Goal: Task Accomplishment & Management: Manage account settings

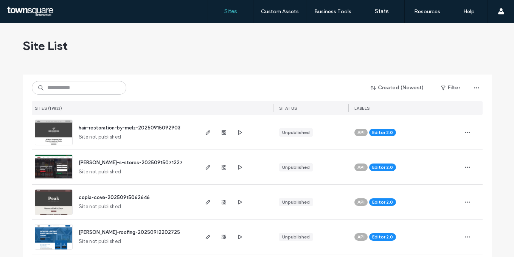
click at [382, 53] on div "Site List" at bounding box center [257, 45] width 469 height 45
click at [74, 86] on input at bounding box center [79, 88] width 94 height 14
paste input "********"
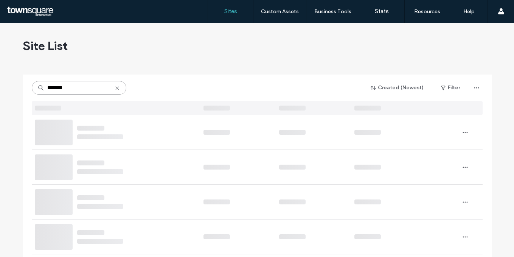
type input "********"
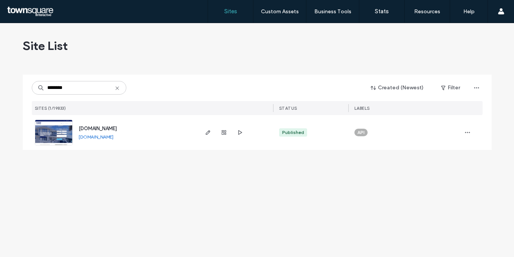
click at [62, 128] on img at bounding box center [53, 145] width 37 height 51
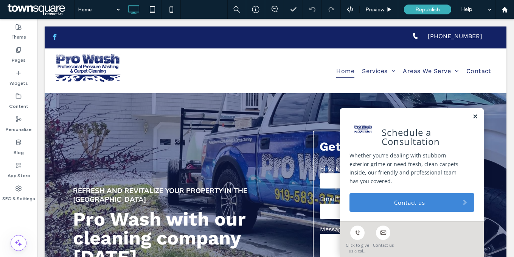
click at [472, 116] on link at bounding box center [475, 116] width 6 height 6
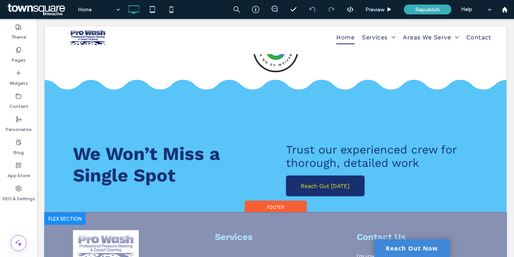
scroll to position [1236, 0]
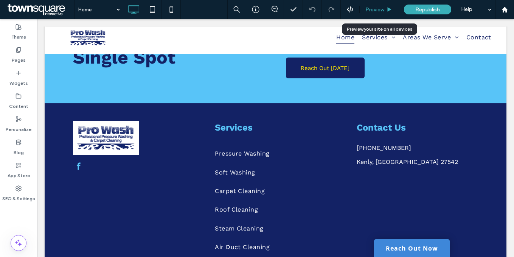
click at [379, 12] on span "Preview" at bounding box center [374, 9] width 19 height 6
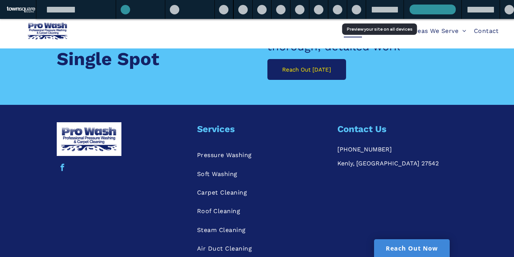
scroll to position [1245, 0]
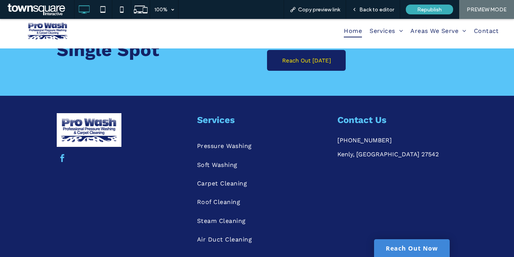
click at [59, 152] on span "facebook" at bounding box center [62, 158] width 12 height 12
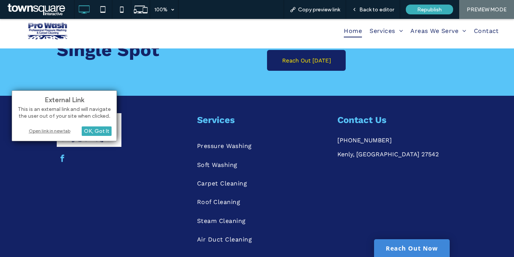
click at [58, 130] on div "Open link in new tab" at bounding box center [64, 131] width 94 height 8
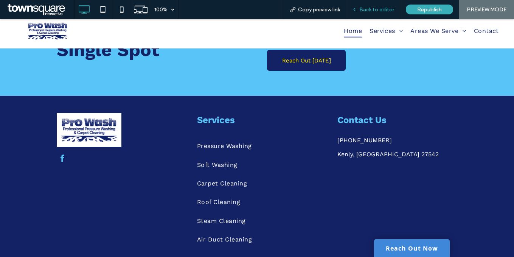
click at [369, 11] on span "Back to editor" at bounding box center [376, 9] width 35 height 6
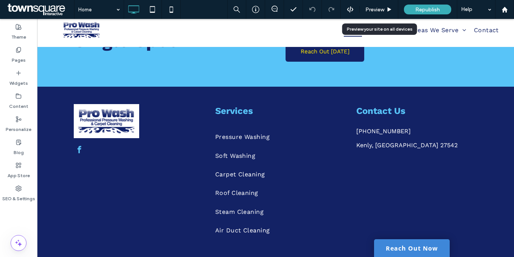
scroll to position [1236, 0]
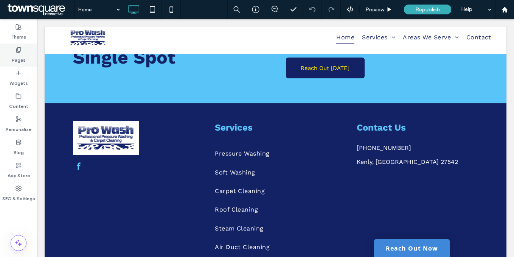
click at [11, 59] on div "Pages" at bounding box center [18, 54] width 37 height 23
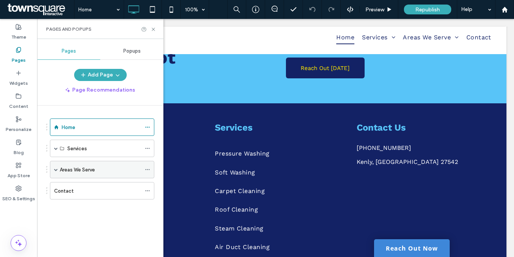
click at [56, 167] on span at bounding box center [56, 169] width 4 height 4
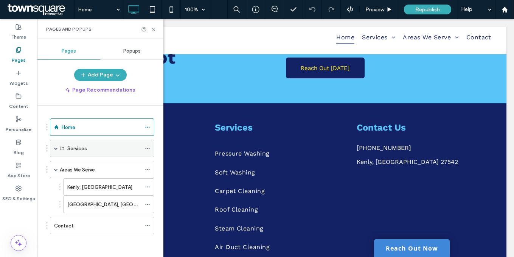
click at [56, 146] on span at bounding box center [56, 148] width 4 height 4
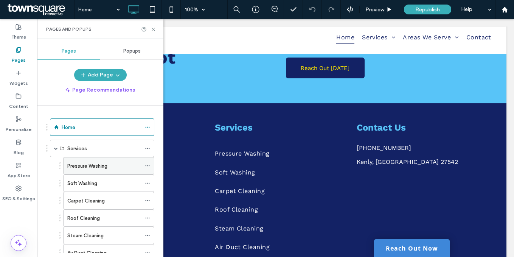
click at [147, 166] on use at bounding box center [147, 165] width 4 height 1
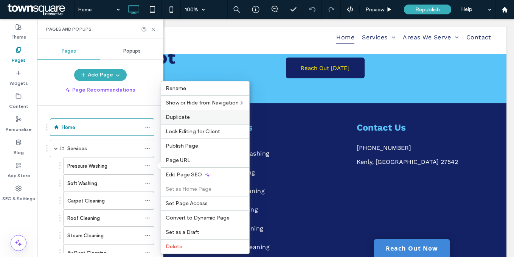
click at [181, 120] on div "Duplicate" at bounding box center [205, 117] width 88 height 14
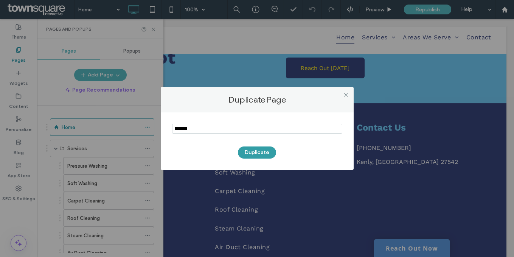
type input "*******"
click at [254, 152] on button "Duplicate" at bounding box center [257, 152] width 38 height 12
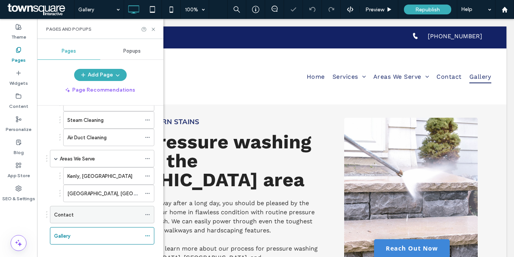
scroll to position [116, 0]
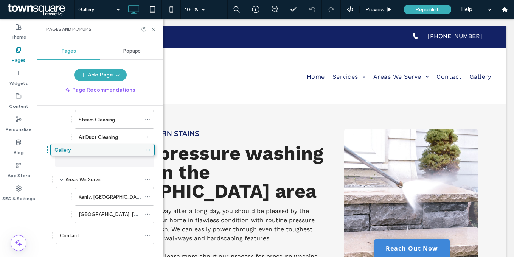
drag, startPoint x: 70, startPoint y: 231, endPoint x: 72, endPoint y: 149, distance: 82.4
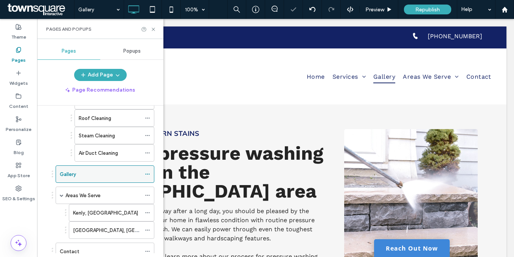
scroll to position [100, 0]
click at [156, 31] on icon at bounding box center [153, 29] width 6 height 6
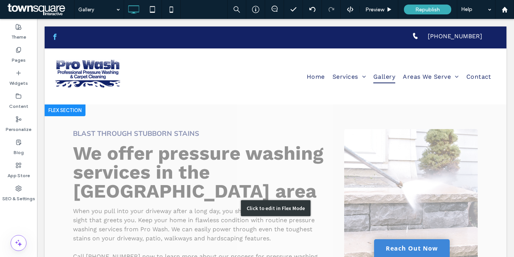
click at [179, 130] on div "Click to edit in Flex Mode" at bounding box center [275, 208] width 461 height 208
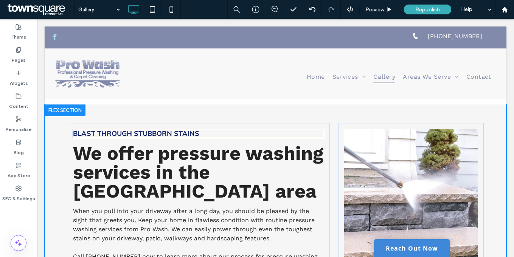
click at [179, 130] on span "Blast Through Stubborn Stains" at bounding box center [136, 133] width 126 height 9
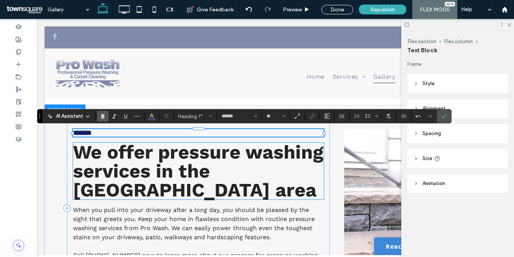
click at [180, 154] on span "We offer pressure washing services in the Goldsboro area" at bounding box center [198, 171] width 250 height 60
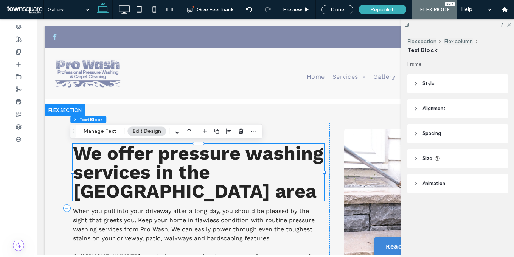
click at [180, 154] on span "We offer pressure washing services in the Goldsboro area" at bounding box center [198, 172] width 250 height 60
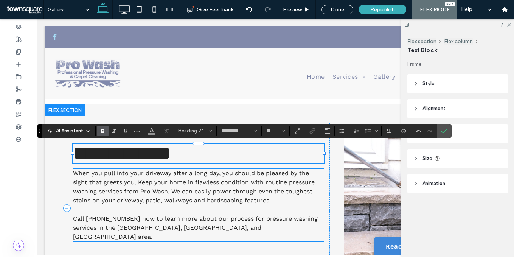
click at [191, 190] on span "When you pull into your driveway after a long day, you should be pleased by the…" at bounding box center [194, 186] width 242 height 34
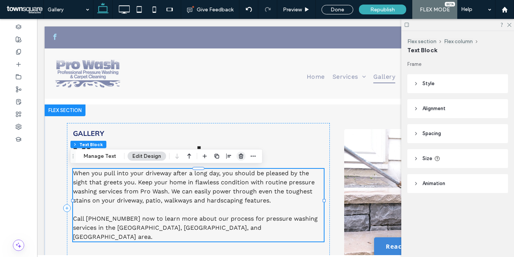
click at [240, 156] on use "button" at bounding box center [240, 155] width 5 height 5
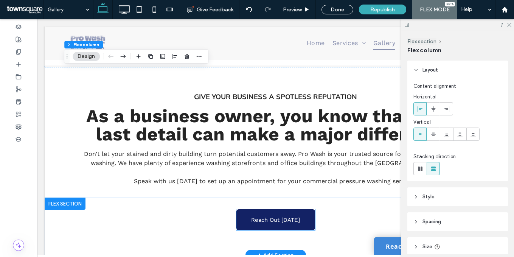
click at [265, 211] on link "Reach Out Today" at bounding box center [275, 219] width 79 height 21
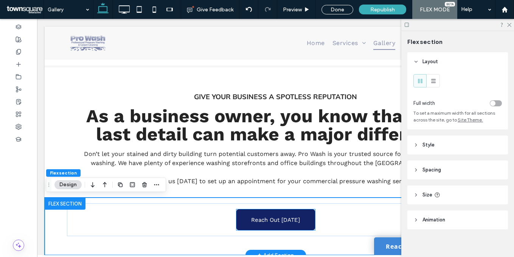
scroll to position [250, 0]
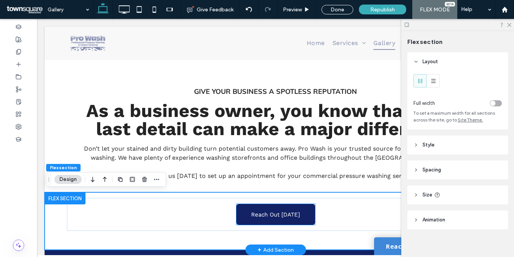
click at [265, 211] on span "Reach Out Today" at bounding box center [275, 214] width 49 height 7
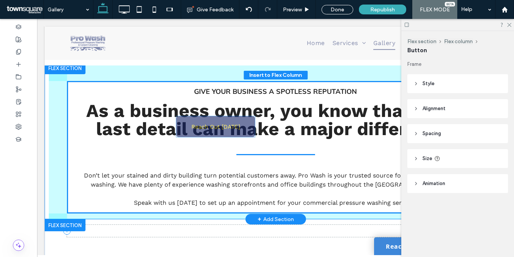
scroll to position [43, 0]
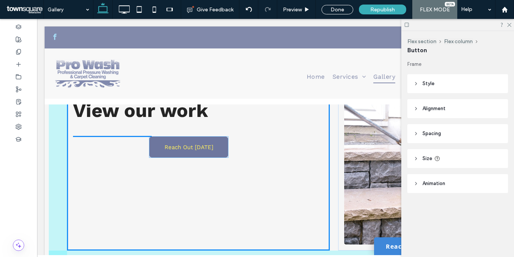
drag, startPoint x: 235, startPoint y: 168, endPoint x: 182, endPoint y: 150, distance: 55.5
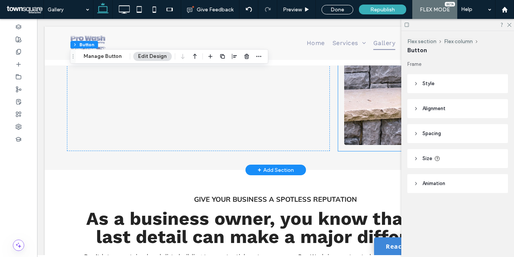
click at [338, 96] on div at bounding box center [411, 66] width 146 height 170
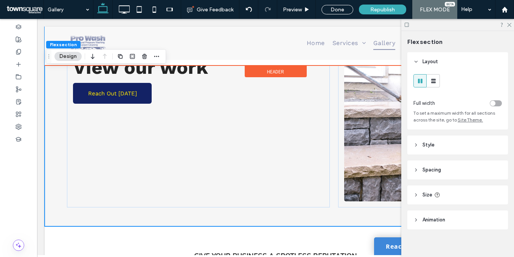
scroll to position [85, 0]
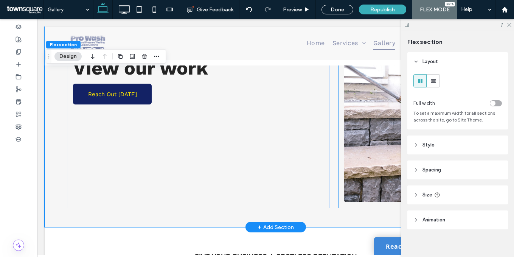
click at [338, 91] on div at bounding box center [411, 123] width 146 height 170
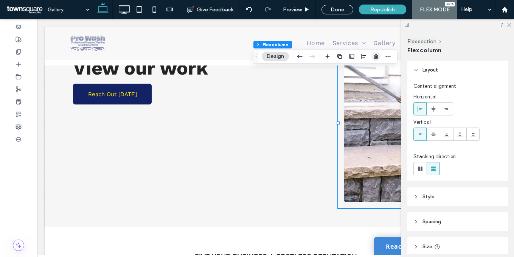
click at [376, 56] on use "button" at bounding box center [375, 56] width 5 height 5
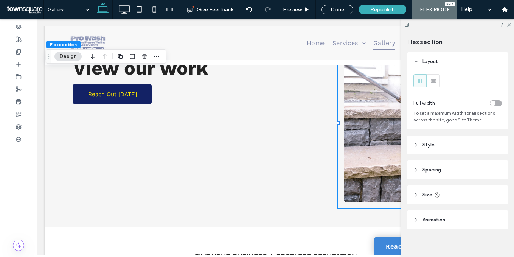
type input "***"
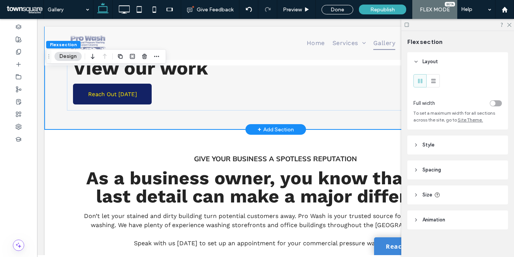
click at [258, 116] on div "Gallery View our work Reach Out Today" at bounding box center [276, 74] width 454 height 110
click at [458, 190] on header "Size" at bounding box center [457, 194] width 101 height 19
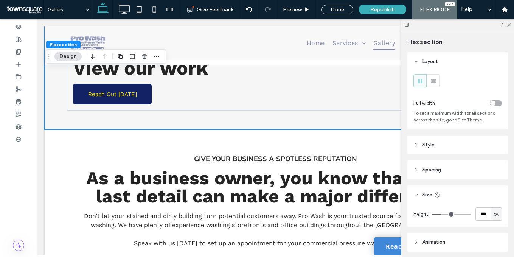
click at [492, 215] on div "px" at bounding box center [496, 214] width 8 height 8
click at [491, 204] on div "A" at bounding box center [491, 200] width 11 height 13
type input "*"
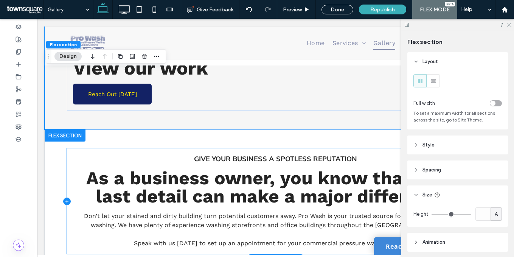
click at [65, 201] on icon at bounding box center [66, 201] width 3 height 0
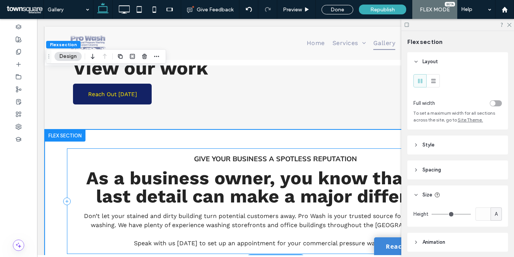
scroll to position [95, 0]
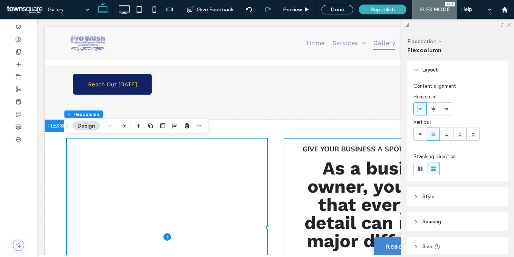
click at [294, 140] on div "Give your business a spotless reputation As a business owner, you know that eve…" at bounding box center [384, 236] width 200 height 196
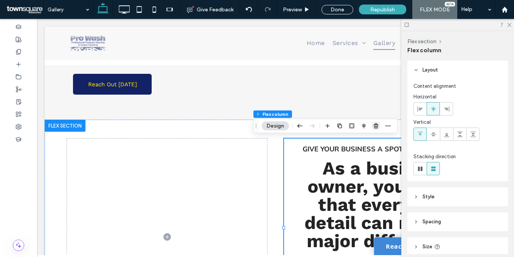
click at [376, 126] on use "button" at bounding box center [375, 125] width 5 height 5
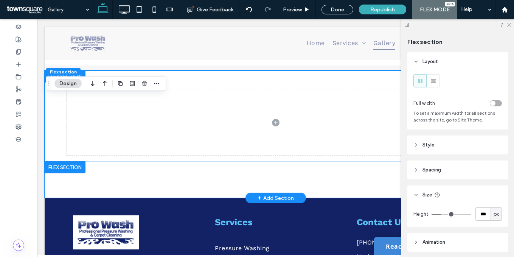
scroll to position [146, 0]
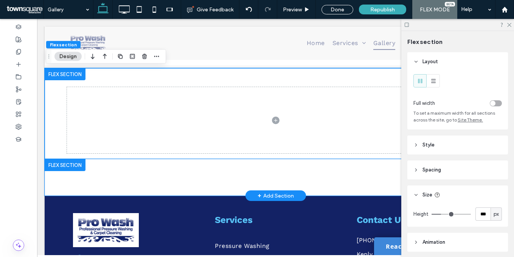
click at [158, 159] on div at bounding box center [276, 177] width 454 height 37
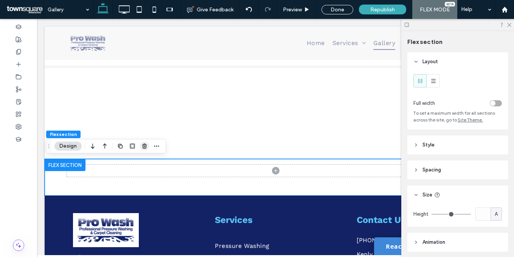
click at [146, 146] on use "button" at bounding box center [144, 145] width 5 height 5
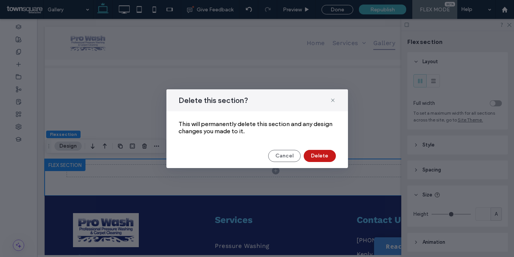
drag, startPoint x: 242, startPoint y: 129, endPoint x: 309, endPoint y: 155, distance: 72.0
click at [309, 155] on button "Delete" at bounding box center [319, 156] width 32 height 12
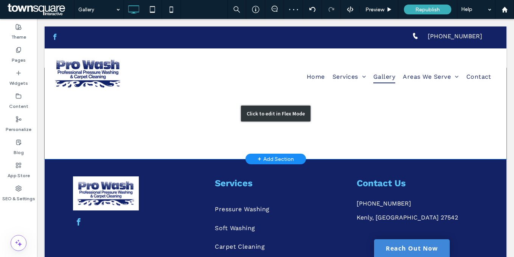
click at [204, 128] on div "Click to edit in Flex Mode" at bounding box center [275, 113] width 461 height 91
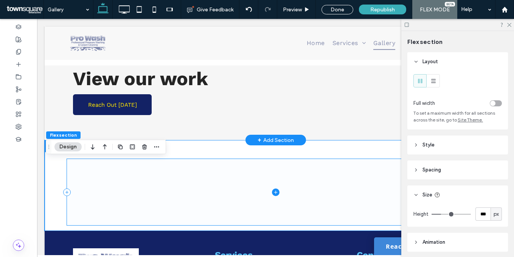
scroll to position [55, 0]
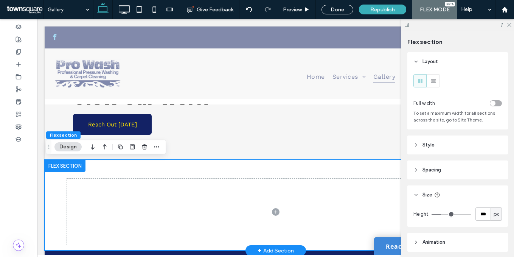
drag, startPoint x: 181, startPoint y: 164, endPoint x: 253, endPoint y: 163, distance: 72.6
click at [181, 165] on div at bounding box center [276, 204] width 454 height 91
drag, startPoint x: 456, startPoint y: 167, endPoint x: 463, endPoint y: 172, distance: 8.6
click at [456, 167] on header "Spacing" at bounding box center [457, 169] width 101 height 19
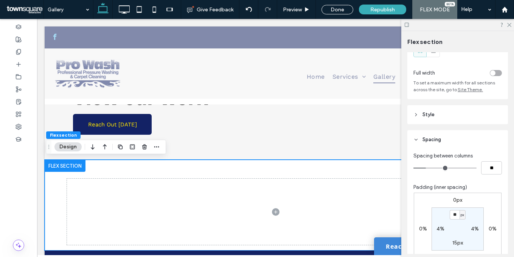
scroll to position [68, 0]
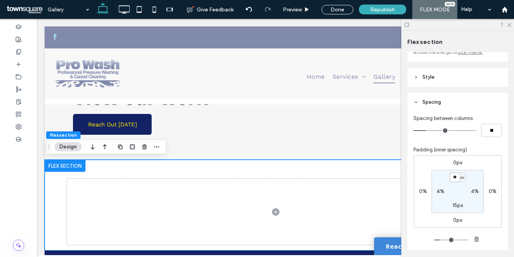
click at [452, 177] on input "**" at bounding box center [454, 176] width 10 height 9
click at [452, 205] on label "15px" at bounding box center [457, 205] width 11 height 6
type input "**"
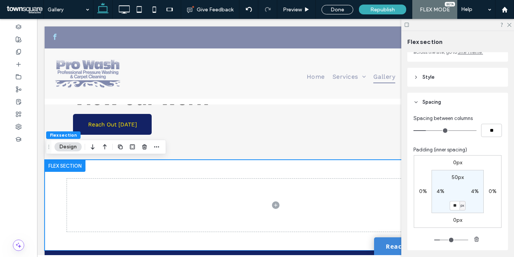
click at [453, 189] on section "50px 4% ** px 4%" at bounding box center [457, 191] width 52 height 43
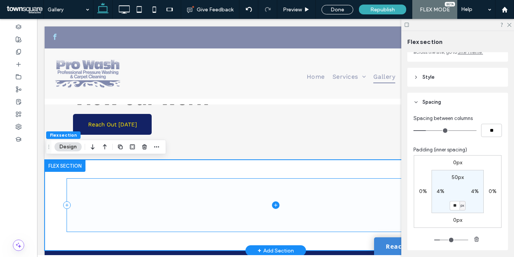
click at [301, 187] on span at bounding box center [275, 204] width 416 height 53
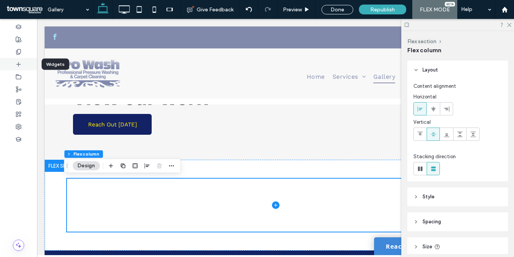
click at [19, 62] on icon at bounding box center [18, 64] width 6 height 6
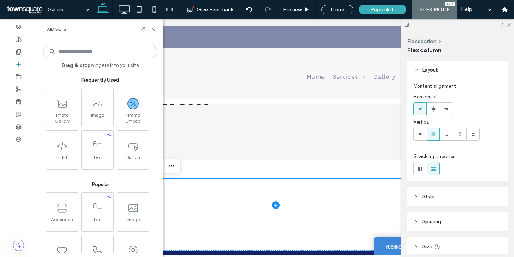
click at [56, 86] on div "Frequently Used Photo Gallery Image Iframe Embed HTML Text Button" at bounding box center [100, 119] width 114 height 101
click at [59, 89] on div "Photo Gallery" at bounding box center [61, 106] width 32 height 39
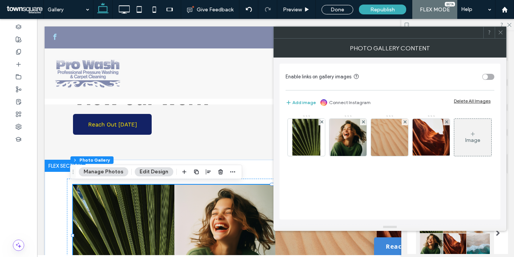
click at [458, 101] on div "Delete All Images" at bounding box center [472, 101] width 37 height 6
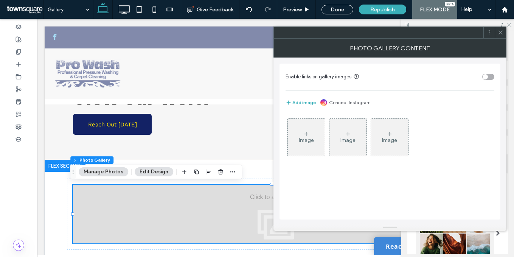
click at [324, 135] on div "Image" at bounding box center [306, 137] width 37 height 36
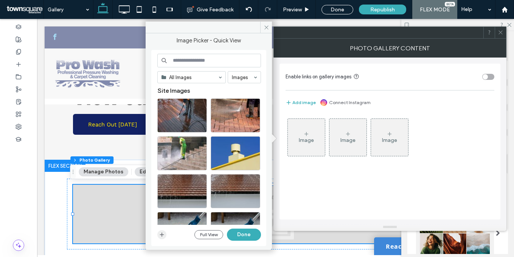
click at [163, 232] on icon "button" at bounding box center [162, 234] width 6 height 6
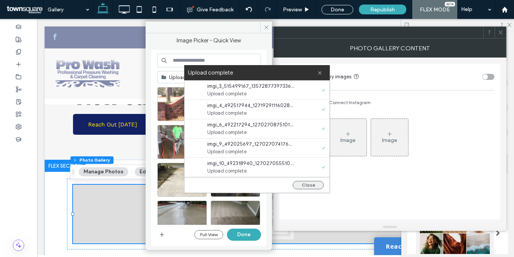
click at [311, 185] on button "Close" at bounding box center [308, 185] width 31 height 8
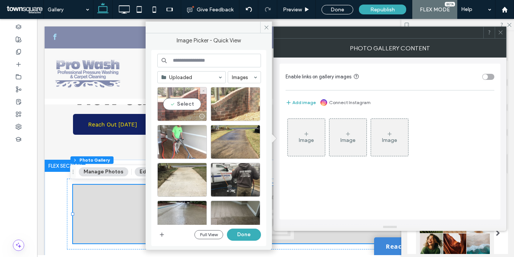
click at [177, 107] on div "Select" at bounding box center [182, 104] width 50 height 34
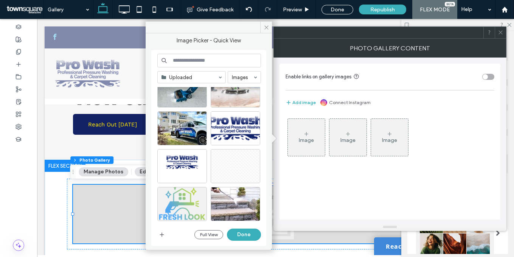
scroll to position [701, 0]
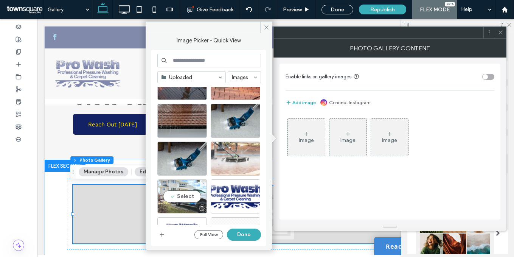
click at [181, 187] on div "Select" at bounding box center [182, 196] width 50 height 34
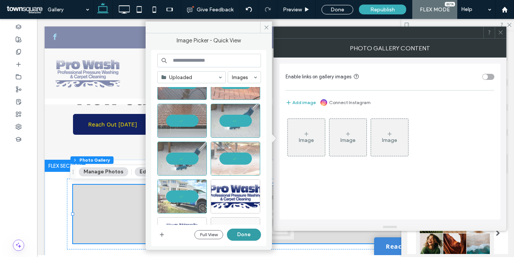
click at [238, 232] on button "Done" at bounding box center [244, 234] width 34 height 12
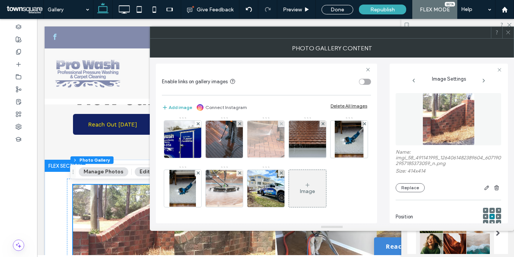
scroll to position [402, 0]
click at [241, 158] on img at bounding box center [266, 139] width 50 height 37
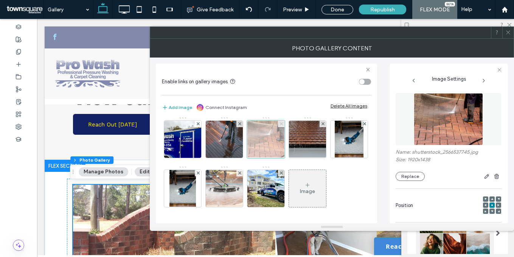
click at [280, 125] on icon at bounding box center [281, 123] width 3 height 3
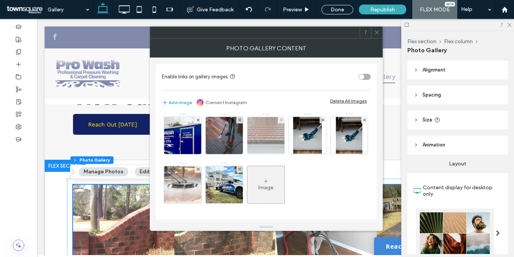
click at [231, 154] on img at bounding box center [266, 135] width 70 height 37
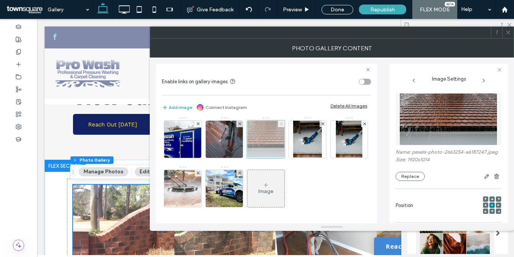
click at [280, 125] on icon at bounding box center [281, 123] width 3 height 3
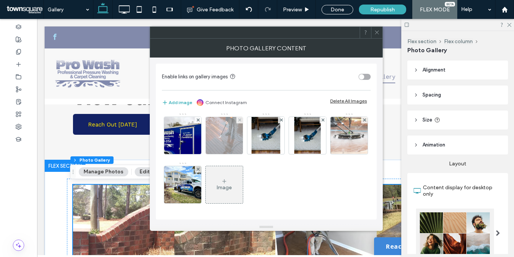
click at [197, 154] on img at bounding box center [225, 135] width 56 height 37
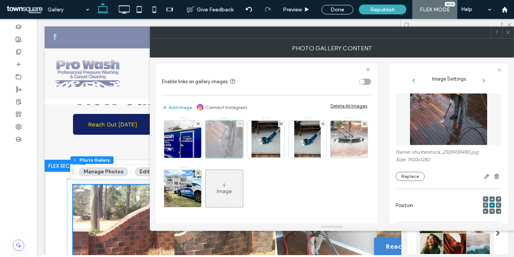
click at [238, 125] on use at bounding box center [239, 123] width 3 height 3
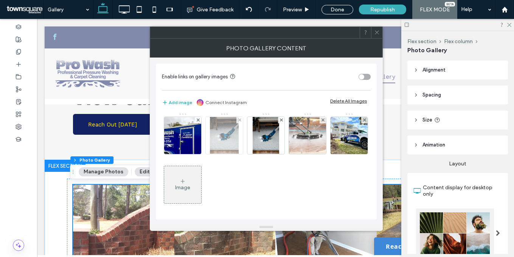
click at [210, 154] on img at bounding box center [224, 135] width 29 height 37
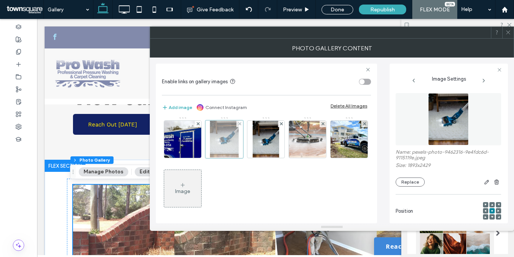
click at [236, 127] on div at bounding box center [239, 124] width 6 height 6
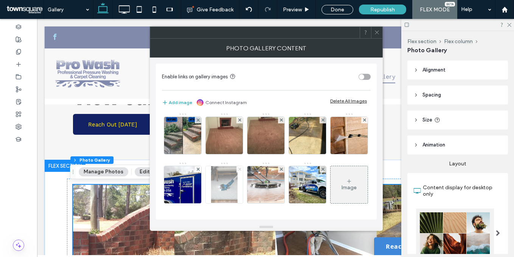
scroll to position [395, 0]
click at [238, 167] on icon at bounding box center [239, 168] width 3 height 3
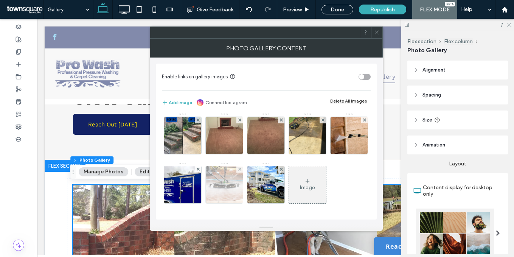
click at [236, 169] on div at bounding box center [239, 169] width 6 height 6
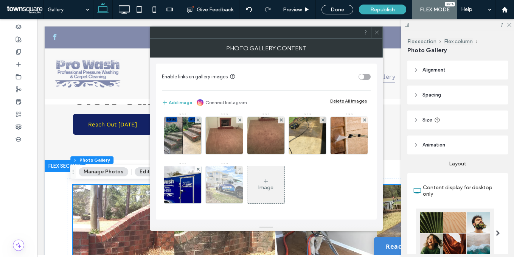
click at [238, 168] on icon at bounding box center [239, 168] width 3 height 3
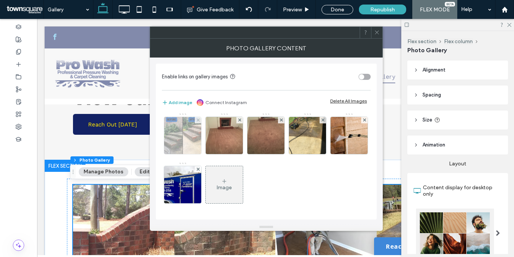
scroll to position [336, 0]
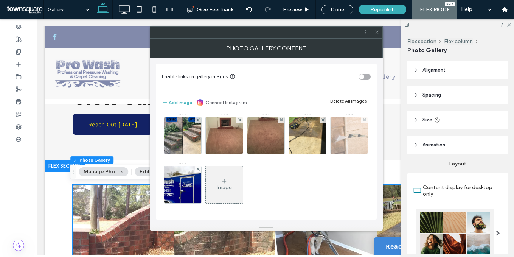
click at [330, 154] on img at bounding box center [348, 135] width 37 height 37
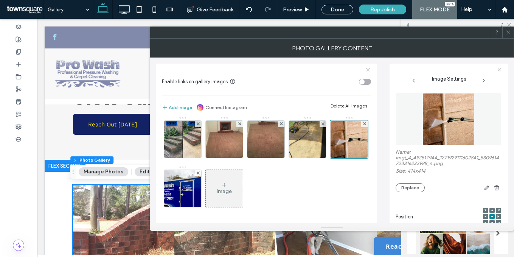
click at [508, 34] on icon at bounding box center [508, 32] width 6 height 6
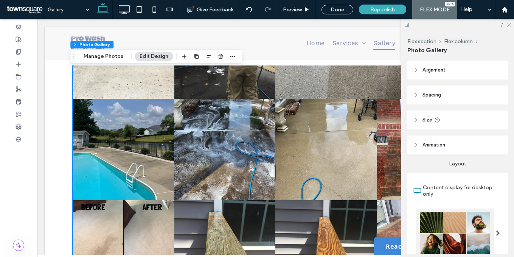
click at [311, 136] on link at bounding box center [325, 149] width 101 height 101
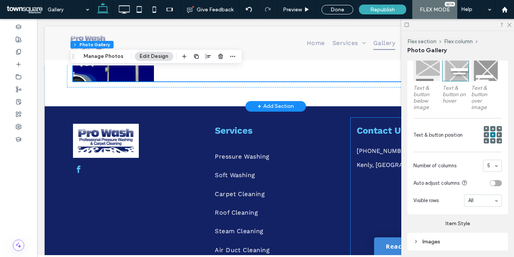
scroll to position [658, 0]
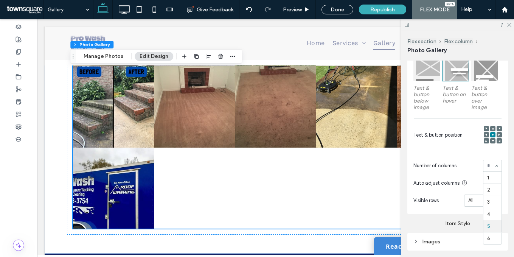
click at [483, 167] on div at bounding box center [492, 165] width 18 height 11
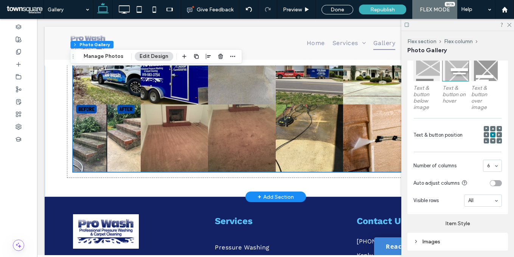
scroll to position [472, 0]
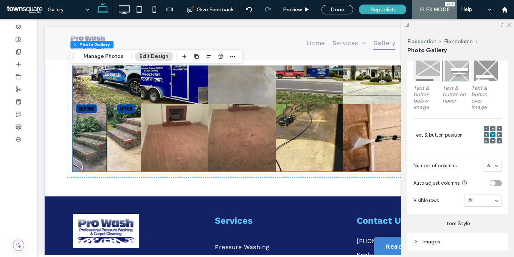
click at [480, 236] on div "Images" at bounding box center [457, 241] width 88 height 10
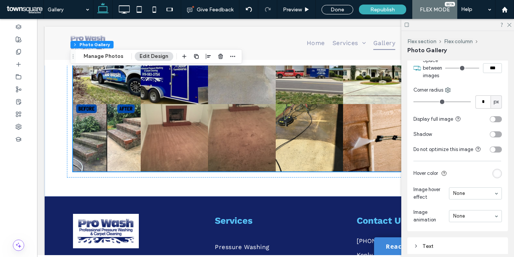
scroll to position [426, 0]
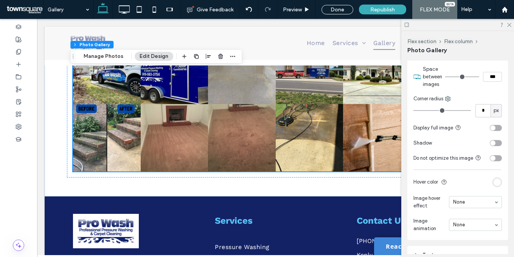
click at [483, 72] on input "***" at bounding box center [492, 77] width 19 height 10
type input "****"
type input "**"
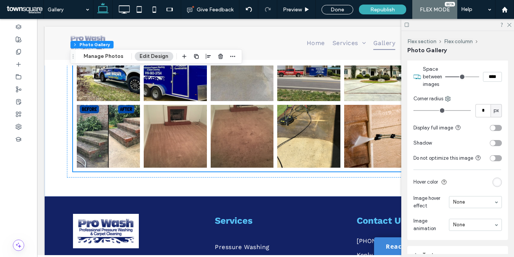
click at [477, 95] on div "Corner radius" at bounding box center [457, 99] width 88 height 8
click at [127, 9] on icon at bounding box center [123, 9] width 15 height 15
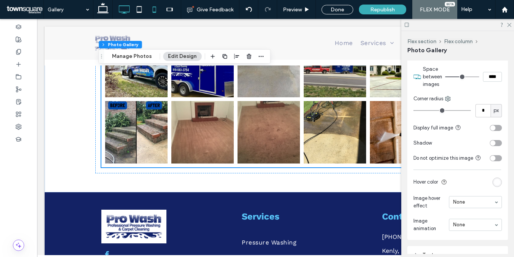
scroll to position [470, 0]
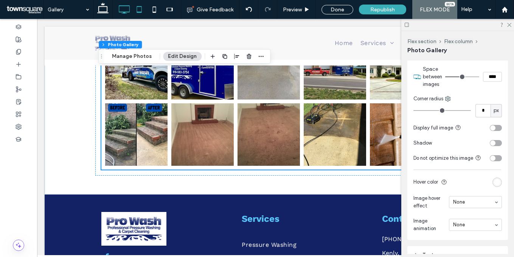
click at [138, 15] on icon at bounding box center [139, 9] width 15 height 15
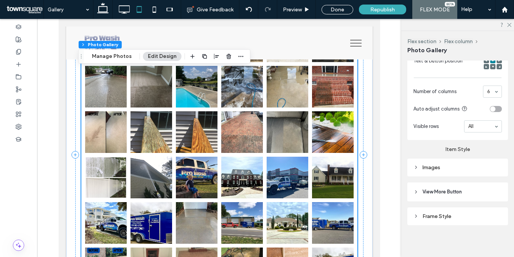
scroll to position [126, 0]
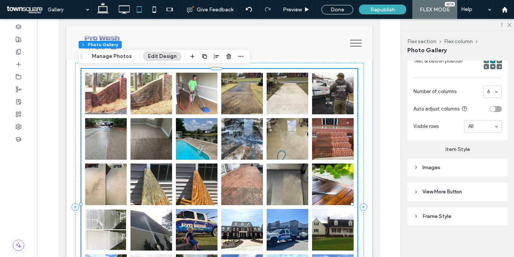
click at [248, 153] on link at bounding box center [242, 139] width 42 height 42
click at [442, 166] on div "Images" at bounding box center [457, 167] width 88 height 6
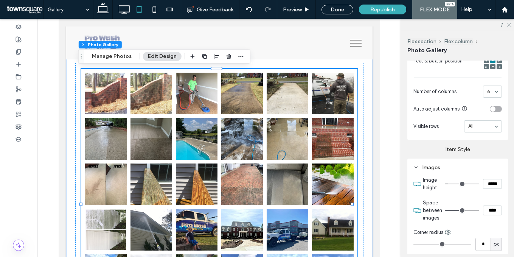
scroll to position [426, 0]
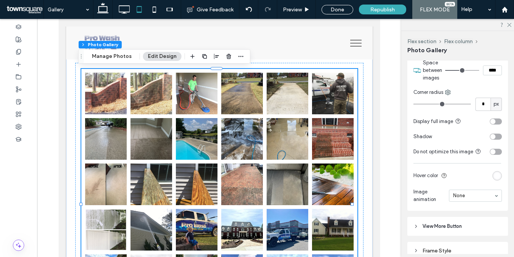
drag, startPoint x: 487, startPoint y: 70, endPoint x: 457, endPoint y: 67, distance: 30.8
click at [457, 67] on div "****" at bounding box center [473, 70] width 57 height 10
type input "***"
type input "*"
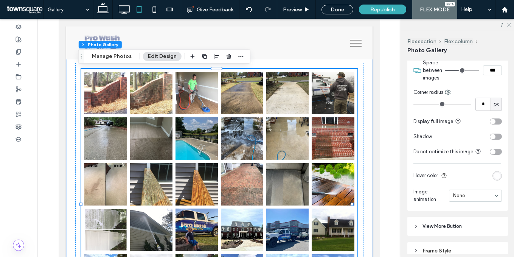
click at [442, 82] on section "Space between images ***" at bounding box center [462, 70] width 79 height 30
click at [161, 8] on span at bounding box center [169, 9] width 19 height 15
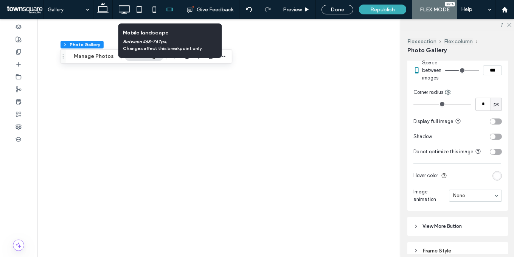
scroll to position [0, 0]
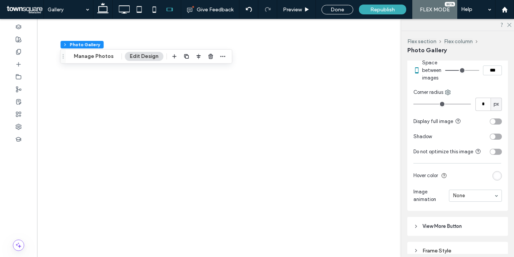
click at [155, 8] on div at bounding box center [257, 128] width 514 height 257
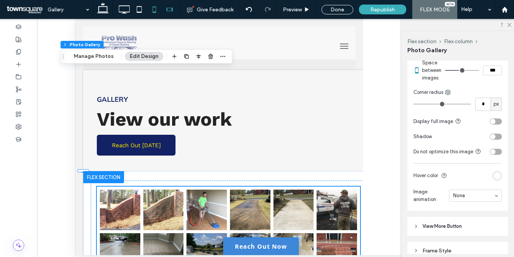
click at [155, 9] on icon at bounding box center [154, 9] width 15 height 15
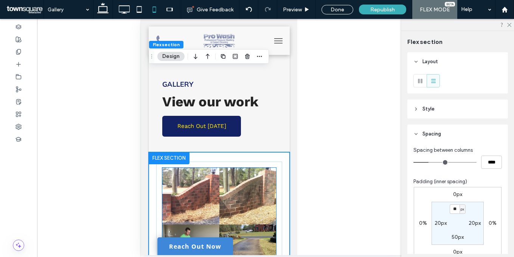
scroll to position [133, 0]
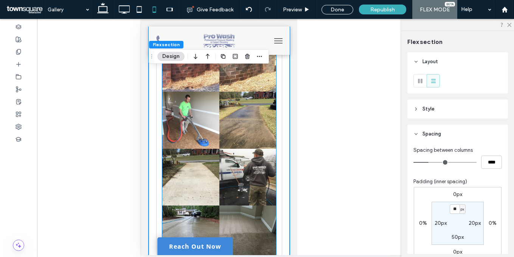
click at [246, 122] on link at bounding box center [247, 119] width 57 height 57
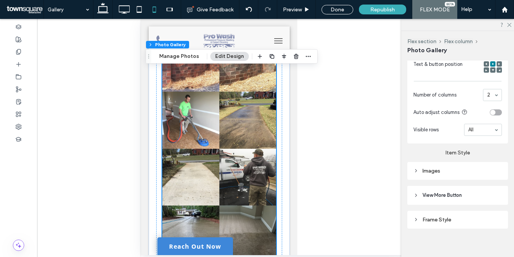
scroll to position [293, 0]
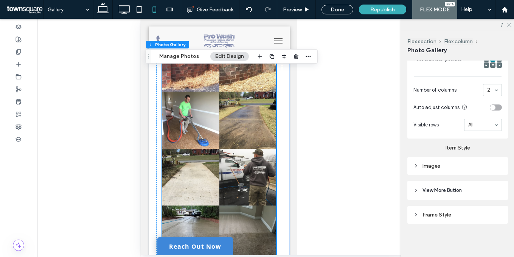
drag, startPoint x: 442, startPoint y: 162, endPoint x: 448, endPoint y: 167, distance: 7.8
click at [442, 162] on div "Images" at bounding box center [457, 166] width 88 height 10
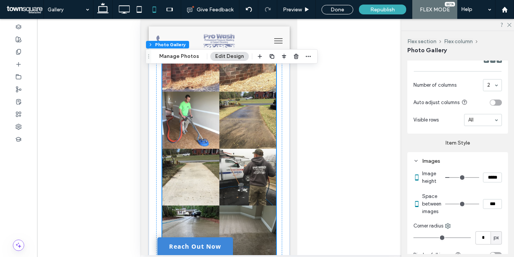
drag, startPoint x: 486, startPoint y: 207, endPoint x: 435, endPoint y: 204, distance: 50.8
click at [435, 204] on section "Space between images ***" at bounding box center [462, 204] width 80 height 30
type input "***"
type input "*"
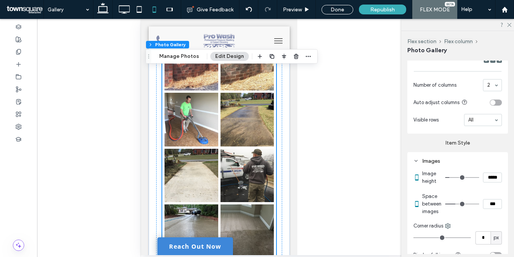
click at [454, 151] on div "Item Style Images Image height ***** Space between images *** Corner radius * p…" at bounding box center [457, 238] width 101 height 211
click at [126, 9] on icon at bounding box center [123, 9] width 15 height 15
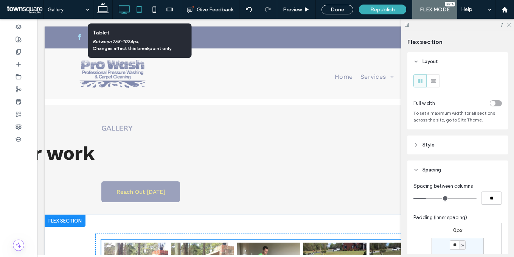
scroll to position [0, 8]
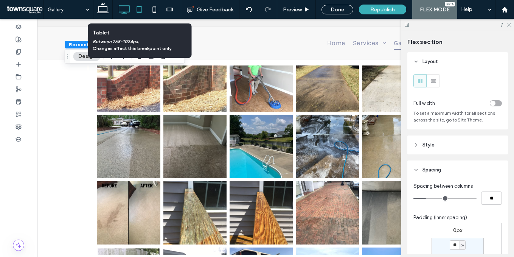
click at [141, 11] on icon at bounding box center [139, 9] width 15 height 15
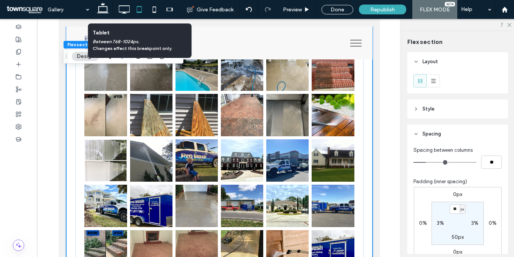
scroll to position [0, 0]
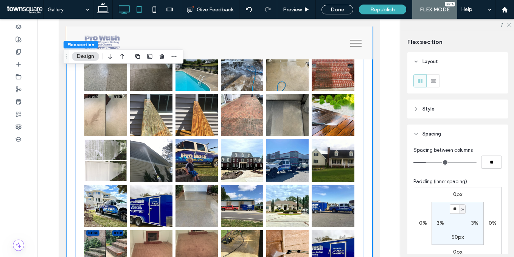
click at [107, 9] on icon at bounding box center [102, 9] width 15 height 15
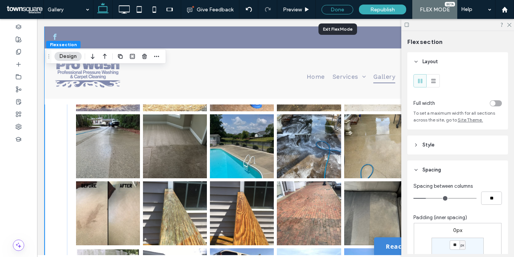
click at [337, 10] on div "Done" at bounding box center [337, 9] width 32 height 9
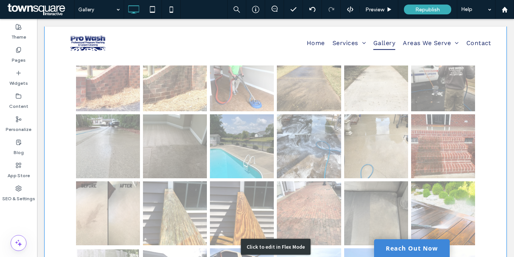
scroll to position [387, 0]
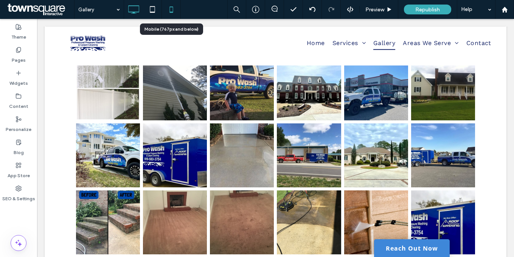
click at [170, 5] on icon at bounding box center [171, 9] width 15 height 15
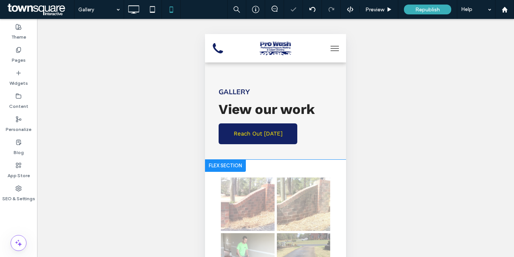
scroll to position [0, 0]
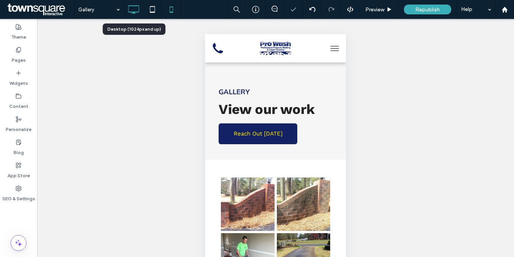
click at [133, 11] on icon at bounding box center [133, 9] width 15 height 15
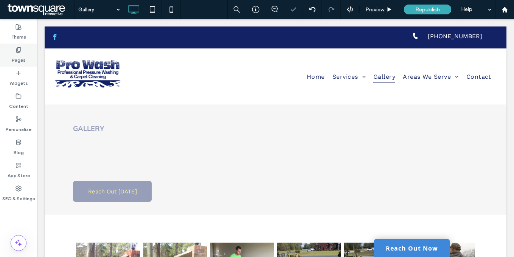
click at [15, 59] on label "Pages" at bounding box center [19, 58] width 14 height 11
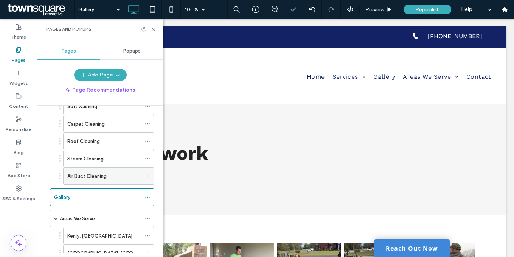
scroll to position [125, 0]
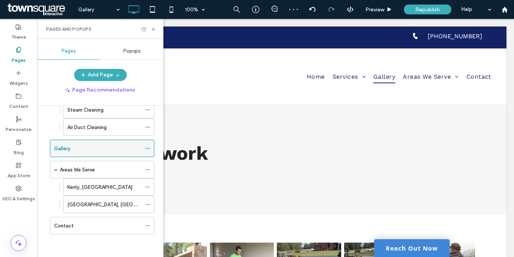
click at [147, 147] on icon at bounding box center [147, 148] width 5 height 5
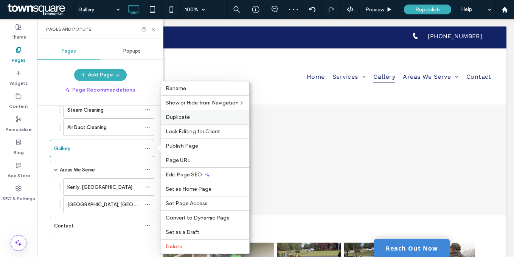
click at [186, 118] on span "Duplicate" at bounding box center [178, 117] width 24 height 6
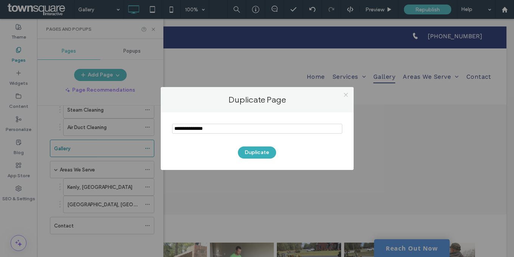
drag, startPoint x: 346, startPoint y: 95, endPoint x: 311, endPoint y: 87, distance: 36.0
click at [346, 95] on icon at bounding box center [346, 95] width 6 height 6
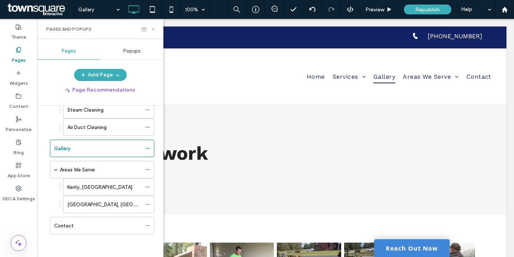
drag, startPoint x: 153, startPoint y: 28, endPoint x: 114, endPoint y: 0, distance: 47.7
click at [153, 28] on icon at bounding box center [153, 29] width 6 height 6
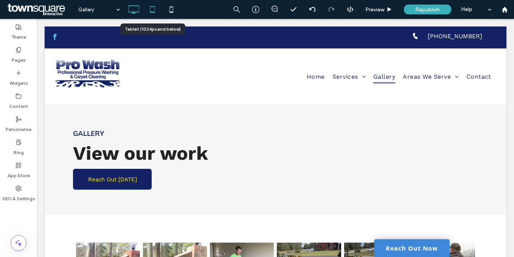
click at [150, 14] on icon at bounding box center [152, 9] width 15 height 15
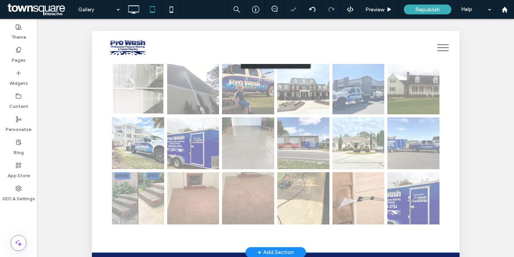
scroll to position [330, 0]
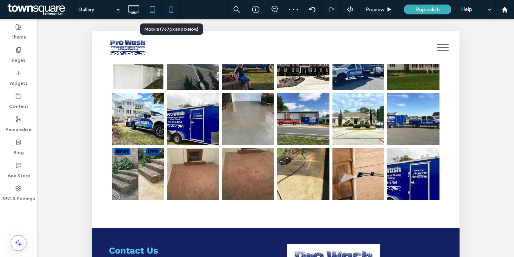
click at [167, 11] on icon at bounding box center [171, 9] width 15 height 15
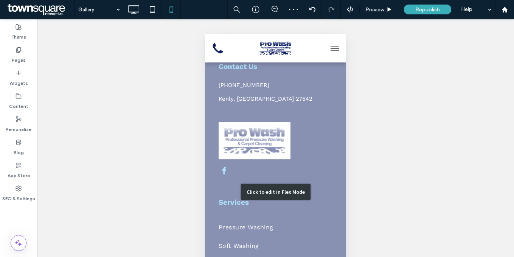
scroll to position [814, 0]
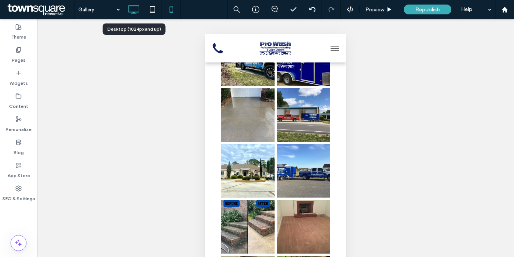
click at [132, 9] on icon at bounding box center [133, 9] width 15 height 15
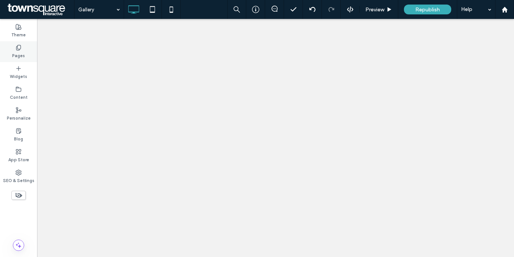
click at [20, 53] on label "Pages" at bounding box center [18, 55] width 13 height 8
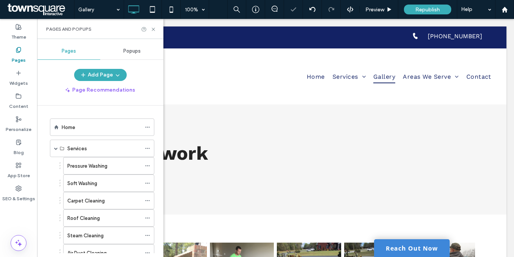
scroll to position [82, 0]
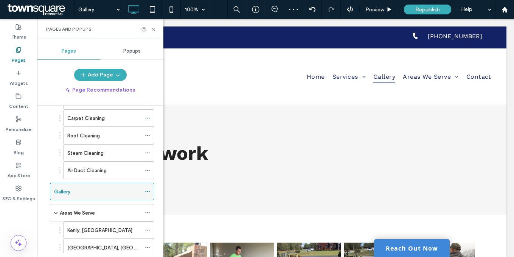
click at [147, 192] on icon at bounding box center [147, 191] width 5 height 5
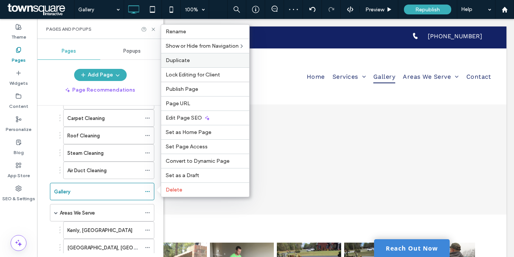
click at [179, 61] on span "Duplicate" at bounding box center [178, 60] width 24 height 6
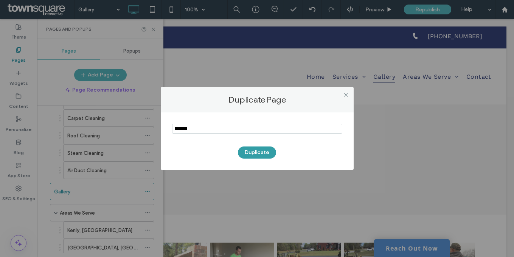
type input "*******"
click at [254, 150] on button "Duplicate" at bounding box center [257, 152] width 38 height 12
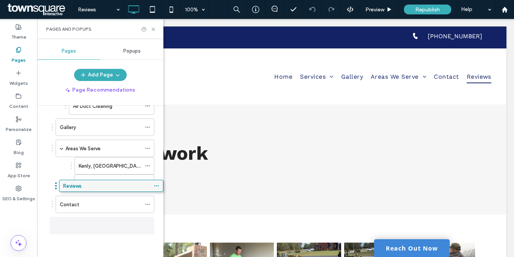
scroll to position [143, 0]
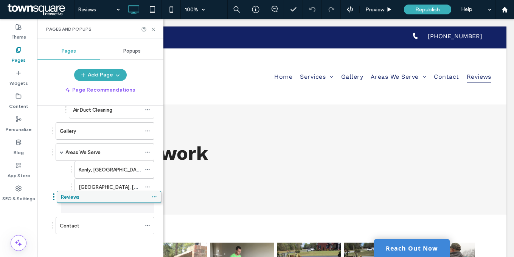
drag, startPoint x: 76, startPoint y: 224, endPoint x: 83, endPoint y: 198, distance: 27.0
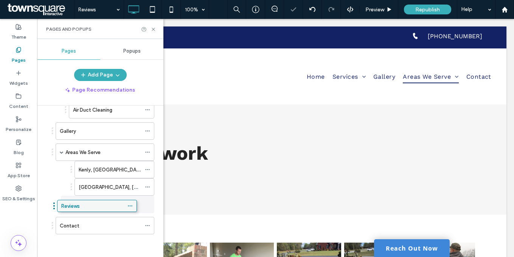
drag, startPoint x: 98, startPoint y: 203, endPoint x: 81, endPoint y: 207, distance: 18.3
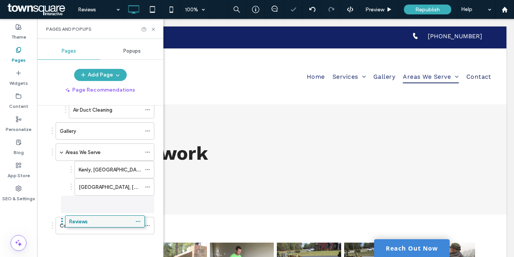
drag, startPoint x: 83, startPoint y: 207, endPoint x: 74, endPoint y: 221, distance: 16.7
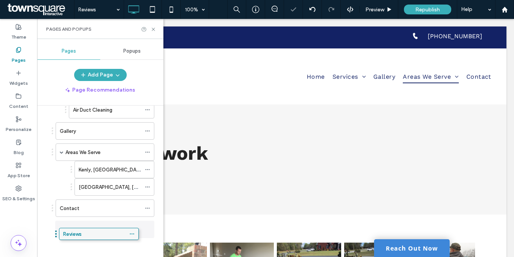
drag, startPoint x: 89, startPoint y: 206, endPoint x: 74, endPoint y: 234, distance: 32.0
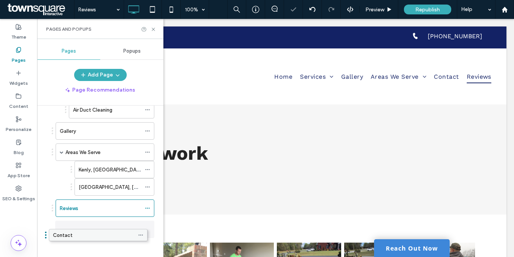
drag, startPoint x: 79, startPoint y: 211, endPoint x: 72, endPoint y: 240, distance: 30.3
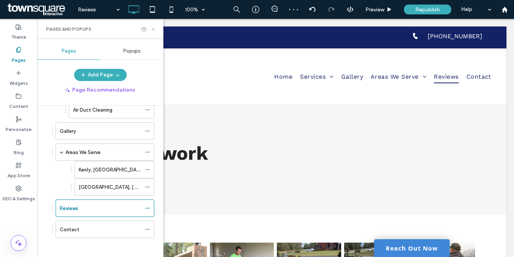
drag, startPoint x: 150, startPoint y: 28, endPoint x: 151, endPoint y: 114, distance: 85.8
click at [150, 28] on icon at bounding box center [153, 29] width 6 height 6
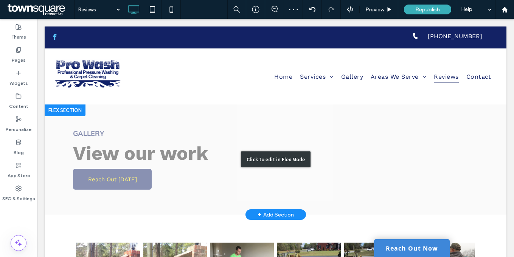
click at [129, 130] on div "Click to edit in Flex Mode" at bounding box center [275, 159] width 461 height 110
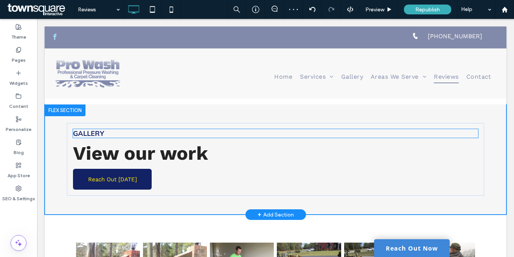
click at [129, 130] on h1 "Gallery" at bounding box center [275, 133] width 404 height 9
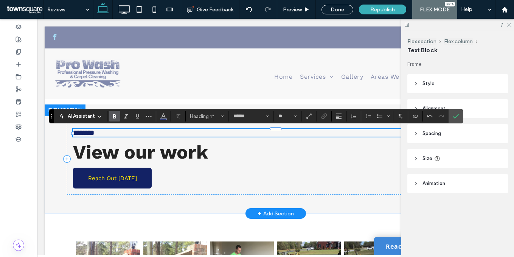
click at [88, 132] on span "********" at bounding box center [83, 132] width 21 height 7
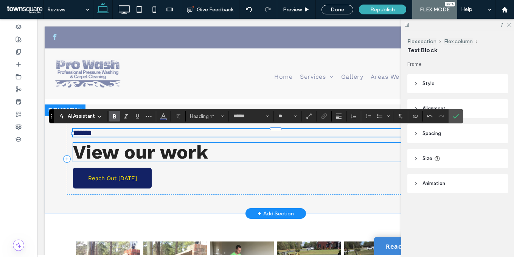
click at [94, 156] on span "View our work" at bounding box center [140, 152] width 135 height 22
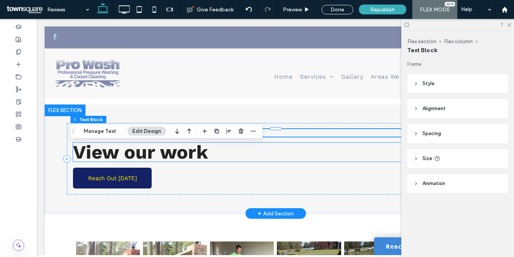
click at [93, 155] on span "View our work" at bounding box center [140, 152] width 135 height 22
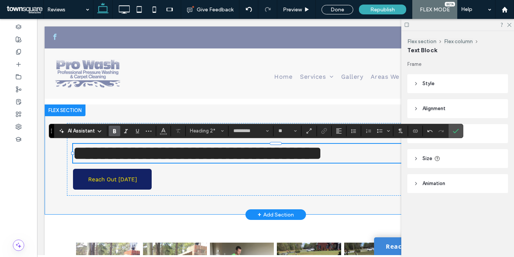
click at [124, 114] on div "**********" at bounding box center [276, 159] width 454 height 110
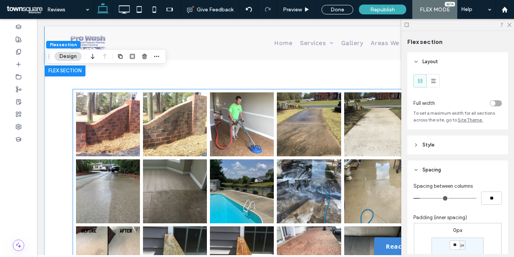
click at [212, 166] on link at bounding box center [242, 191] width 64 height 64
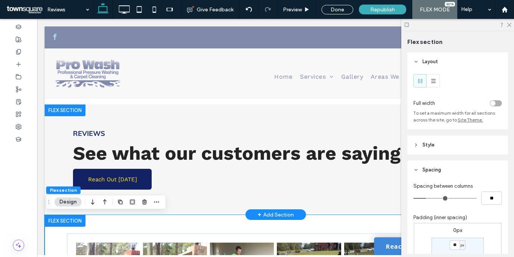
click at [252, 215] on div "+ Add Section" at bounding box center [275, 214] width 60 height 11
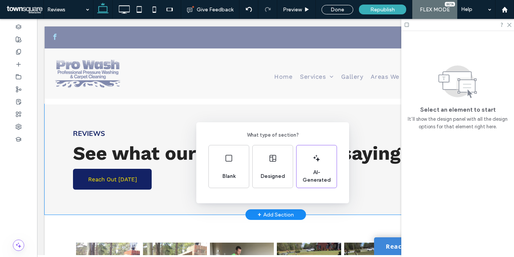
click at [340, 11] on div "What type of section? Blank Designed AI-Generated" at bounding box center [257, 147] width 514 height 294
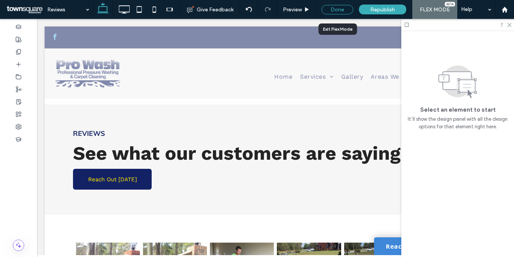
click at [339, 11] on div "Done" at bounding box center [337, 9] width 32 height 9
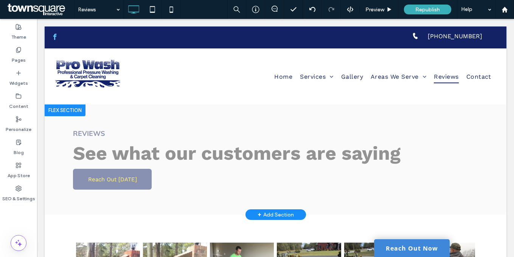
click at [270, 217] on div "+ Add Section" at bounding box center [275, 214] width 36 height 8
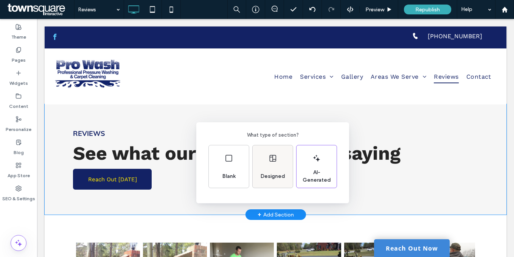
click at [269, 176] on span "Designed" at bounding box center [272, 176] width 31 height 8
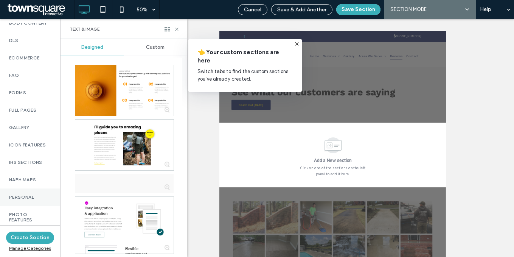
scroll to position [599, 0]
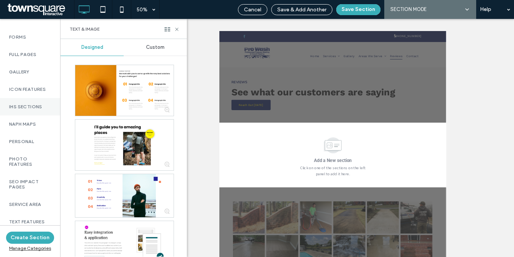
click at [27, 105] on div "IHS Sections" at bounding box center [30, 106] width 60 height 17
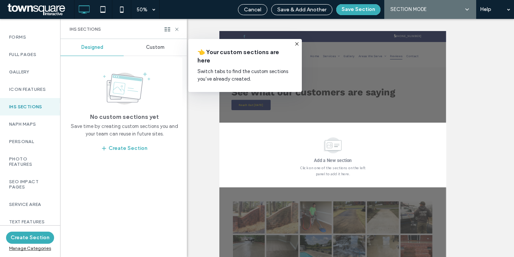
click at [153, 44] on div "Custom" at bounding box center [155, 47] width 63 height 17
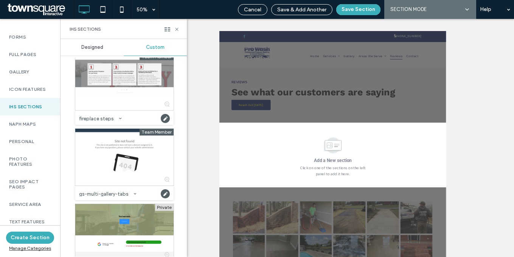
scroll to position [259, 0]
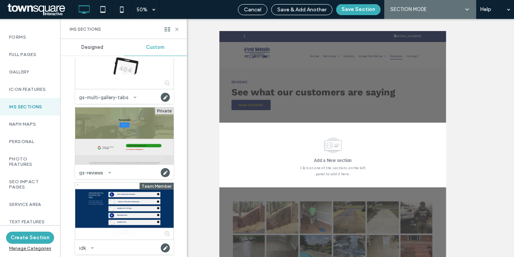
click at [103, 133] on div at bounding box center [124, 135] width 98 height 57
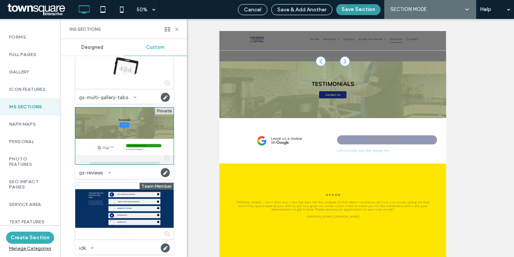
scroll to position [122, 0]
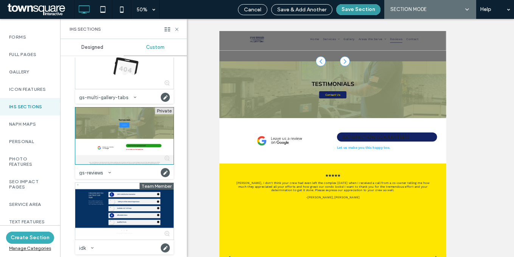
click at [362, 8] on button "Save Section" at bounding box center [358, 9] width 44 height 11
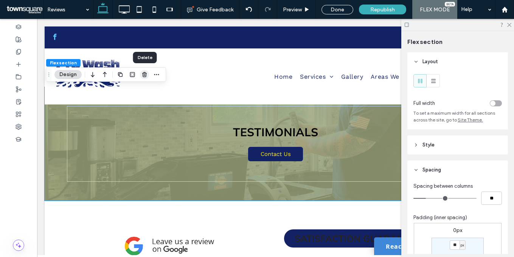
click at [142, 76] on use "button" at bounding box center [144, 74] width 5 height 5
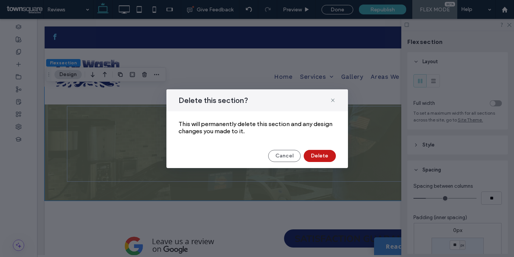
drag, startPoint x: 317, startPoint y: 156, endPoint x: 179, endPoint y: 142, distance: 139.0
click at [317, 156] on button "Delete" at bounding box center [319, 156] width 32 height 12
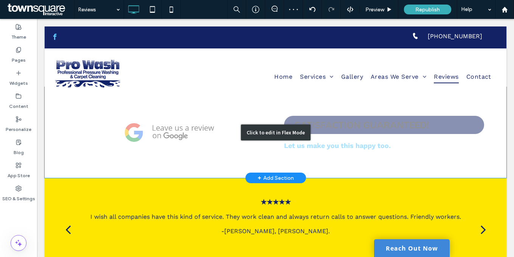
click at [207, 163] on div "Click to edit in Flex Mode" at bounding box center [275, 132] width 461 height 91
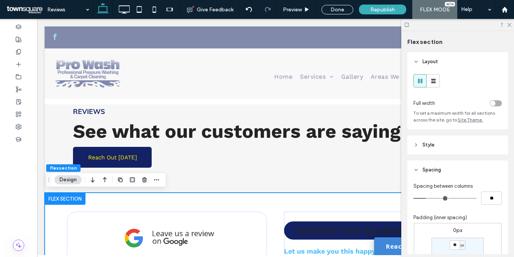
scroll to position [21, 0]
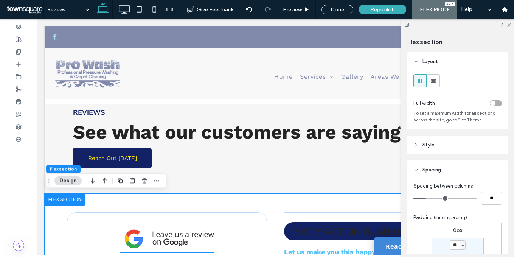
click at [161, 230] on img at bounding box center [167, 238] width 94 height 27
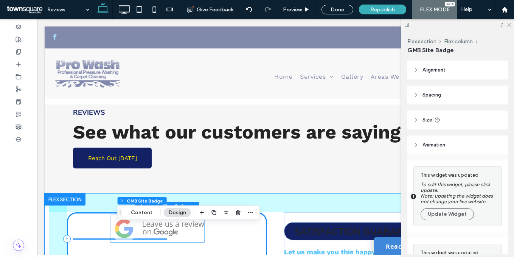
scroll to position [29, 0]
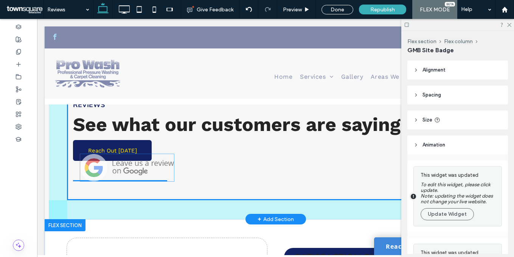
drag, startPoint x: 161, startPoint y: 232, endPoint x: 161, endPoint y: 179, distance: 52.5
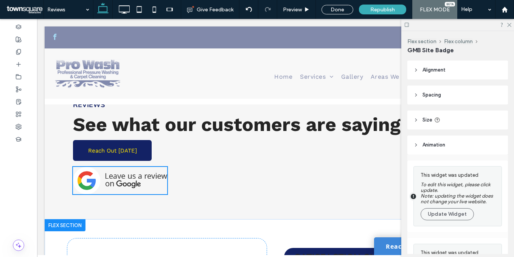
type input "**"
type input "****"
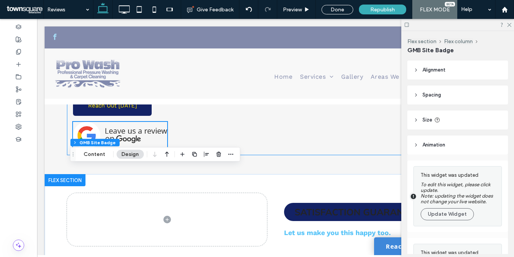
scroll to position [115, 0]
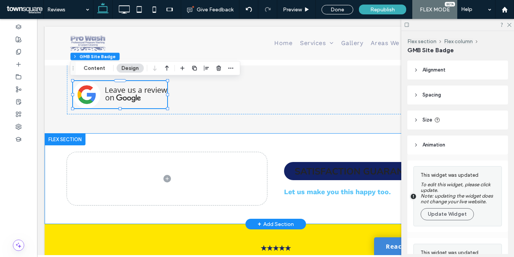
click at [205, 136] on div "Satisfaction guaranteed! Let us make you this happy too." at bounding box center [276, 178] width 454 height 91
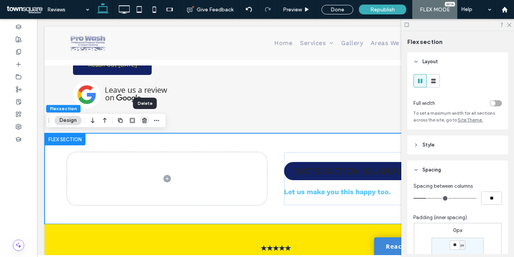
click at [145, 120] on icon "button" at bounding box center [144, 120] width 6 height 6
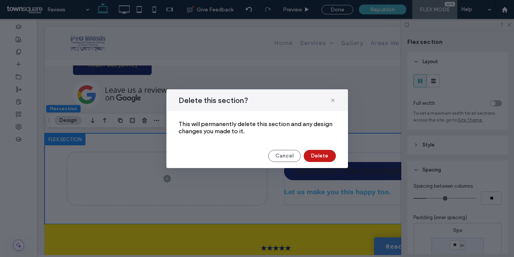
drag, startPoint x: 325, startPoint y: 155, endPoint x: 235, endPoint y: 147, distance: 90.6
click at [325, 155] on button "Delete" at bounding box center [319, 156] width 32 height 12
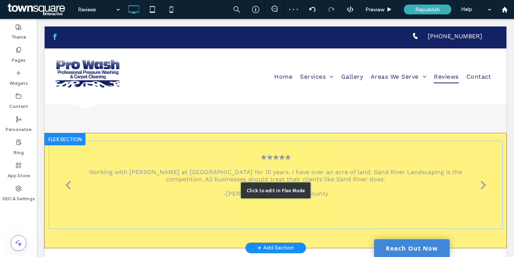
click at [262, 143] on div "Click to edit in Flex Mode" at bounding box center [275, 190] width 461 height 115
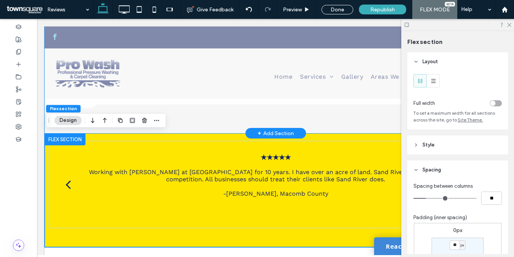
click at [252, 116] on div "Reviews See what our customers are saying Reach Out Today" at bounding box center [276, 61] width 454 height 144
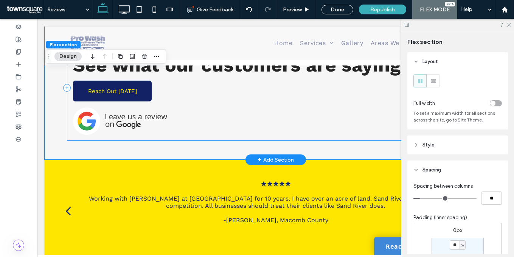
scroll to position [85, 0]
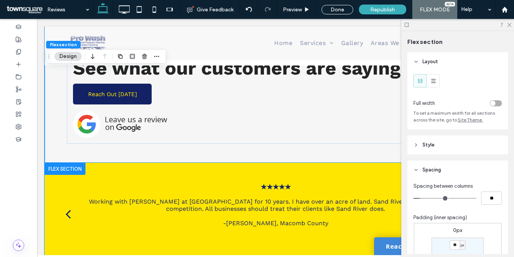
click at [150, 165] on div "★★★★★ I have been using Sand River Landscaping for over 7 years. I have found t…" at bounding box center [276, 220] width 454 height 114
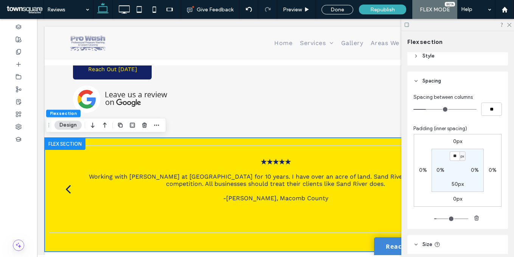
scroll to position [89, 0]
click at [458, 60] on header "Style" at bounding box center [457, 55] width 101 height 19
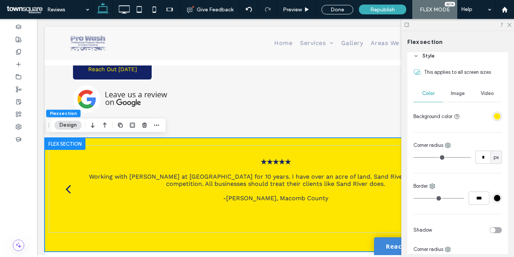
click at [494, 115] on div "rgba(255, 230, 0, 1)" at bounding box center [497, 116] width 6 height 6
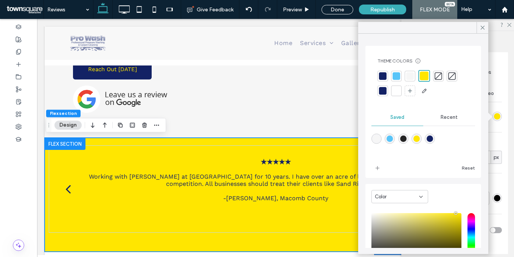
click at [451, 79] on div at bounding box center [451, 76] width 11 height 11
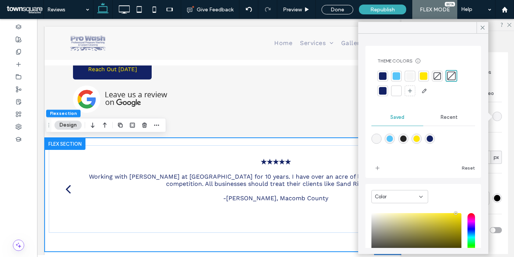
drag, startPoint x: 484, startPoint y: 29, endPoint x: 476, endPoint y: 39, distance: 11.8
click at [484, 29] on icon at bounding box center [482, 27] width 7 height 7
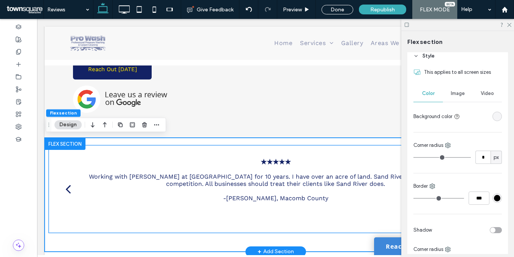
scroll to position [186, 0]
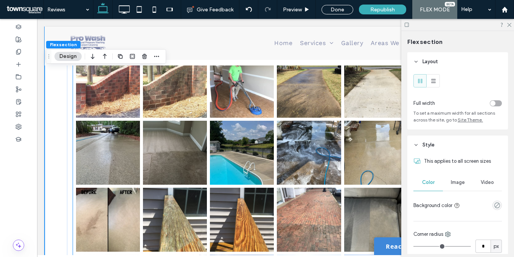
scroll to position [340, 0]
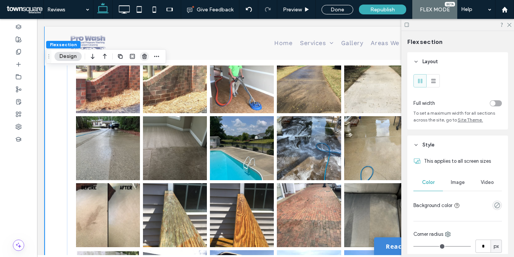
click at [145, 57] on icon "button" at bounding box center [144, 56] width 6 height 6
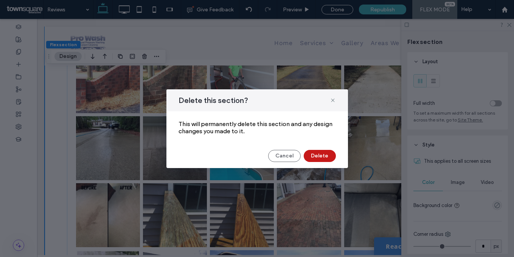
click at [305, 158] on button "Delete" at bounding box center [319, 156] width 32 height 12
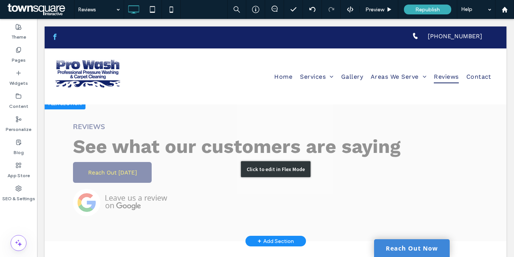
scroll to position [0, 0]
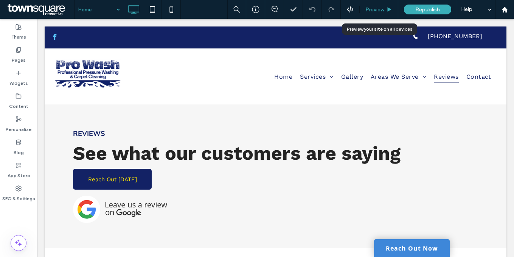
click at [378, 8] on span "Preview" at bounding box center [374, 9] width 19 height 6
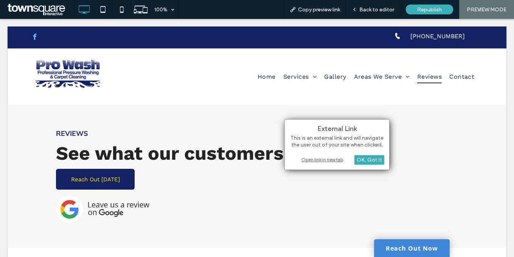
click at [309, 159] on div "Open link in new tab" at bounding box center [337, 159] width 94 height 8
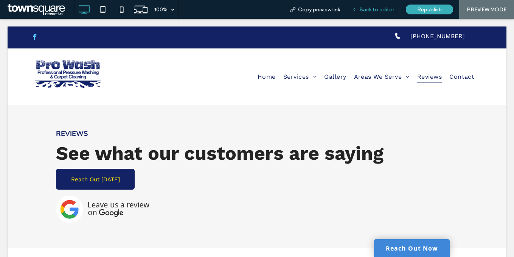
click at [365, 8] on span "Back to editor" at bounding box center [376, 9] width 35 height 6
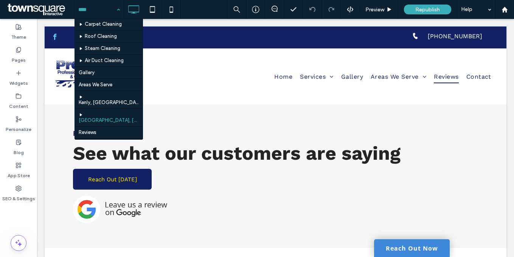
scroll to position [41, 0]
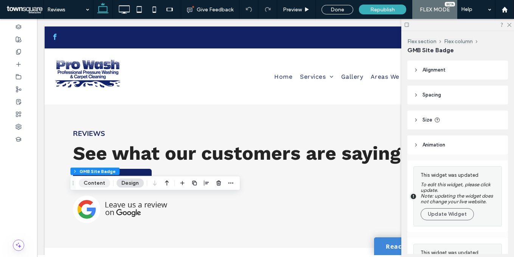
click at [96, 182] on button "Content" at bounding box center [94, 182] width 31 height 9
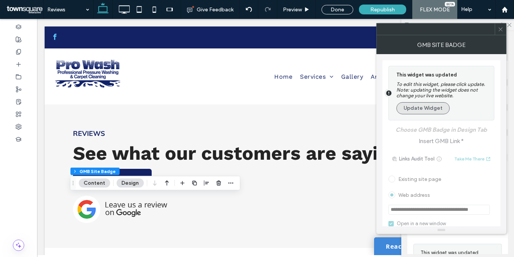
click at [434, 113] on button "Update Widget" at bounding box center [422, 108] width 53 height 12
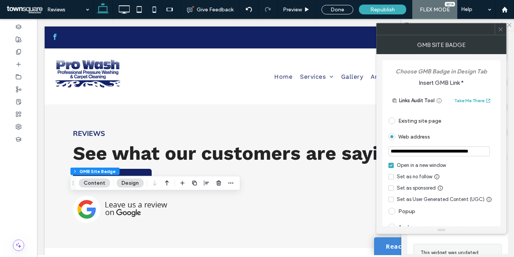
click at [431, 151] on input "**********" at bounding box center [438, 151] width 101 height 10
paste input "url"
type input "**********"
click at [499, 29] on icon at bounding box center [500, 29] width 6 height 6
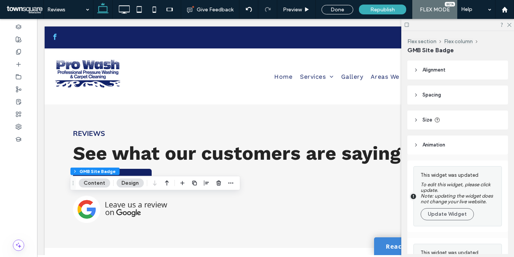
scroll to position [0, 0]
click at [104, 182] on button "Content" at bounding box center [94, 182] width 31 height 9
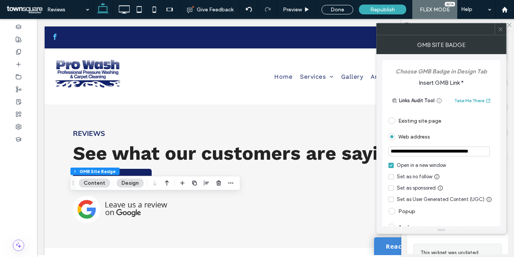
click at [433, 150] on input "**********" at bounding box center [438, 151] width 101 height 10
click at [500, 30] on icon at bounding box center [500, 29] width 6 height 6
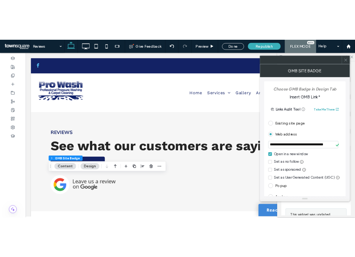
scroll to position [0, 0]
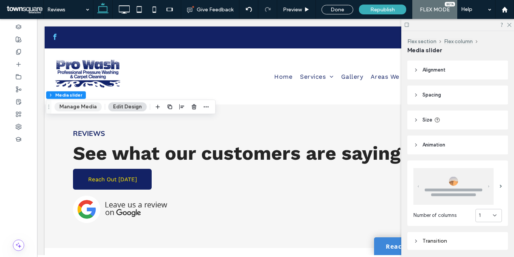
click at [82, 105] on button "Manage Media" at bounding box center [77, 106] width 47 height 9
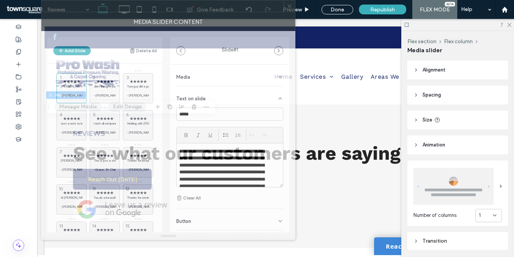
drag, startPoint x: 275, startPoint y: 21, endPoint x: 156, endPoint y: 3, distance: 120.4
click at [156, 3] on div at bounding box center [163, 5] width 242 height 11
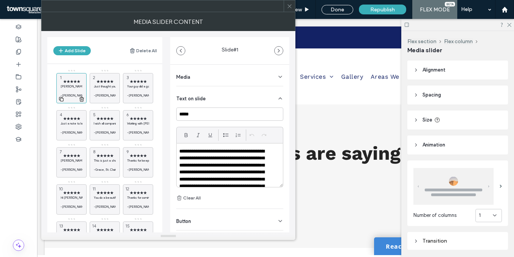
click at [67, 84] on p "[PERSON_NAME], I don't think your crew had even left the complex [DATE] when I …" at bounding box center [71, 86] width 22 height 5
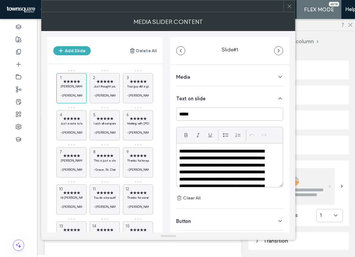
click at [225, 165] on p "**********" at bounding box center [224, 179] width 91 height 63
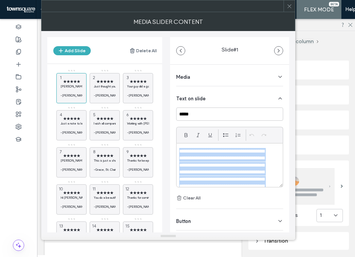
paste div
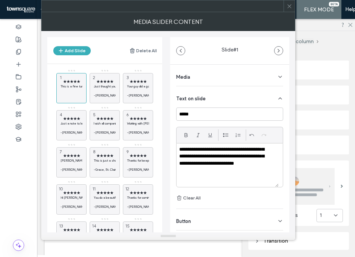
scroll to position [16, 0]
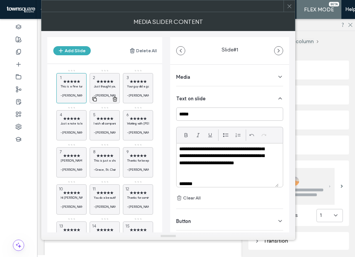
click at [107, 73] on div "★★★★★ Just thought you should know: Chad has been doing our lawn applications a…" at bounding box center [105, 88] width 30 height 30
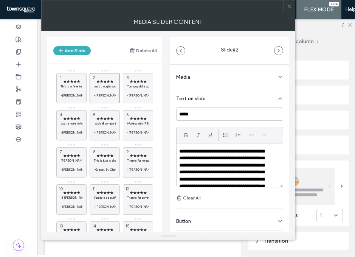
click at [221, 171] on p "**********" at bounding box center [224, 172] width 91 height 49
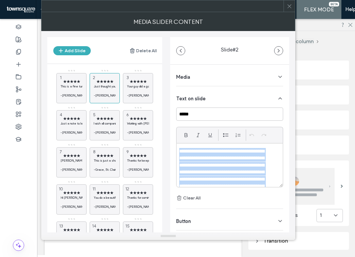
paste div
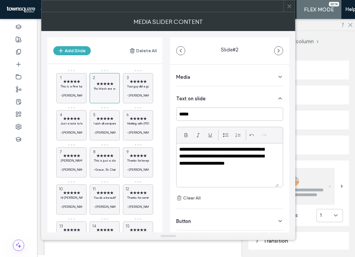
scroll to position [51, 0]
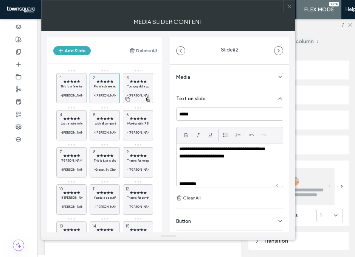
click at [132, 82] on span "★★★★★" at bounding box center [138, 81] width 22 height 5
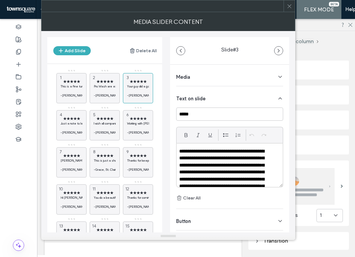
click at [242, 160] on p "**********" at bounding box center [224, 176] width 91 height 56
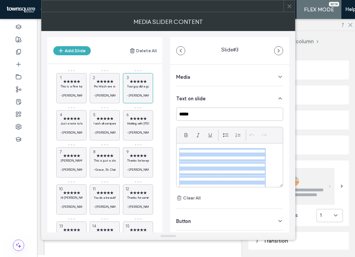
paste div
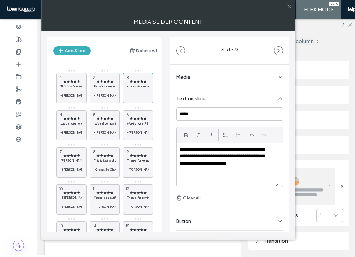
scroll to position [30, 0]
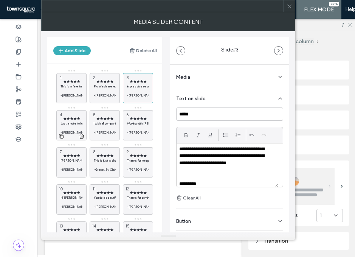
click at [80, 110] on div "★★★★★ Just a note to let you know what a fine representative Jon is for your co…" at bounding box center [71, 125] width 30 height 30
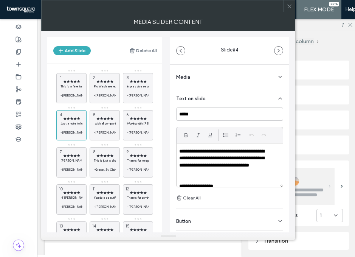
click at [231, 161] on p "**********" at bounding box center [224, 162] width 91 height 28
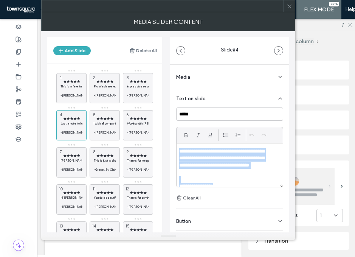
paste div
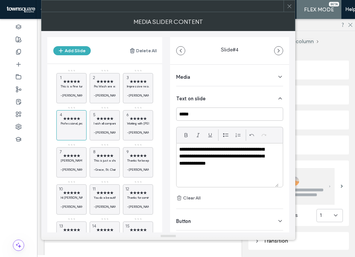
scroll to position [16, 0]
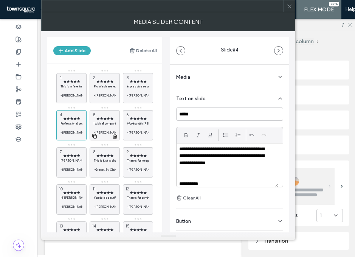
click at [108, 115] on div "★★★★★ I wish all companies have this kind of service. They work clean and alway…" at bounding box center [105, 125] width 30 height 30
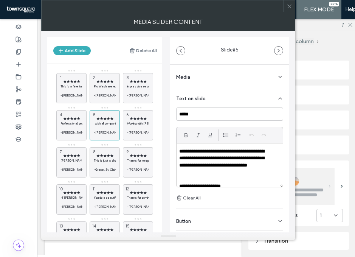
click at [237, 167] on p "**********" at bounding box center [224, 162] width 91 height 28
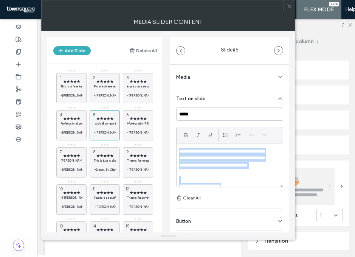
paste div
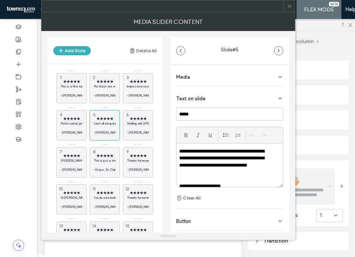
scroll to position [0, 0]
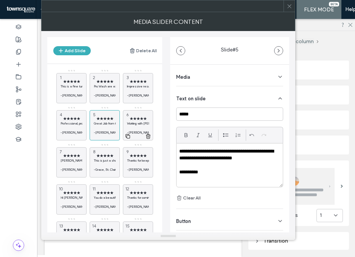
click at [135, 121] on p "Working with Benjamin at Sand River for 10 years. I have over an acre of land. …" at bounding box center [138, 123] width 22 height 5
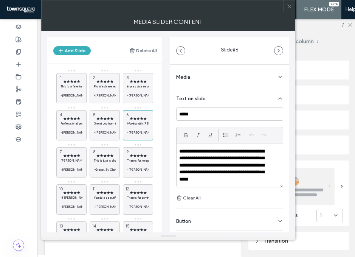
click at [225, 157] on p "**********" at bounding box center [224, 165] width 91 height 35
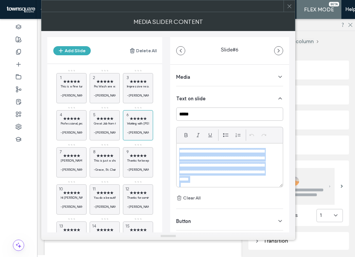
paste div
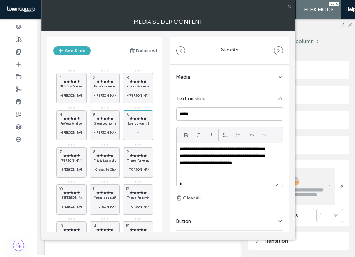
scroll to position [23, 0]
click at [80, 159] on p "Larry, Daniel, Matthew, Mark and Eric, Your work is professional and painstakin…" at bounding box center [71, 160] width 22 height 5
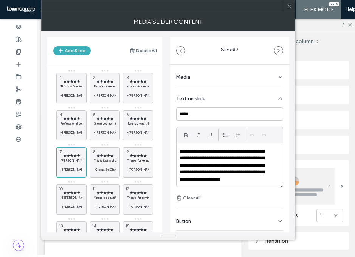
click at [243, 167] on p "**********" at bounding box center [224, 169] width 91 height 42
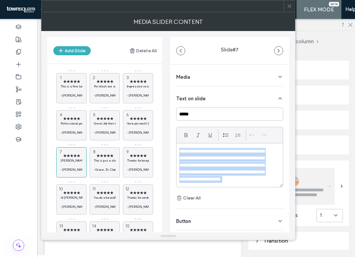
paste div
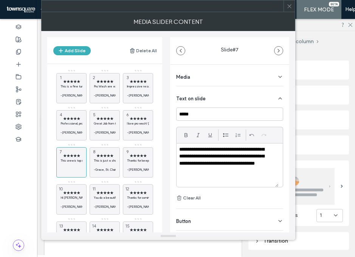
scroll to position [30, 0]
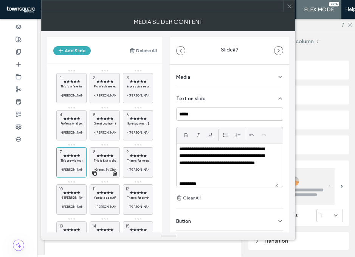
click at [99, 158] on p "This is just a short note to thank you for your courteous and prompt service. I…" at bounding box center [105, 160] width 22 height 5
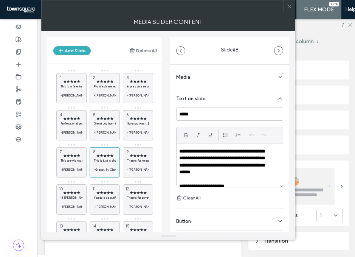
click at [241, 166] on p "**********" at bounding box center [224, 162] width 91 height 28
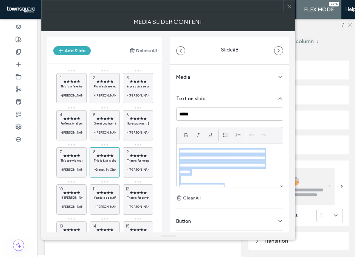
paste div
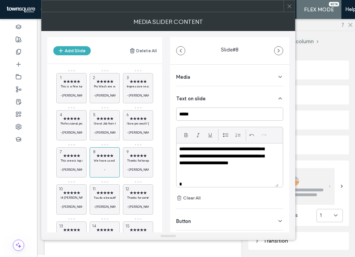
scroll to position [9, 0]
click at [146, 156] on span "★★★★★" at bounding box center [138, 155] width 22 height 5
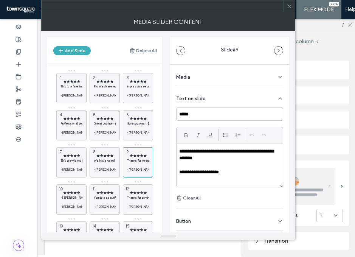
click at [231, 175] on p "**********" at bounding box center [227, 172] width 97 height 7
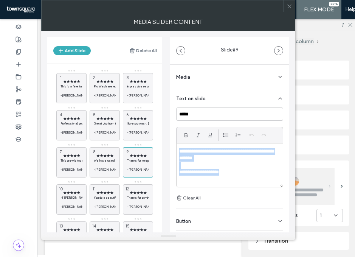
paste div
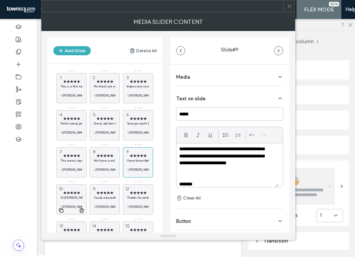
click at [81, 197] on p "Hi Jonathon, Just wanted to thank you and Jeff for the great job. Everything lo…" at bounding box center [71, 197] width 22 height 5
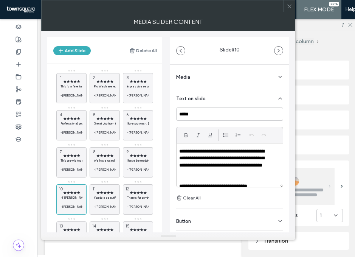
click at [204, 175] on p "**********" at bounding box center [224, 162] width 91 height 28
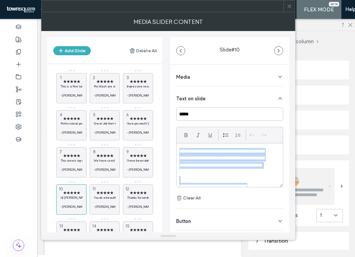
paste div
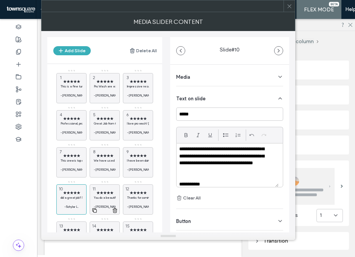
click at [110, 192] on span "★★★★★" at bounding box center [105, 192] width 22 height 5
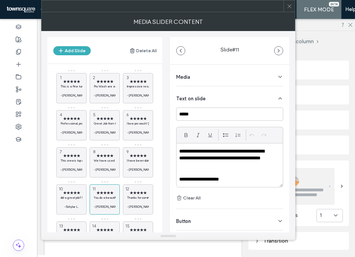
click at [256, 166] on p "**********" at bounding box center [224, 158] width 91 height 21
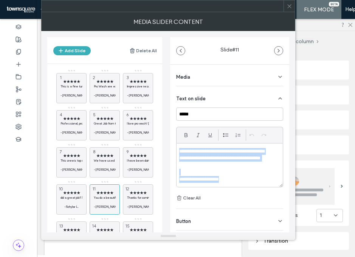
paste div
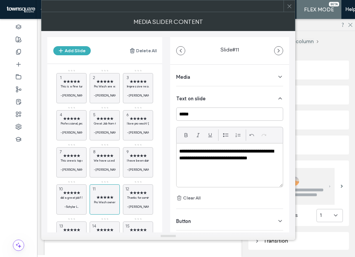
scroll to position [0, 0]
click at [132, 193] on span "★★★★★" at bounding box center [138, 192] width 22 height 5
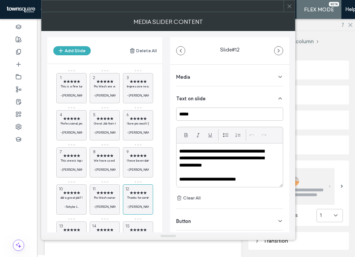
click at [246, 180] on p "**********" at bounding box center [224, 179] width 91 height 7
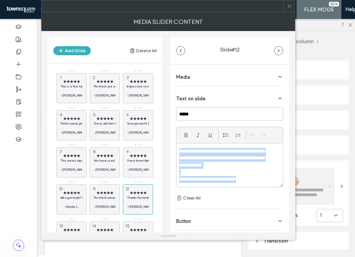
paste div
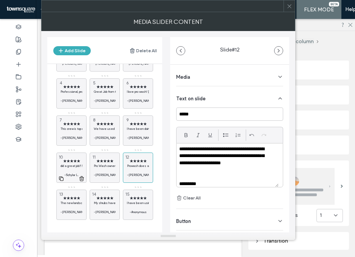
scroll to position [33, 0]
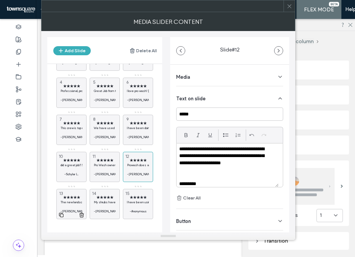
click at [68, 192] on div "★★★★★ The new landscaping LOOKS GREAT! Thanks! -Joyce, Sterling Heights 13" at bounding box center [71, 204] width 30 height 30
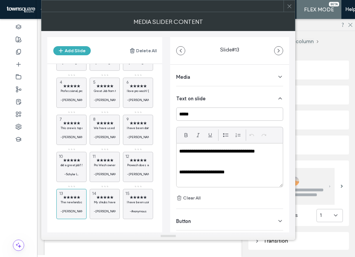
click at [227, 174] on p "**********" at bounding box center [227, 172] width 97 height 7
paste div
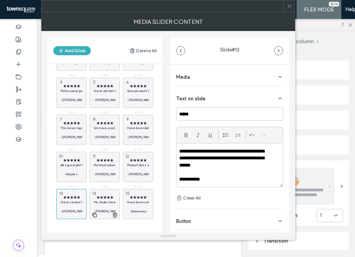
click at [108, 191] on div "★★★★★ My shrubs have never looked this good. Thank you. -Donna, Grosse Pointe P…" at bounding box center [105, 204] width 30 height 30
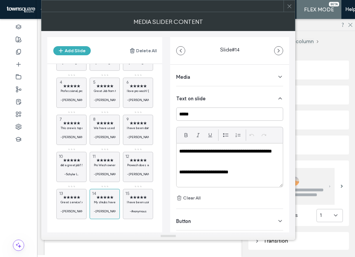
click at [237, 171] on p "**********" at bounding box center [227, 172] width 97 height 7
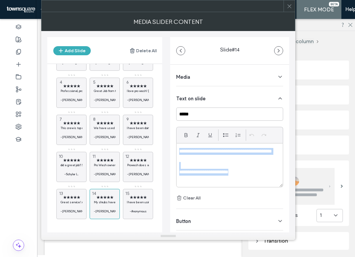
paste div
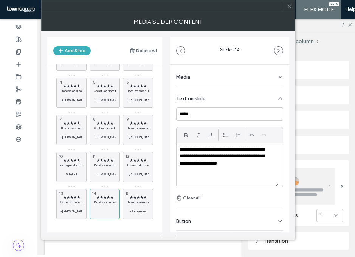
scroll to position [16, 0]
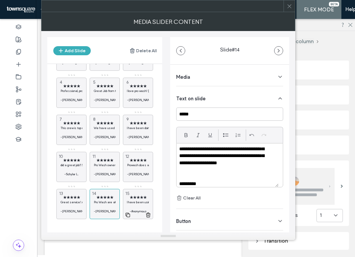
click at [142, 198] on span "★★★★★" at bounding box center [138, 197] width 22 height 5
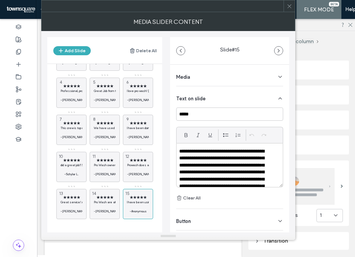
click at [248, 162] on p "**********" at bounding box center [224, 179] width 91 height 63
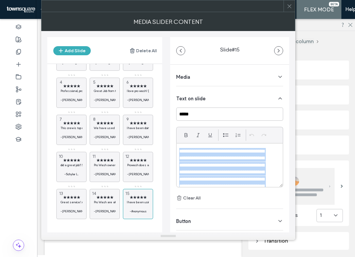
paste div
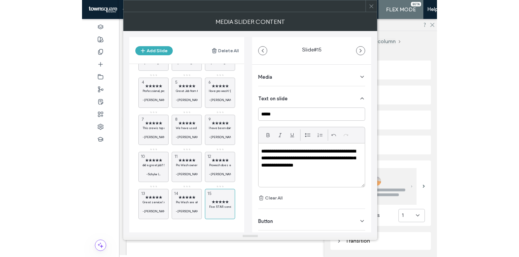
scroll to position [0, 0]
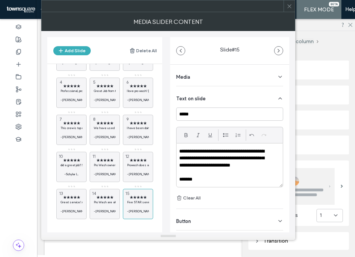
click at [289, 7] on icon at bounding box center [289, 6] width 6 height 6
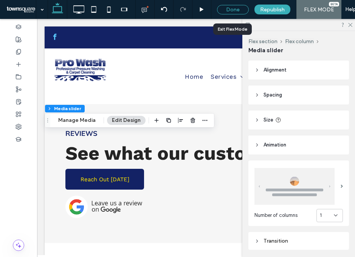
click at [233, 11] on div "Done" at bounding box center [233, 9] width 32 height 9
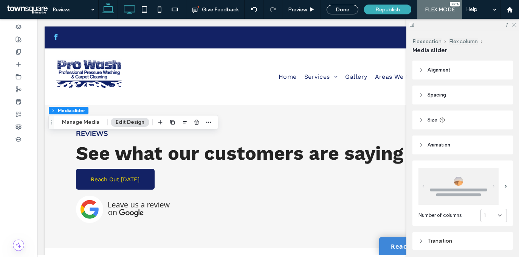
click at [132, 10] on icon at bounding box center [129, 9] width 15 height 15
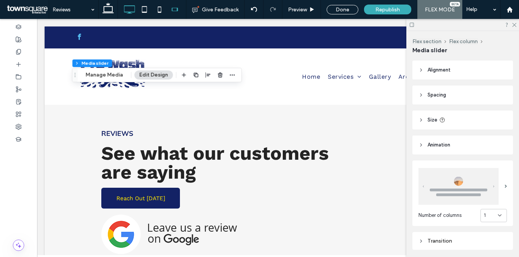
click at [143, 13] on icon at bounding box center [144, 9] width 15 height 15
type input "**"
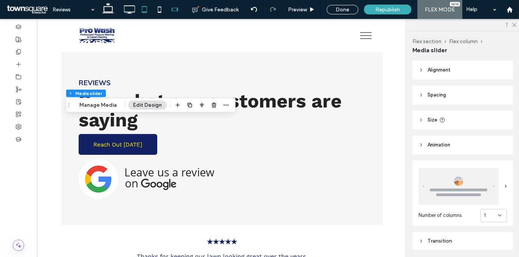
type input "**"
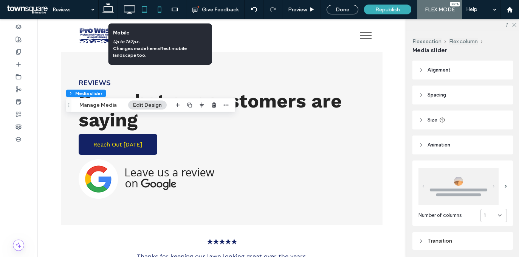
click at [160, 9] on icon at bounding box center [159, 9] width 15 height 15
type input "**"
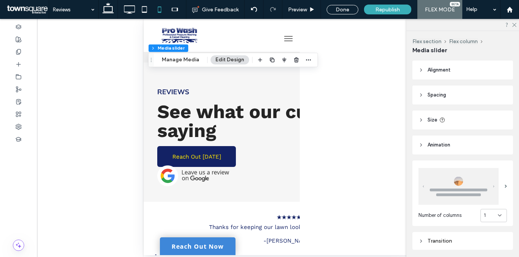
click at [452, 127] on header "Size" at bounding box center [462, 119] width 101 height 19
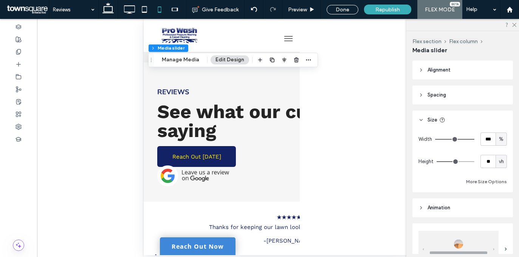
type input "**"
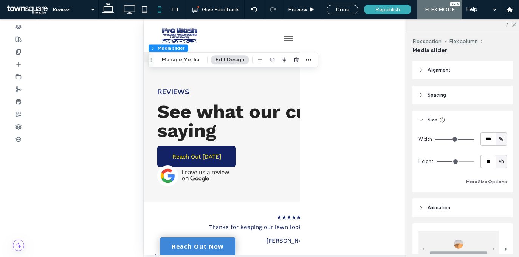
type input "**"
click at [454, 162] on input "range" at bounding box center [456, 161] width 38 height 1
type input "**"
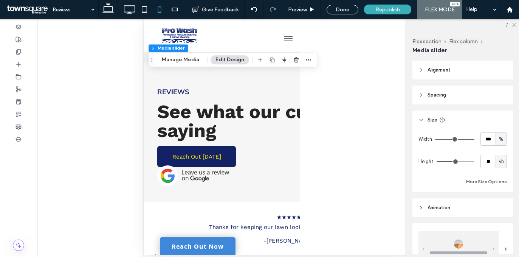
type input "**"
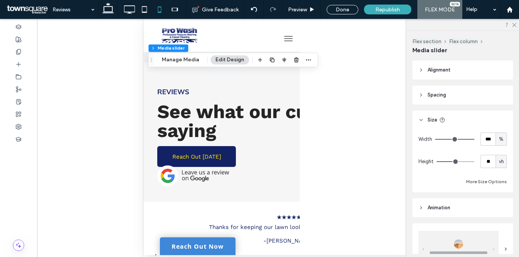
type input "**"
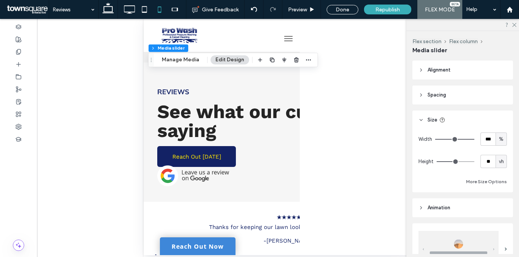
type input "**"
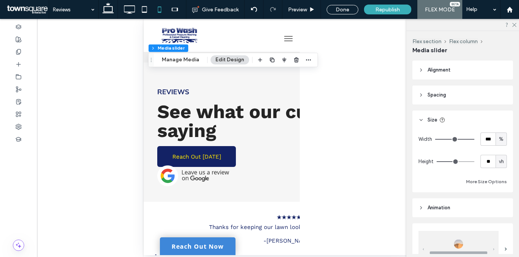
type input "**"
click at [454, 162] on input "range" at bounding box center [456, 161] width 38 height 1
type input "**"
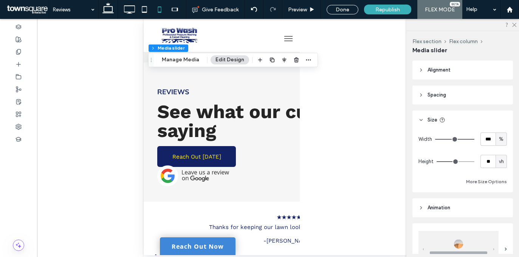
type input "**"
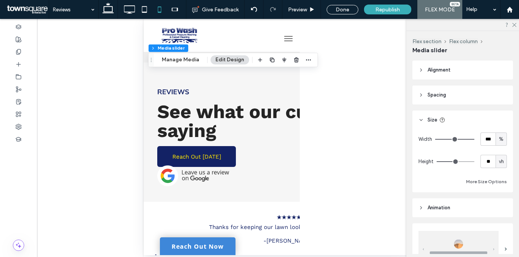
type input "**"
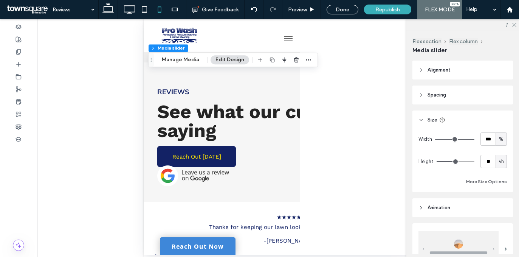
type input "**"
click at [454, 162] on input "range" at bounding box center [456, 161] width 38 height 1
click at [342, 9] on div "Done" at bounding box center [343, 9] width 32 height 9
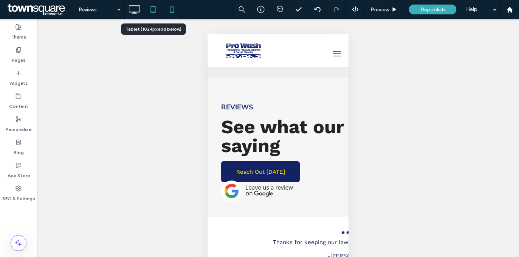
click at [150, 10] on icon at bounding box center [153, 9] width 15 height 15
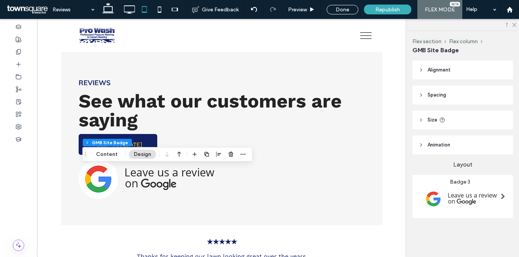
click at [437, 112] on header "Size" at bounding box center [462, 119] width 101 height 19
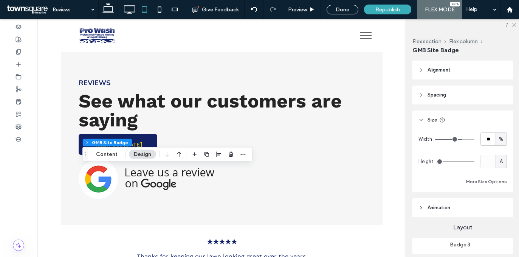
type input "**"
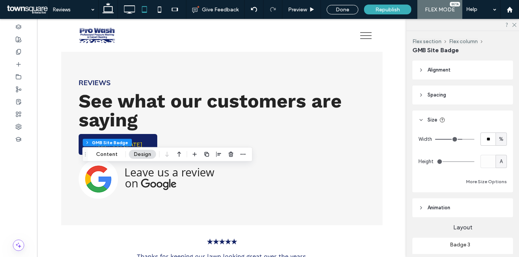
type input "**"
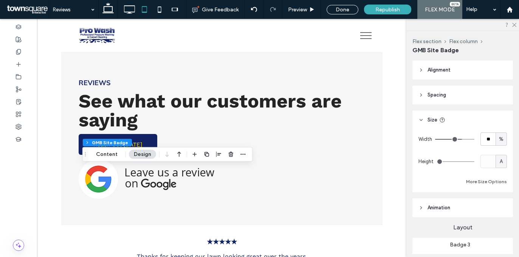
type input "**"
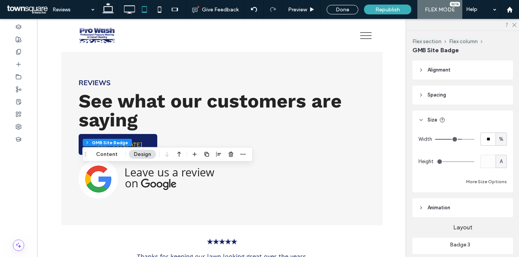
type input "**"
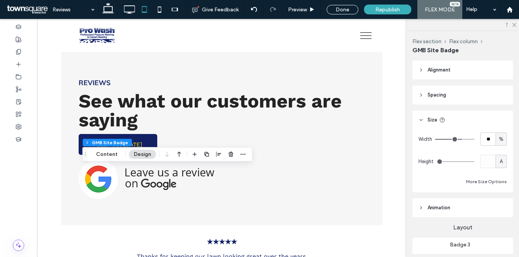
type input "**"
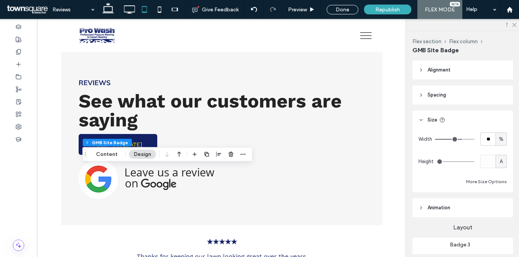
type input "**"
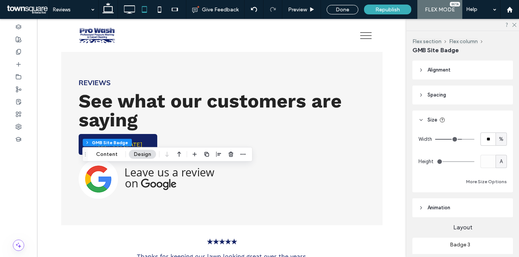
type input "**"
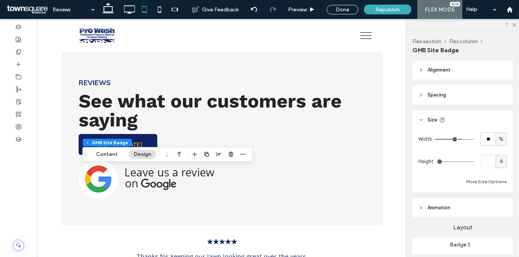
type input "**"
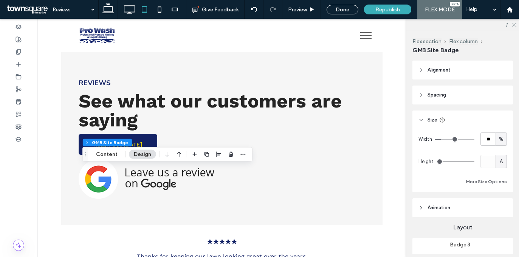
type input "**"
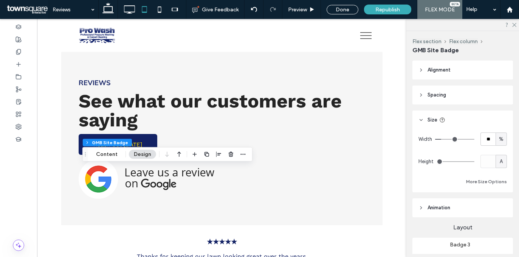
type input "**"
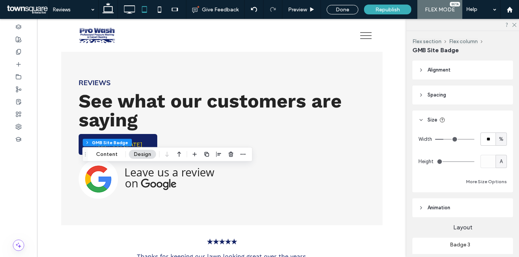
type input "**"
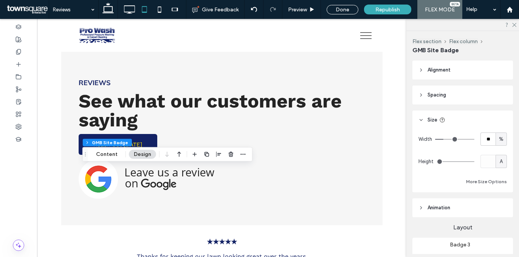
type input "**"
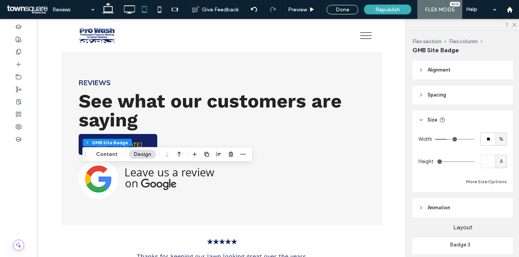
drag, startPoint x: 458, startPoint y: 138, endPoint x: 446, endPoint y: 138, distance: 11.3
click at [446, 139] on input "range" at bounding box center [454, 139] width 39 height 1
click at [158, 8] on use at bounding box center [159, 9] width 3 height 6
type input "***"
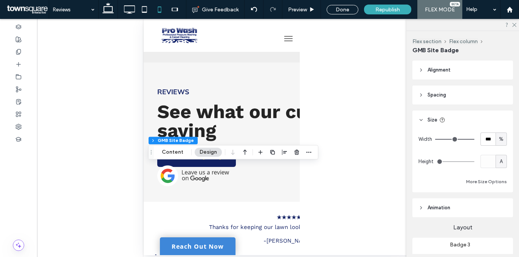
click at [464, 99] on header "Spacing" at bounding box center [462, 94] width 101 height 19
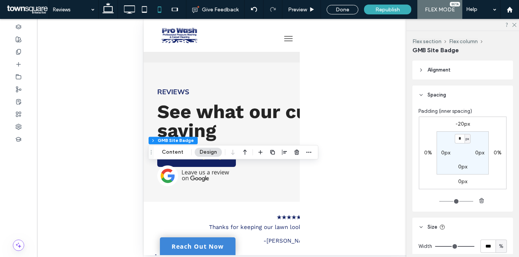
click at [462, 126] on label "-20px" at bounding box center [462, 124] width 14 height 6
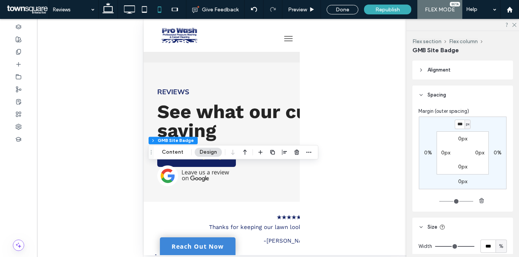
type input "*"
click at [475, 122] on div "* px 0% 0px 0% 0px 0px 0px 0px" at bounding box center [463, 152] width 88 height 73
click at [129, 9] on icon at bounding box center [129, 9] width 15 height 15
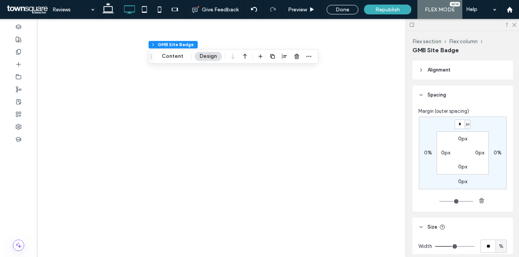
type input "**"
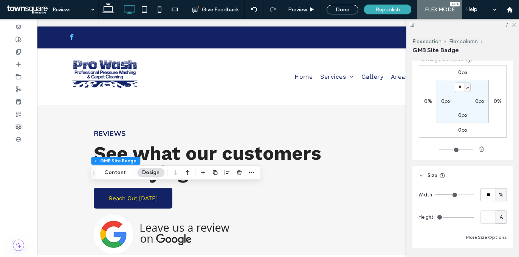
scroll to position [52, 0]
type input "**"
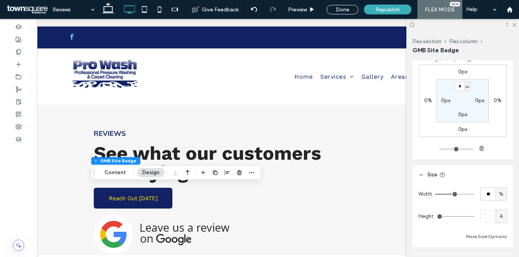
type input "**"
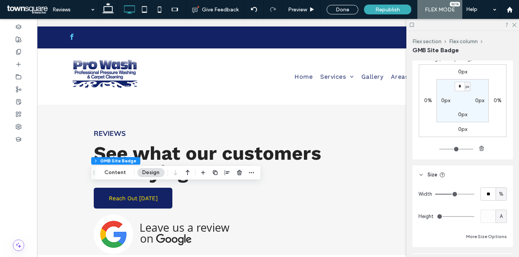
type input "**"
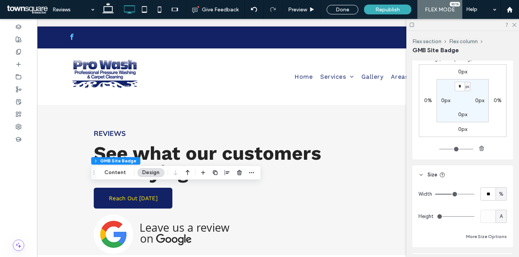
type input "**"
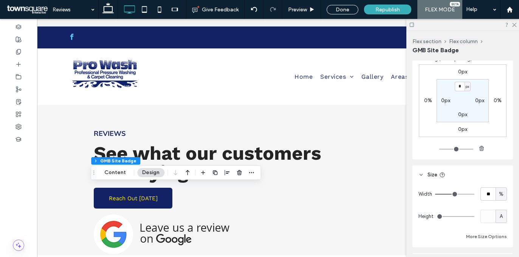
type input "**"
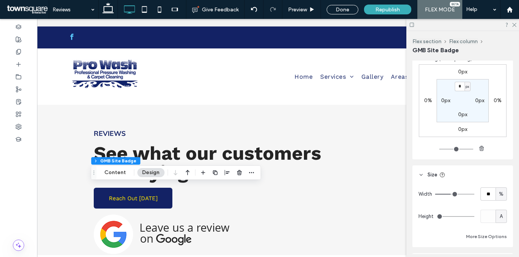
type input "**"
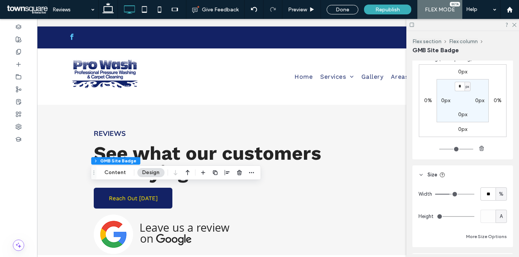
type input "**"
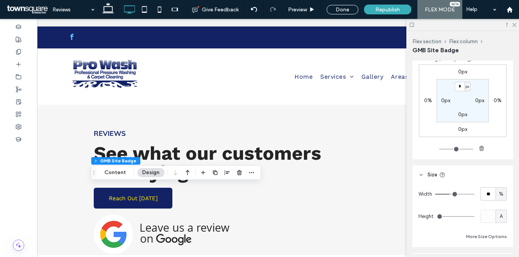
type input "**"
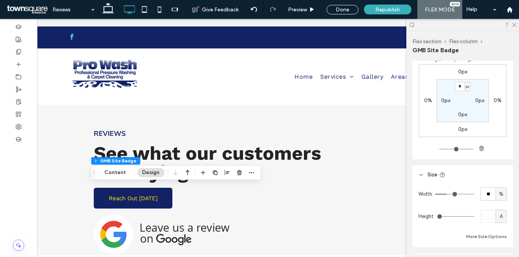
type input "**"
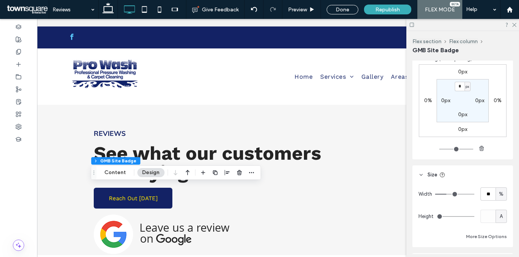
type input "**"
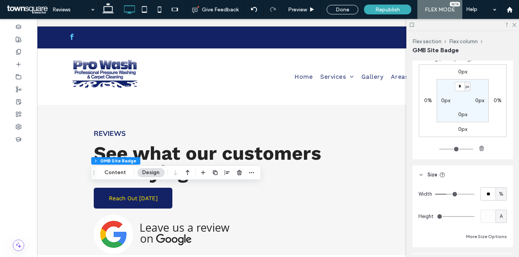
type input "**"
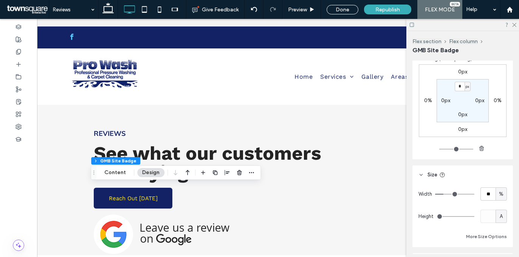
type input "**"
drag, startPoint x: 454, startPoint y: 195, endPoint x: 443, endPoint y: 195, distance: 11.0
click at [443, 194] on input "range" at bounding box center [454, 194] width 39 height 1
click at [107, 10] on icon at bounding box center [108, 9] width 15 height 15
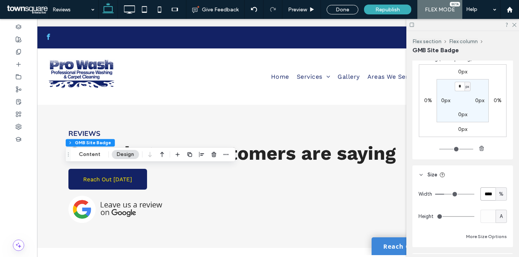
click at [483, 195] on input "****" at bounding box center [487, 193] width 15 height 13
click at [449, 206] on div "Width ** % Height A More Size Options" at bounding box center [462, 214] width 88 height 54
drag, startPoint x: 336, startPoint y: 12, endPoint x: 30, endPoint y: 118, distance: 324.0
click at [336, 12] on div "Done" at bounding box center [343, 9] width 32 height 9
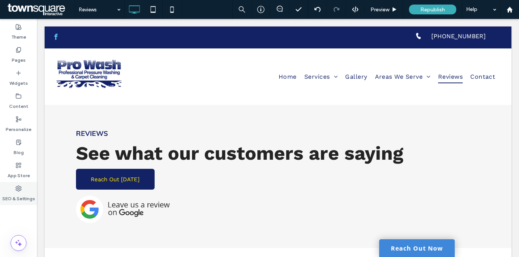
click at [5, 189] on div "SEO & Settings" at bounding box center [18, 193] width 37 height 23
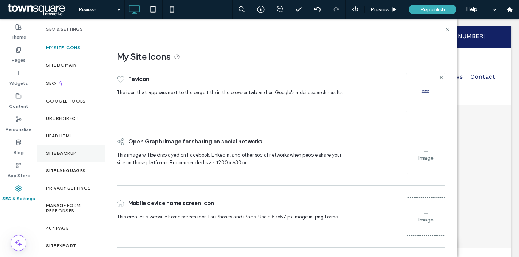
click at [56, 149] on div "Site Backup" at bounding box center [71, 152] width 68 height 17
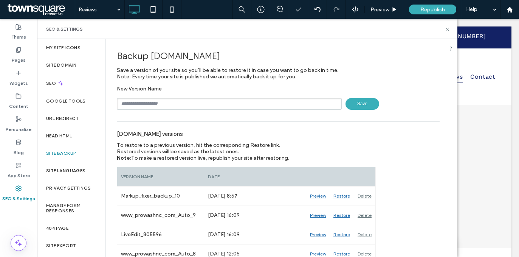
click at [175, 107] on input "text" at bounding box center [229, 104] width 225 height 12
click at [172, 104] on input "***" at bounding box center [229, 104] width 225 height 12
paste input "******"
click at [348, 106] on span "Save" at bounding box center [362, 104] width 34 height 12
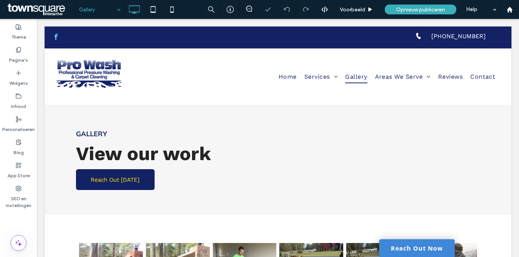
click at [110, 8] on input at bounding box center [98, 9] width 38 height 19
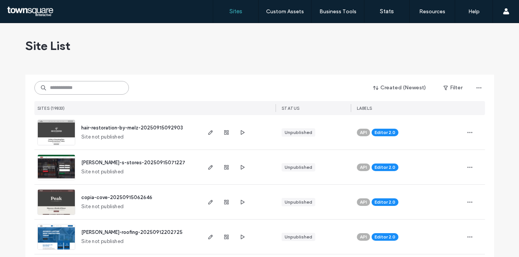
click at [68, 94] on input at bounding box center [81, 88] width 94 height 14
paste input "********"
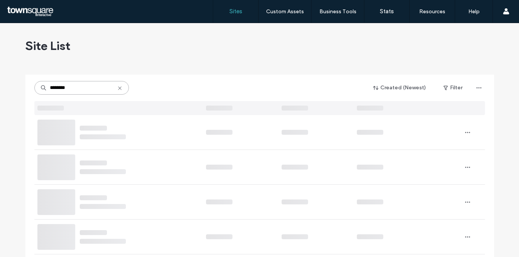
type input "********"
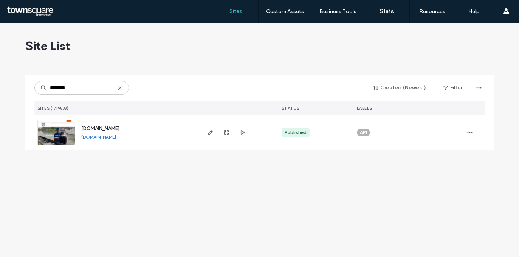
click at [62, 126] on img at bounding box center [56, 145] width 37 height 51
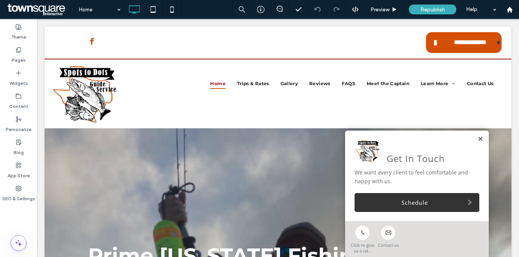
click at [477, 139] on link at bounding box center [480, 139] width 6 height 6
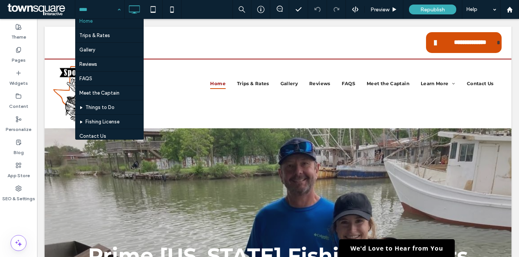
scroll to position [11, 0]
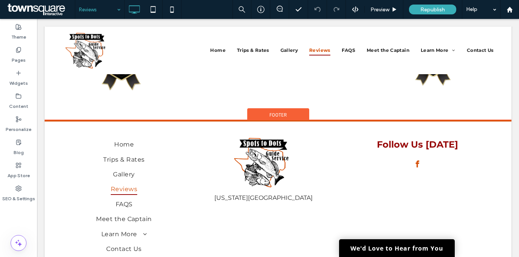
scroll to position [655, 0]
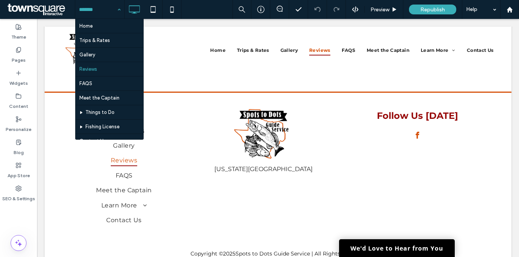
click at [115, 13] on div "Home Trips & Rates Gallery Reviews FAQS Meet the Captain Things to Do Fishing L…" at bounding box center [99, 9] width 49 height 19
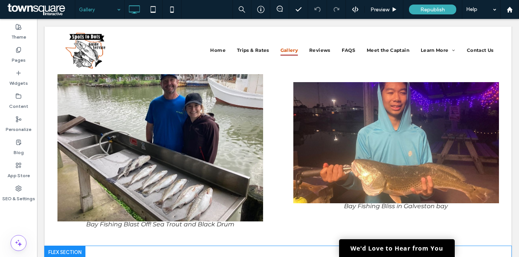
scroll to position [2414, 0]
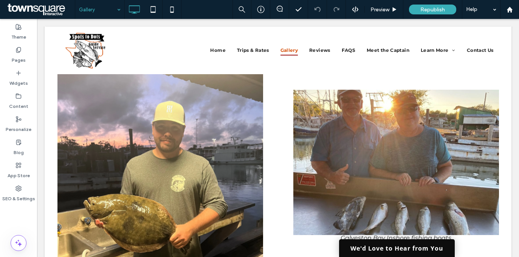
click at [376, 245] on link "We'd Love to Hear from You" at bounding box center [397, 248] width 116 height 18
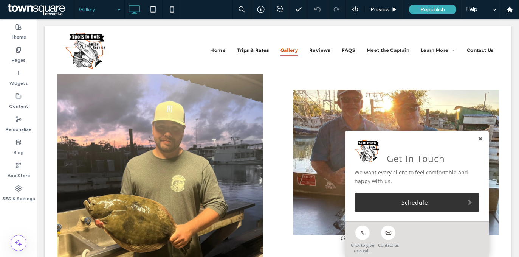
click at [477, 138] on link at bounding box center [480, 139] width 6 height 6
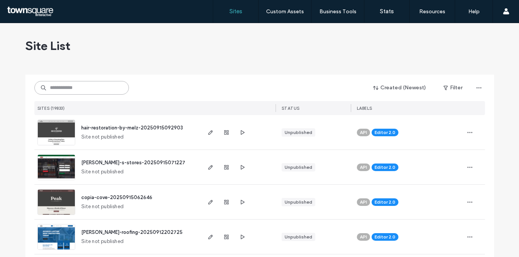
click at [80, 89] on input at bounding box center [81, 88] width 94 height 14
paste input "********"
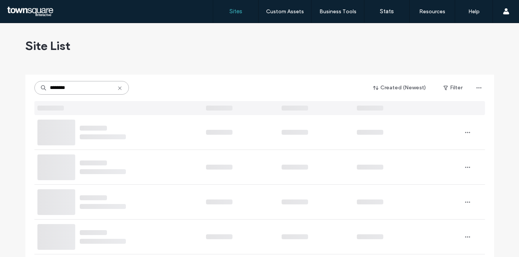
type input "********"
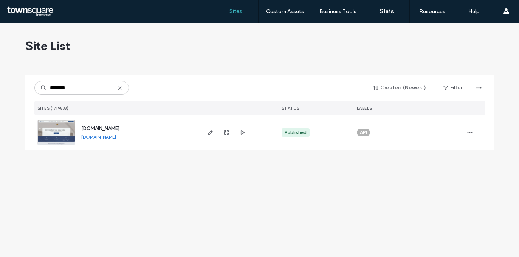
click at [49, 130] on img at bounding box center [56, 145] width 37 height 51
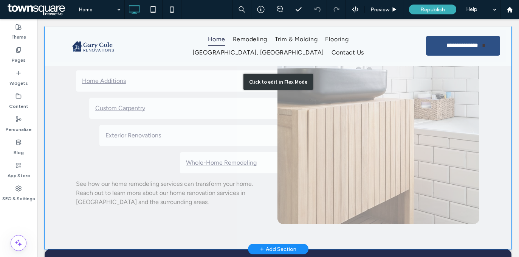
scroll to position [1244, 0]
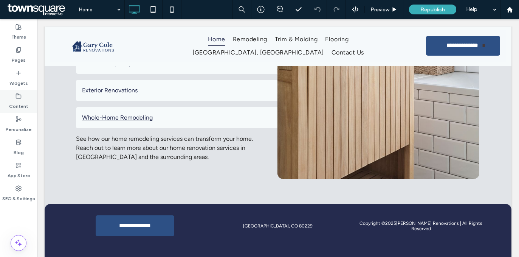
click at [20, 98] on icon at bounding box center [18, 96] width 6 height 6
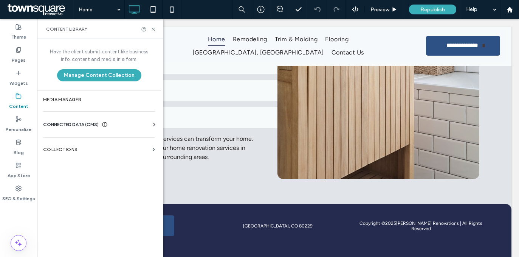
click at [68, 127] on span "CONNECTED DATA (CMS)" at bounding box center [71, 125] width 56 height 8
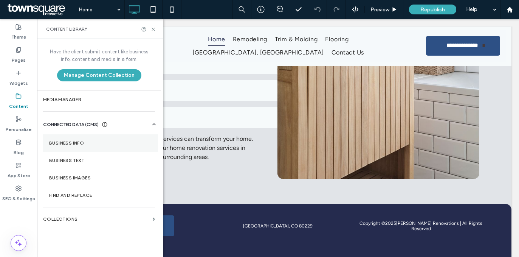
click at [74, 142] on label "Business Info" at bounding box center [100, 142] width 103 height 5
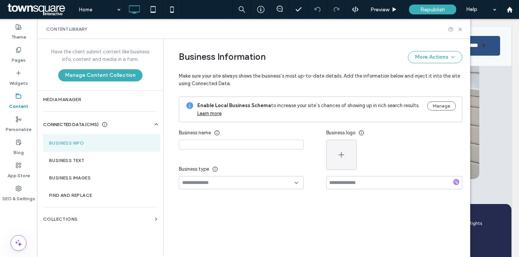
type input "**********"
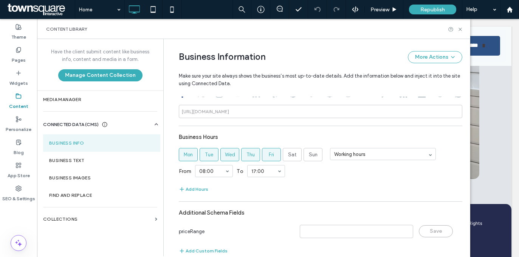
scroll to position [324, 0]
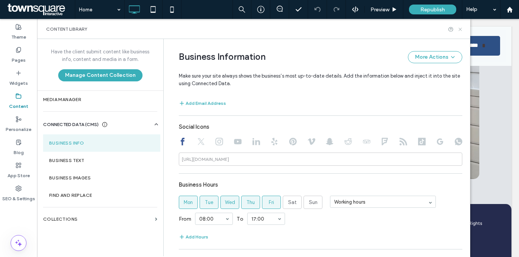
click at [460, 29] on use at bounding box center [459, 29] width 3 height 3
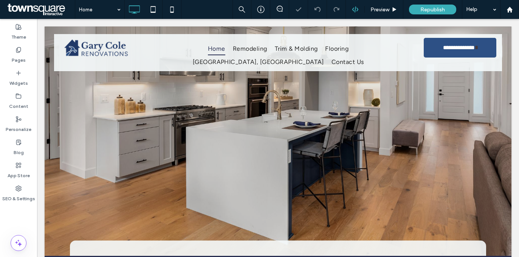
scroll to position [0, 0]
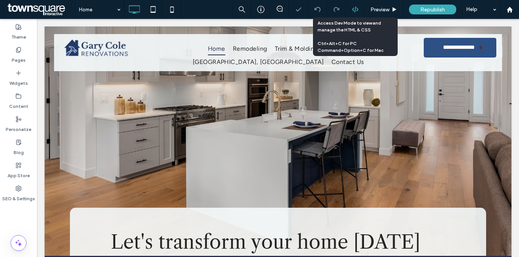
click at [352, 11] on icon at bounding box center [355, 9] width 7 height 7
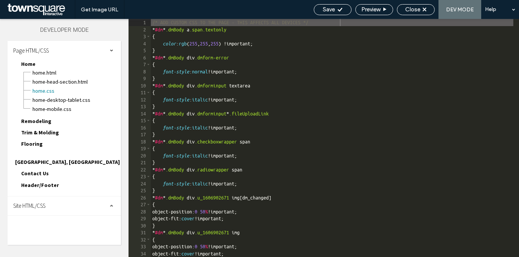
click at [56, 196] on div "Site HTML/CSS" at bounding box center [64, 205] width 113 height 19
click at [52, 226] on span "body-end.html" at bounding box center [76, 230] width 82 height 8
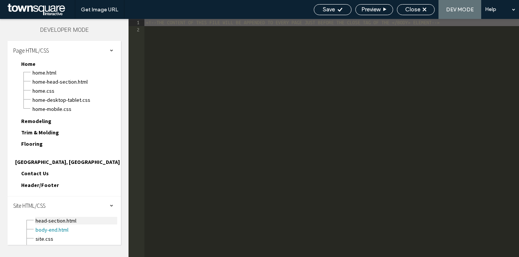
click at [72, 217] on span "head-section.html" at bounding box center [76, 221] width 82 height 8
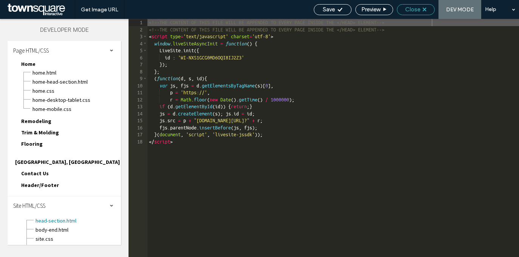
click at [422, 7] on div "Close" at bounding box center [415, 9] width 37 height 7
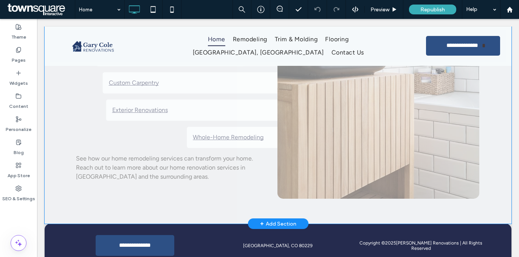
scroll to position [1244, 0]
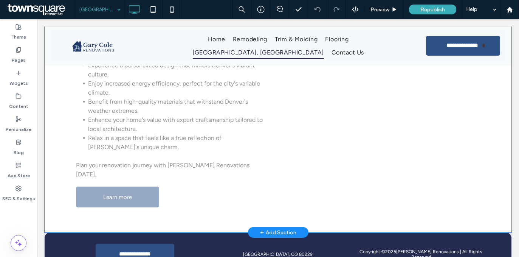
scroll to position [557, 0]
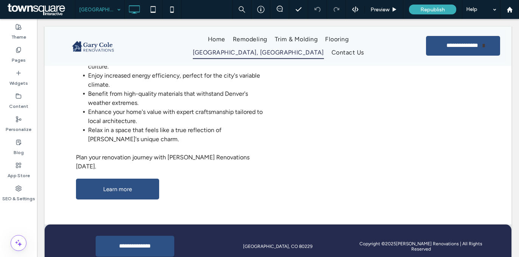
click at [111, 12] on input at bounding box center [98, 9] width 38 height 19
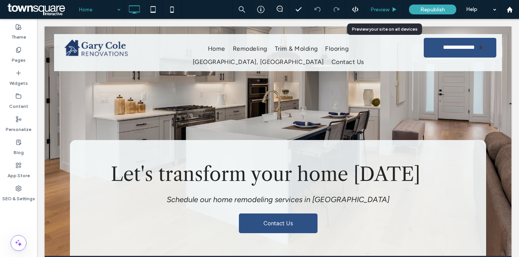
click at [366, 9] on div "Preview" at bounding box center [384, 9] width 38 height 6
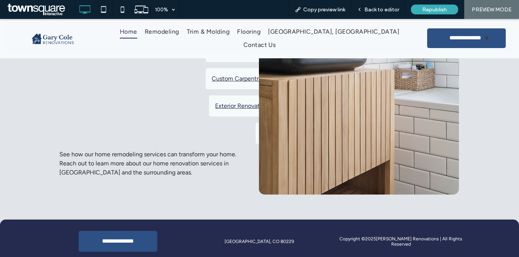
scroll to position [1229, 0]
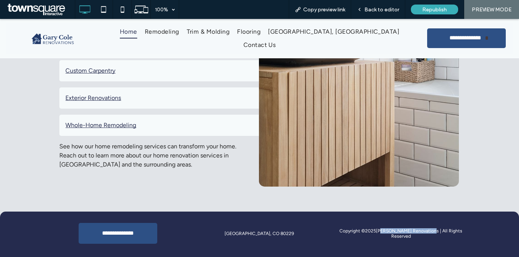
drag, startPoint x: 420, startPoint y: 223, endPoint x: 373, endPoint y: 223, distance: 46.9
click at [373, 228] on p "Copyright © 2025 Gary Cole Renovations | All Rights Reserved" at bounding box center [400, 233] width 129 height 11
copy p "Gary Cole Renovations"
click at [381, 9] on span "Back to editor" at bounding box center [381, 9] width 35 height 6
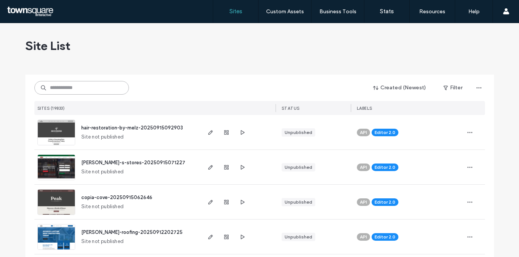
click at [108, 90] on input at bounding box center [81, 88] width 94 height 14
paste input "********"
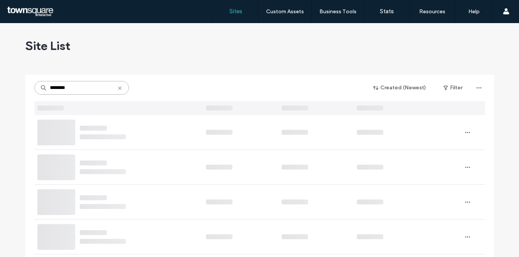
type input "********"
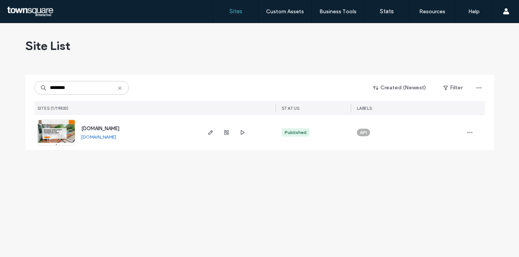
click at [64, 129] on img at bounding box center [56, 145] width 37 height 51
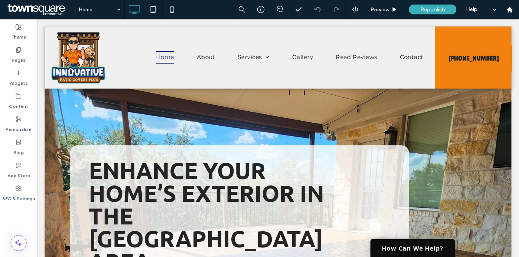
click at [396, 248] on link "How Can We Help?" at bounding box center [412, 248] width 84 height 18
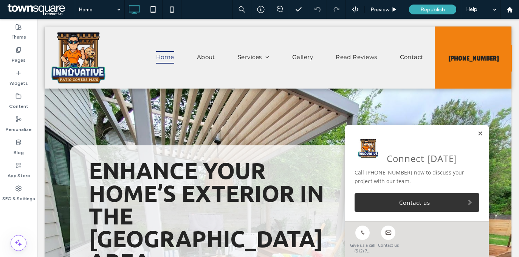
click at [477, 133] on link at bounding box center [480, 133] width 6 height 6
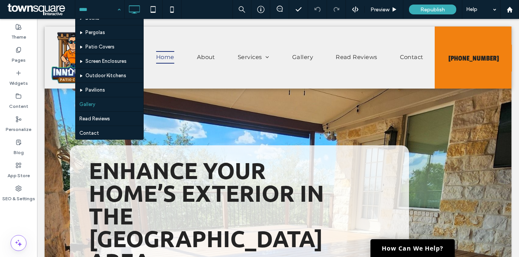
scroll to position [56, 0]
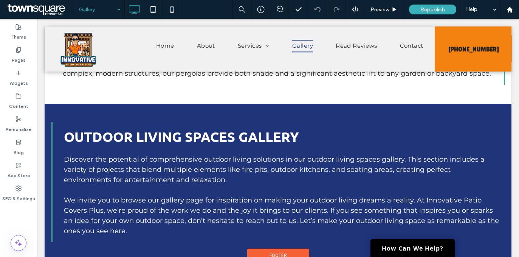
scroll to position [1120, 0]
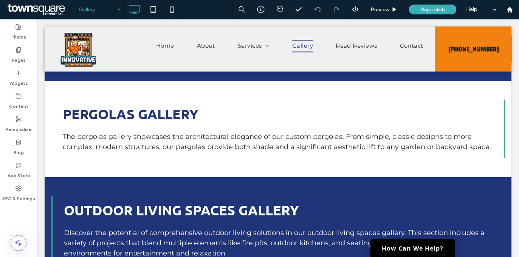
click at [95, 4] on input at bounding box center [98, 9] width 38 height 19
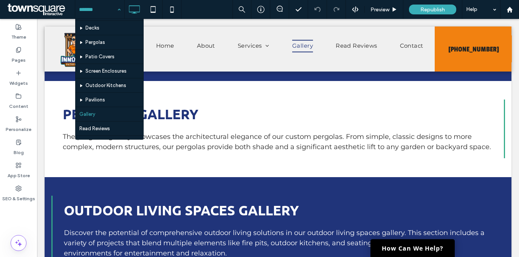
scroll to position [56, 0]
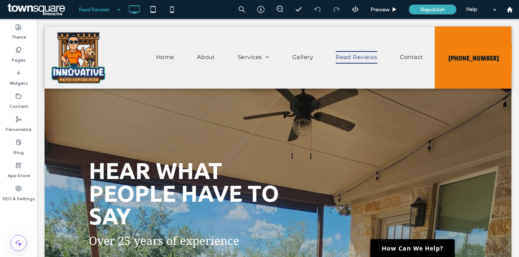
click at [102, 4] on input at bounding box center [98, 9] width 38 height 19
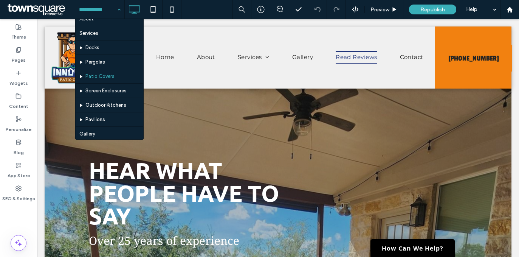
scroll to position [56, 0]
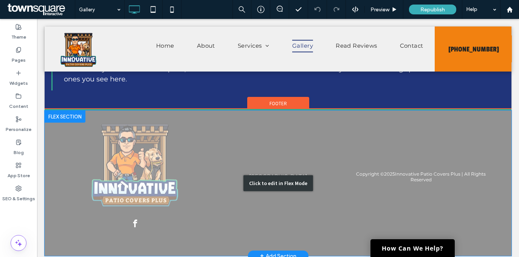
scroll to position [1345, 0]
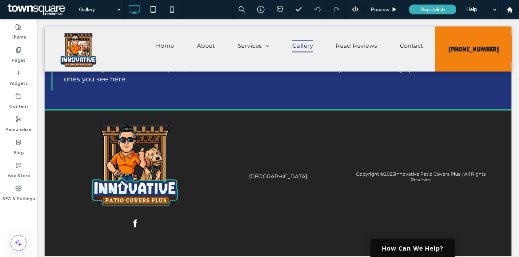
click at [393, 243] on link "How Can We Help?" at bounding box center [412, 248] width 84 height 18
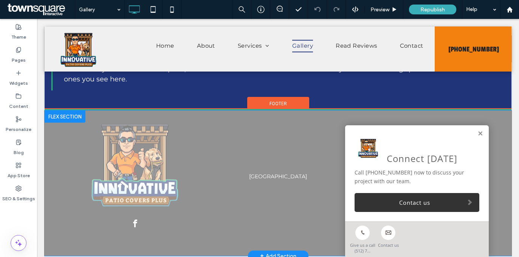
click at [477, 132] on link at bounding box center [480, 133] width 6 height 6
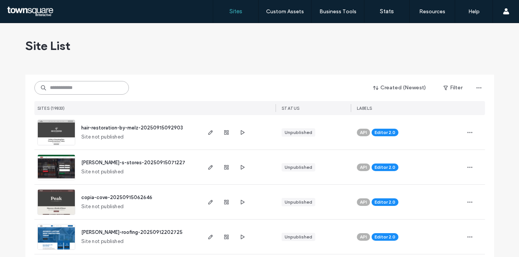
click at [69, 86] on input at bounding box center [81, 88] width 94 height 14
paste input "********"
type input "********"
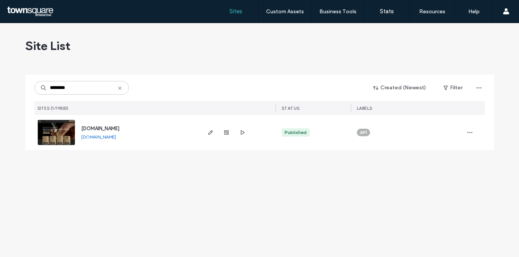
click at [43, 127] on img at bounding box center [56, 145] width 37 height 51
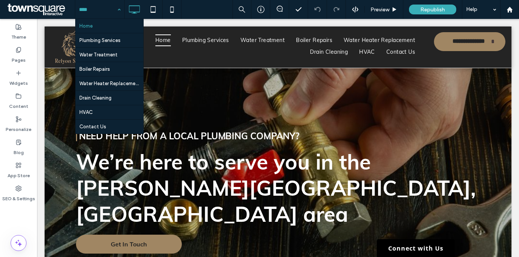
click at [117, 9] on div "Home Plumbing Services Water Treatment Boiler Repairs Water Heater Replacement …" at bounding box center [99, 9] width 49 height 19
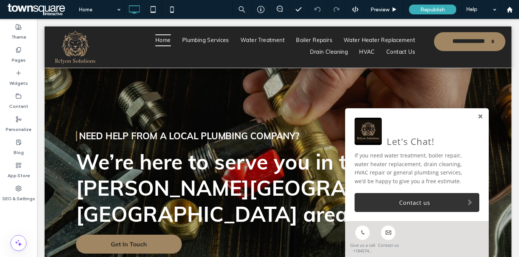
click at [477, 115] on link at bounding box center [480, 116] width 6 height 6
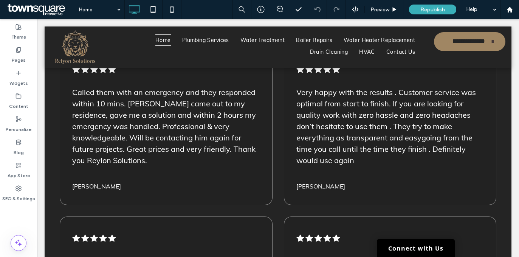
scroll to position [1280, 0]
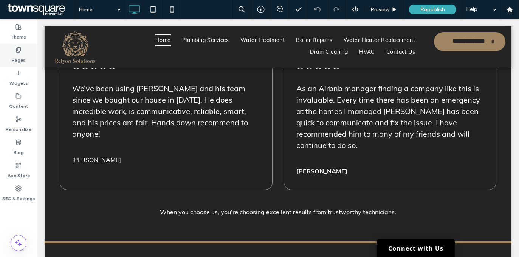
click at [5, 59] on div "Pages" at bounding box center [18, 54] width 37 height 23
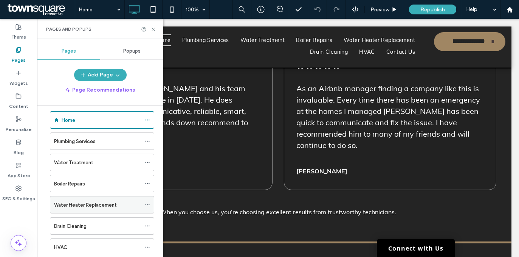
scroll to position [50, 0]
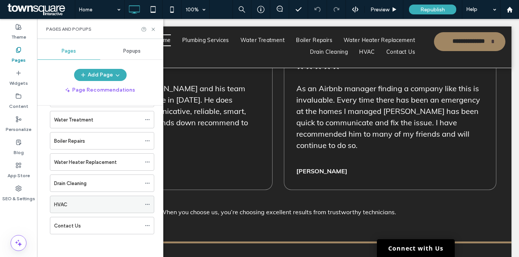
click at [146, 204] on icon at bounding box center [147, 203] width 5 height 5
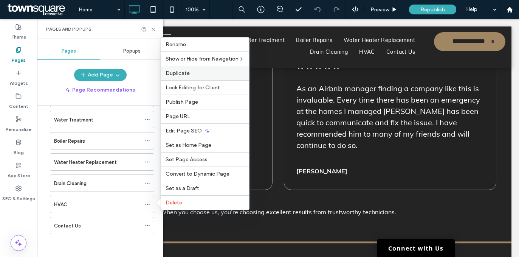
click at [213, 71] on label "Duplicate" at bounding box center [205, 73] width 79 height 6
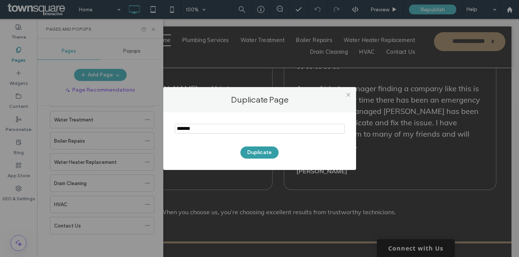
type input "*******"
drag, startPoint x: 258, startPoint y: 153, endPoint x: 252, endPoint y: 156, distance: 6.3
click at [258, 153] on button "Duplicate" at bounding box center [259, 152] width 38 height 12
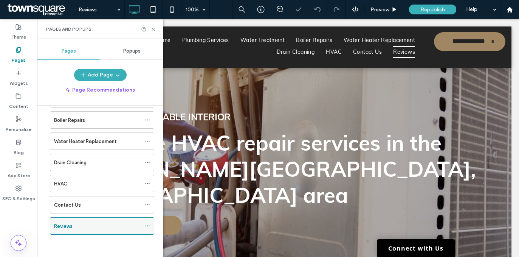
scroll to position [71, 0]
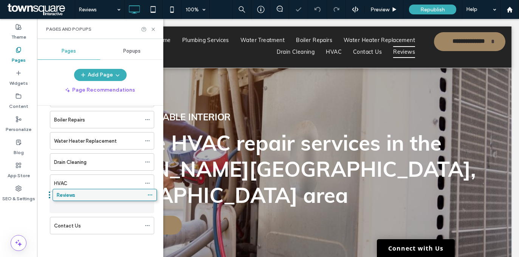
drag, startPoint x: 77, startPoint y: 224, endPoint x: 79, endPoint y: 196, distance: 28.1
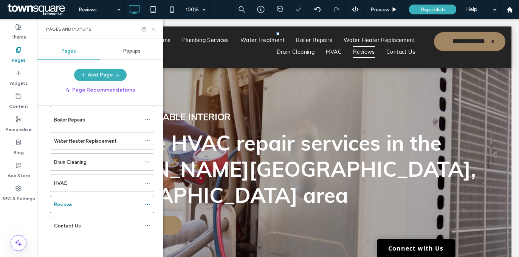
click at [152, 29] on icon at bounding box center [153, 29] width 6 height 6
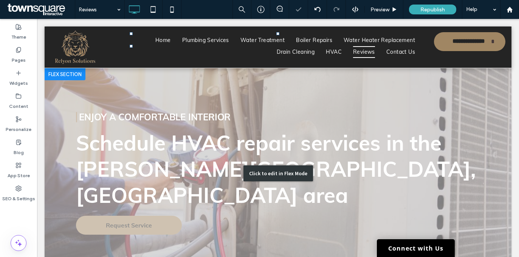
click at [204, 115] on div "Click to edit in Flex Mode" at bounding box center [278, 173] width 467 height 210
click at [204, 115] on span "Enjoy a Comfortable Interior" at bounding box center [155, 116] width 152 height 11
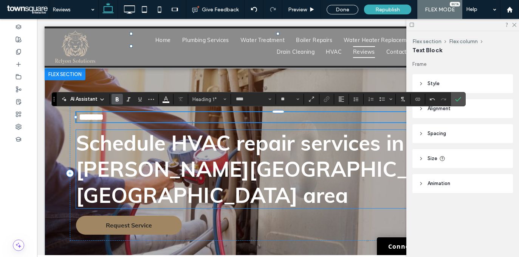
click at [210, 149] on span "Schedule HVAC repair services in the [PERSON_NAME][GEOGRAPHIC_DATA], [GEOGRAPHI…" at bounding box center [276, 169] width 400 height 78
click at [209, 149] on div "Schedule HVAC repair services in the [PERSON_NAME][GEOGRAPHIC_DATA], [GEOGRAPHI…" at bounding box center [278, 169] width 404 height 78
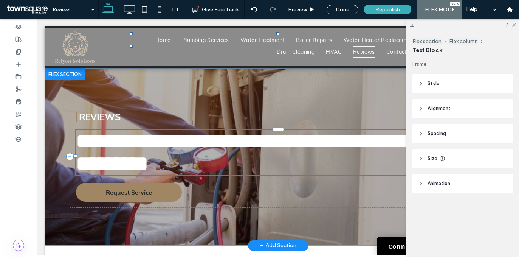
type input "****"
type input "**"
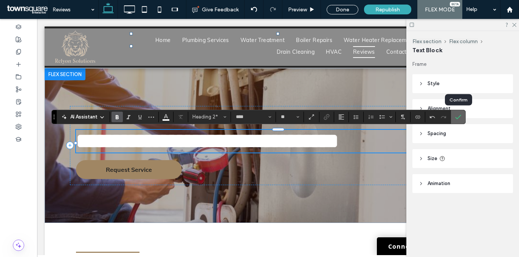
click at [460, 114] on icon "Confirm" at bounding box center [458, 117] width 6 height 6
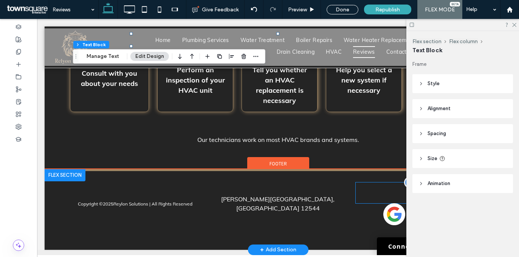
scroll to position [358, 0]
click at [391, 206] on img at bounding box center [421, 214] width 76 height 22
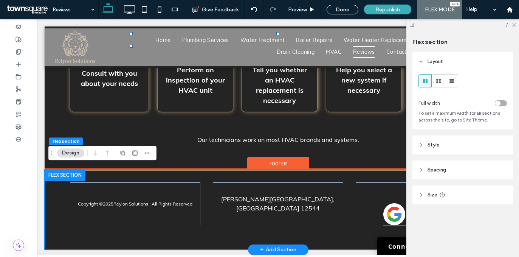
click at [390, 203] on img at bounding box center [421, 214] width 76 height 22
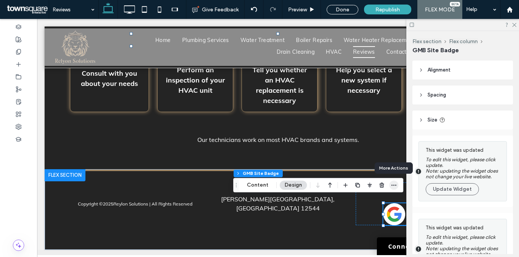
click at [393, 183] on icon "button" at bounding box center [394, 185] width 6 height 6
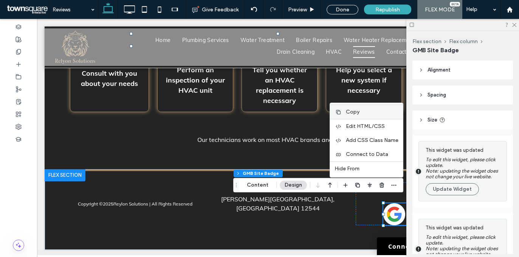
click at [363, 113] on label "Copy" at bounding box center [372, 111] width 53 height 6
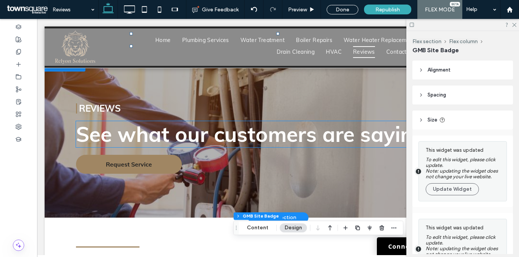
scroll to position [0, 0]
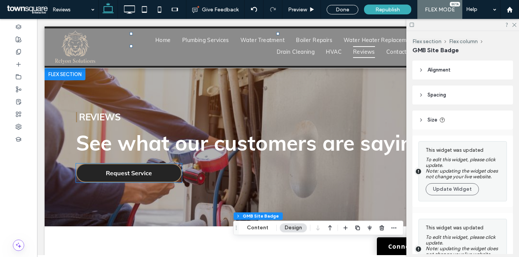
click at [152, 171] on link "Request Service" at bounding box center [129, 172] width 106 height 19
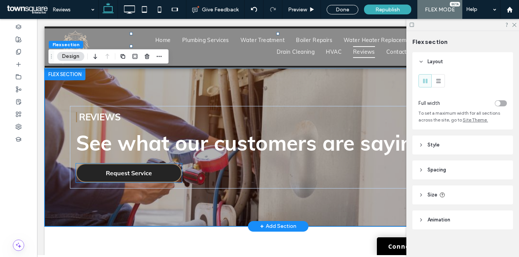
click at [159, 170] on link "Request Service" at bounding box center [129, 172] width 106 height 19
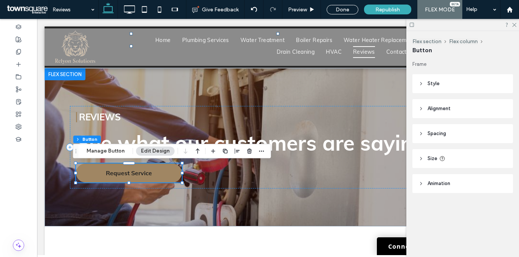
click at [265, 149] on div "Flex section Flex column Button Manage Button Edit Design" at bounding box center [172, 151] width 198 height 14
click at [261, 148] on icon "button" at bounding box center [262, 151] width 6 height 6
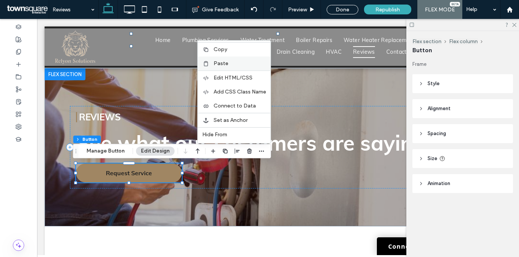
click at [216, 57] on div "Paste" at bounding box center [234, 63] width 73 height 14
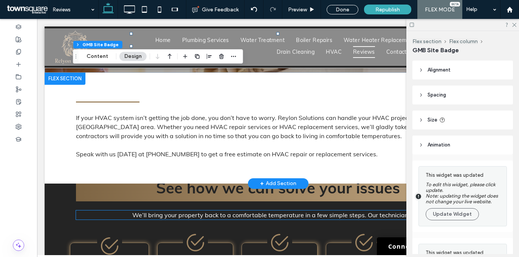
scroll to position [136, 0]
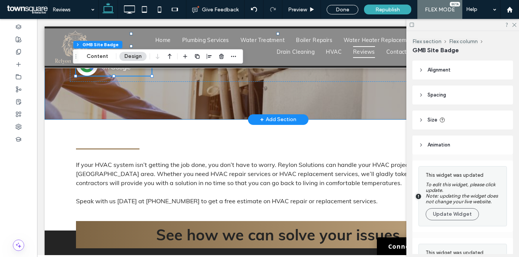
click at [273, 106] on div "See what our customers are saying Reviews Request Service" at bounding box center [278, 25] width 454 height 187
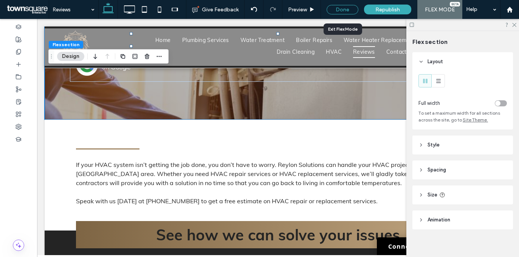
click at [343, 8] on div "Done" at bounding box center [343, 9] width 32 height 9
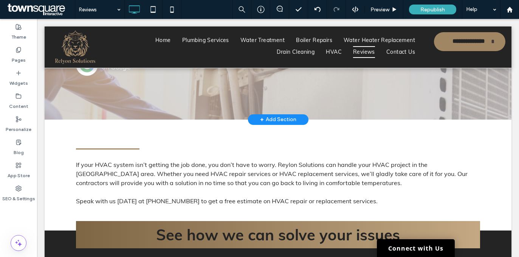
click at [292, 119] on div "+ Add Section" at bounding box center [278, 119] width 36 height 8
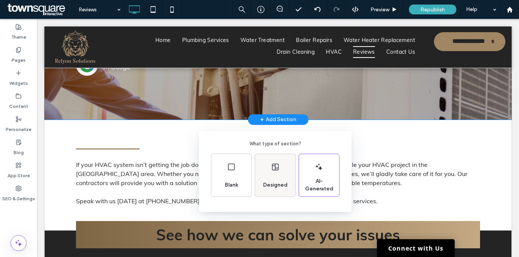
click at [279, 166] on icon at bounding box center [275, 166] width 9 height 9
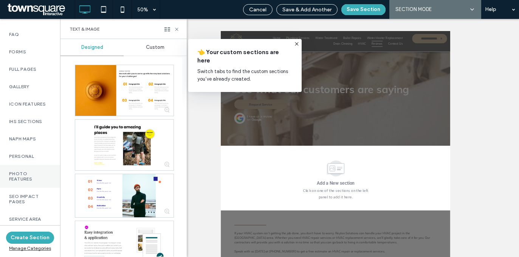
scroll to position [599, 0]
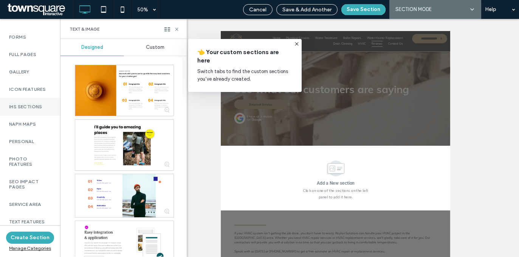
click at [22, 104] on label "IHS Sections" at bounding box center [30, 106] width 42 height 5
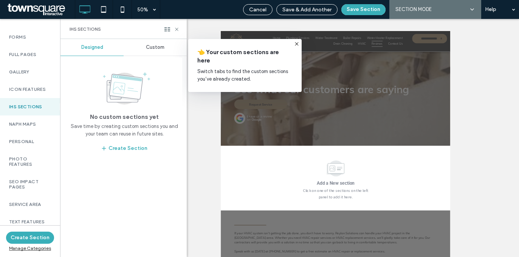
click at [161, 48] on span "Custom" at bounding box center [155, 47] width 19 height 6
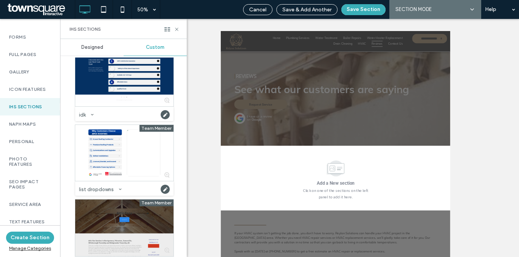
scroll to position [310, 0]
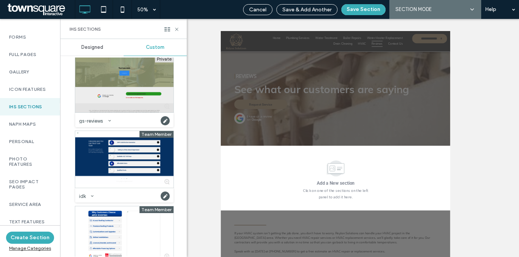
click at [105, 82] on div at bounding box center [124, 84] width 98 height 57
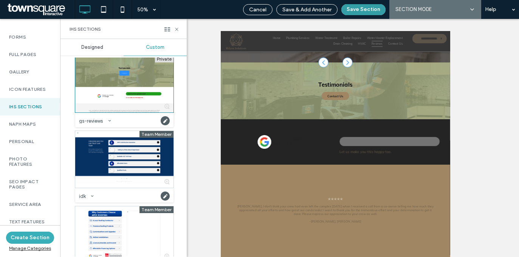
scroll to position [169, 0]
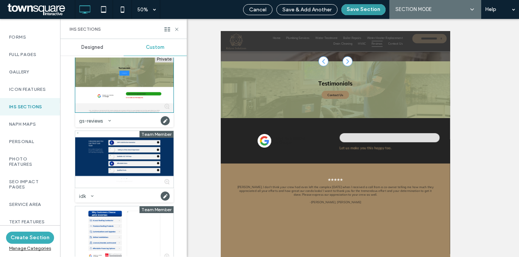
click at [353, 11] on button "Save Section" at bounding box center [363, 9] width 44 height 11
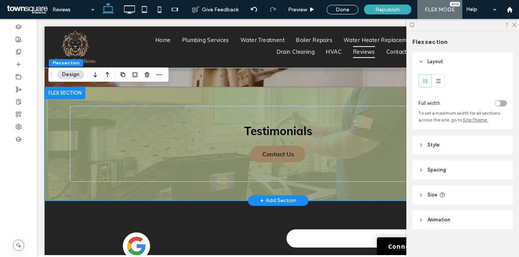
click at [261, 96] on div "Testimonials Contact Us" at bounding box center [278, 143] width 454 height 113
click at [148, 73] on use "button" at bounding box center [147, 74] width 5 height 5
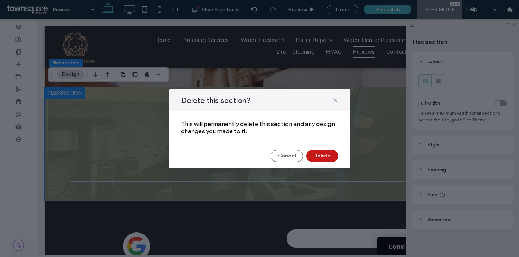
click at [329, 158] on button "Delete" at bounding box center [322, 156] width 32 height 12
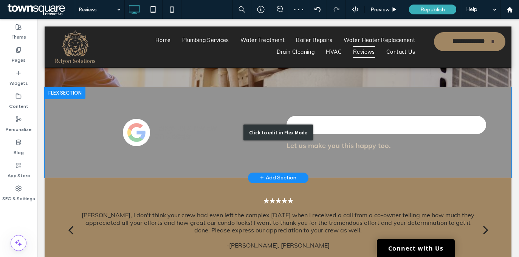
click at [264, 93] on div "Click to edit in Flex Mode" at bounding box center [278, 132] width 467 height 91
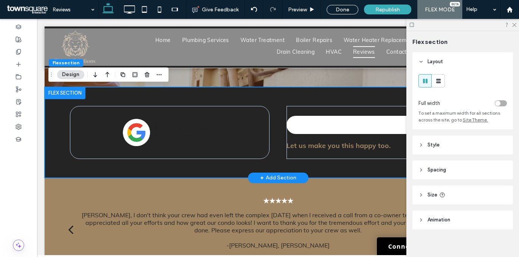
click at [264, 93] on div "Satisfaction guaranteed! Let us make you this happy too." at bounding box center [278, 132] width 454 height 91
click at [146, 74] on icon "button" at bounding box center [147, 74] width 6 height 6
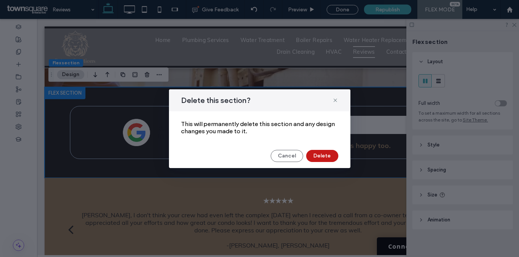
click at [323, 157] on button "Delete" at bounding box center [322, 156] width 32 height 12
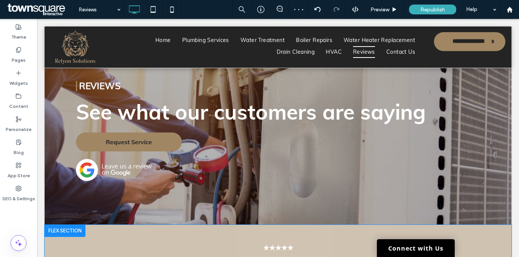
scroll to position [128, 0]
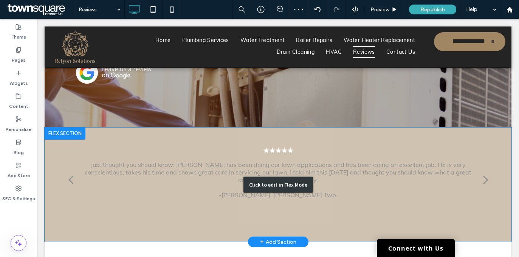
click at [268, 150] on div "Click to edit in Flex Mode" at bounding box center [278, 184] width 467 height 115
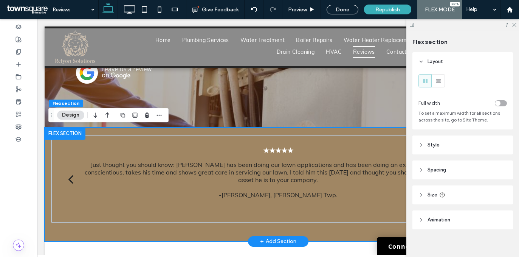
click at [268, 132] on div "★★★★★ I have been using Sand River Landscaping for over 7 years. I have found t…" at bounding box center [278, 184] width 454 height 114
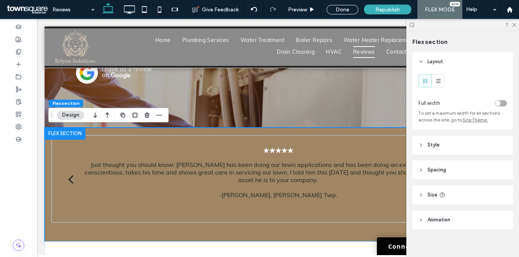
click at [462, 139] on header "Style" at bounding box center [462, 144] width 101 height 19
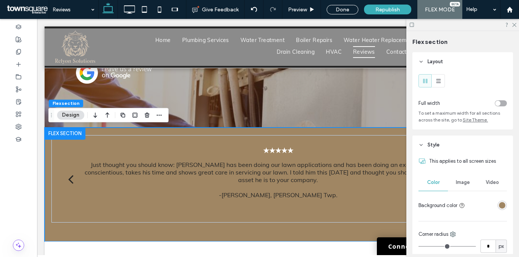
click at [497, 202] on div "rgba(160, 134, 99, 1)" at bounding box center [501, 204] width 9 height 9
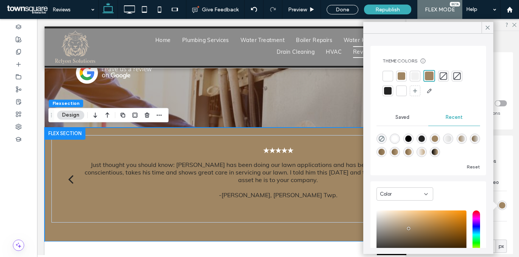
click at [453, 74] on div at bounding box center [457, 76] width 8 height 8
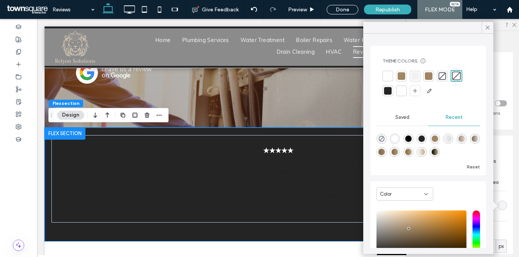
click at [392, 77] on div at bounding box center [387, 76] width 11 height 11
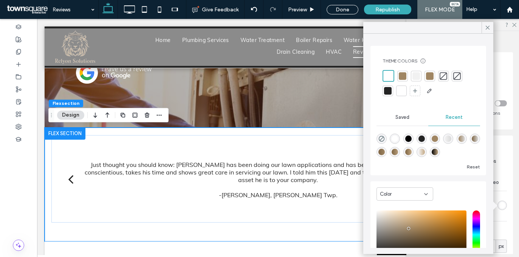
click at [489, 29] on icon at bounding box center [487, 27] width 7 height 7
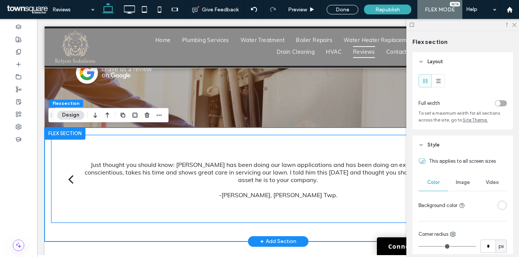
click at [315, 182] on p "Just thought you should know: [PERSON_NAME] has been doing our lawn application…" at bounding box center [278, 172] width 395 height 23
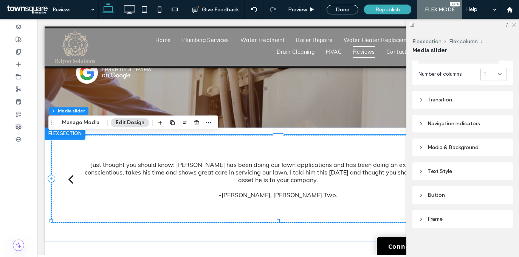
scroll to position [143, 0]
click at [461, 168] on div "Text Style" at bounding box center [462, 169] width 88 height 6
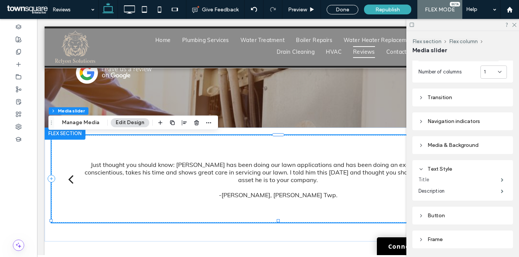
click at [466, 180] on label "Title" at bounding box center [459, 179] width 82 height 15
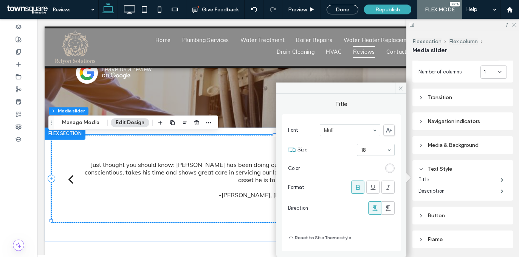
click at [387, 164] on div "rgb(255, 255, 255)" at bounding box center [389, 167] width 9 height 9
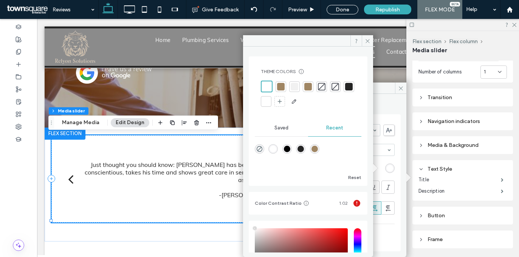
click at [282, 85] on div at bounding box center [281, 87] width 8 height 8
click at [402, 89] on icon at bounding box center [401, 88] width 6 height 6
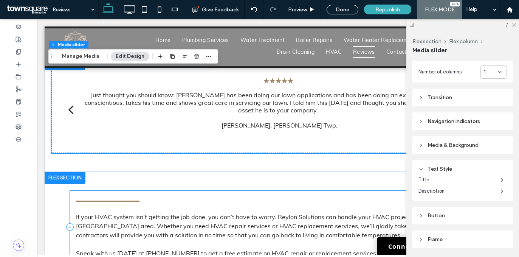
scroll to position [199, 0]
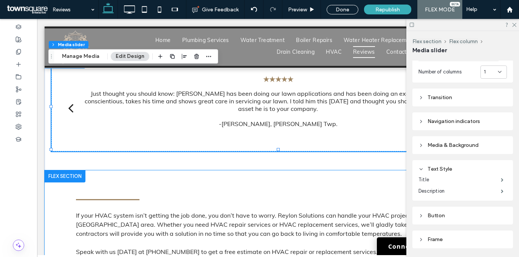
click at [154, 175] on div "If your HVAC system isn’t getting the job done, you don’t have to worry. Reylon…" at bounding box center [278, 225] width 454 height 111
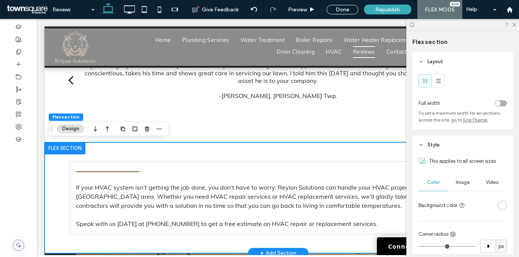
scroll to position [229, 0]
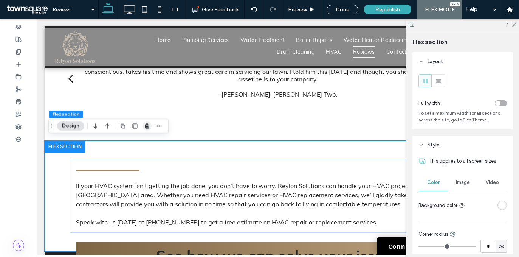
click at [148, 127] on icon "button" at bounding box center [147, 126] width 6 height 6
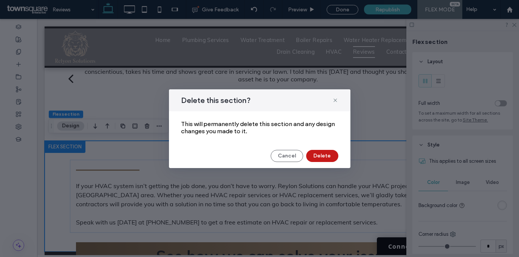
click at [328, 154] on button "Delete" at bounding box center [322, 156] width 32 height 12
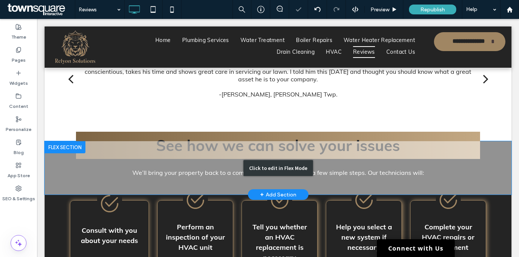
click at [65, 164] on div "Click to edit in Flex Mode" at bounding box center [278, 167] width 467 height 53
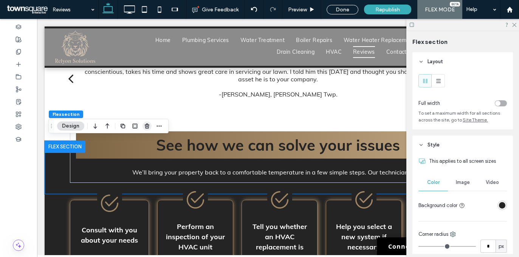
click at [147, 127] on icon "button" at bounding box center [147, 126] width 6 height 6
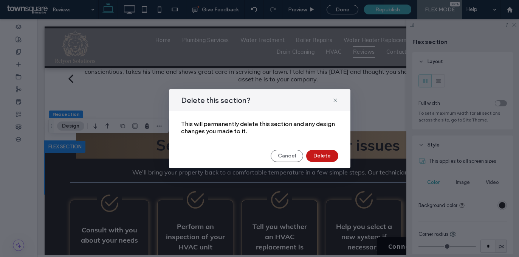
click at [331, 157] on button "Delete" at bounding box center [322, 156] width 32 height 12
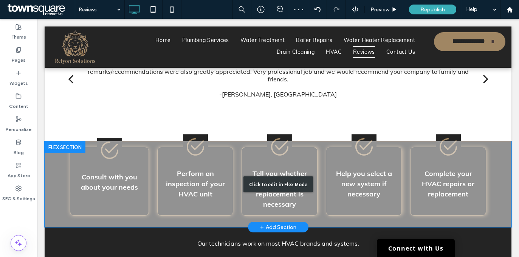
click at [53, 170] on div "Click to edit in Flex Mode" at bounding box center [278, 184] width 467 height 86
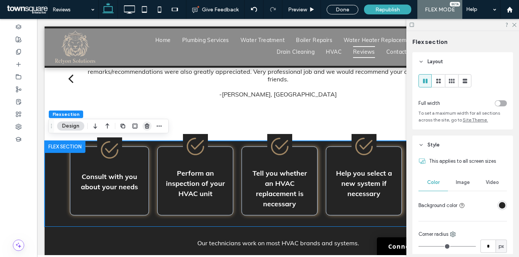
click at [148, 124] on use "button" at bounding box center [147, 125] width 5 height 5
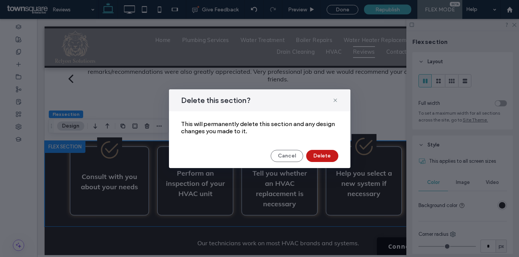
click at [331, 159] on button "Delete" at bounding box center [322, 156] width 32 height 12
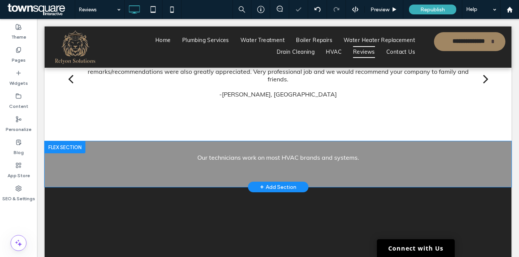
click at [50, 151] on div at bounding box center [65, 147] width 41 height 12
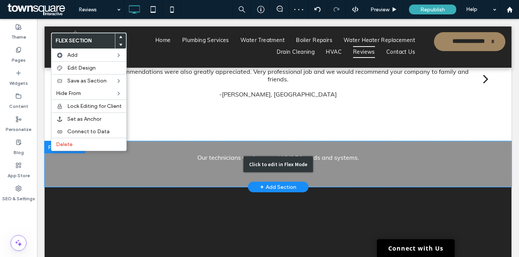
click at [72, 159] on div "Click to edit in Flex Mode" at bounding box center [278, 164] width 467 height 46
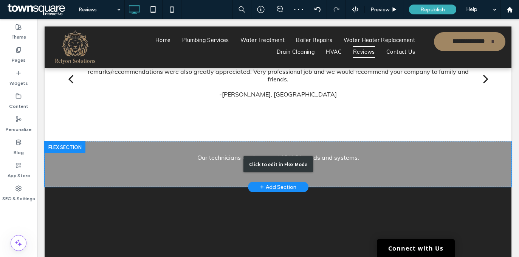
click at [70, 162] on div "Click to edit in Flex Mode" at bounding box center [278, 164] width 467 height 46
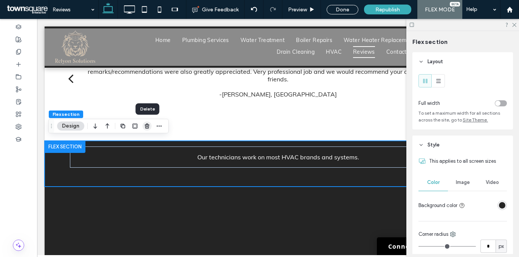
click at [146, 127] on icon "button" at bounding box center [147, 126] width 6 height 6
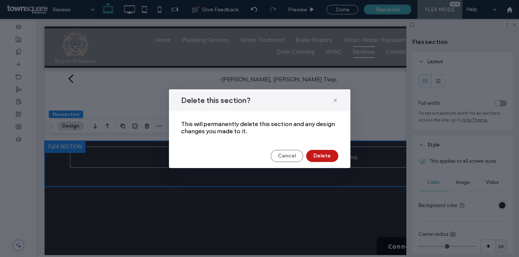
click at [313, 156] on button "Delete" at bounding box center [322, 156] width 32 height 12
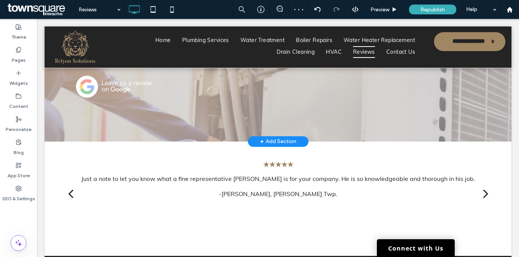
scroll to position [130, 0]
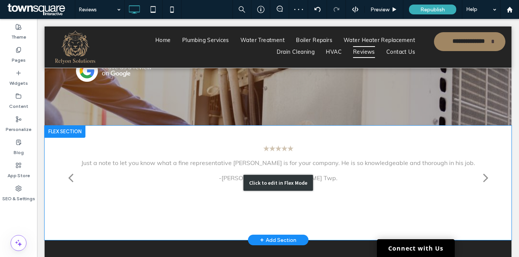
click at [278, 171] on div "Click to edit in Flex Mode" at bounding box center [278, 182] width 467 height 115
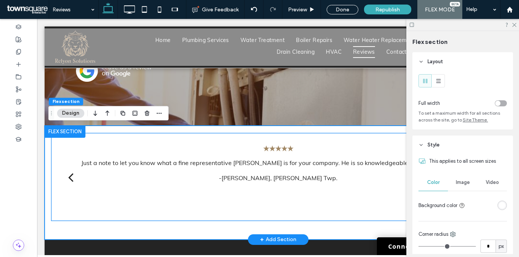
click at [271, 172] on p at bounding box center [278, 170] width 394 height 8
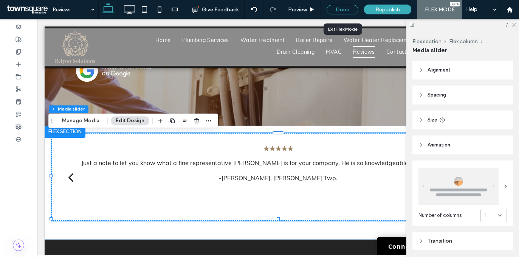
click at [330, 11] on div "Done" at bounding box center [343, 9] width 32 height 9
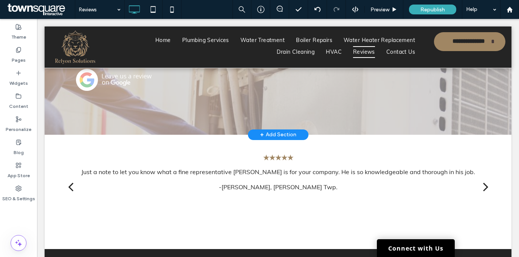
scroll to position [67, 0]
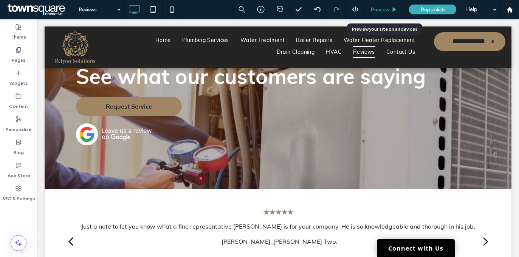
click at [376, 10] on span "Preview" at bounding box center [379, 9] width 19 height 6
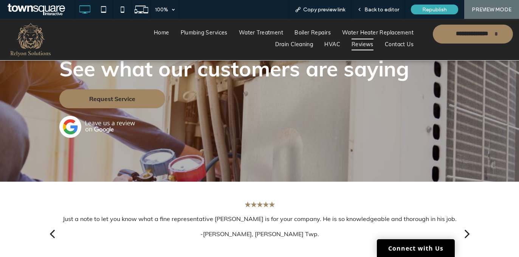
click at [109, 125] on img at bounding box center [97, 127] width 76 height 22
click at [106, 11] on use at bounding box center [103, 9] width 5 height 6
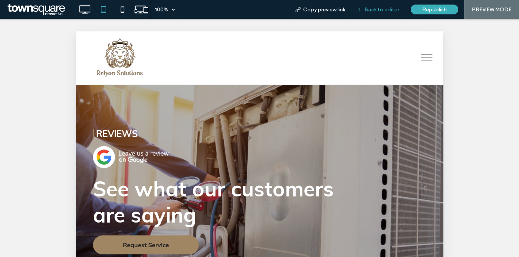
click at [370, 10] on span "Back to editor" at bounding box center [381, 9] width 35 height 6
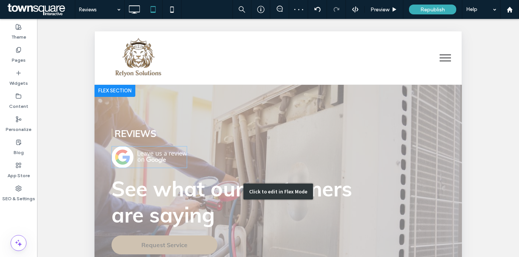
drag, startPoint x: 147, startPoint y: 141, endPoint x: 182, endPoint y: 156, distance: 37.9
click at [147, 141] on div "Click to edit in Flex Mode" at bounding box center [277, 192] width 367 height 214
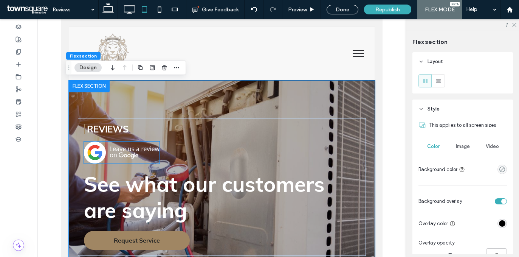
click at [143, 146] on img at bounding box center [122, 152] width 76 height 22
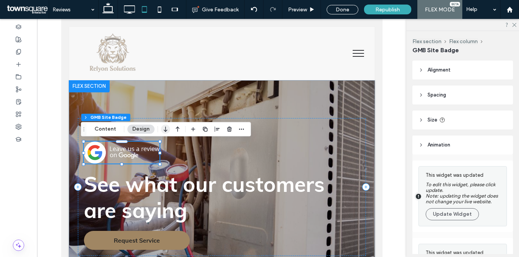
click at [166, 129] on icon "button" at bounding box center [165, 129] width 9 height 14
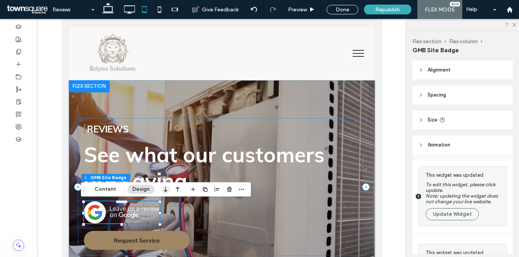
click at [164, 189] on icon "button" at bounding box center [165, 189] width 9 height 14
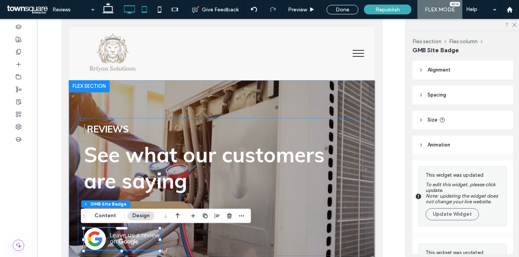
click at [135, 11] on use at bounding box center [129, 9] width 11 height 8
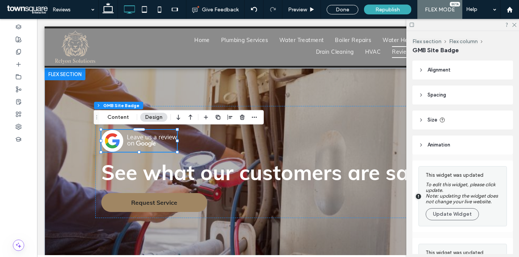
scroll to position [0, 8]
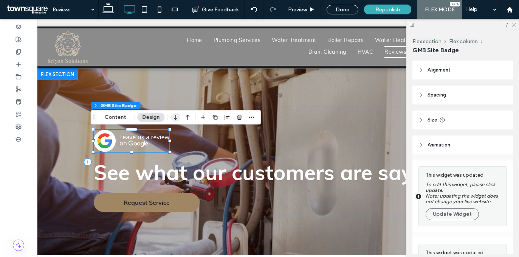
click at [172, 120] on icon "button" at bounding box center [175, 117] width 9 height 14
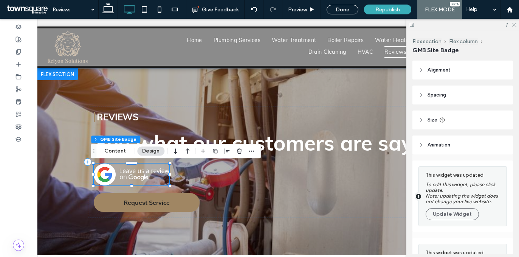
click at [173, 149] on icon "button" at bounding box center [175, 151] width 9 height 14
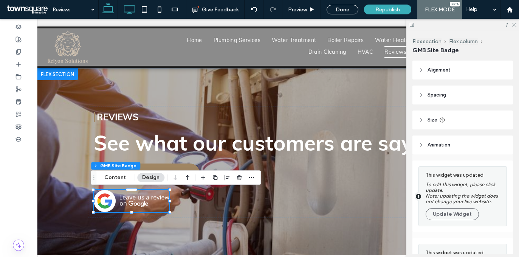
click at [104, 10] on icon at bounding box center [108, 9] width 15 height 15
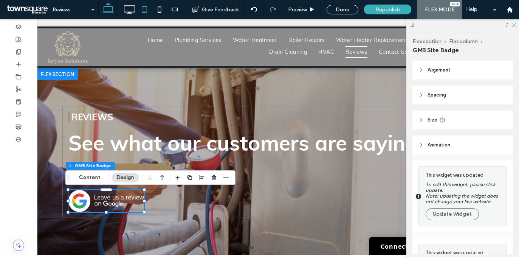
click at [146, 11] on use at bounding box center [144, 9] width 5 height 6
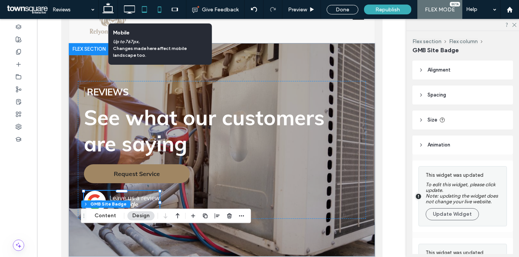
click at [161, 11] on use at bounding box center [159, 9] width 3 height 6
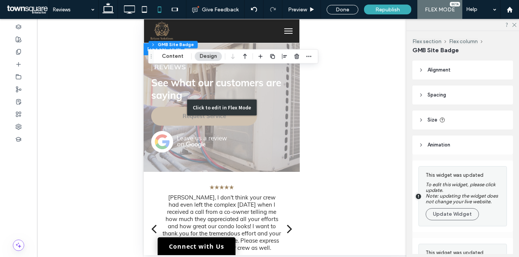
scroll to position [0, 0]
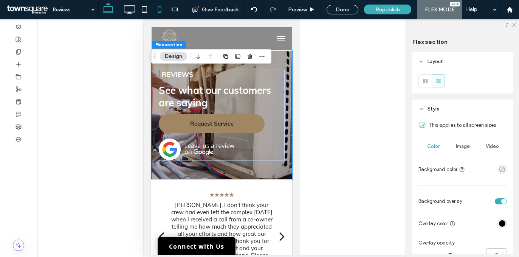
click at [111, 11] on icon at bounding box center [108, 9] width 15 height 15
type input "***"
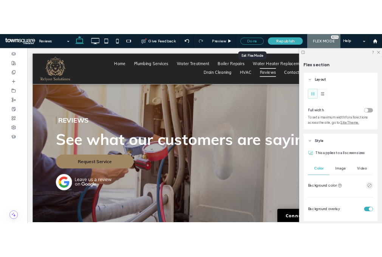
scroll to position [6, 0]
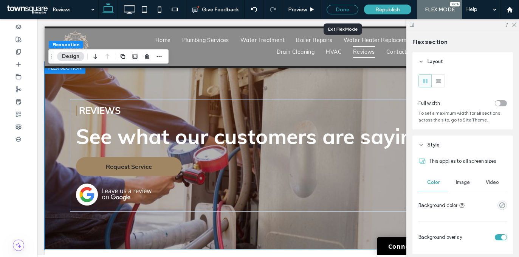
click at [340, 11] on div "Done" at bounding box center [343, 9] width 32 height 9
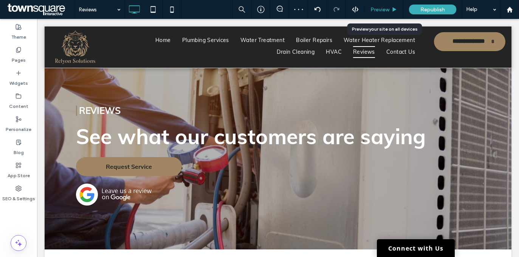
click at [383, 10] on span "Preview" at bounding box center [379, 9] width 19 height 6
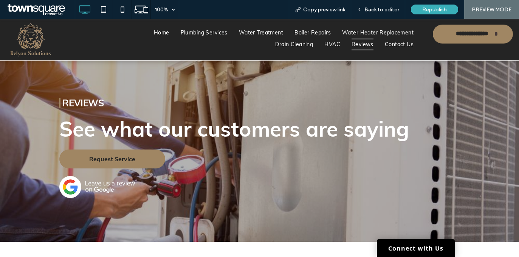
click at [92, 184] on img at bounding box center [97, 187] width 76 height 22
click at [112, 181] on img at bounding box center [97, 187] width 76 height 22
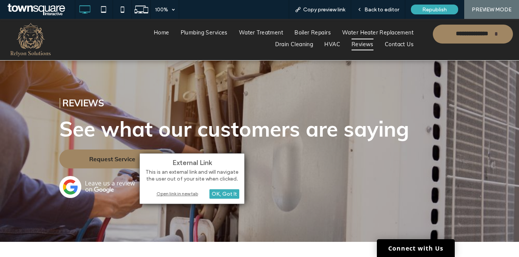
click at [161, 193] on div "Open link in new tab" at bounding box center [192, 193] width 94 height 8
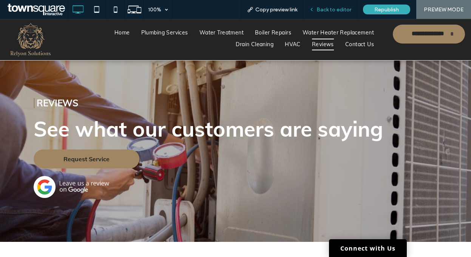
click at [334, 5] on div "Back to editor" at bounding box center [330, 9] width 54 height 19
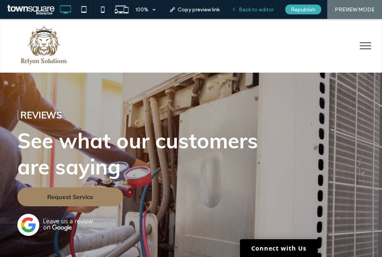
click at [242, 12] on div "Back to editor" at bounding box center [253, 9] width 54 height 19
click at [265, 9] on span "Back to editor" at bounding box center [256, 9] width 35 height 6
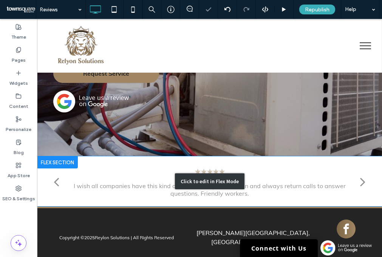
scroll to position [153, 0]
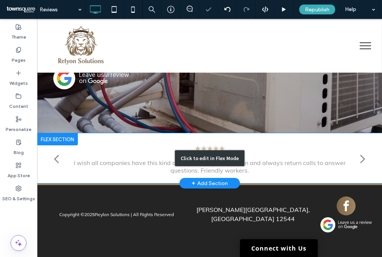
click at [187, 156] on div "Click to edit in Flex Mode" at bounding box center [210, 158] width 70 height 16
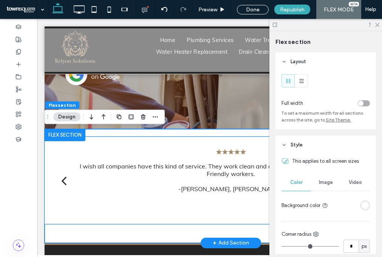
click at [187, 156] on div "★★★★★ I wish all companies have this kind of service. They work clean and alway…" at bounding box center [231, 186] width 338 height 75
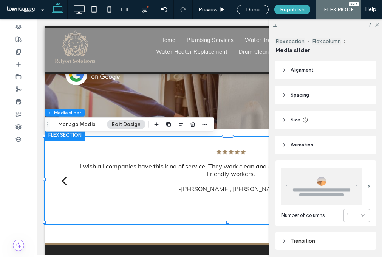
drag, startPoint x: 87, startPoint y: 121, endPoint x: 115, endPoint y: 117, distance: 28.6
click at [87, 121] on button "Manage Media" at bounding box center [76, 124] width 47 height 9
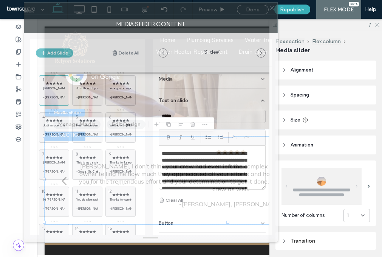
drag, startPoint x: 275, startPoint y: 19, endPoint x: 179, endPoint y: 12, distance: 96.6
click at [179, 12] on div at bounding box center [145, 8] width 242 height 11
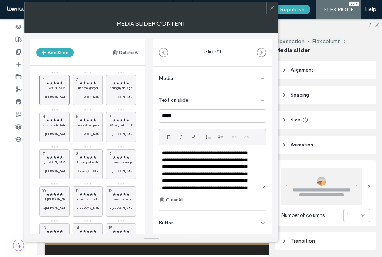
click at [204, 178] on p "**********" at bounding box center [207, 181] width 91 height 63
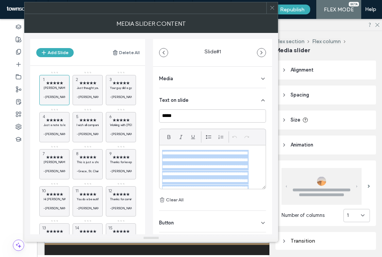
paste div
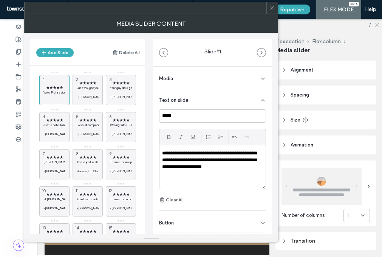
scroll to position [0, 0]
click at [87, 87] on p "Just thought you should know: Chad has been doing our lawn applications and has…" at bounding box center [88, 87] width 22 height 5
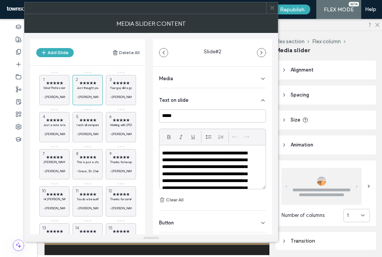
click at [224, 166] on p "**********" at bounding box center [207, 174] width 91 height 49
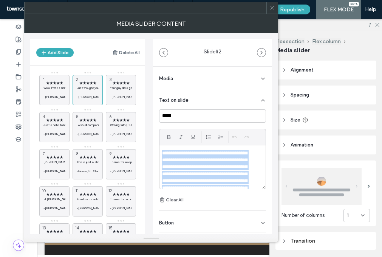
paste div
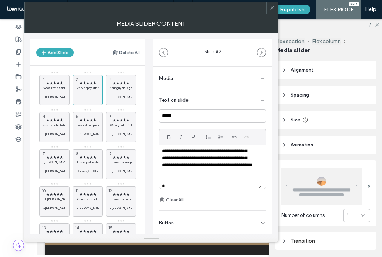
scroll to position [30, 0]
click at [127, 77] on div "★★★★★ Your guy did a good job for us this year. The notes on the individual app…" at bounding box center [121, 90] width 30 height 30
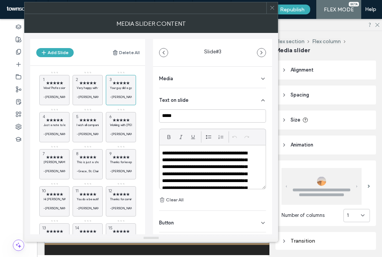
click at [251, 162] on p "**********" at bounding box center [207, 178] width 91 height 56
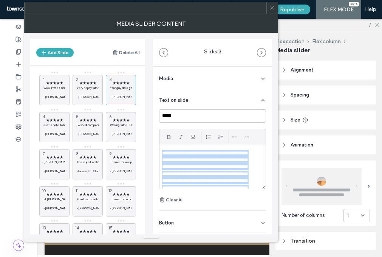
paste div
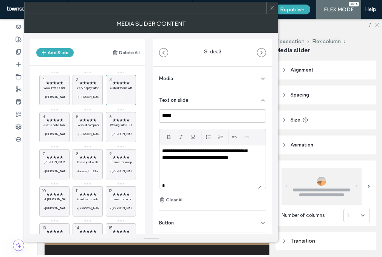
scroll to position [37, 0]
click at [61, 118] on span "★★★★★" at bounding box center [54, 120] width 22 height 5
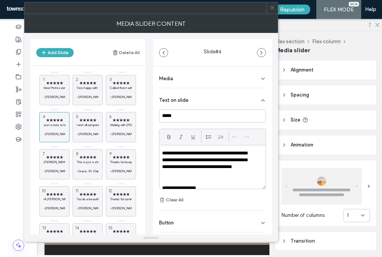
click at [243, 159] on p "**********" at bounding box center [207, 164] width 91 height 28
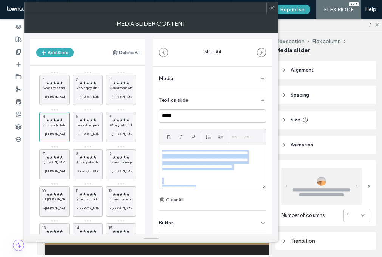
paste div
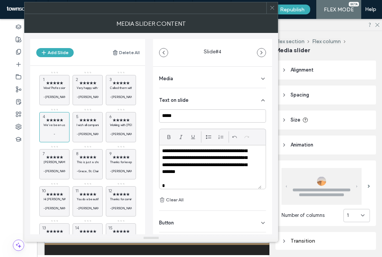
scroll to position [9, 0]
click at [60, 118] on span "★★★★★" at bounding box center [54, 120] width 22 height 5
click at [86, 118] on span "★★★★★" at bounding box center [88, 120] width 22 height 5
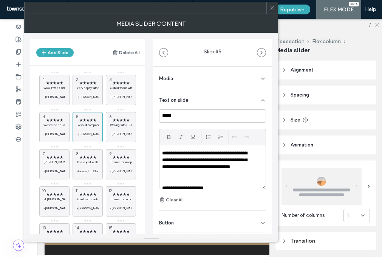
click at [225, 166] on p "**********" at bounding box center [207, 164] width 91 height 28
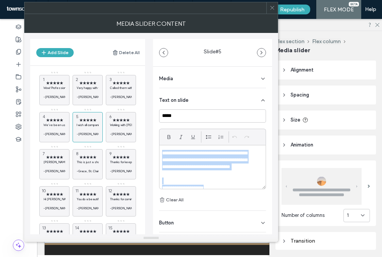
paste div
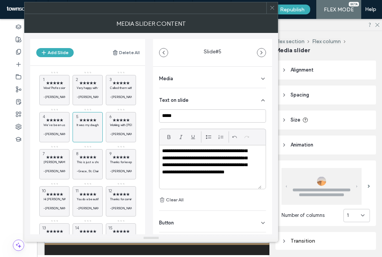
scroll to position [51, 0]
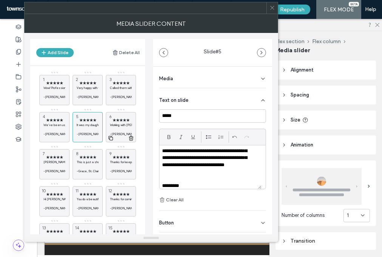
click at [116, 123] on p "Working with Benjamin at Sand River for 10 years. I have over an acre of land. …" at bounding box center [121, 124] width 22 height 5
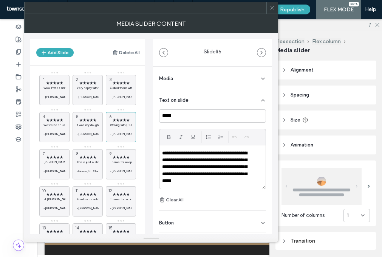
click at [211, 163] on p "**********" at bounding box center [207, 167] width 91 height 35
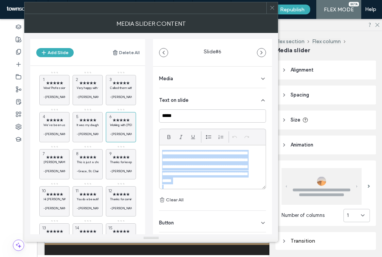
paste div
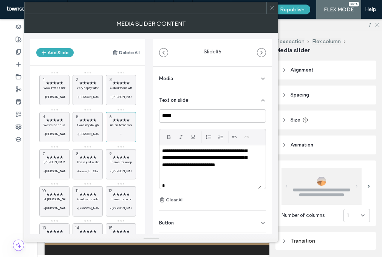
scroll to position [23, 0]
click at [60, 154] on div "★★★★★ Larry, Daniel, Matthew, Mark and Eric, Your work is professional and pain…" at bounding box center [54, 164] width 30 height 30
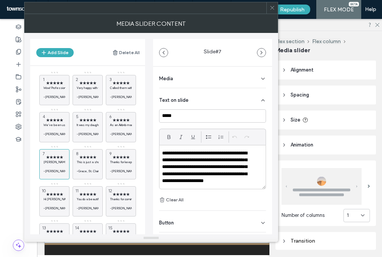
click at [236, 161] on p "**********" at bounding box center [207, 171] width 91 height 42
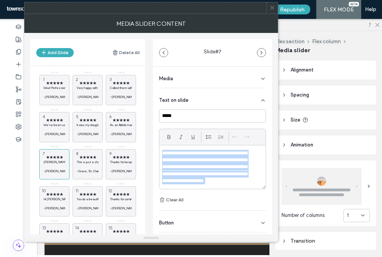
paste div
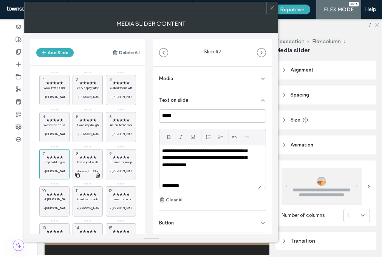
click at [91, 158] on span "★★★★★" at bounding box center [88, 157] width 22 height 5
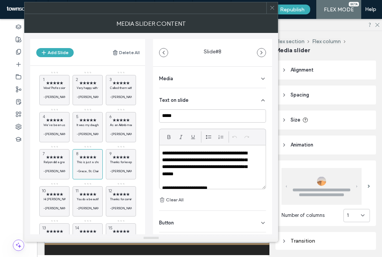
click at [242, 159] on p "**********" at bounding box center [207, 164] width 91 height 28
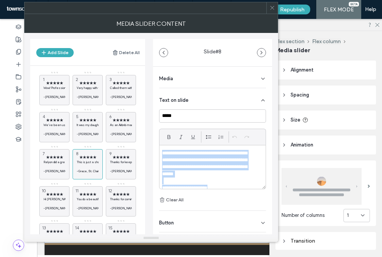
paste div
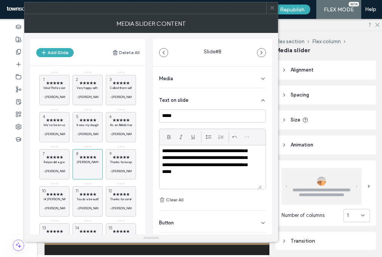
scroll to position [9, 0]
click at [136, 157] on div "★★★★★ Wow! Professional and reasonable. They a fantastic job replacing my fuel …" at bounding box center [92, 162] width 106 height 182
click at [130, 157] on span "★★★★★" at bounding box center [121, 157] width 22 height 5
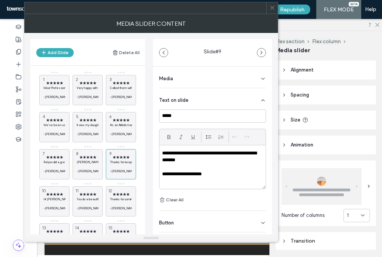
click at [220, 156] on p "**********" at bounding box center [210, 157] width 97 height 14
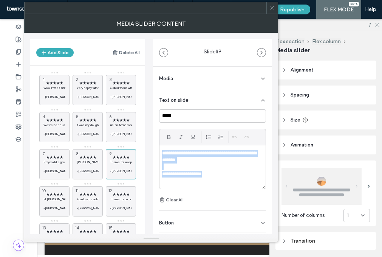
paste div
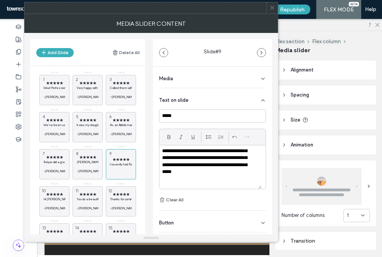
scroll to position [58, 0]
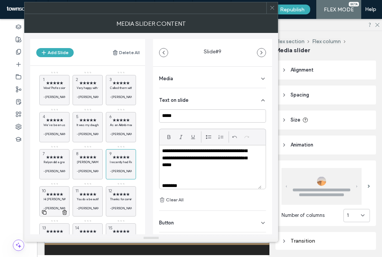
click at [53, 187] on div "★★★★★ Hi Jonathon, Just wanted to thank you and Jeff for the great job. Everyth…" at bounding box center [54, 201] width 30 height 30
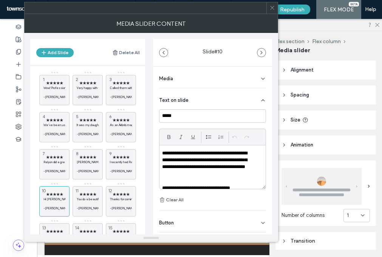
click at [244, 170] on p "**********" at bounding box center [207, 164] width 91 height 28
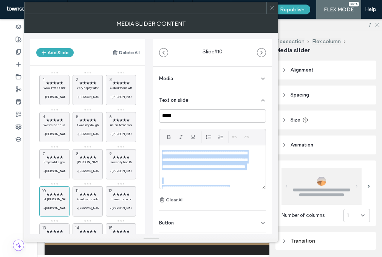
paste div
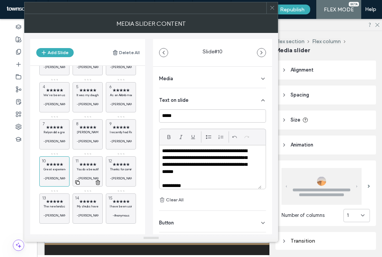
scroll to position [33, 0]
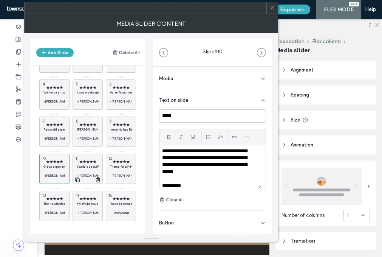
click at [89, 163] on span "★★★★★" at bounding box center [88, 161] width 22 height 5
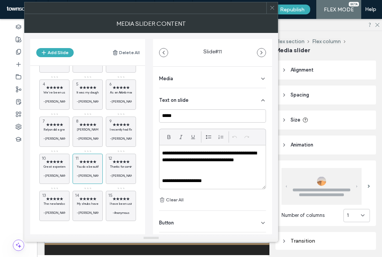
click at [238, 158] on p "**********" at bounding box center [210, 160] width 97 height 21
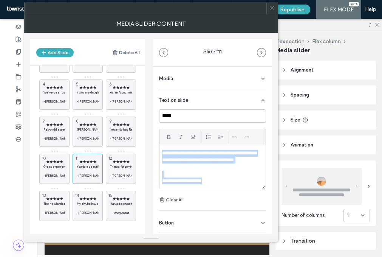
paste div
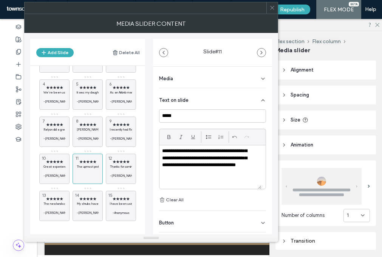
scroll to position [65, 0]
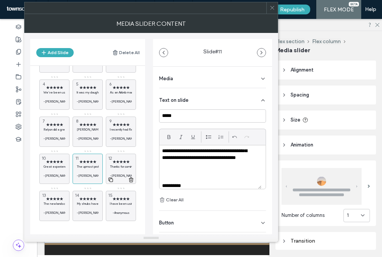
click at [116, 160] on span "★★★★★" at bounding box center [121, 161] width 22 height 5
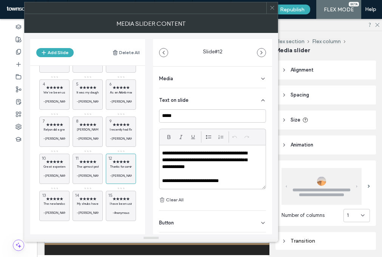
click at [201, 169] on p "**********" at bounding box center [207, 160] width 91 height 21
click at [202, 169] on p "**********" at bounding box center [207, 160] width 91 height 21
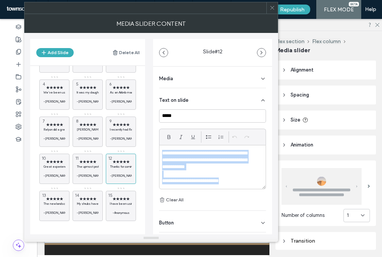
paste div
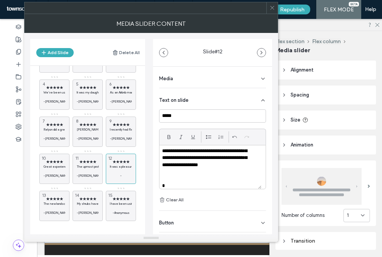
scroll to position [9, 0]
click at [57, 199] on span "★★★★★" at bounding box center [54, 198] width 22 height 5
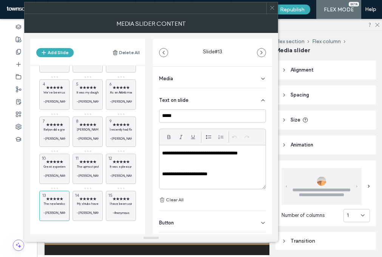
click at [240, 178] on div "**********" at bounding box center [212, 166] width 106 height 43
paste div
click at [80, 203] on p "My shrubs have never looked this good. Thank you." at bounding box center [88, 203] width 22 height 5
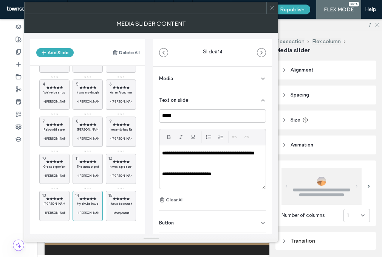
click at [226, 174] on p "**********" at bounding box center [210, 173] width 97 height 7
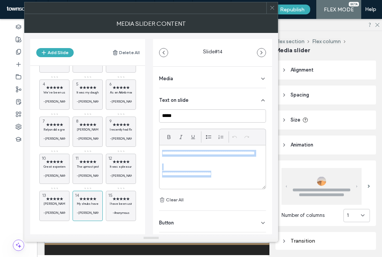
paste div
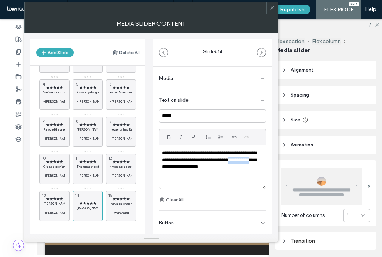
drag, startPoint x: 186, startPoint y: 167, endPoint x: 171, endPoint y: 166, distance: 15.2
click at [171, 166] on p "**********" at bounding box center [210, 160] width 97 height 21
click at [119, 200] on span "★★★★★" at bounding box center [121, 198] width 22 height 5
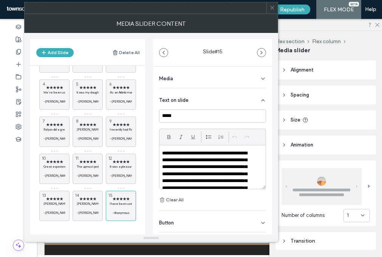
click at [242, 177] on p "**********" at bounding box center [207, 181] width 91 height 63
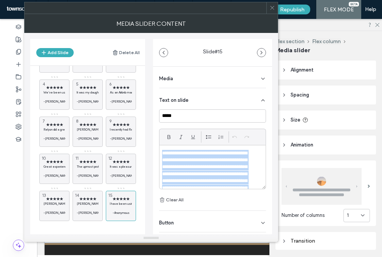
paste div
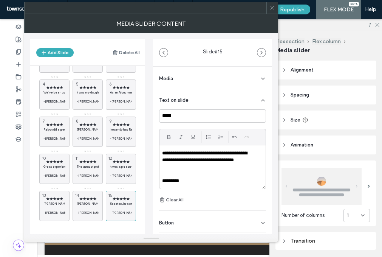
click at [272, 7] on icon at bounding box center [272, 8] width 6 height 6
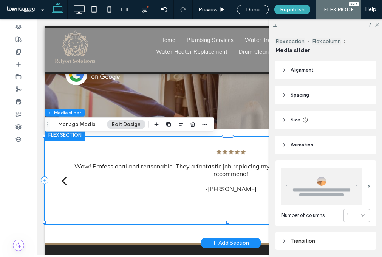
click at [63, 181] on div "back" at bounding box center [63, 180] width 5 height 15
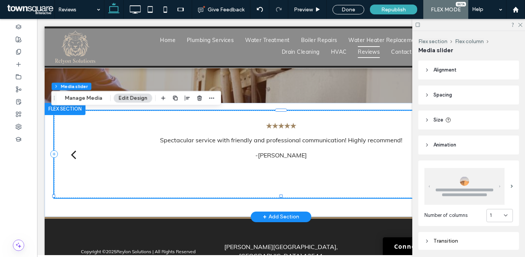
click at [71, 152] on div "back" at bounding box center [73, 154] width 5 height 15
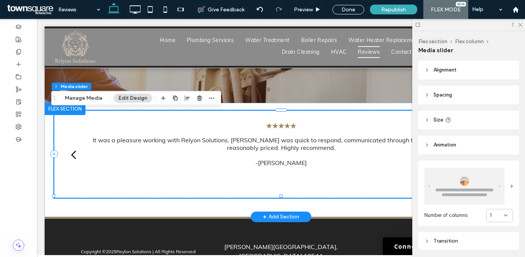
click at [71, 152] on div "back" at bounding box center [73, 154] width 5 height 15
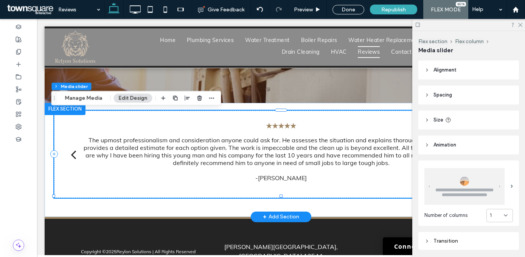
click at [72, 155] on div "back" at bounding box center [73, 154] width 5 height 15
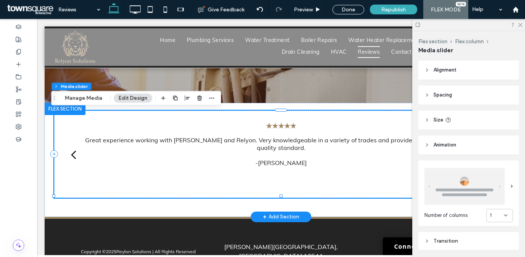
click at [72, 155] on div "back" at bounding box center [73, 154] width 5 height 15
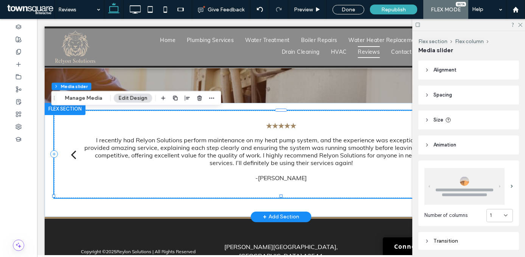
click at [72, 155] on div "back" at bounding box center [73, 154] width 5 height 15
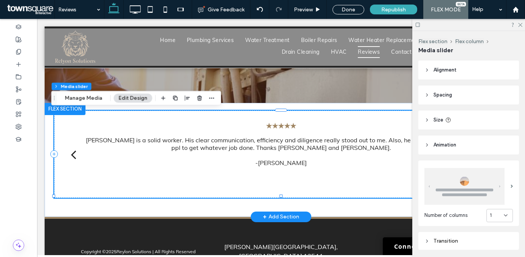
click at [72, 155] on div "back" at bounding box center [73, 154] width 5 height 15
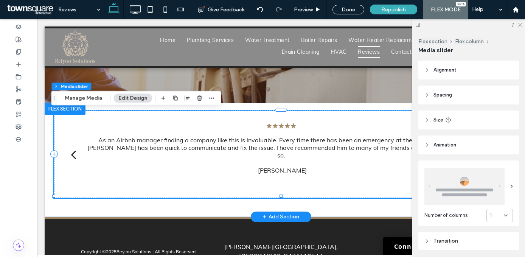
click at [72, 155] on div "back" at bounding box center [73, 154] width 5 height 15
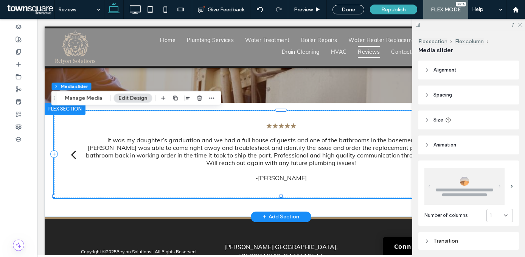
click at [72, 155] on div "back" at bounding box center [73, 154] width 5 height 15
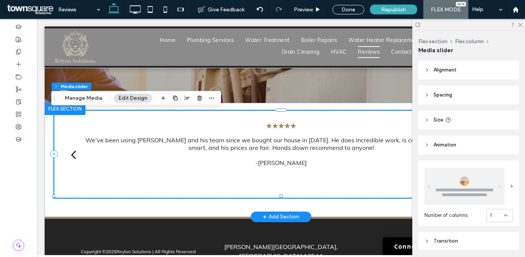
click at [72, 155] on div "back" at bounding box center [73, 154] width 5 height 15
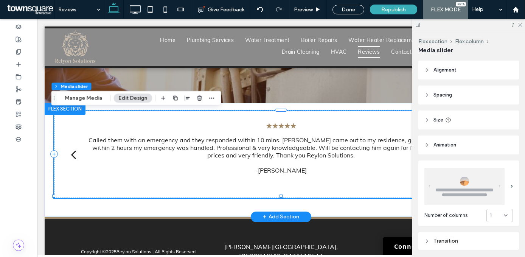
click at [72, 155] on div "back" at bounding box center [73, 154] width 5 height 15
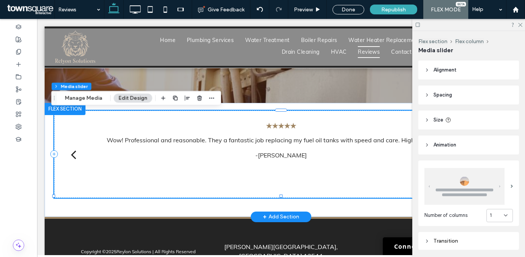
click at [72, 155] on div "back" at bounding box center [73, 154] width 5 height 15
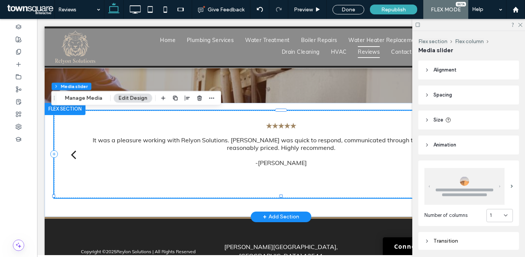
click at [72, 155] on div "back" at bounding box center [73, 154] width 5 height 15
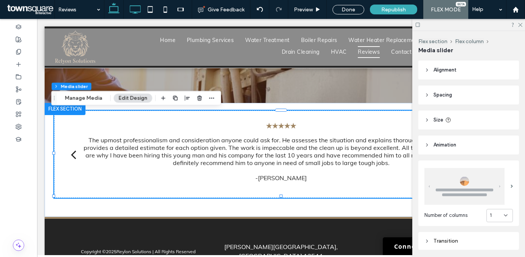
click at [142, 9] on icon at bounding box center [134, 9] width 15 height 15
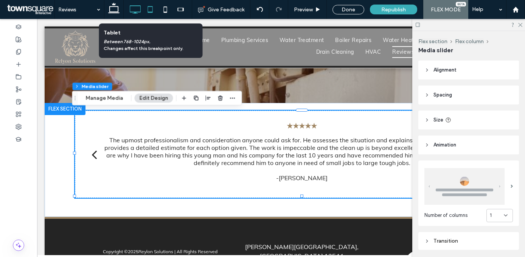
click at [148, 11] on icon at bounding box center [149, 9] width 15 height 15
type input "**"
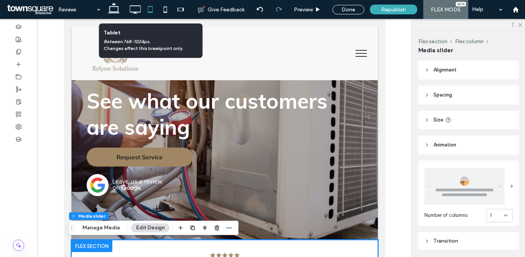
type input "**"
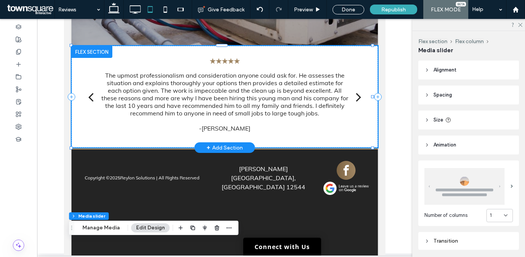
click at [91, 94] on div "back" at bounding box center [90, 96] width 5 height 15
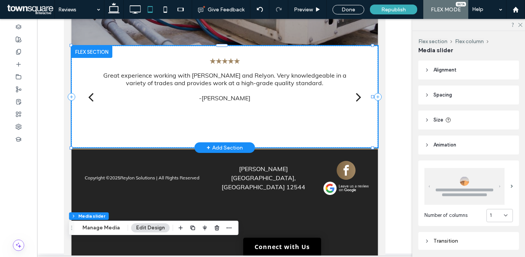
click at [91, 94] on div "back" at bounding box center [90, 96] width 5 height 15
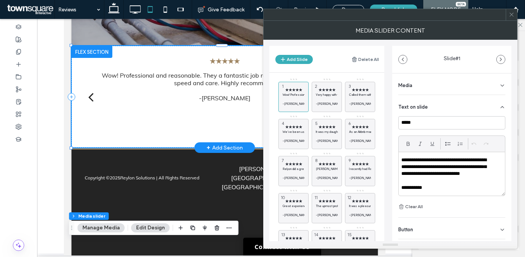
click at [513, 19] on span at bounding box center [511, 14] width 6 height 11
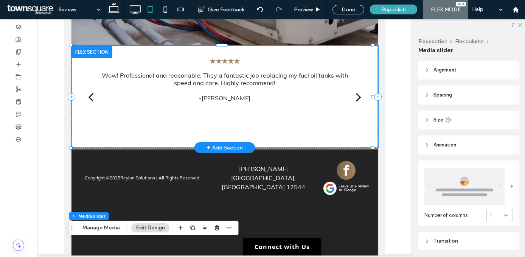
click at [91, 99] on div "back" at bounding box center [90, 96] width 5 height 15
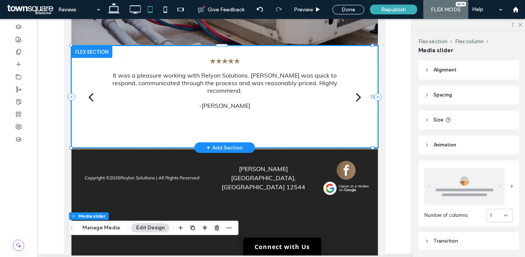
click at [91, 99] on div "back" at bounding box center [90, 96] width 5 height 15
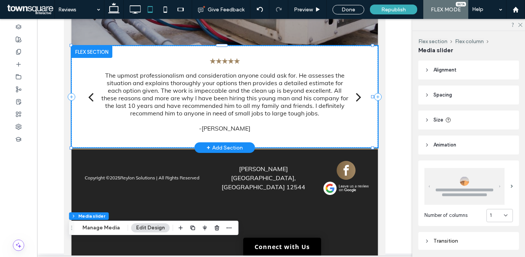
click at [91, 99] on div "back" at bounding box center [90, 96] width 5 height 15
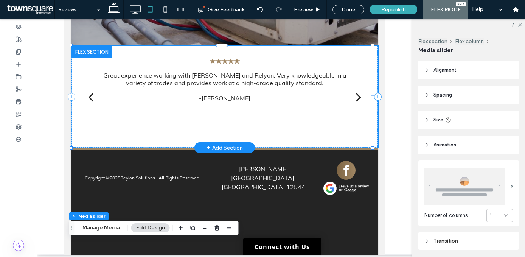
click at [91, 99] on div "back" at bounding box center [90, 96] width 5 height 15
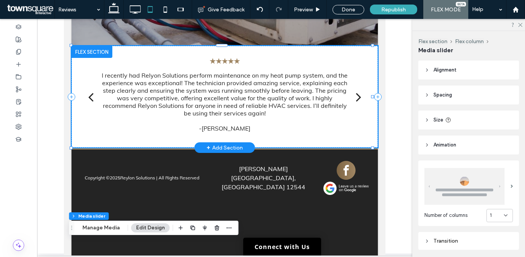
click at [91, 99] on div "back" at bounding box center [90, 96] width 5 height 15
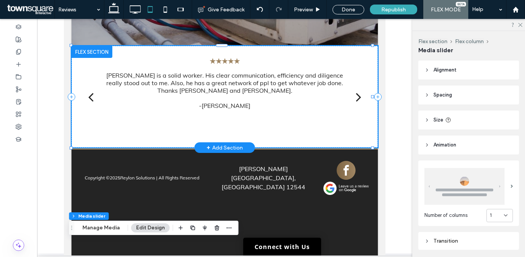
click at [91, 99] on div "back" at bounding box center [90, 96] width 5 height 15
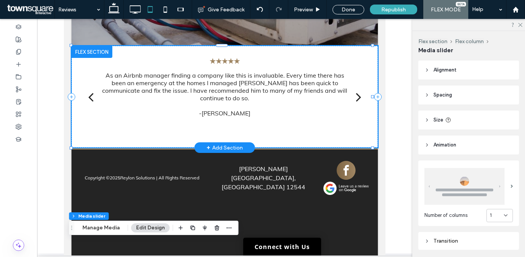
click at [91, 99] on div "back" at bounding box center [90, 96] width 5 height 15
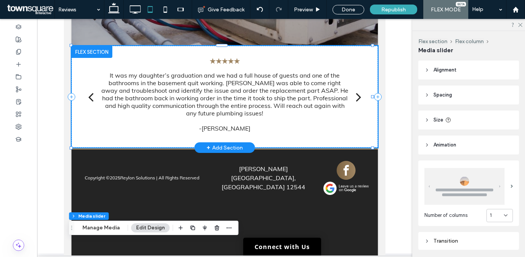
click at [91, 99] on div "back" at bounding box center [90, 96] width 5 height 15
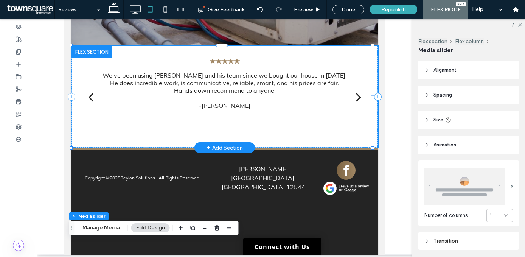
click at [91, 99] on div "back" at bounding box center [90, 96] width 5 height 15
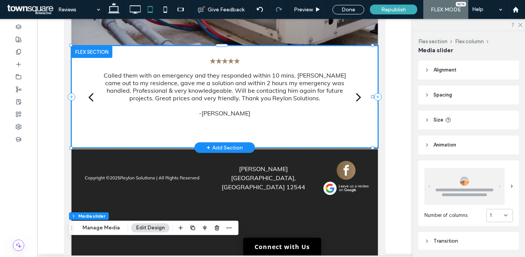
click at [91, 99] on div "back" at bounding box center [90, 96] width 5 height 15
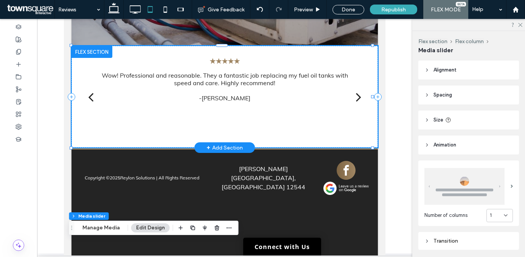
click at [91, 99] on div "back" at bounding box center [90, 96] width 5 height 15
click at [161, 8] on icon at bounding box center [165, 9] width 15 height 15
type input "**"
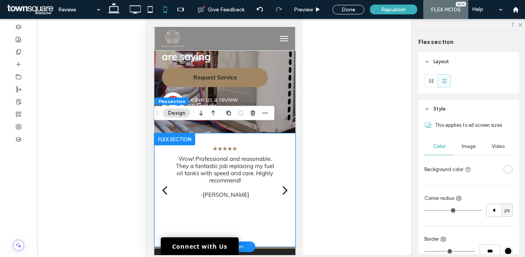
scroll to position [57, 0]
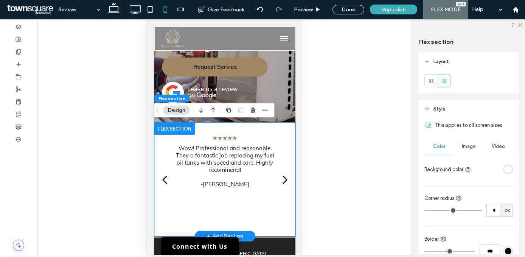
click at [164, 181] on div "back" at bounding box center [163, 179] width 5 height 15
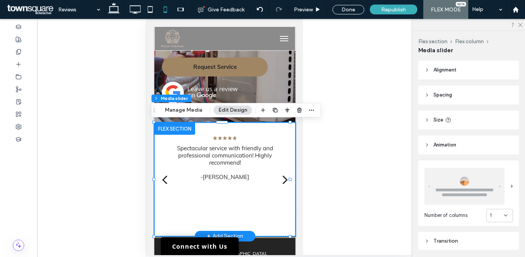
click at [164, 181] on div "back" at bounding box center [163, 179] width 5 height 15
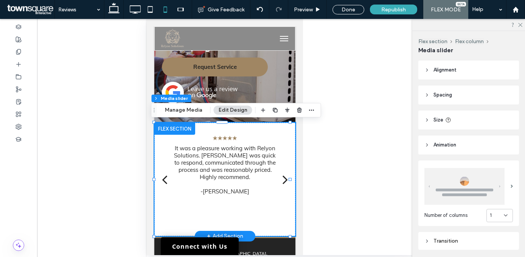
click at [164, 181] on div "back" at bounding box center [163, 179] width 5 height 15
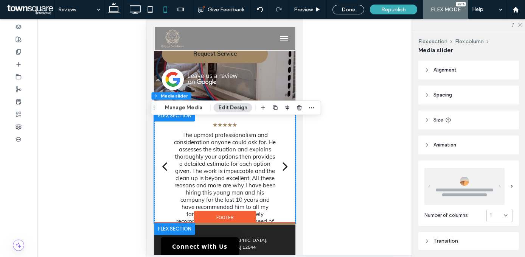
scroll to position [119, 0]
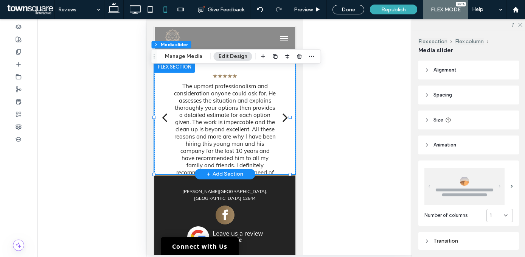
click at [226, 116] on p "The upmost professionalism and consideration anyone could ask for. He assesses …" at bounding box center [224, 132] width 103 height 101
click at [472, 122] on header "Size" at bounding box center [468, 119] width 101 height 19
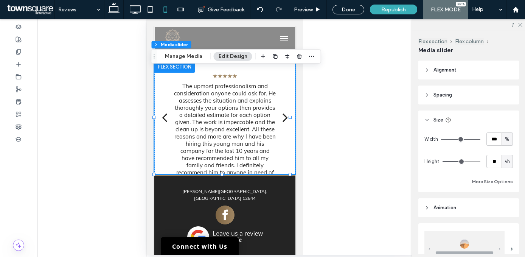
type input "**"
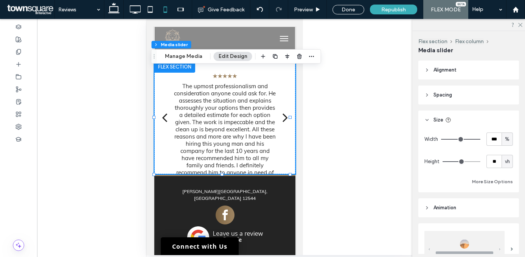
type input "**"
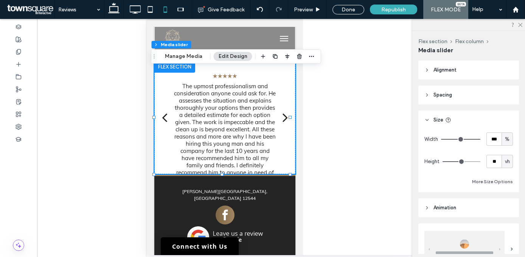
type input "**"
click at [461, 162] on input "range" at bounding box center [461, 161] width 38 height 1
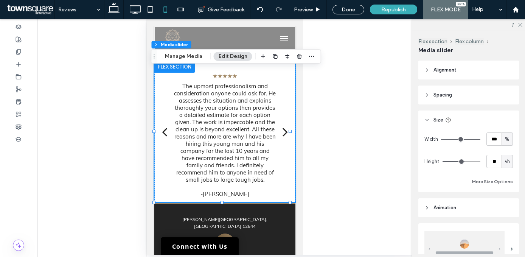
type input "**"
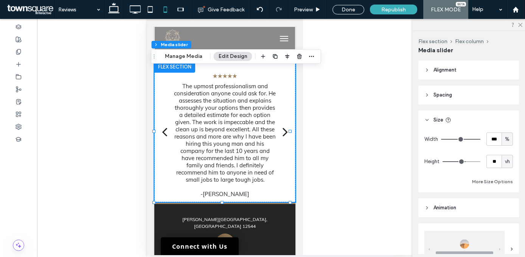
type input "**"
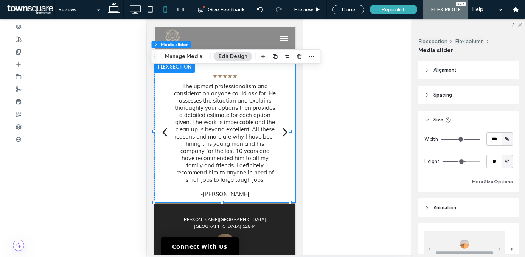
type input "**"
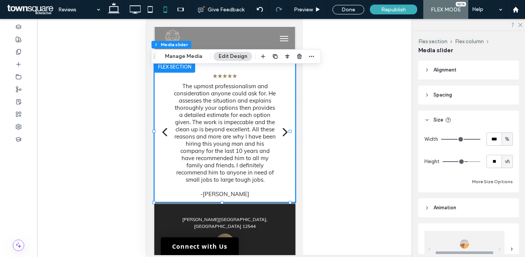
type input "**"
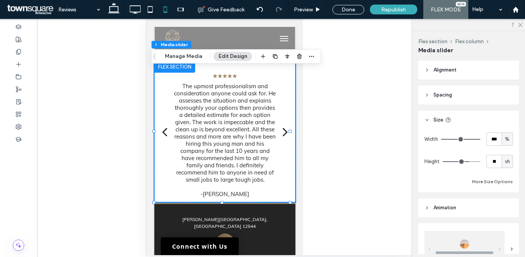
type input "**"
click at [464, 162] on input "range" at bounding box center [461, 161] width 38 height 1
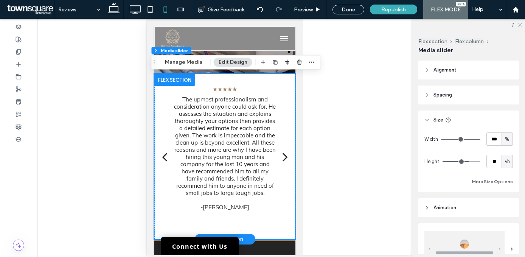
scroll to position [104, 0]
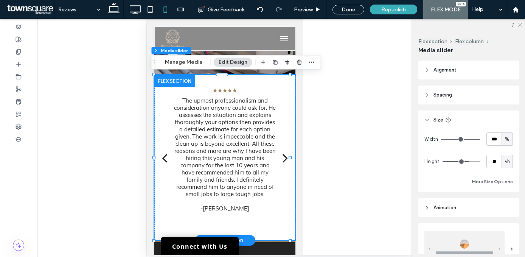
click at [161, 156] on div "back" at bounding box center [163, 157] width 5 height 15
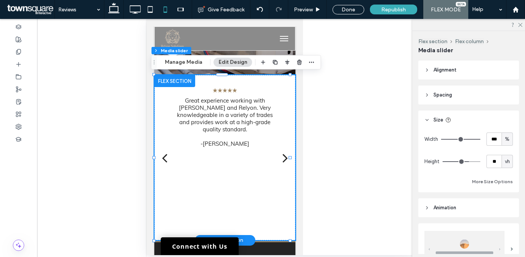
click at [162, 156] on div "back" at bounding box center [163, 157] width 5 height 15
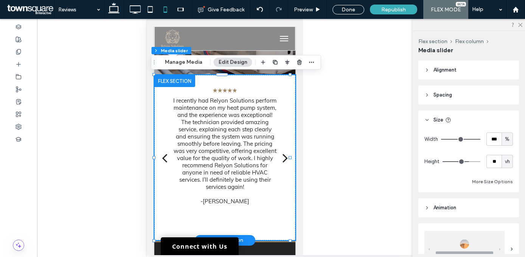
click at [162, 156] on div "back" at bounding box center [163, 157] width 5 height 15
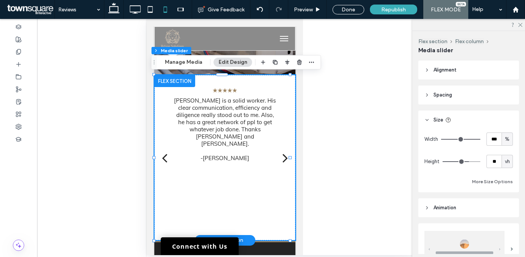
click at [162, 156] on div "back" at bounding box center [163, 157] width 5 height 15
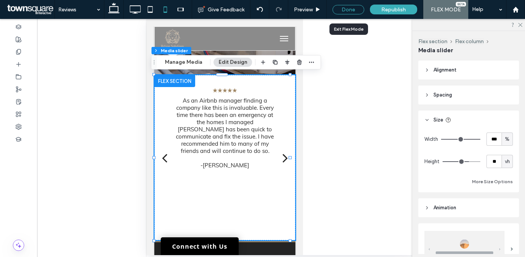
click at [348, 7] on div "Done" at bounding box center [348, 9] width 32 height 9
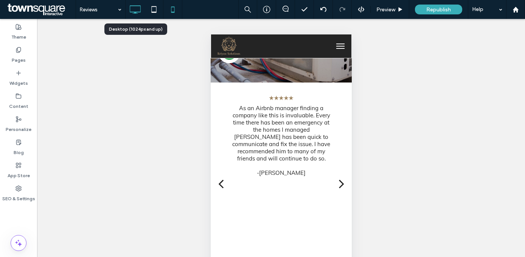
click at [135, 9] on icon at bounding box center [134, 9] width 15 height 15
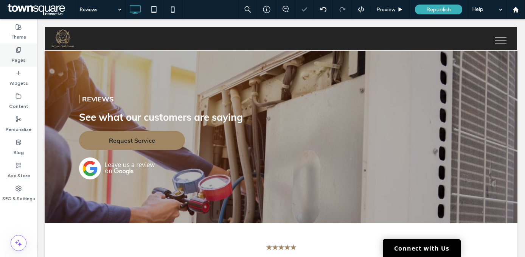
click at [16, 59] on label "Pages" at bounding box center [19, 58] width 14 height 11
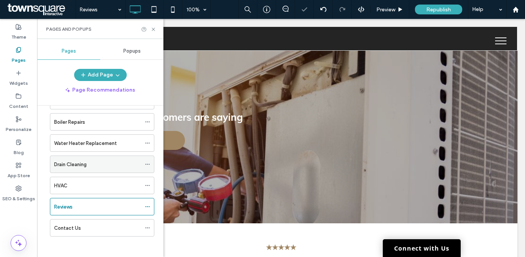
scroll to position [71, 0]
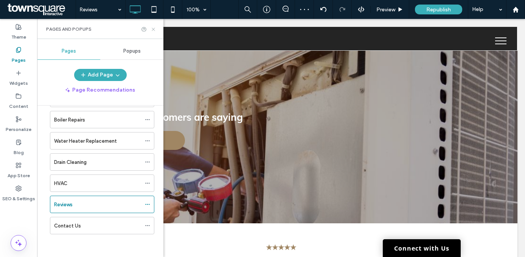
click at [152, 28] on icon at bounding box center [153, 29] width 6 height 6
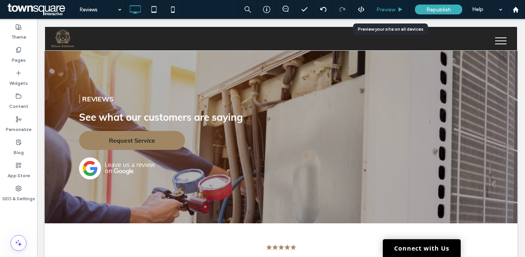
click at [386, 12] on span "Preview" at bounding box center [385, 9] width 19 height 6
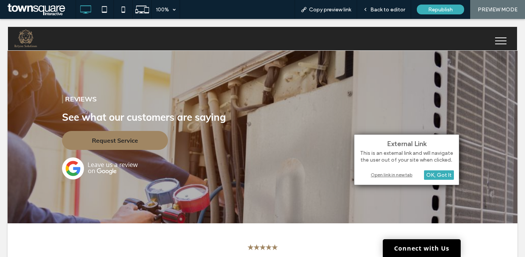
click at [392, 173] on div "Open link in new tab" at bounding box center [406, 174] width 94 height 8
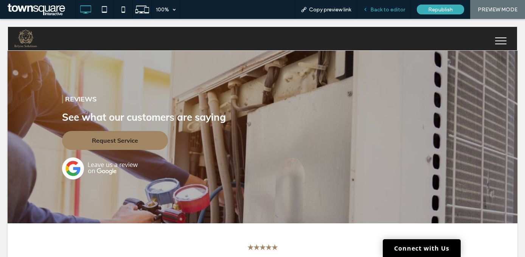
click at [391, 10] on span "Back to editor" at bounding box center [387, 9] width 35 height 6
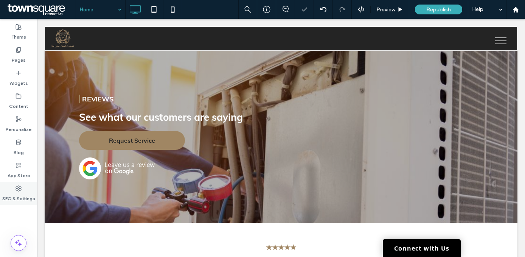
click at [6, 195] on label "SEO & Settings" at bounding box center [18, 196] width 33 height 11
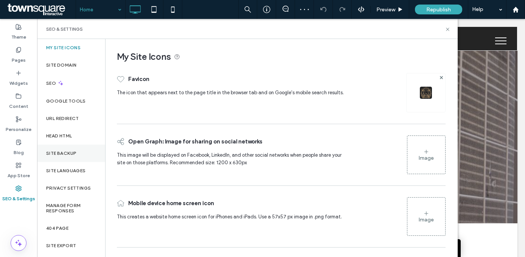
click at [64, 152] on label "Site Backup" at bounding box center [61, 152] width 30 height 5
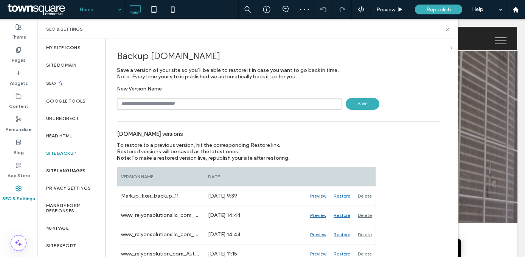
click at [183, 105] on input "text" at bounding box center [229, 104] width 225 height 12
click at [170, 105] on input "***" at bounding box center [229, 104] width 225 height 12
paste input "******"
type input "*********"
drag, startPoint x: 355, startPoint y: 100, endPoint x: 355, endPoint y: 106, distance: 6.0
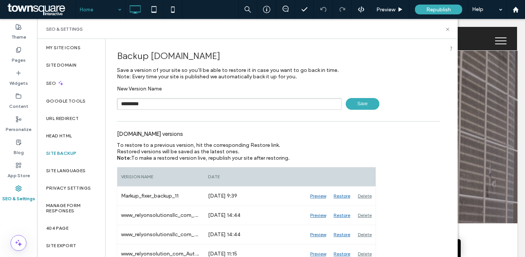
click at [355, 100] on span "Save" at bounding box center [362, 104] width 34 height 12
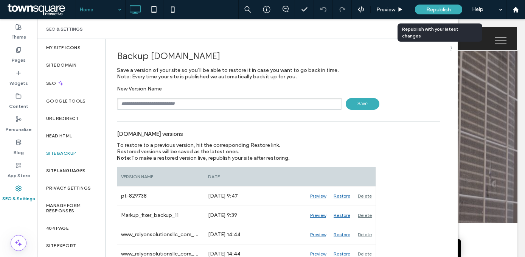
click at [437, 9] on span "Republish" at bounding box center [438, 9] width 25 height 6
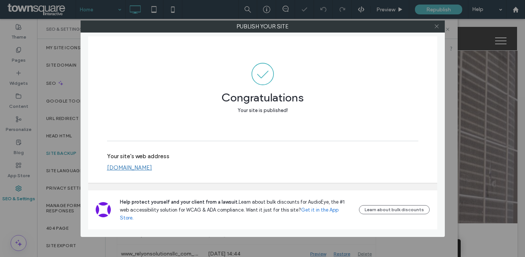
click at [435, 27] on use at bounding box center [436, 27] width 4 height 4
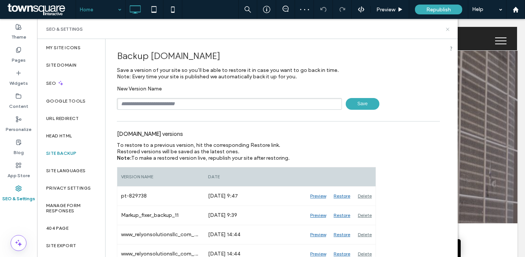
click at [448, 28] on icon at bounding box center [447, 29] width 6 height 6
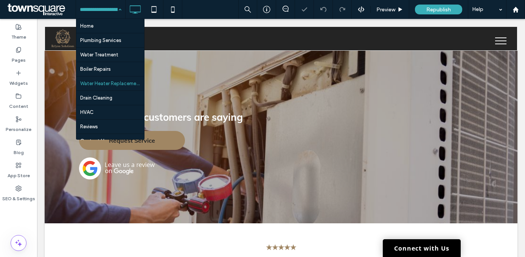
click at [98, 9] on input at bounding box center [99, 9] width 38 height 19
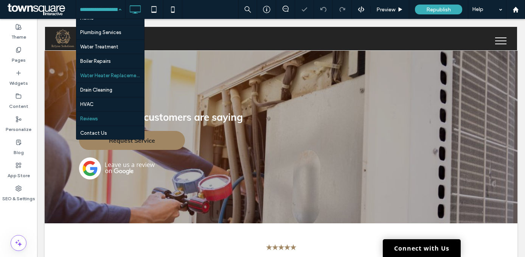
scroll to position [9, 0]
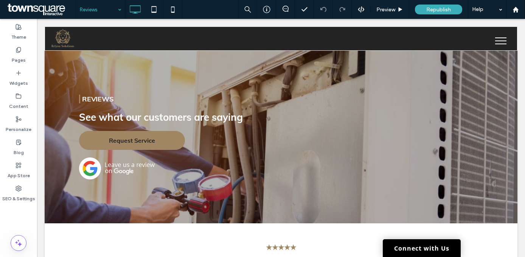
click at [88, 9] on input at bounding box center [99, 9] width 38 height 19
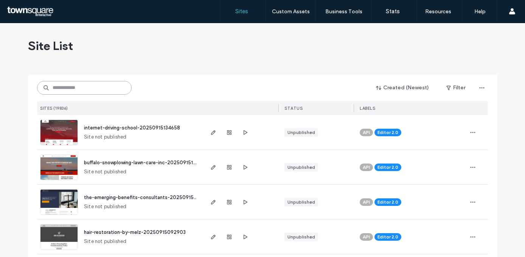
click at [69, 89] on input at bounding box center [84, 88] width 94 height 14
paste input "********"
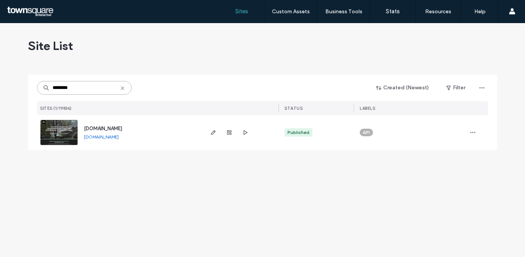
type input "********"
click at [57, 129] on img at bounding box center [58, 145] width 37 height 51
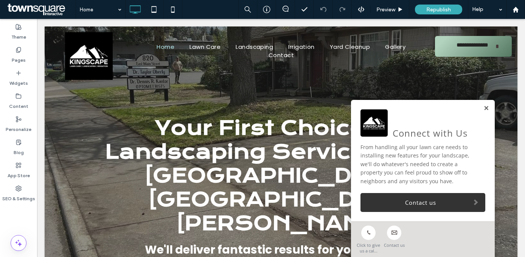
click at [483, 106] on link at bounding box center [486, 108] width 6 height 6
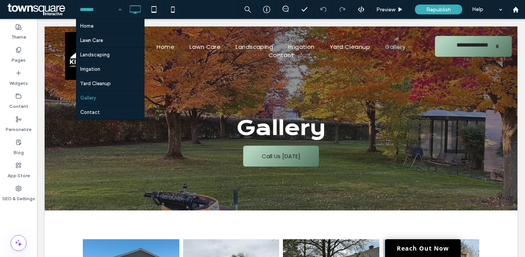
click at [117, 8] on div "Home Lawn Care Landscaping Irrigation Yard Cleanup Gallery Contact" at bounding box center [100, 9] width 49 height 19
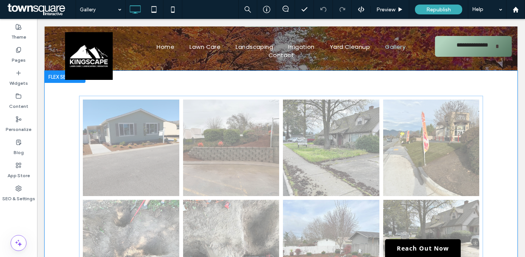
scroll to position [201, 0]
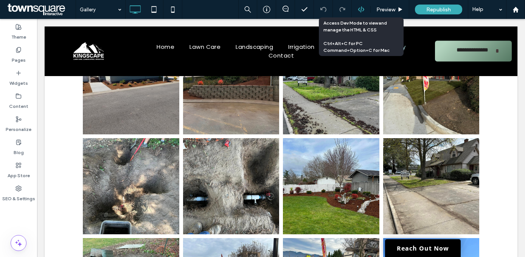
click at [356, 12] on div at bounding box center [360, 9] width 19 height 7
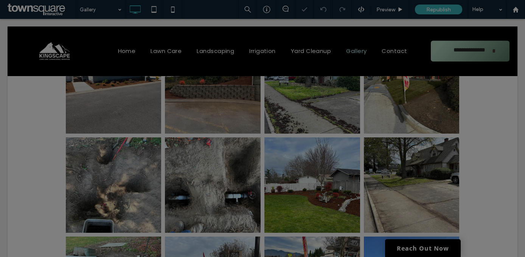
scroll to position [0, 0]
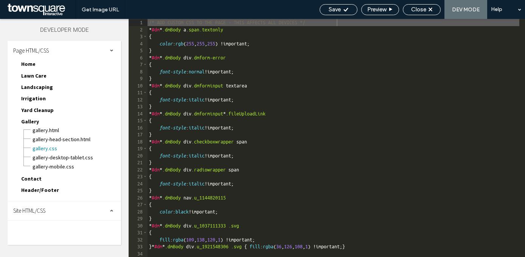
click at [25, 216] on div "Site HTML/CSS" at bounding box center [64, 210] width 113 height 19
click at [50, 225] on span "head-section.html" at bounding box center [76, 225] width 82 height 8
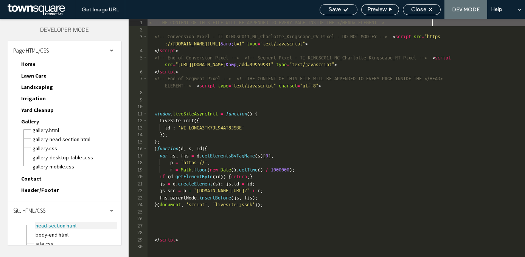
scroll to position [0, 0]
click at [58, 234] on span "body-end.html" at bounding box center [76, 235] width 82 height 8
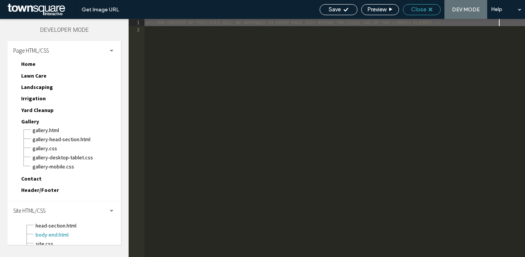
click at [419, 7] on span "Close" at bounding box center [418, 9] width 15 height 7
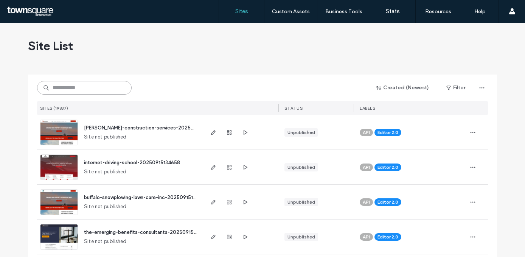
click at [65, 91] on input at bounding box center [84, 88] width 94 height 14
paste input "********"
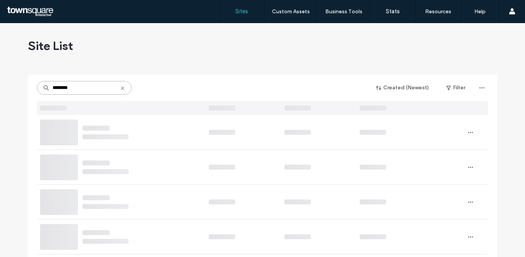
type input "********"
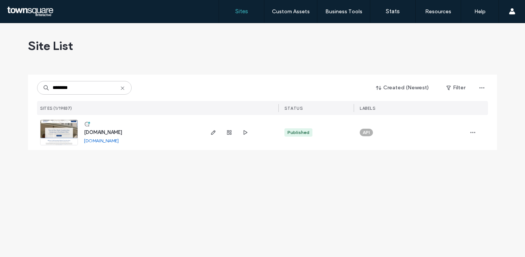
click at [54, 125] on img at bounding box center [58, 145] width 37 height 51
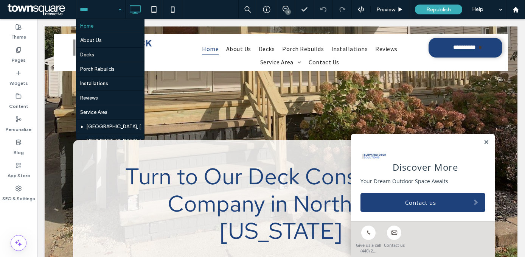
scroll to position [56, 0]
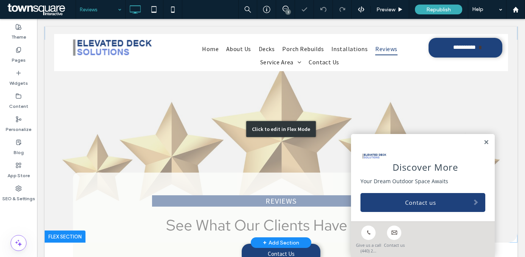
scroll to position [25, 0]
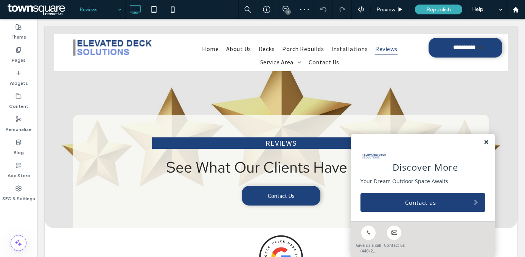
click at [483, 141] on link at bounding box center [486, 142] width 6 height 6
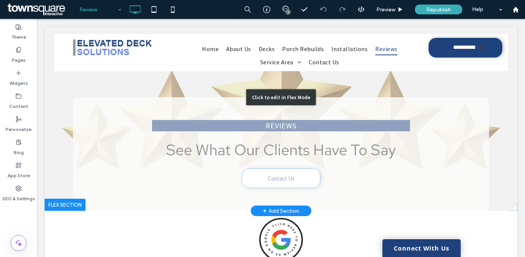
scroll to position [0, 0]
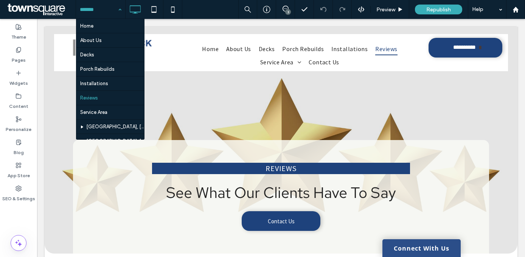
click at [409, 244] on link "Connect With Us" at bounding box center [421, 248] width 78 height 18
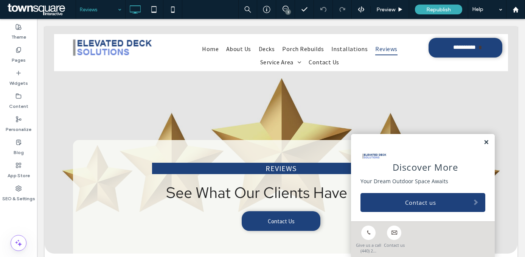
click at [483, 141] on link at bounding box center [486, 142] width 6 height 6
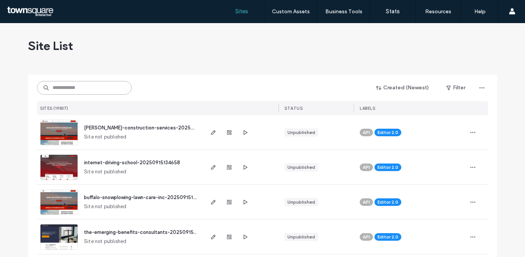
click at [67, 88] on input at bounding box center [84, 88] width 94 height 14
paste input "********"
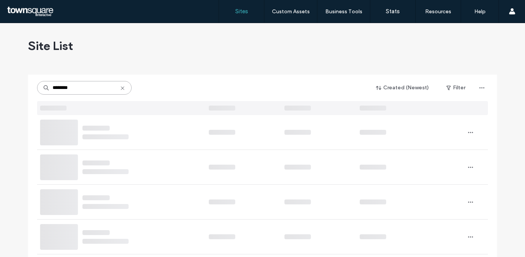
type input "********"
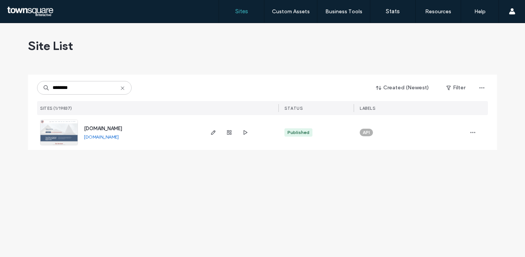
click at [55, 131] on img at bounding box center [58, 145] width 37 height 51
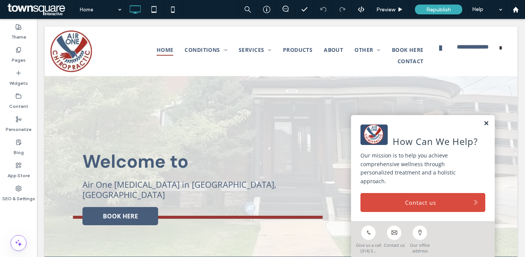
click at [483, 127] on link at bounding box center [486, 123] width 6 height 6
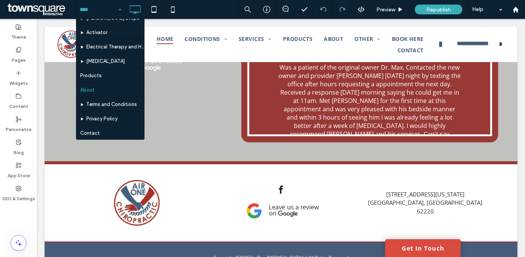
scroll to position [129, 0]
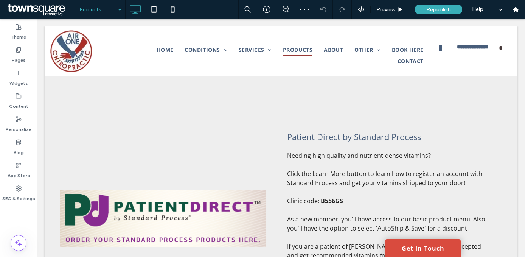
click at [113, 13] on input at bounding box center [99, 9] width 38 height 19
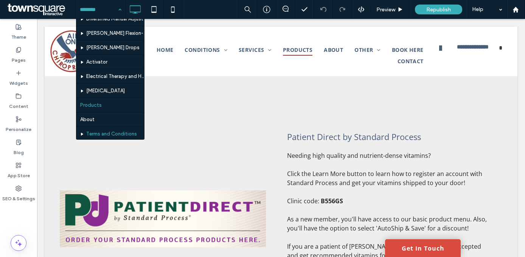
scroll to position [129, 0]
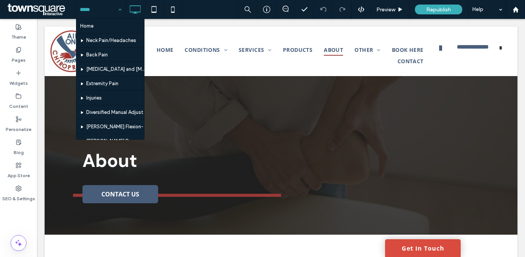
click at [118, 9] on div "Home Neck Pain/Headaches Back Pain [MEDICAL_DATA] and [MEDICAL_DATA] Extremity …" at bounding box center [100, 9] width 49 height 19
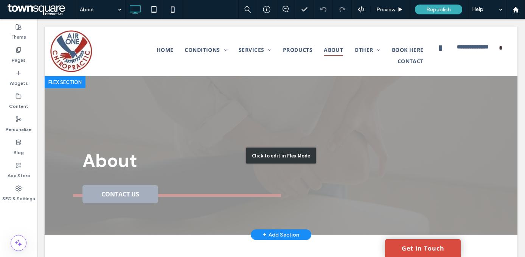
click at [97, 156] on div "Click to edit in Flex Mode" at bounding box center [281, 155] width 472 height 158
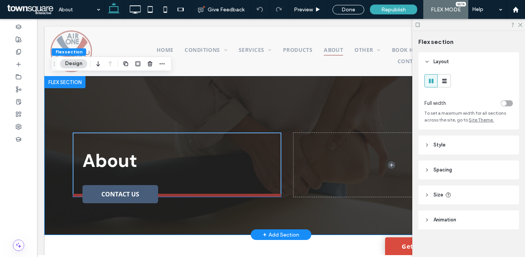
click at [97, 156] on span "About" at bounding box center [109, 161] width 55 height 24
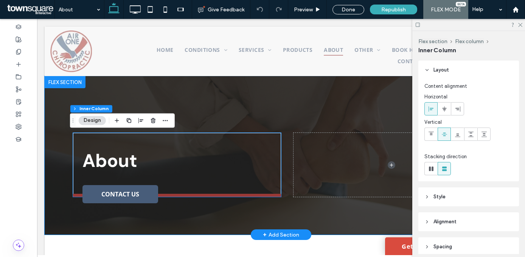
type input "**"
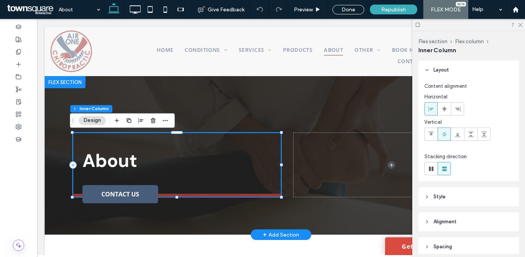
click at [97, 156] on span "About" at bounding box center [109, 161] width 55 height 24
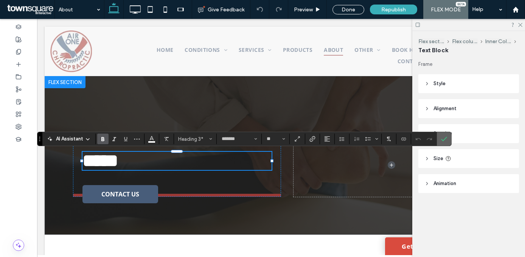
click at [447, 136] on label "Confirm" at bounding box center [443, 139] width 11 height 14
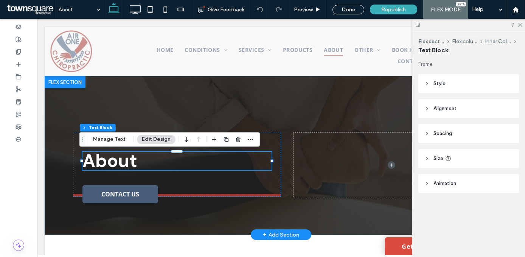
click at [142, 99] on div "About Contact Us" at bounding box center [281, 155] width 454 height 158
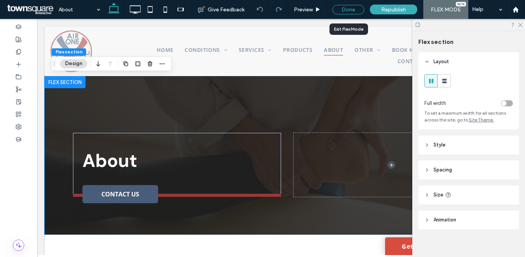
click at [351, 10] on div "Done" at bounding box center [348, 9] width 32 height 9
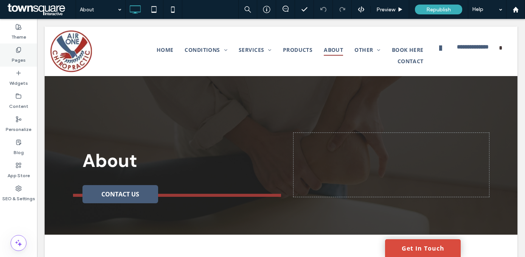
click at [11, 55] on div "Pages" at bounding box center [18, 54] width 37 height 23
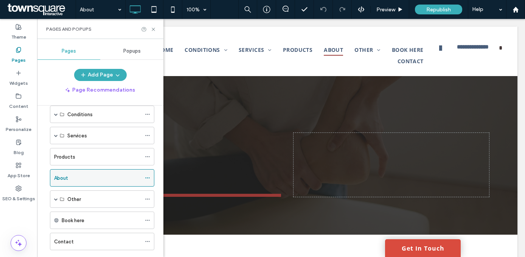
scroll to position [40, 0]
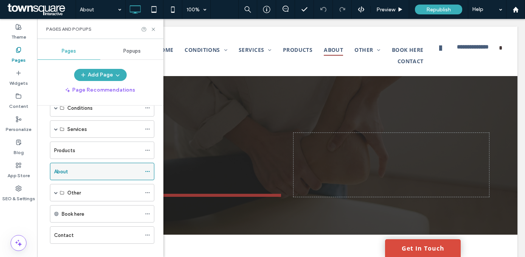
click at [149, 171] on use at bounding box center [147, 171] width 4 height 1
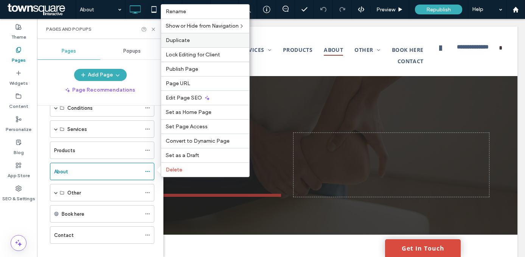
click at [206, 41] on label "Duplicate" at bounding box center [205, 40] width 79 height 6
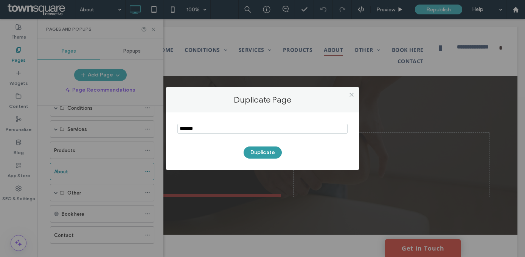
type input "*******"
click at [271, 153] on button "Duplicate" at bounding box center [262, 152] width 38 height 12
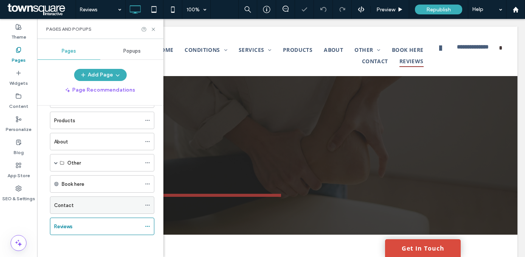
scroll to position [71, 0]
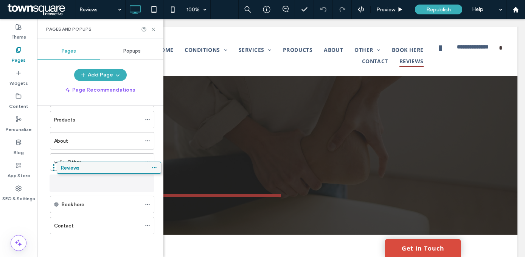
drag, startPoint x: 71, startPoint y: 228, endPoint x: 76, endPoint y: 174, distance: 53.9
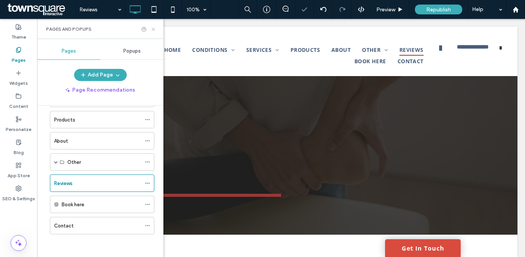
click at [153, 28] on icon at bounding box center [153, 29] width 6 height 6
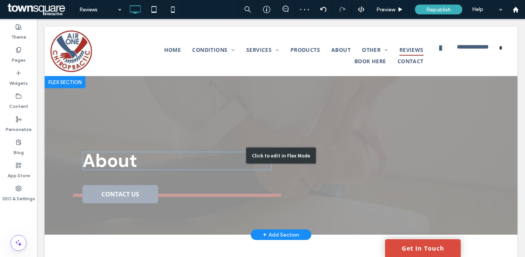
click at [111, 155] on div "Click to edit in Flex Mode" at bounding box center [281, 155] width 472 height 158
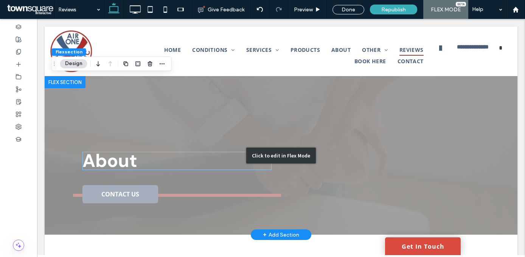
click at [111, 155] on span "About" at bounding box center [109, 161] width 55 height 24
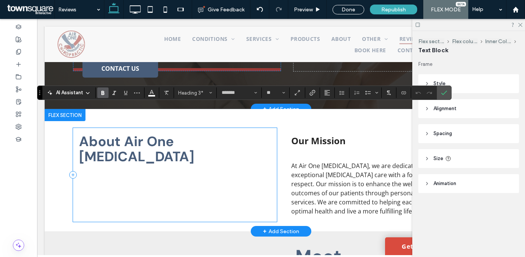
scroll to position [45, 0]
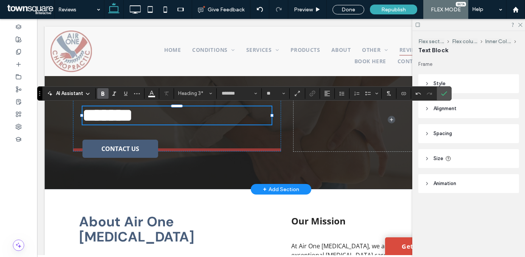
click at [445, 91] on icon "Confirm" at bounding box center [444, 93] width 6 height 6
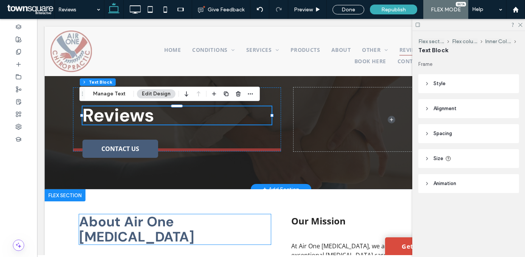
click at [157, 222] on span "About Air One [MEDICAL_DATA]" at bounding box center [136, 228] width 115 height 33
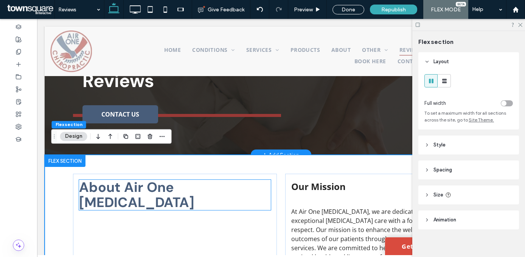
click at [157, 222] on div "About Air One [MEDICAL_DATA]" at bounding box center [175, 220] width 204 height 94
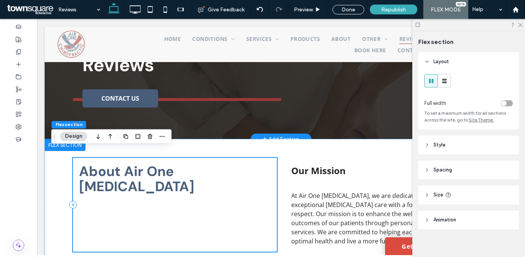
scroll to position [107, 0]
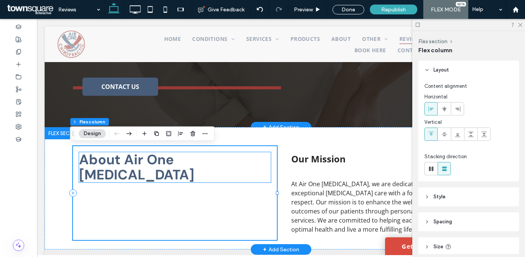
click at [166, 159] on span "About Air One [MEDICAL_DATA]" at bounding box center [136, 166] width 115 height 33
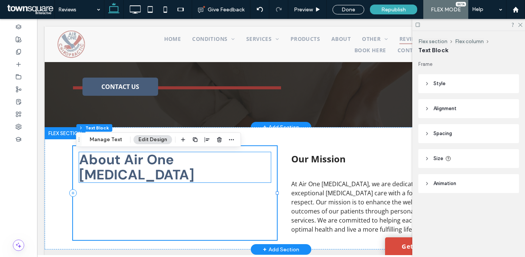
click at [166, 159] on div "About Air One [MEDICAL_DATA]" at bounding box center [175, 167] width 192 height 30
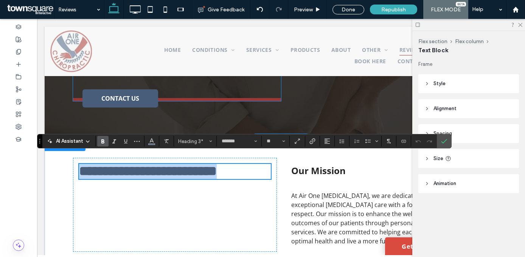
scroll to position [46, 0]
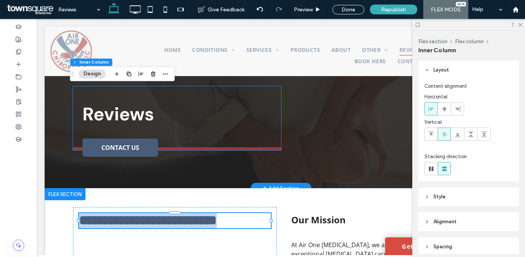
type input "**"
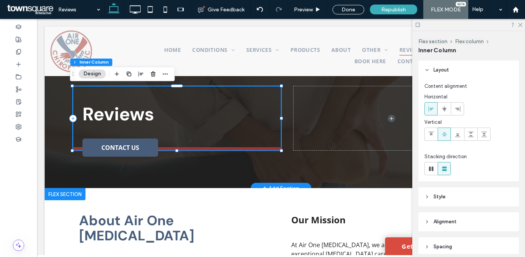
click at [151, 110] on h3 "Reviews" at bounding box center [176, 114] width 189 height 18
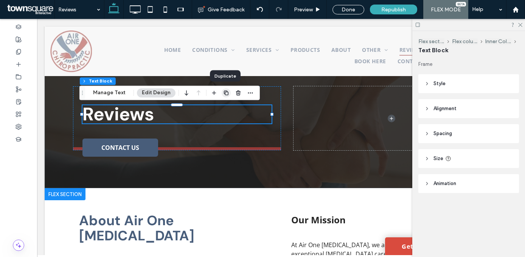
click at [224, 94] on icon "button" at bounding box center [226, 93] width 6 height 6
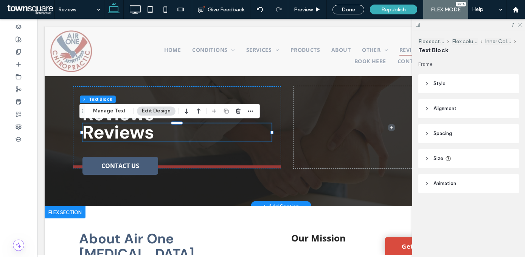
click at [151, 135] on span "Reviews" at bounding box center [117, 132] width 71 height 24
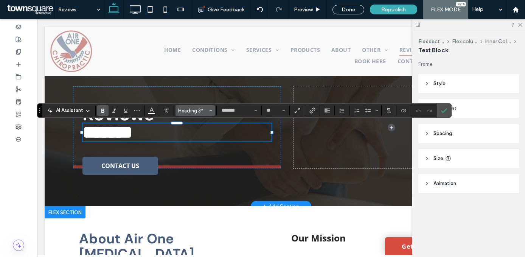
click at [184, 110] on span "Heading 3*" at bounding box center [192, 111] width 29 height 6
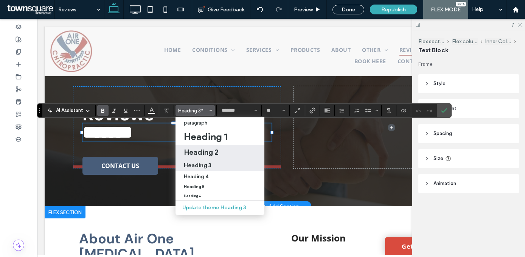
click at [214, 150] on h2 "Heading 2" at bounding box center [201, 151] width 35 height 9
type input "*********"
type input "**"
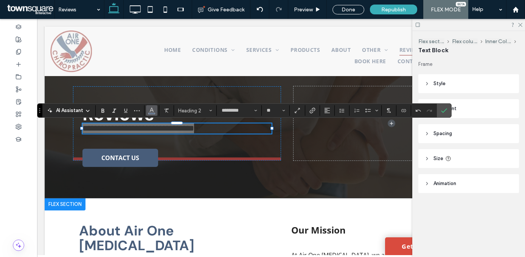
click at [150, 109] on icon "Color" at bounding box center [152, 110] width 6 height 6
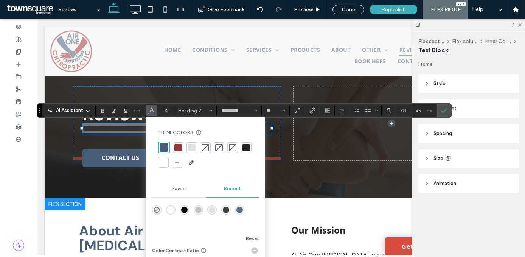
click at [161, 159] on div at bounding box center [163, 162] width 8 height 8
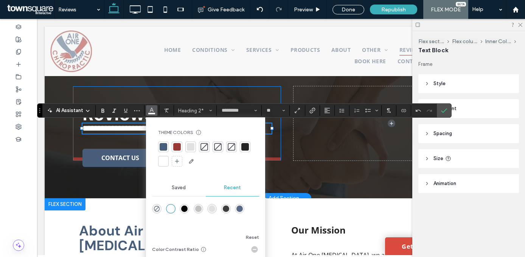
click at [146, 92] on div "**********" at bounding box center [177, 123] width 208 height 74
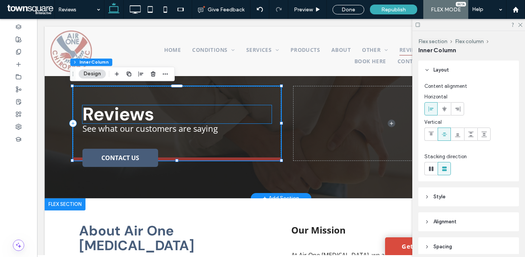
click at [143, 115] on span "Reviews" at bounding box center [117, 114] width 71 height 24
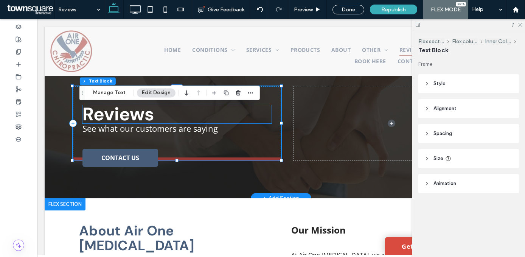
click at [143, 115] on div "Reviews" at bounding box center [176, 114] width 189 height 18
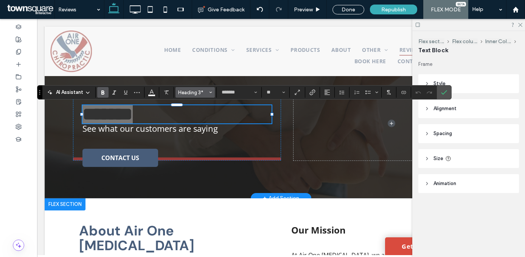
click at [203, 96] on button "Heading 3*" at bounding box center [194, 92] width 39 height 11
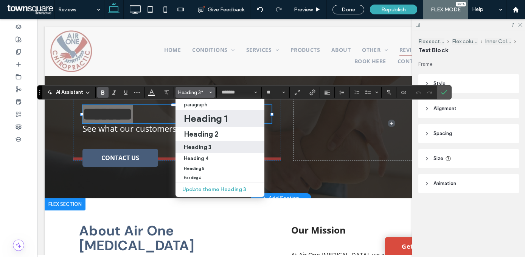
click at [206, 119] on h1 "Heading 1" at bounding box center [205, 118] width 43 height 12
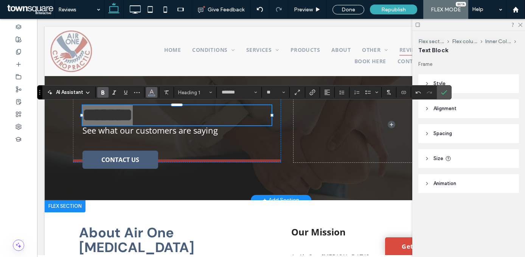
click at [152, 91] on use "Color" at bounding box center [152, 92] width 4 height 4
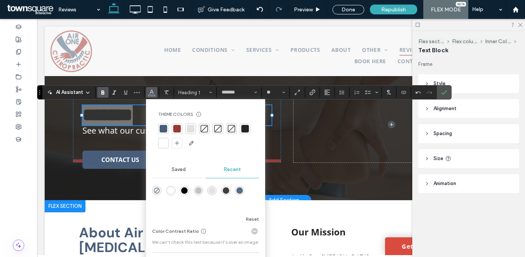
click at [165, 141] on div at bounding box center [163, 143] width 8 height 8
click at [63, 124] on div "******* See what our customers are saying Contact Us" at bounding box center [281, 114] width 454 height 170
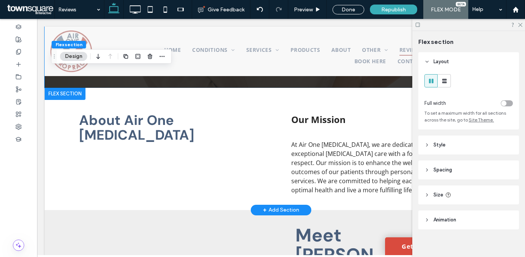
scroll to position [6, 0]
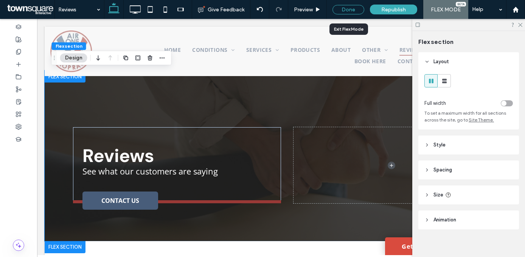
click at [355, 12] on div "Done" at bounding box center [348, 9] width 32 height 9
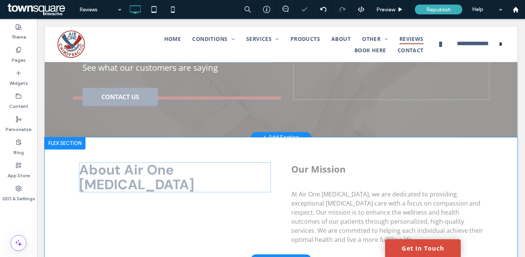
scroll to position [81, 0]
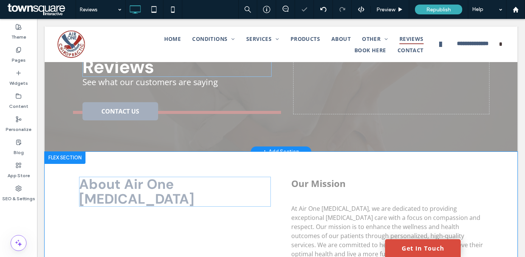
click at [274, 150] on div "+ Add Section" at bounding box center [281, 151] width 36 height 8
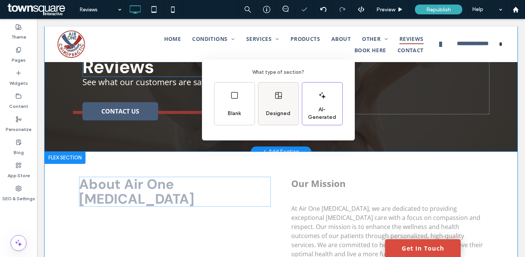
click at [278, 123] on div "Designed" at bounding box center [278, 103] width 40 height 42
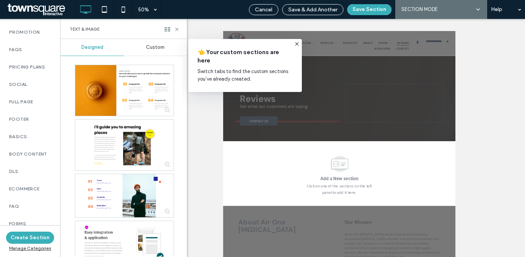
scroll to position [540, 0]
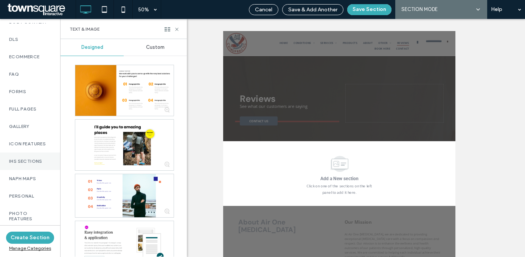
click at [32, 164] on div "IHS Sections" at bounding box center [30, 160] width 60 height 17
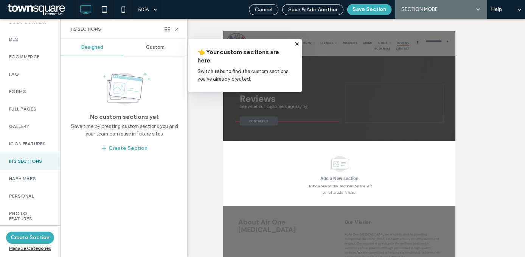
click at [154, 51] on div "Custom" at bounding box center [155, 47] width 63 height 17
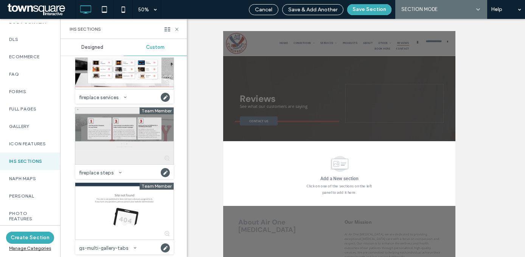
scroll to position [186, 0]
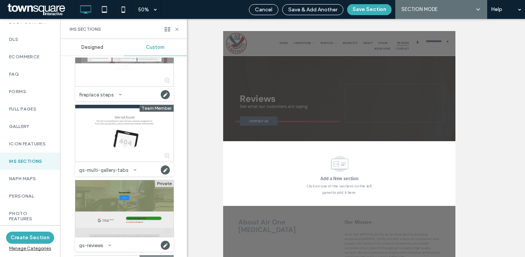
click at [110, 188] on div at bounding box center [124, 208] width 98 height 57
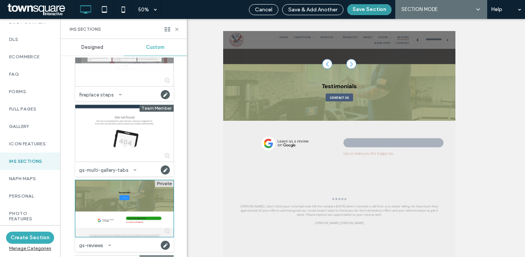
scroll to position [159, 0]
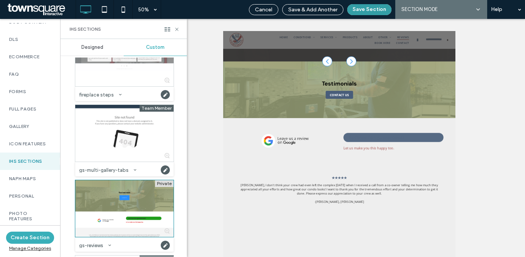
click at [375, 10] on button "Save Section" at bounding box center [369, 9] width 44 height 11
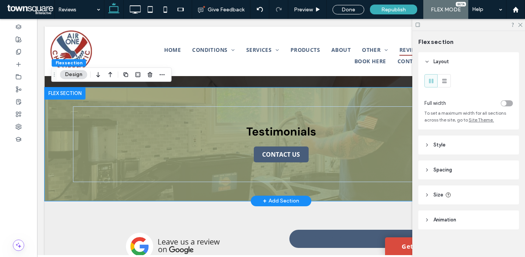
click at [190, 94] on div "Testimonials Contact Us" at bounding box center [281, 143] width 454 height 113
click at [151, 76] on use "button" at bounding box center [149, 74] width 5 height 5
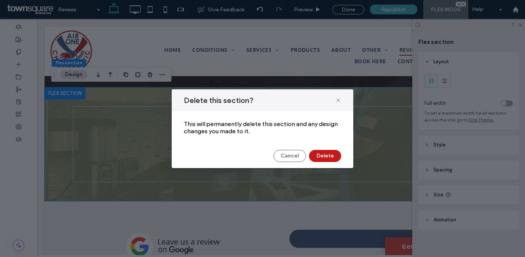
click at [330, 153] on button "Delete" at bounding box center [325, 156] width 32 height 12
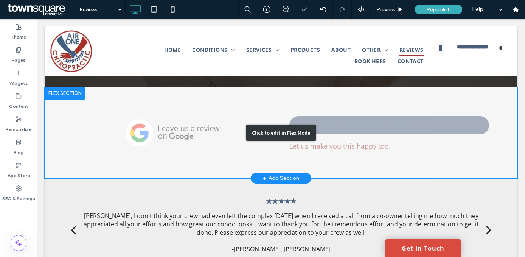
click at [241, 113] on div "Click to edit in Flex Mode" at bounding box center [281, 132] width 472 height 91
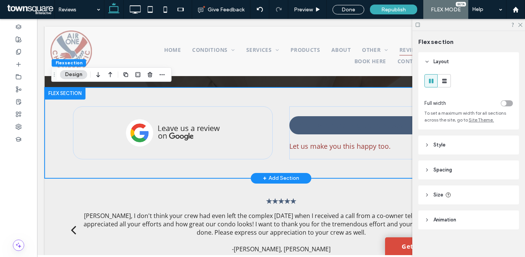
click at [234, 97] on div "Satisfaction guaranteed! Let us make you this happy too." at bounding box center [281, 132] width 454 height 91
click at [150, 76] on icon "button" at bounding box center [150, 74] width 6 height 6
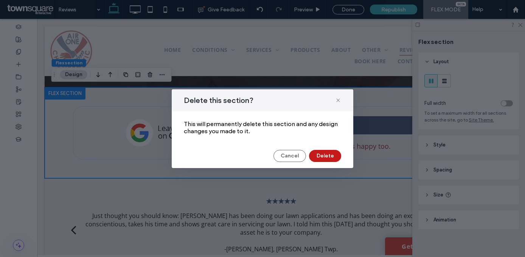
click at [330, 153] on button "Delete" at bounding box center [325, 156] width 32 height 12
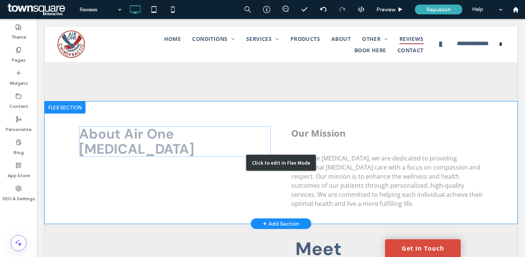
scroll to position [200, 0]
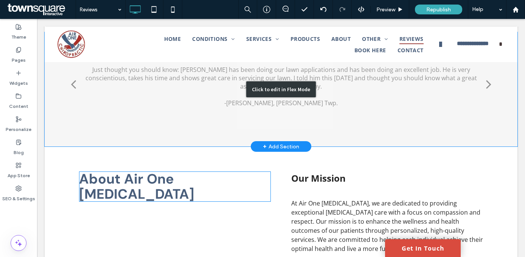
click at [254, 126] on div "Click to edit in Flex Mode" at bounding box center [281, 89] width 472 height 115
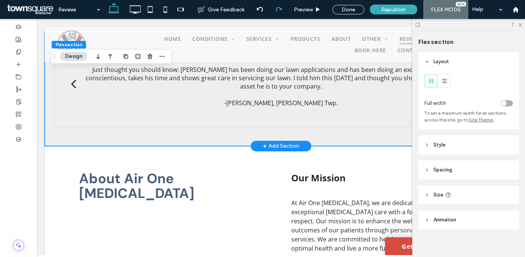
click at [251, 132] on div "★★★★★ I have been using Sand River Landscaping for over 7 years. I have found t…" at bounding box center [281, 89] width 454 height 114
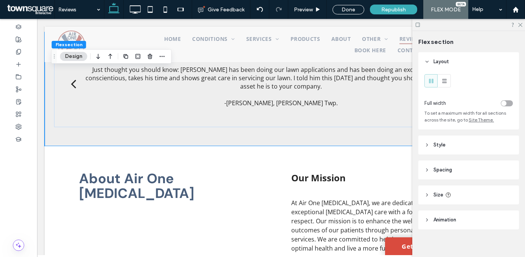
click at [468, 141] on header "Style" at bounding box center [468, 144] width 101 height 19
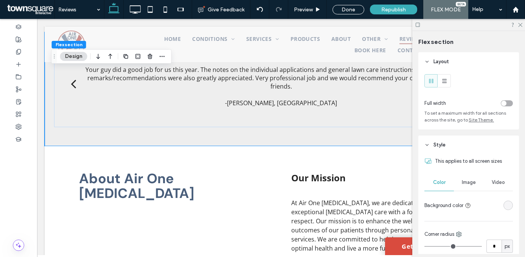
click at [505, 203] on div "rgba(0, 0, 0, 0)" at bounding box center [508, 205] width 6 height 6
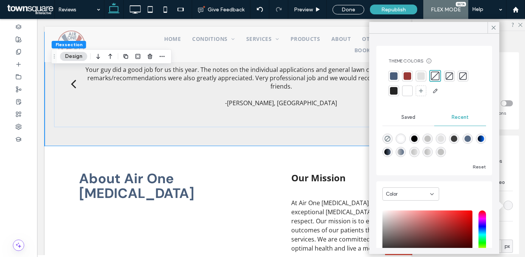
click at [464, 72] on div at bounding box center [463, 76] width 8 height 8
click at [464, 76] on div at bounding box center [462, 75] width 9 height 9
click at [404, 93] on div at bounding box center [407, 91] width 8 height 8
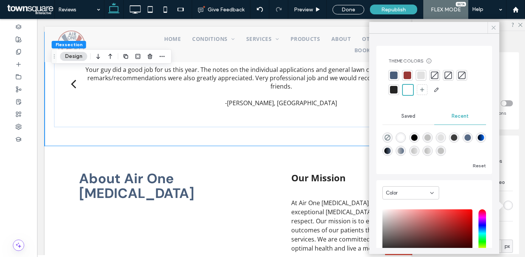
click at [496, 31] on icon at bounding box center [493, 27] width 7 height 7
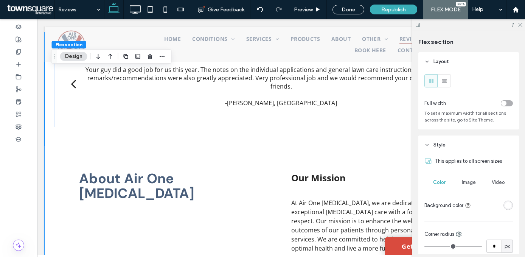
click at [288, 150] on div "About Air One Chiropractic Our Mission ﻿ At Air One Chiropractic, we are dedica…" at bounding box center [281, 207] width 454 height 122
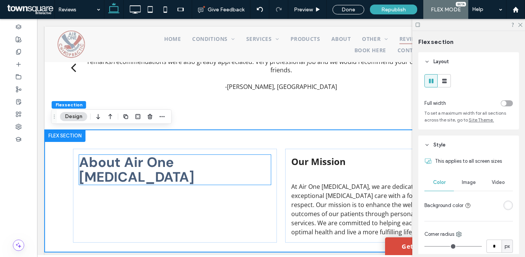
scroll to position [217, 0]
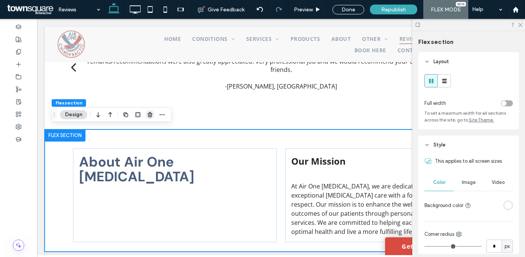
click at [149, 117] on use "button" at bounding box center [149, 114] width 5 height 5
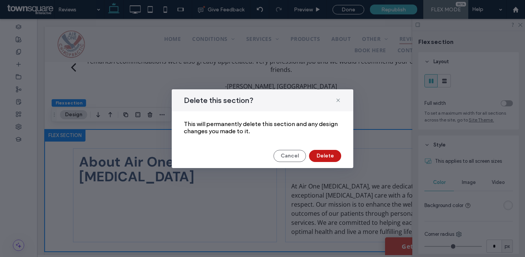
drag, startPoint x: 166, startPoint y: 133, endPoint x: 319, endPoint y: 155, distance: 154.3
click at [319, 155] on button "Delete" at bounding box center [325, 156] width 32 height 12
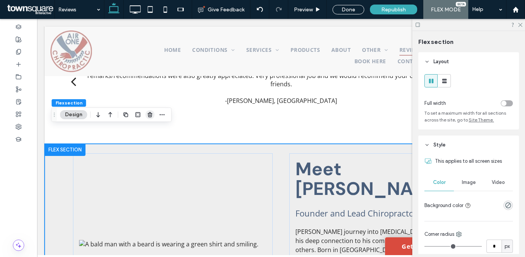
click at [149, 114] on icon "button" at bounding box center [150, 114] width 6 height 6
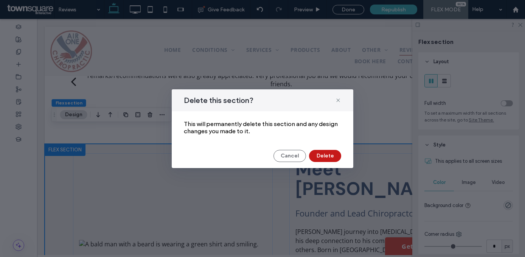
click at [321, 155] on button "Delete" at bounding box center [325, 156] width 32 height 12
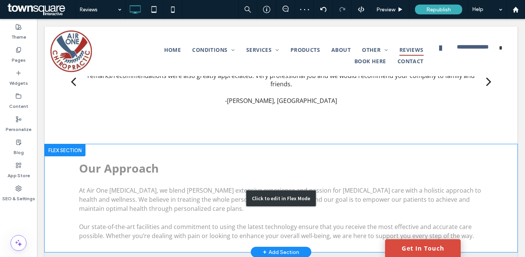
click at [211, 152] on div "Click to edit in Flex Mode" at bounding box center [281, 198] width 472 height 108
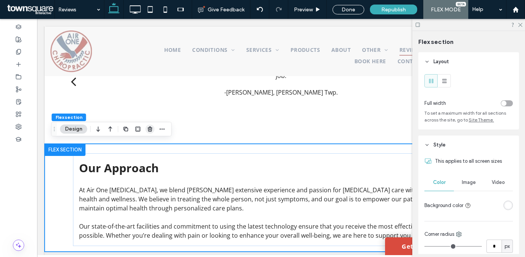
click at [149, 128] on use "button" at bounding box center [149, 128] width 5 height 5
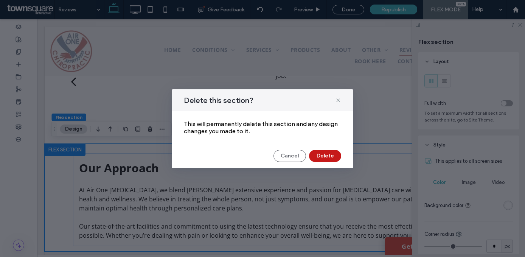
click at [330, 156] on button "Delete" at bounding box center [325, 156] width 32 height 12
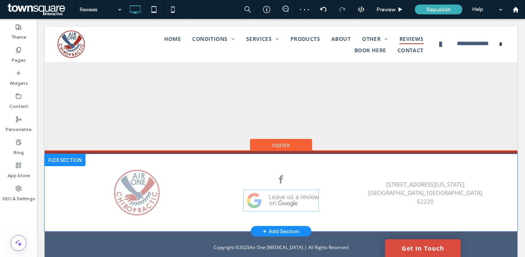
scroll to position [757, 0]
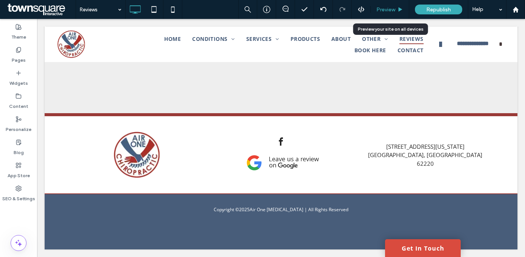
click at [388, 13] on div "Preview" at bounding box center [389, 9] width 39 height 19
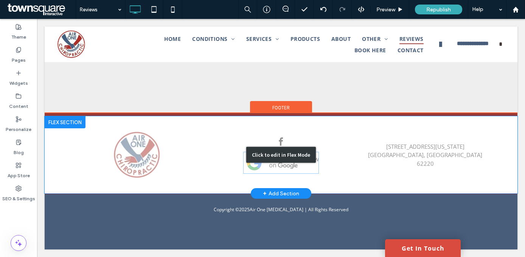
click at [290, 163] on div "Click to edit in Flex Mode" at bounding box center [281, 154] width 472 height 77
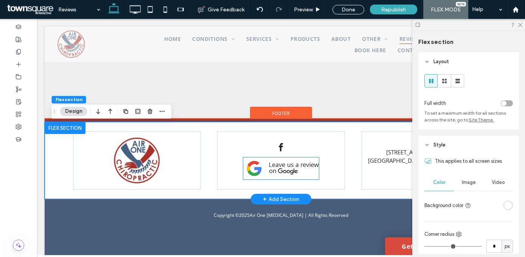
click at [280, 164] on img at bounding box center [281, 168] width 76 height 22
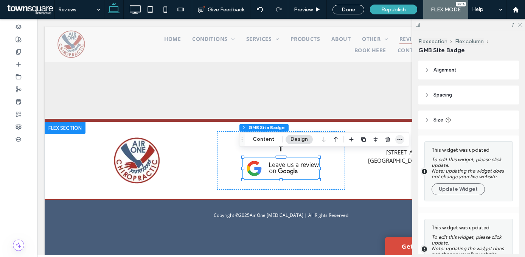
click at [396, 139] on icon "button" at bounding box center [399, 139] width 6 height 6
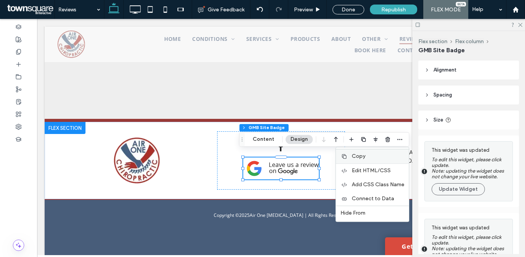
click at [364, 156] on label "Copy" at bounding box center [377, 156] width 53 height 6
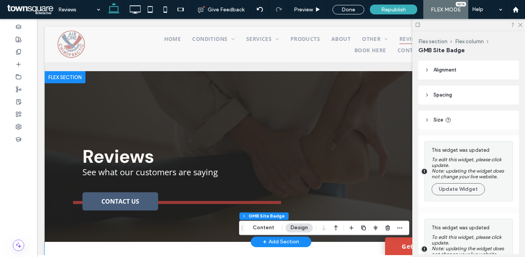
scroll to position [0, 0]
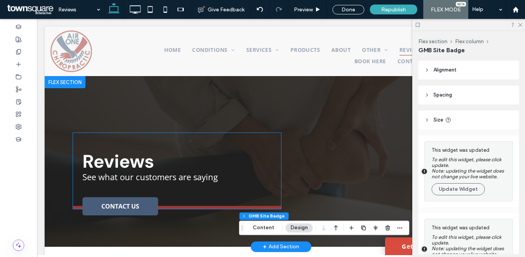
click at [104, 188] on div at bounding box center [176, 186] width 189 height 8
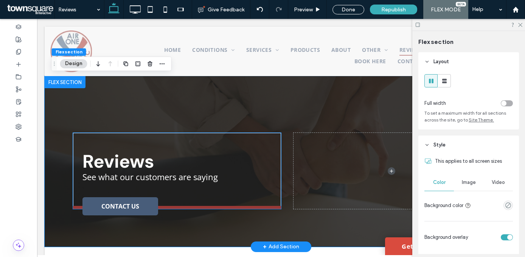
click at [145, 178] on span "See what our customers are saying" at bounding box center [149, 176] width 135 height 11
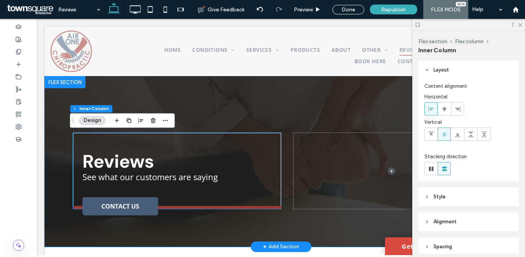
type input "**"
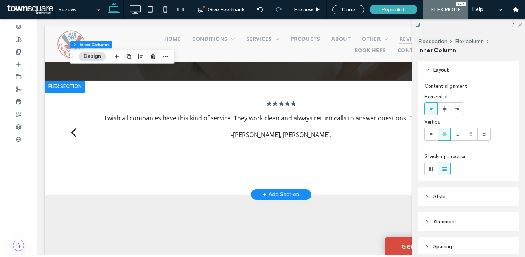
scroll to position [124, 0]
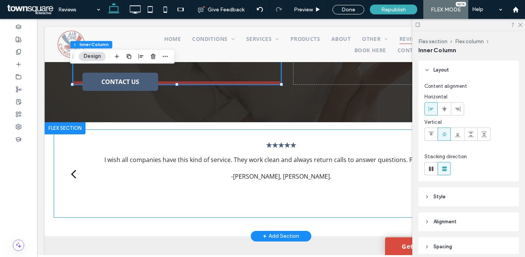
click at [286, 156] on p "I wish all companies have this kind of service. They work clean and always retu…" at bounding box center [280, 159] width 353 height 8
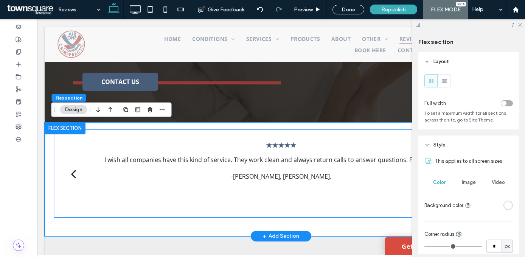
click at [192, 148] on div "★★★★★ I wish all companies have this kind of service. They work clean and alway…" at bounding box center [281, 179] width 420 height 75
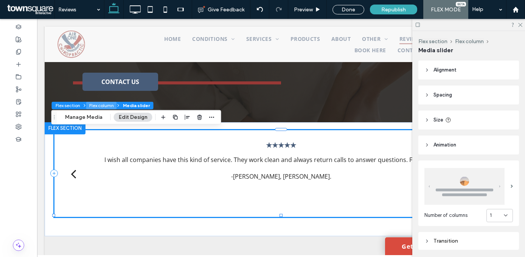
click at [95, 105] on button "Flex column" at bounding box center [101, 106] width 31 height 8
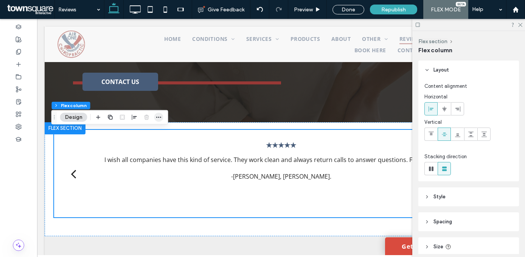
click at [158, 116] on icon "button" at bounding box center [159, 117] width 6 height 6
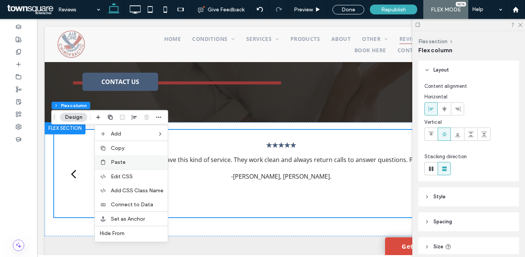
click at [143, 164] on label "Paste" at bounding box center [137, 162] width 53 height 6
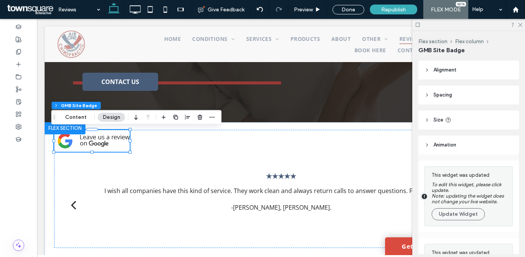
click at [458, 78] on header "Alignment" at bounding box center [468, 69] width 101 height 19
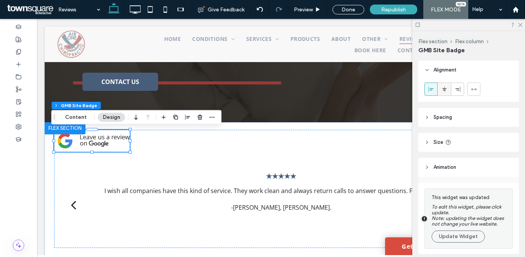
click at [446, 85] on span at bounding box center [444, 89] width 6 height 12
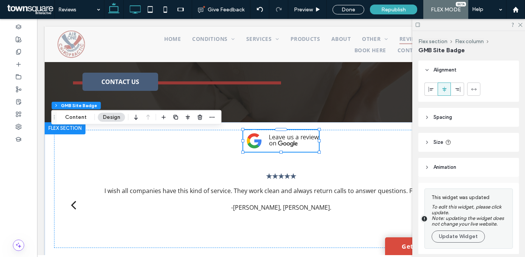
click at [134, 13] on icon at bounding box center [134, 9] width 15 height 15
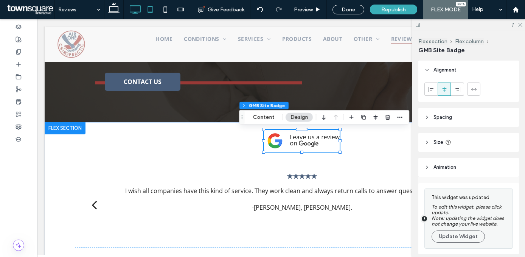
click at [149, 14] on icon at bounding box center [149, 9] width 15 height 15
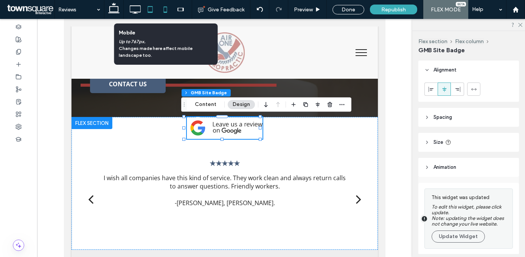
click at [163, 12] on icon at bounding box center [165, 9] width 15 height 15
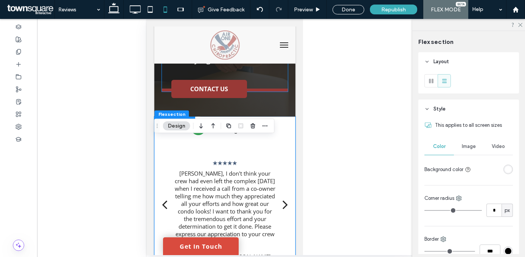
scroll to position [93, 0]
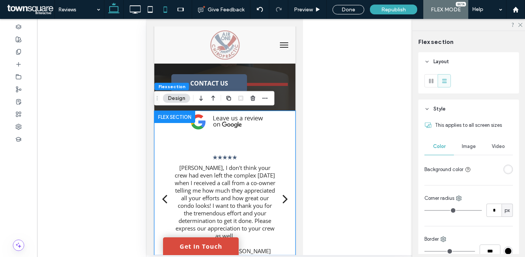
click at [117, 12] on use at bounding box center [113, 8] width 11 height 11
type input "**"
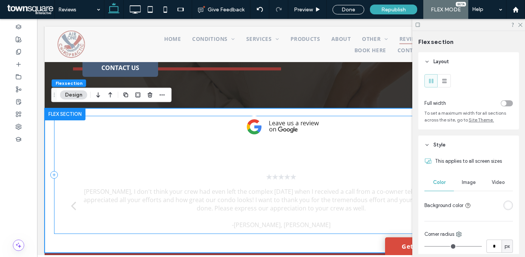
scroll to position [140, 0]
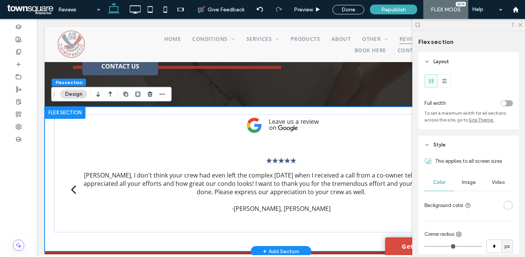
click at [97, 110] on div "★★★★★ I have been using Sand River Landscaping for over 7 years. I have found t…" at bounding box center [281, 179] width 454 height 145
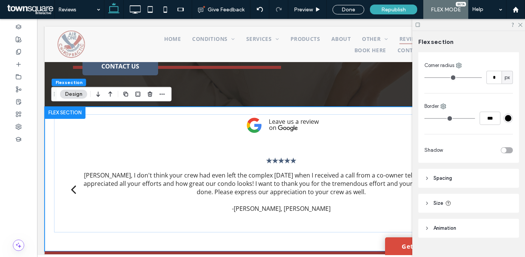
scroll to position [287, 0]
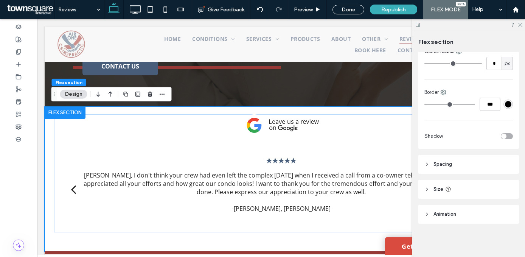
click at [459, 165] on header "Spacing" at bounding box center [468, 164] width 101 height 19
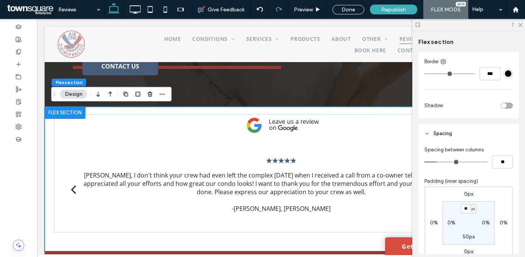
scroll to position [362, 0]
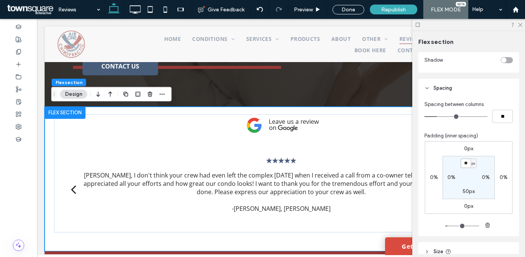
click at [461, 165] on input "**" at bounding box center [465, 162] width 10 height 9
click at [463, 194] on label "50px" at bounding box center [468, 191] width 12 height 6
click at [462, 164] on label "20px" at bounding box center [468, 163] width 12 height 6
type input "**"
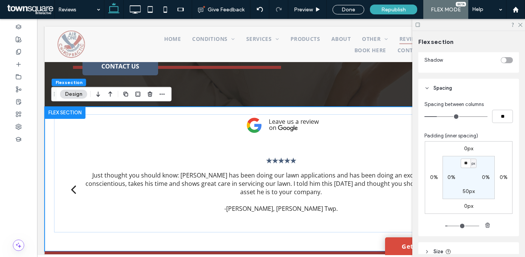
type input "**"
click at [483, 162] on section "** px 0% 50px 0%" at bounding box center [468, 177] width 52 height 43
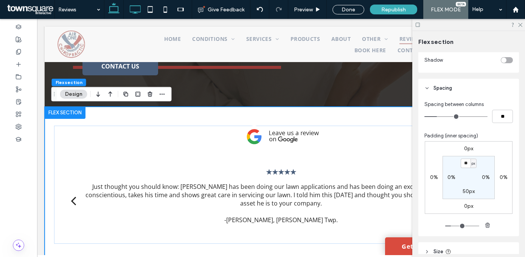
click at [139, 9] on icon at bounding box center [134, 9] width 15 height 15
type input "**"
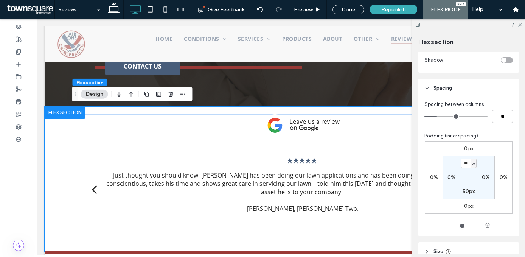
click at [460, 164] on input "**" at bounding box center [465, 162] width 10 height 9
paste input "padding-top"
type input "**"
click at [465, 178] on section "** px 0% 50px 0%" at bounding box center [468, 177] width 52 height 43
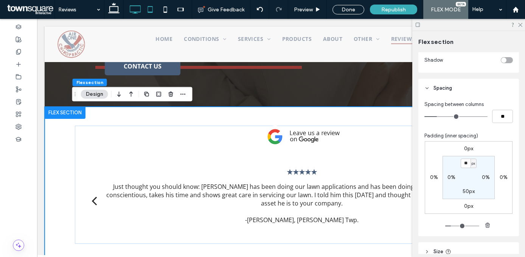
click at [150, 13] on icon at bounding box center [149, 9] width 15 height 15
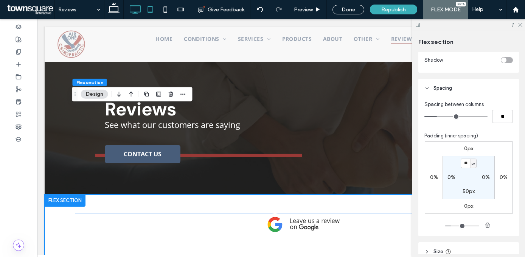
type input "*"
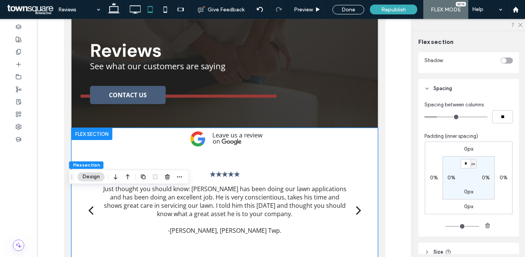
scroll to position [65, 0]
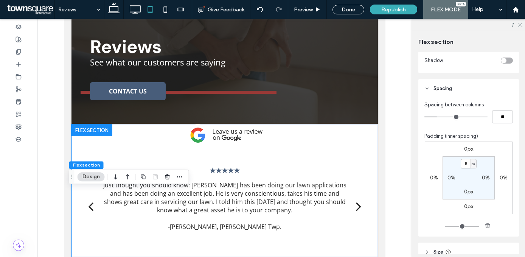
click at [464, 163] on input "*" at bounding box center [465, 163] width 10 height 9
paste input "*"
type input "**"
click at [464, 194] on label "0px" at bounding box center [468, 191] width 9 height 6
type input "*"
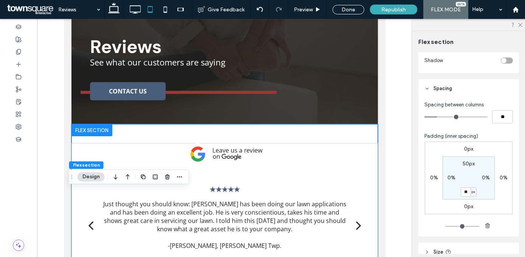
type input "**"
click at [463, 180] on section "50px 0% ** px 0%" at bounding box center [468, 177] width 52 height 43
click at [163, 10] on icon at bounding box center [165, 9] width 15 height 15
type input "*"
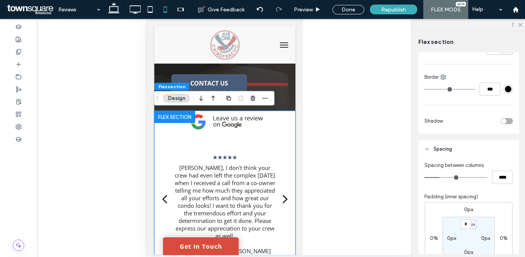
scroll to position [364, 0]
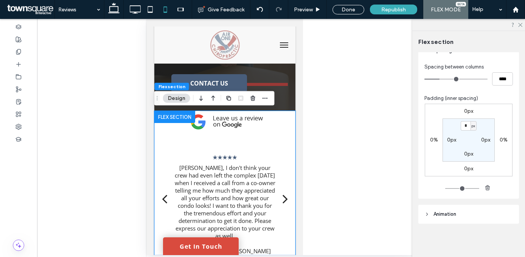
type input "**"
drag, startPoint x: 465, startPoint y: 156, endPoint x: 461, endPoint y: 147, distance: 10.0
click at [465, 156] on label "0px" at bounding box center [468, 153] width 9 height 6
type input "*"
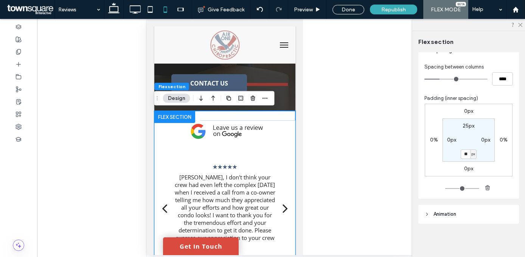
type input "**"
click at [461, 144] on section "25px 0px ** px 0px" at bounding box center [468, 139] width 52 height 43
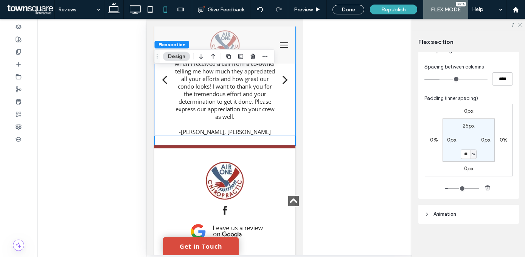
scroll to position [221, 0]
click at [347, 10] on div "Done" at bounding box center [348, 9] width 32 height 9
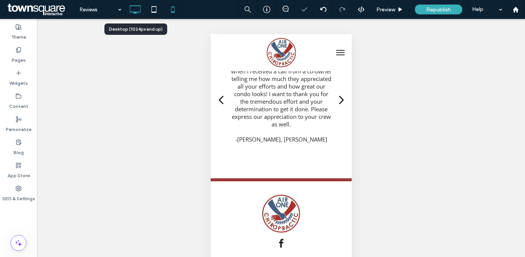
click at [132, 11] on icon at bounding box center [134, 9] width 15 height 15
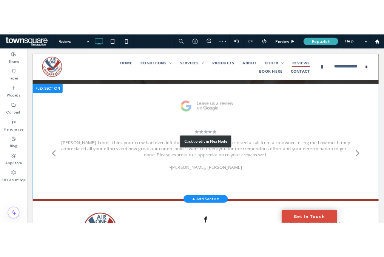
scroll to position [197, 0]
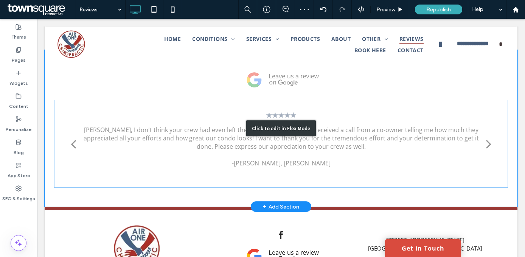
click at [243, 145] on div "Click to edit in Flex Mode" at bounding box center [281, 128] width 472 height 157
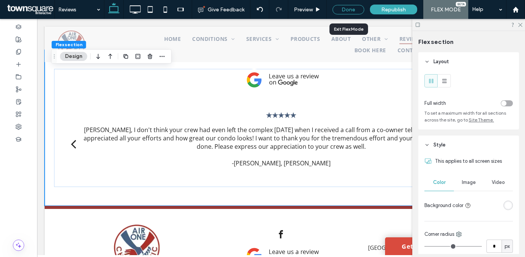
click at [355, 11] on div "Done" at bounding box center [348, 9] width 32 height 9
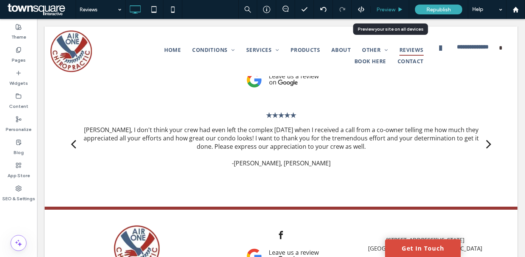
click at [377, 15] on div "Preview" at bounding box center [389, 9] width 39 height 19
click at [388, 9] on span "Preview" at bounding box center [385, 9] width 19 height 6
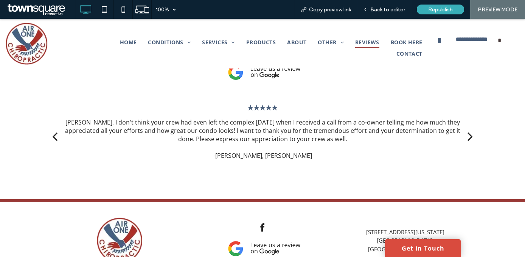
click at [239, 75] on img at bounding box center [263, 72] width 76 height 22
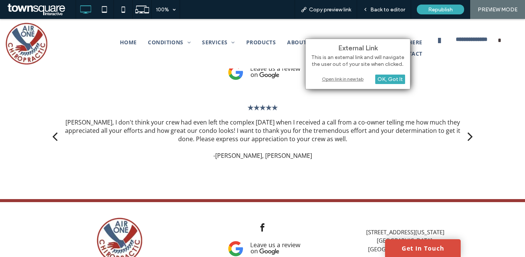
click at [341, 79] on div "Open link in new tab" at bounding box center [357, 79] width 94 height 8
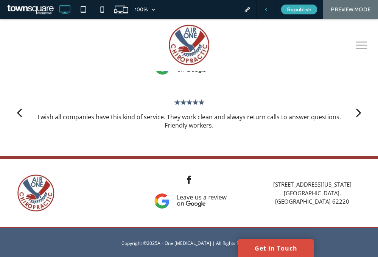
click at [263, 10] on div at bounding box center [265, 9] width 19 height 5
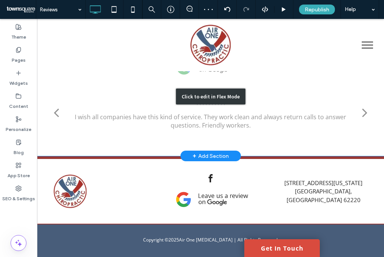
click at [225, 115] on div "Click to edit in Flex Mode" at bounding box center [210, 96] width 347 height 119
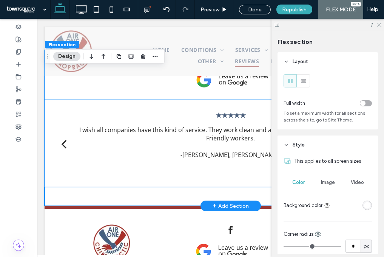
click at [222, 128] on p "I wish all companies have this kind of service. They work clean and always retu…" at bounding box center [231, 133] width 314 height 17
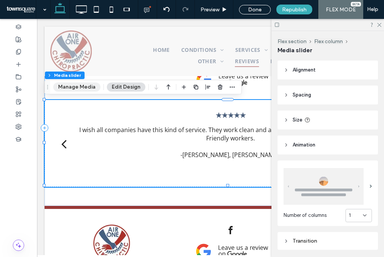
click at [88, 86] on button "Manage Media" at bounding box center [76, 86] width 47 height 9
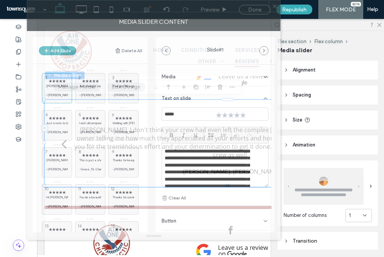
drag, startPoint x: 177, startPoint y: 17, endPoint x: 83, endPoint y: 7, distance: 95.0
click at [83, 7] on div at bounding box center [148, 5] width 242 height 11
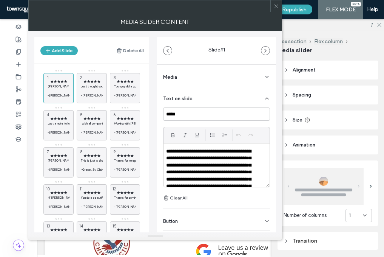
click at [214, 150] on p "**********" at bounding box center [211, 179] width 91 height 63
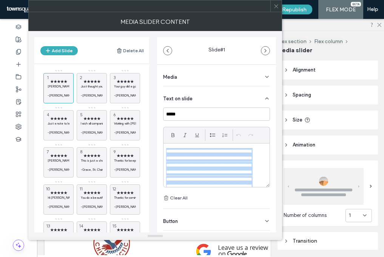
paste div
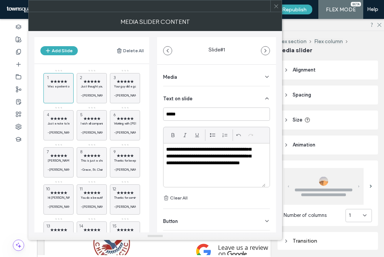
scroll to position [79, 0]
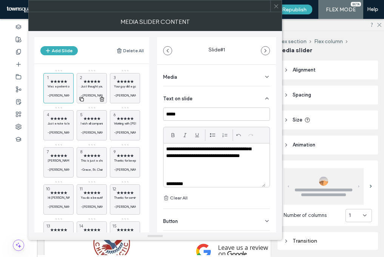
click at [91, 75] on div "★★★★★ Just thought you should know: Chad has been doing our lawn applications a…" at bounding box center [92, 88] width 30 height 30
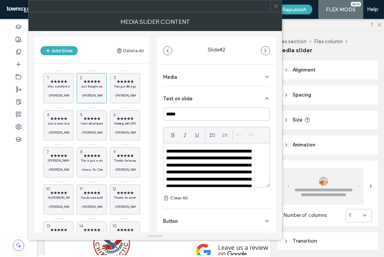
click at [238, 161] on p "**********" at bounding box center [211, 172] width 91 height 49
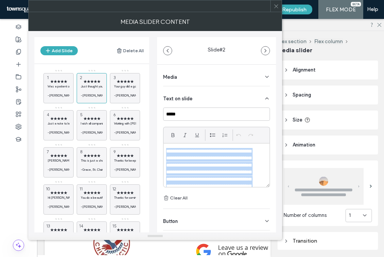
paste div
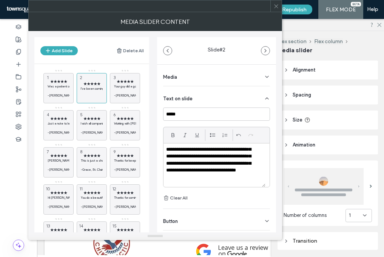
scroll to position [44, 0]
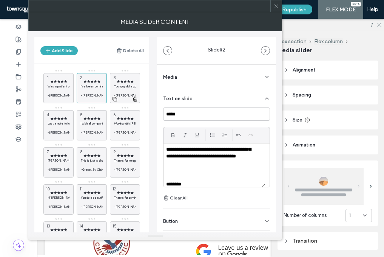
click at [126, 84] on p "Your guy did a good job for us this year. The notes on the individual applicati…" at bounding box center [125, 86] width 22 height 5
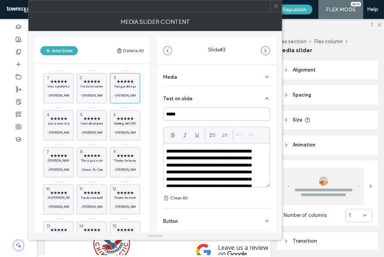
click at [211, 158] on p "**********" at bounding box center [211, 176] width 91 height 56
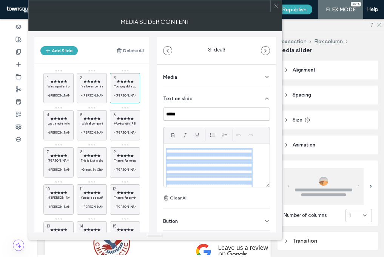
paste div
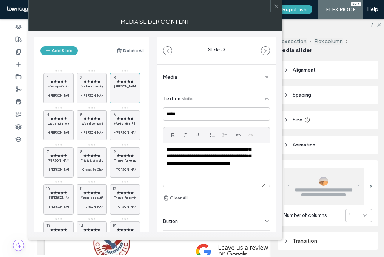
scroll to position [16, 0]
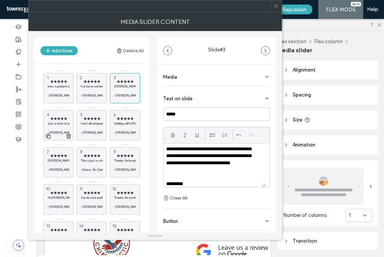
click at [66, 111] on div "★★★★★ Just a note to let you know what a fine representative Jon is for your co…" at bounding box center [58, 125] width 30 height 30
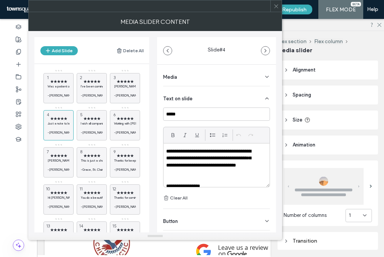
click at [222, 181] on p at bounding box center [216, 179] width 101 height 7
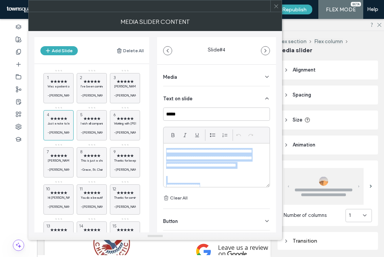
paste div
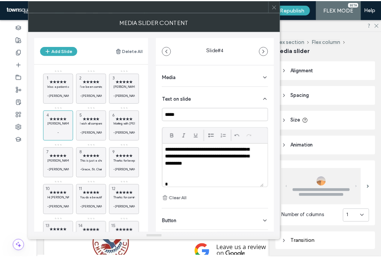
scroll to position [30, 0]
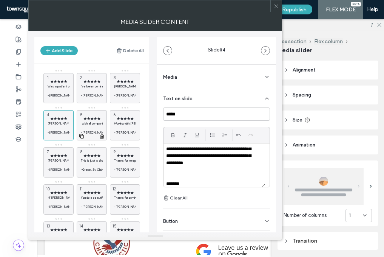
click at [96, 117] on span "★★★★★" at bounding box center [92, 118] width 22 height 5
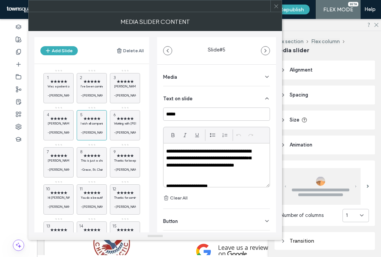
click at [240, 183] on p "**********" at bounding box center [211, 186] width 91 height 7
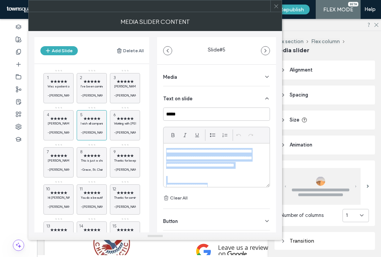
paste div
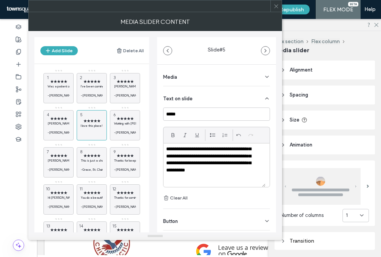
scroll to position [44, 0]
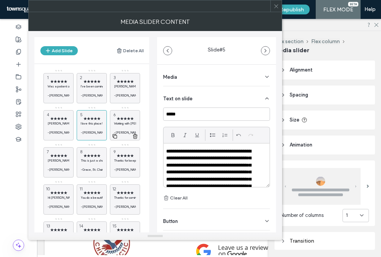
scroll to position [44, 0]
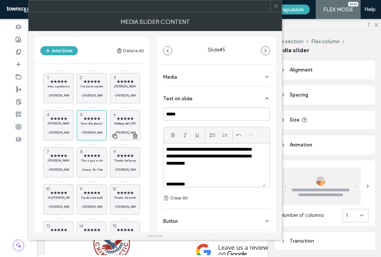
click at [131, 115] on div "★★★★★ Working with [PERSON_NAME] at [GEOGRAPHIC_DATA] for 10 years. I have over…" at bounding box center [125, 125] width 30 height 30
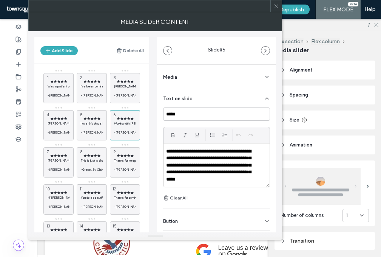
click at [238, 165] on p "**********" at bounding box center [211, 165] width 91 height 35
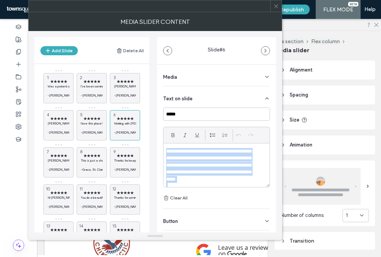
paste div
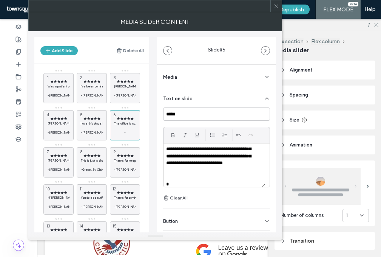
scroll to position [9, 0]
click at [59, 158] on p "[PERSON_NAME], [PERSON_NAME], [PERSON_NAME], [PERSON_NAME] and [PERSON_NAME], Y…" at bounding box center [59, 160] width 22 height 5
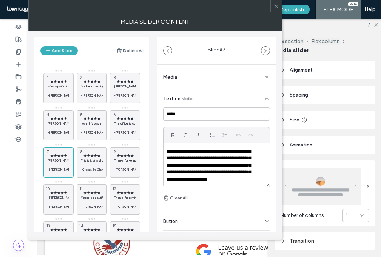
click at [242, 162] on p "**********" at bounding box center [211, 169] width 91 height 42
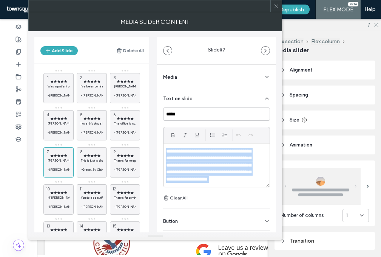
paste div
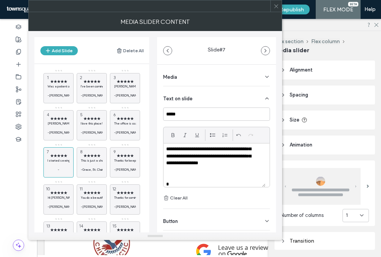
scroll to position [23, 0]
click at [84, 155] on span "★★★★★" at bounding box center [92, 155] width 22 height 5
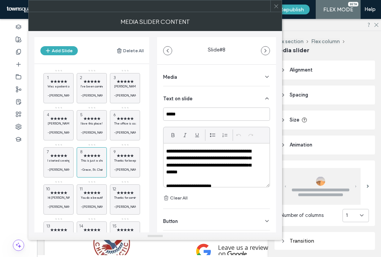
click at [231, 166] on p "**********" at bounding box center [211, 162] width 91 height 28
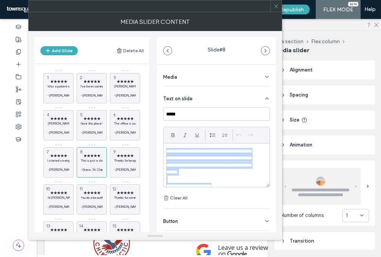
paste div
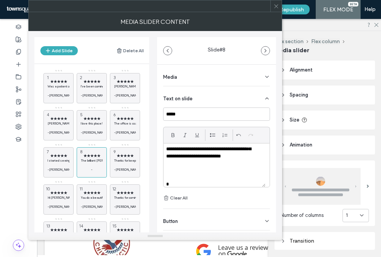
scroll to position [86, 0]
click at [121, 155] on span "★★★★★" at bounding box center [125, 155] width 22 height 5
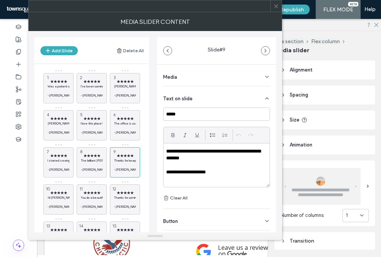
click at [230, 181] on div "**********" at bounding box center [217, 164] width 106 height 43
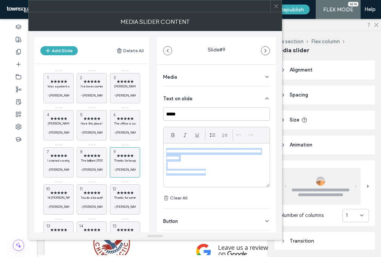
paste div
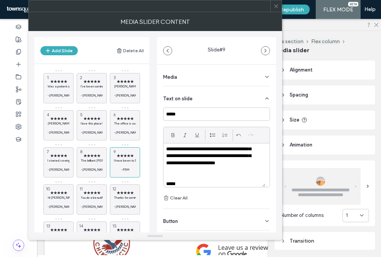
scroll to position [44, 0]
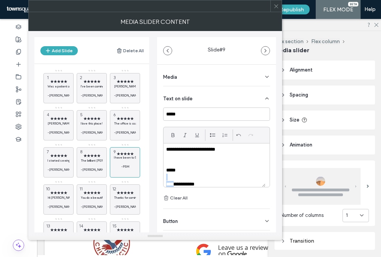
drag, startPoint x: 177, startPoint y: 182, endPoint x: 176, endPoint y: 175, distance: 7.6
click at [176, 175] on div "**********" at bounding box center [215, 164] width 102 height 43
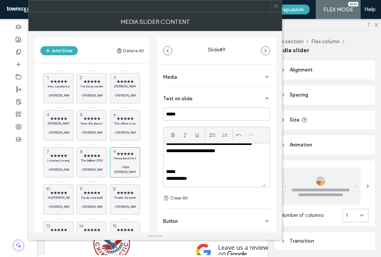
scroll to position [35, 0]
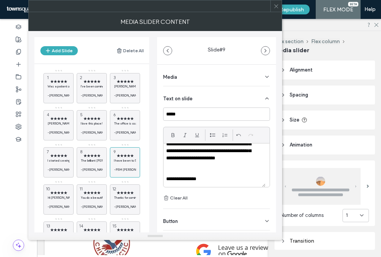
click at [219, 180] on p "**********" at bounding box center [211, 178] width 91 height 7
click at [60, 191] on span "★★★★★" at bounding box center [59, 192] width 22 height 5
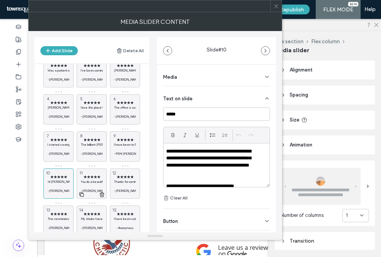
scroll to position [33, 0]
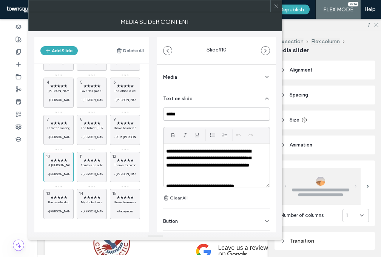
click at [225, 159] on p "**********" at bounding box center [211, 162] width 91 height 28
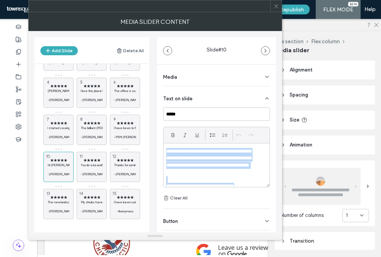
paste div
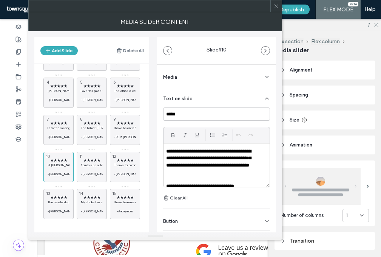
scroll to position [0, 0]
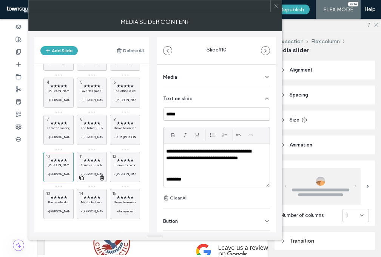
click at [102, 161] on span "★★★★★" at bounding box center [92, 160] width 22 height 5
click at [214, 185] on div "**********" at bounding box center [217, 164] width 106 height 43
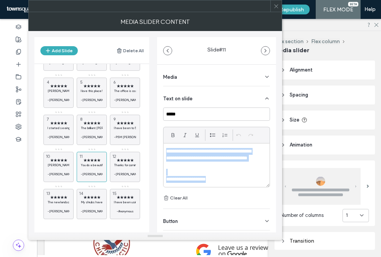
paste div
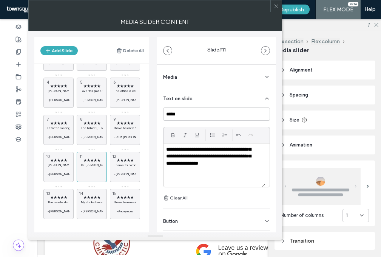
scroll to position [16, 0]
click at [132, 156] on div "★★★★★ Thanks for coming out so quickly!! I followed your advice and scheduled G…" at bounding box center [125, 167] width 30 height 30
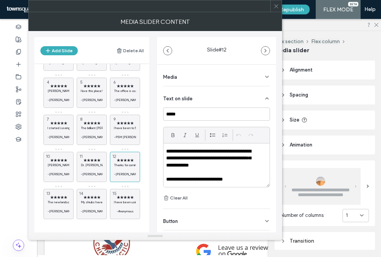
click at [213, 159] on p "**********" at bounding box center [211, 158] width 91 height 21
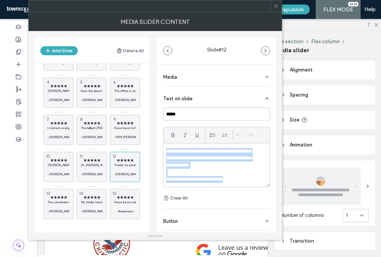
paste div
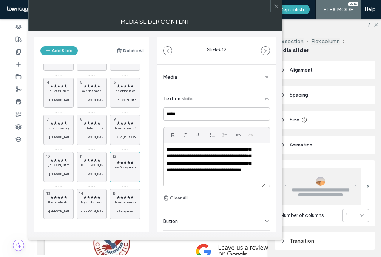
scroll to position [72, 0]
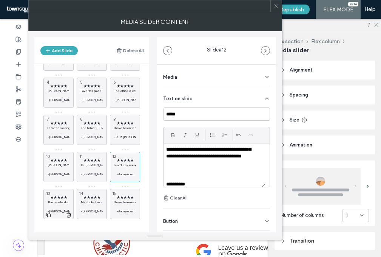
click at [63, 201] on p "The new landscaping LOOKS GREAT! Thanks!" at bounding box center [59, 202] width 22 height 5
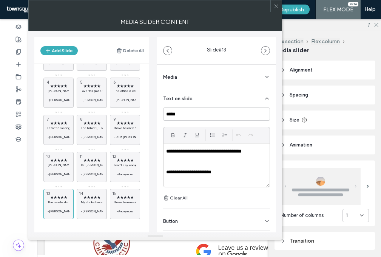
click at [238, 173] on p "**********" at bounding box center [214, 172] width 97 height 7
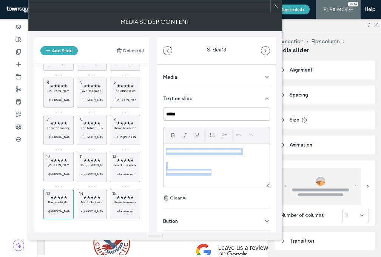
paste div
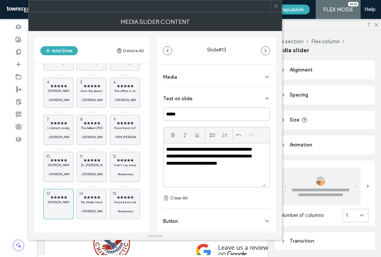
scroll to position [16, 0]
click at [93, 198] on span "★★★★★" at bounding box center [92, 197] width 22 height 5
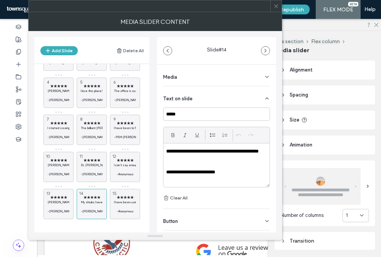
click at [227, 169] on p "**********" at bounding box center [214, 172] width 97 height 7
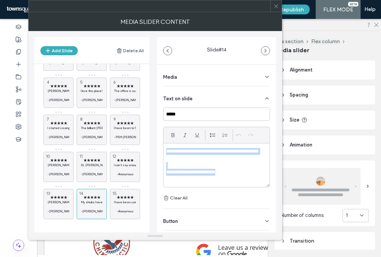
paste div
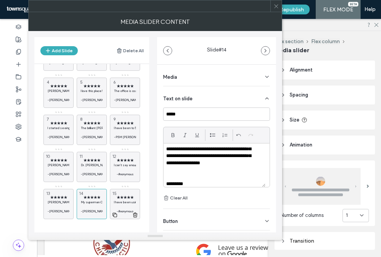
click at [132, 198] on span "★★★★★" at bounding box center [125, 197] width 22 height 5
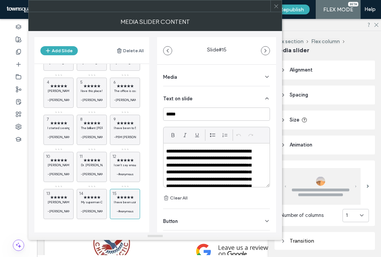
click at [246, 167] on p "**********" at bounding box center [211, 179] width 91 height 63
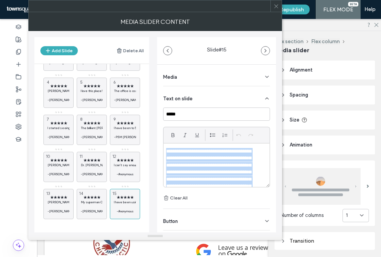
paste div
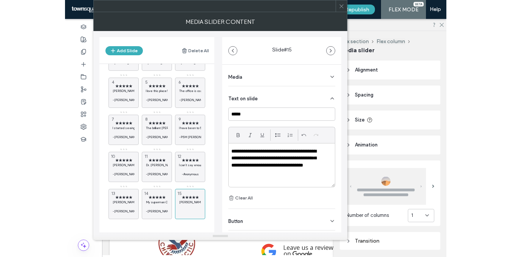
scroll to position [2, 0]
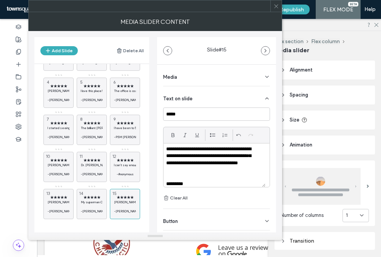
click at [276, 7] on icon at bounding box center [277, 6] width 6 height 6
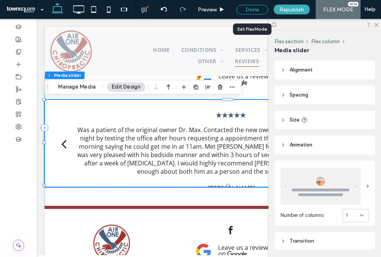
drag, startPoint x: 260, startPoint y: 8, endPoint x: 228, endPoint y: 8, distance: 32.5
click at [260, 8] on div "Done" at bounding box center [253, 9] width 32 height 9
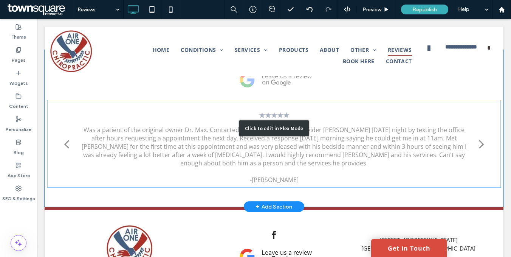
click at [225, 132] on div "Click to edit in Flex Mode" at bounding box center [274, 128] width 459 height 157
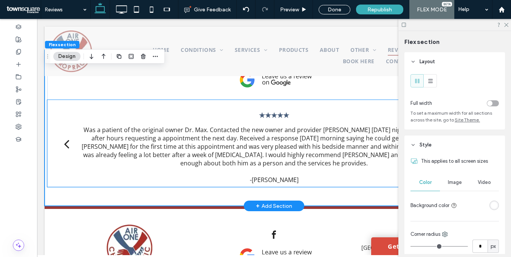
click at [195, 135] on p "Was a patient of the original owner Dr. Max. Contacted the new owner and provid…" at bounding box center [273, 146] width 395 height 42
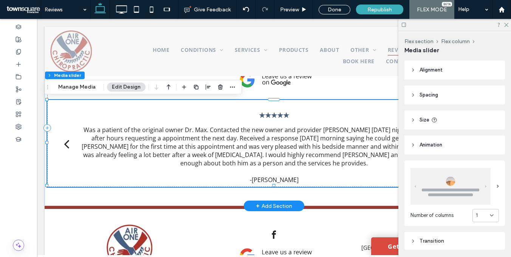
click at [65, 141] on div "back" at bounding box center [66, 143] width 5 height 15
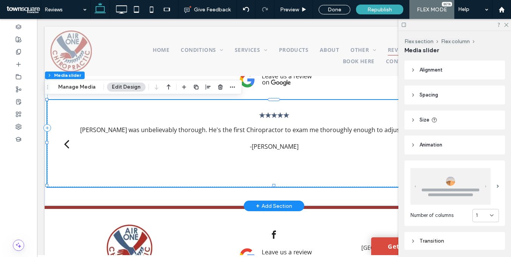
click at [64, 141] on div "back" at bounding box center [66, 143] width 5 height 15
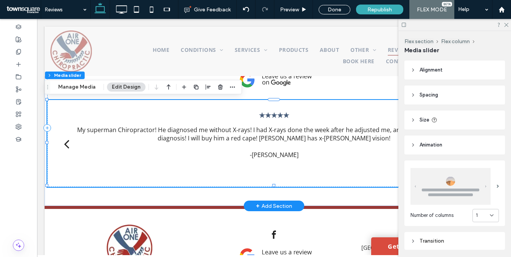
click at [64, 141] on div "back" at bounding box center [66, 143] width 5 height 15
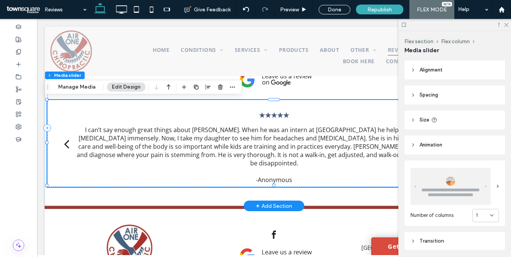
click at [64, 141] on div "back" at bounding box center [66, 143] width 5 height 15
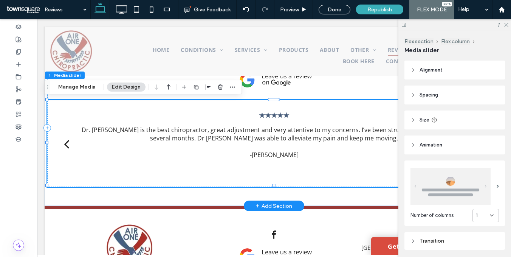
click at [64, 141] on div "back" at bounding box center [66, 143] width 5 height 15
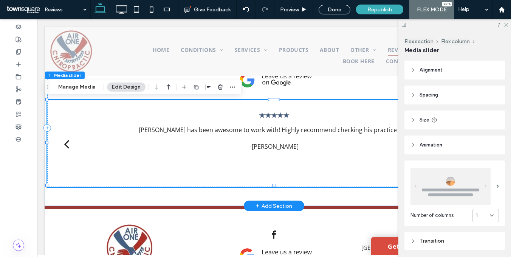
click at [64, 141] on div "back" at bounding box center [66, 143] width 5 height 15
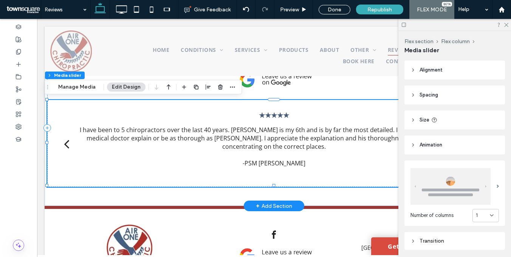
click at [64, 141] on div "back" at bounding box center [66, 143] width 5 height 15
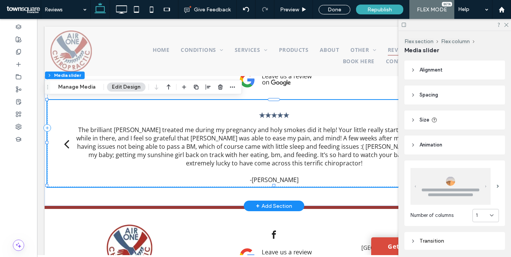
click at [64, 141] on div "back" at bounding box center [66, 143] width 5 height 15
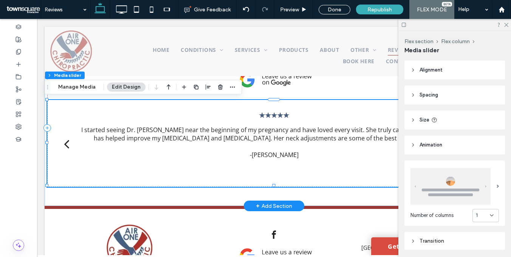
click at [64, 141] on div "back" at bounding box center [66, 143] width 5 height 15
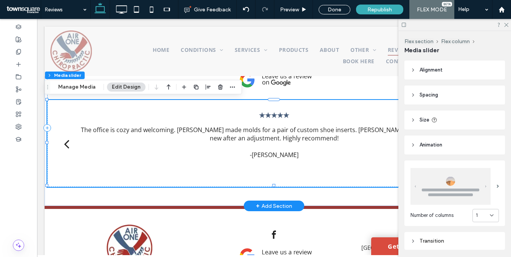
click at [64, 141] on div "back" at bounding box center [66, 143] width 5 height 15
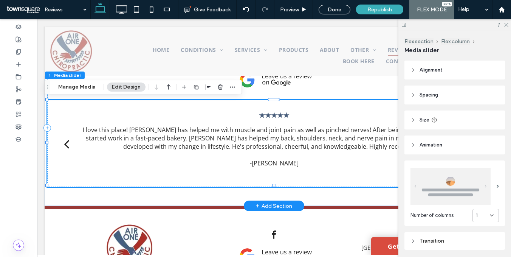
click at [64, 141] on div "back" at bounding box center [66, 143] width 5 height 15
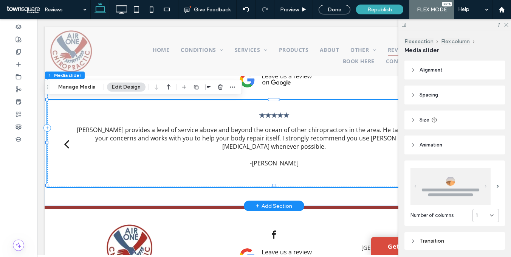
click at [64, 141] on div "back" at bounding box center [66, 143] width 5 height 15
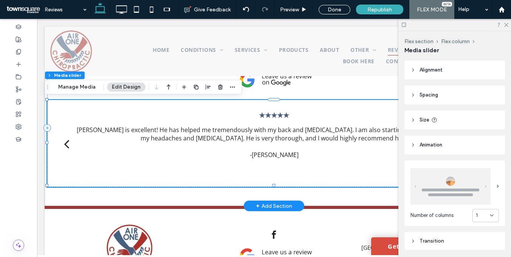
click at [64, 141] on div "back" at bounding box center [66, 143] width 5 height 15
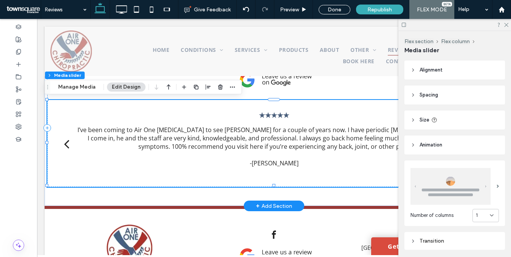
click at [64, 141] on div "back" at bounding box center [66, 143] width 5 height 15
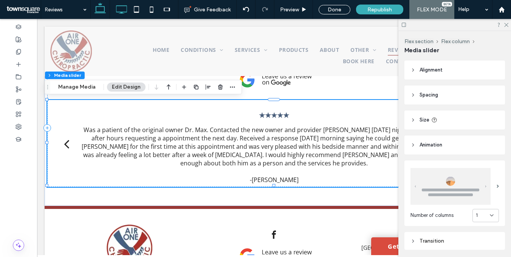
click at [118, 12] on icon at bounding box center [121, 9] width 15 height 15
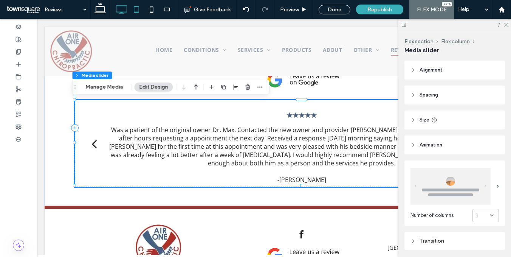
click at [139, 10] on icon at bounding box center [136, 9] width 15 height 15
type input "**"
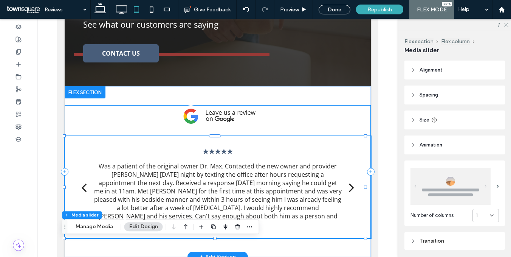
scroll to position [171, 0]
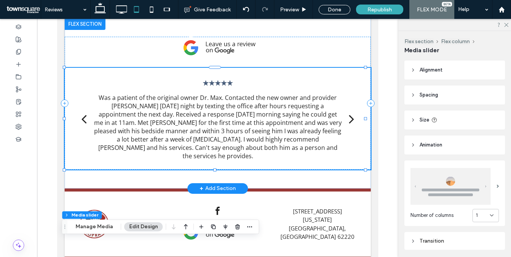
click at [84, 117] on div "back" at bounding box center [83, 118] width 5 height 15
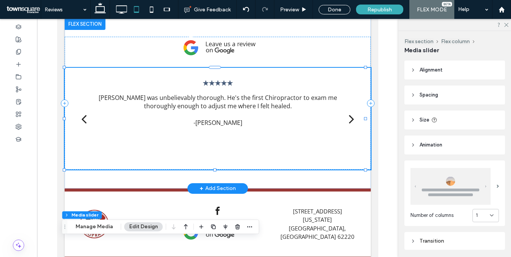
click at [83, 117] on div "back" at bounding box center [83, 118] width 5 height 15
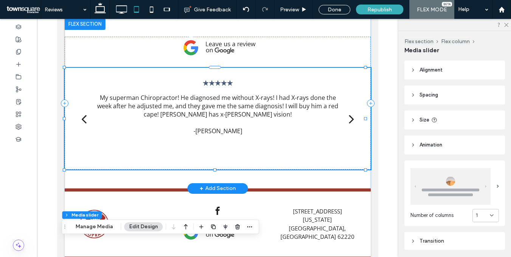
click at [83, 117] on div "back" at bounding box center [83, 118] width 5 height 15
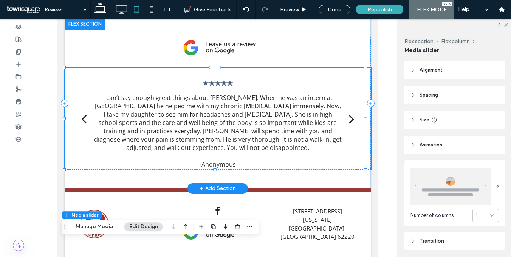
click at [83, 117] on div "back" at bounding box center [83, 118] width 5 height 15
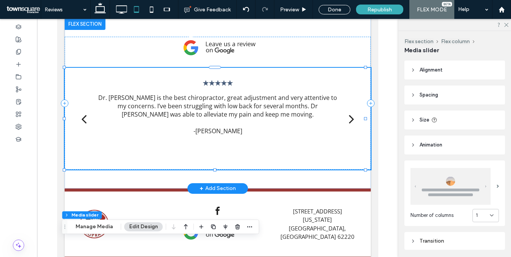
click at [83, 117] on div "back" at bounding box center [83, 118] width 5 height 15
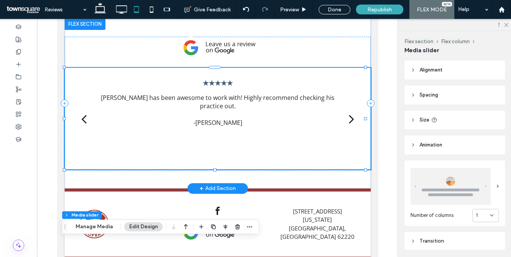
click at [83, 117] on div "back" at bounding box center [83, 118] width 5 height 15
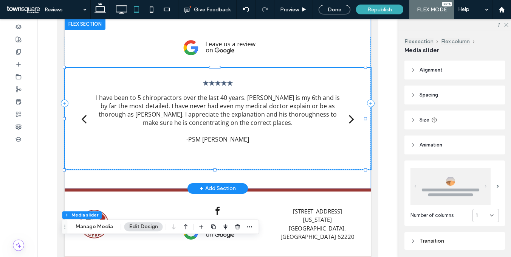
click at [83, 117] on div "back" at bounding box center [83, 118] width 5 height 15
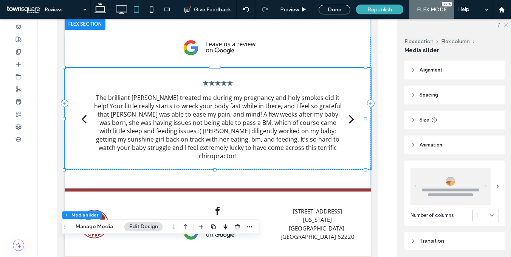
click at [381, 121] on icon at bounding box center [412, 119] width 5 height 5
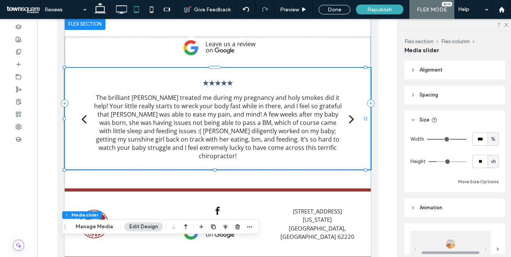
type input "**"
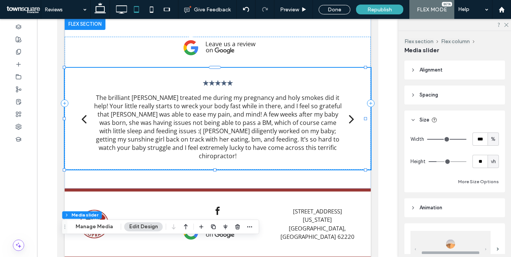
type input "**"
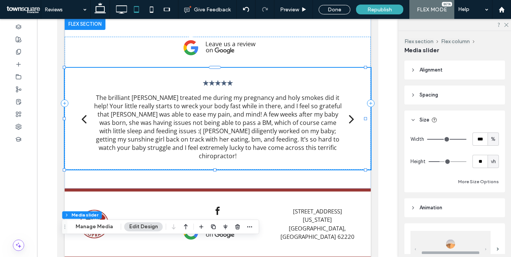
type input "**"
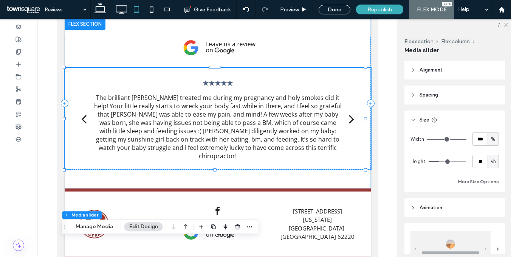
type input "**"
click at [381, 161] on input "range" at bounding box center [448, 161] width 38 height 1
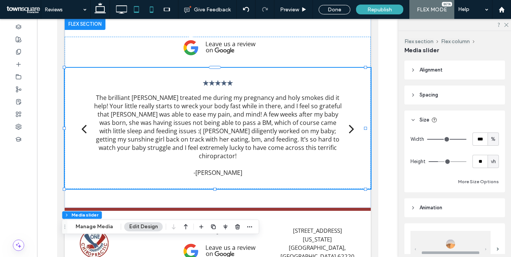
click at [147, 11] on icon at bounding box center [151, 9] width 15 height 15
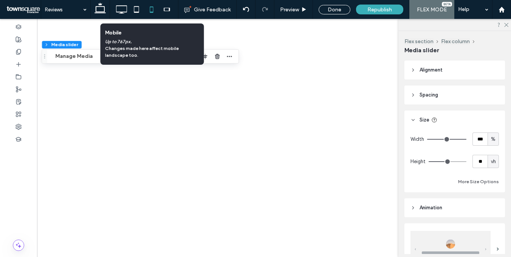
type input "**"
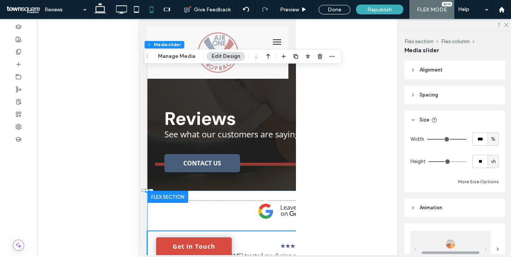
scroll to position [0, 0]
type input "**"
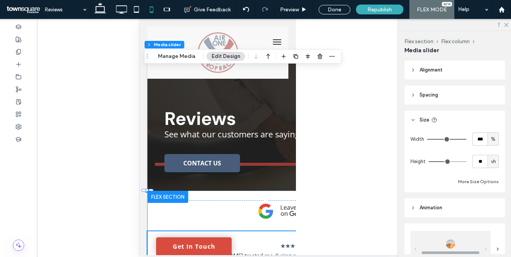
type input "**"
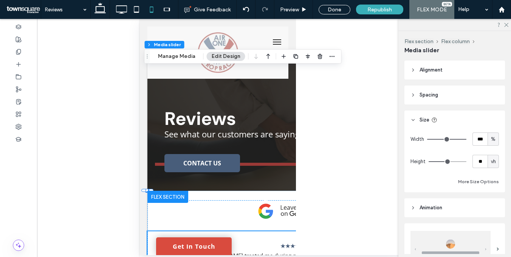
type input "**"
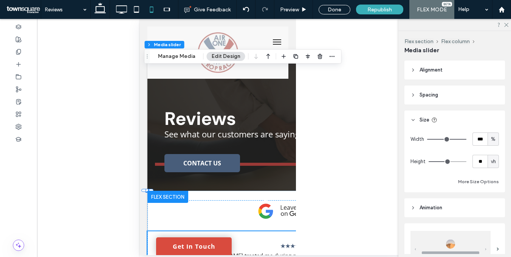
click at [381, 162] on input "range" at bounding box center [448, 161] width 38 height 1
type input "**"
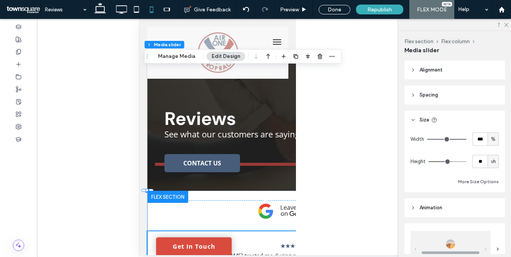
type input "**"
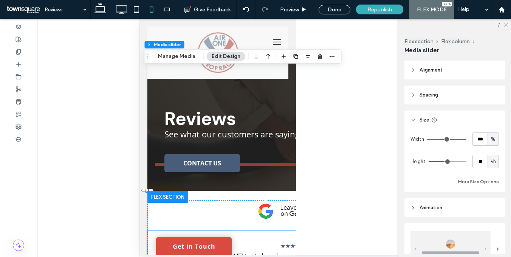
type input "**"
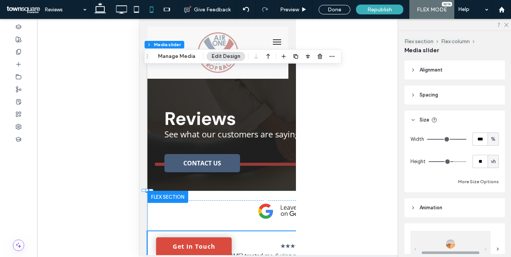
click at [381, 162] on input "range" at bounding box center [448, 161] width 38 height 1
type input "**"
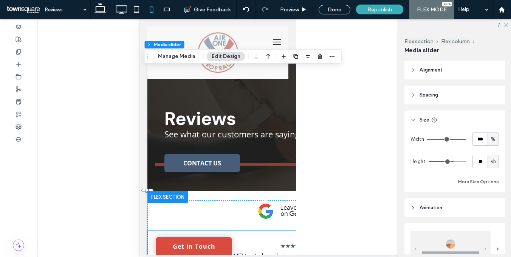
type input "**"
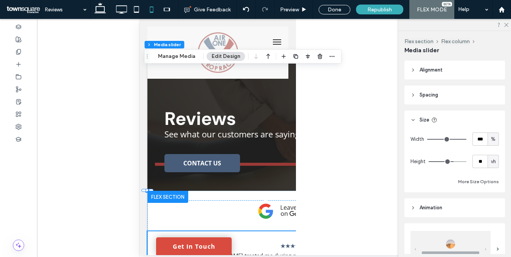
type input "**"
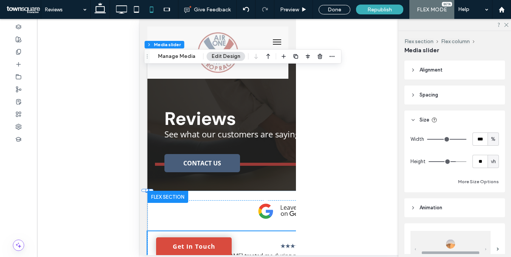
type input "**"
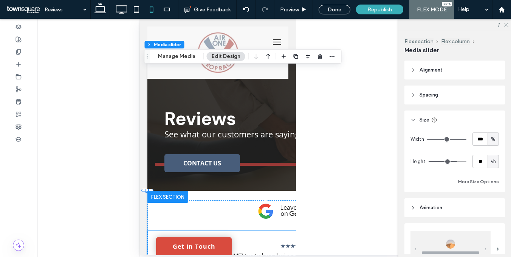
click at [381, 162] on input "range" at bounding box center [448, 161] width 38 height 1
click at [333, 9] on div "Done" at bounding box center [335, 9] width 32 height 9
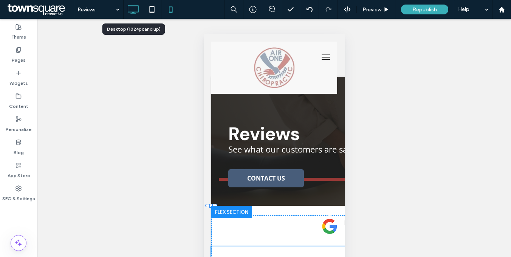
click at [130, 9] on icon at bounding box center [132, 9] width 15 height 15
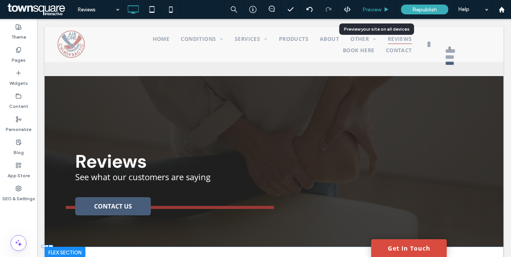
click at [370, 9] on span "Preview" at bounding box center [371, 9] width 19 height 6
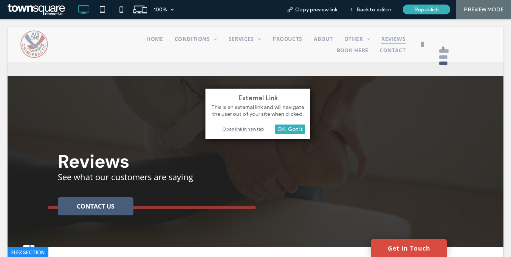
click at [252, 128] on div "Open link in new tab" at bounding box center [258, 129] width 94 height 8
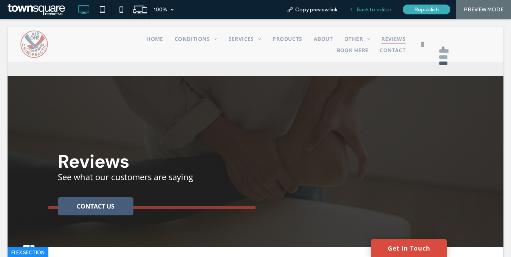
click at [370, 14] on div "Back to editor" at bounding box center [370, 9] width 54 height 19
click at [366, 10] on span "Back to editor" at bounding box center [373, 9] width 35 height 6
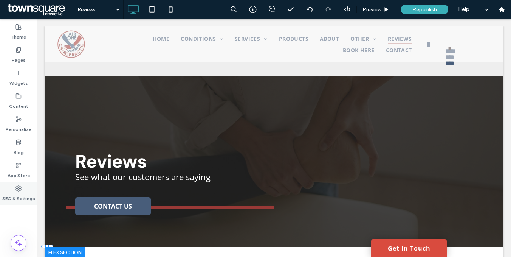
click at [8, 200] on label "SEO & Settings" at bounding box center [18, 196] width 33 height 11
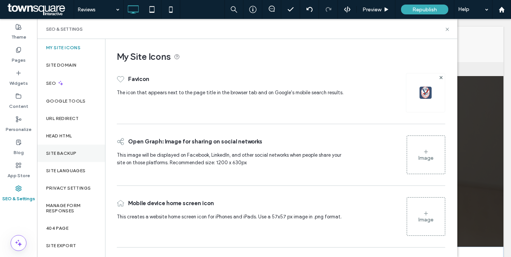
click at [71, 153] on label "Site Backup" at bounding box center [61, 152] width 30 height 5
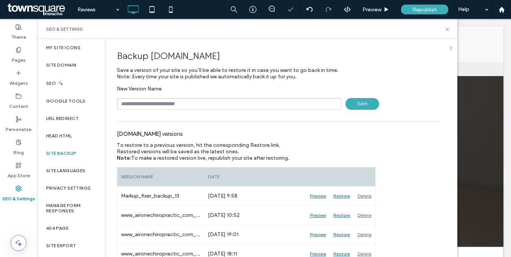
click at [174, 102] on input "text" at bounding box center [229, 104] width 225 height 12
paste input "******"
type input "*********"
click at [356, 104] on span "Save" at bounding box center [362, 104] width 34 height 12
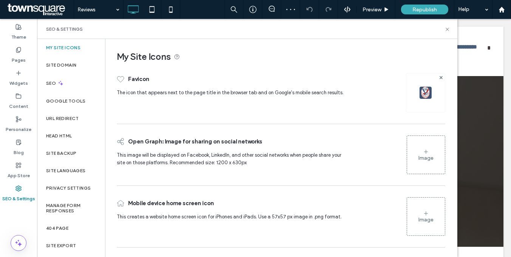
click at [68, 155] on label "Site Backup" at bounding box center [61, 152] width 30 height 5
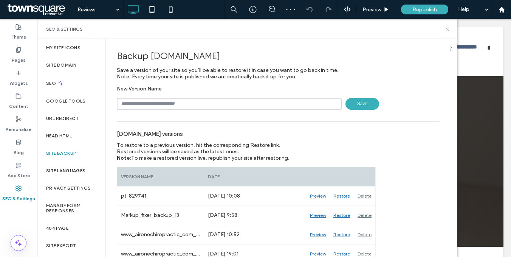
click at [447, 28] on icon at bounding box center [447, 29] width 6 height 6
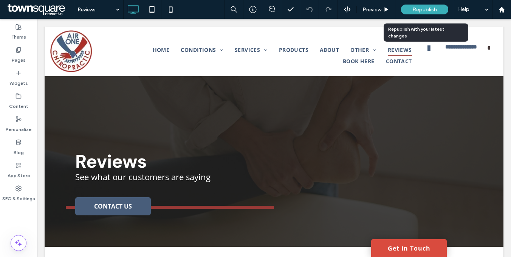
click at [432, 9] on span "Republish" at bounding box center [424, 9] width 25 height 6
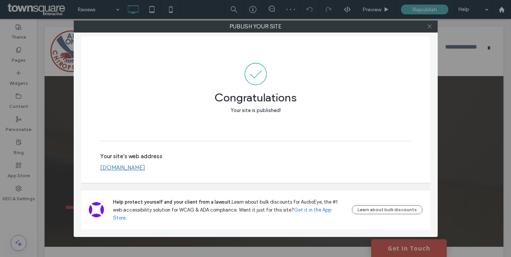
click at [429, 26] on use at bounding box center [429, 27] width 4 height 4
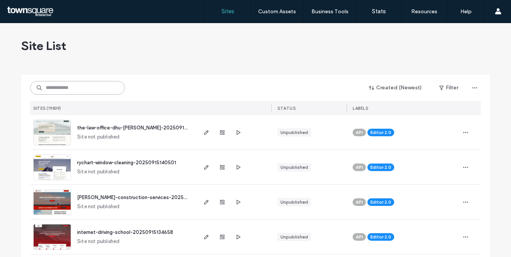
click at [86, 86] on input at bounding box center [77, 88] width 94 height 14
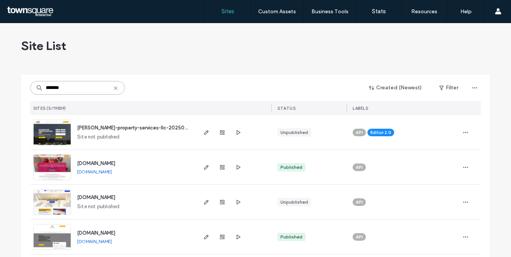
type input "*******"
click at [48, 161] on img at bounding box center [52, 180] width 37 height 51
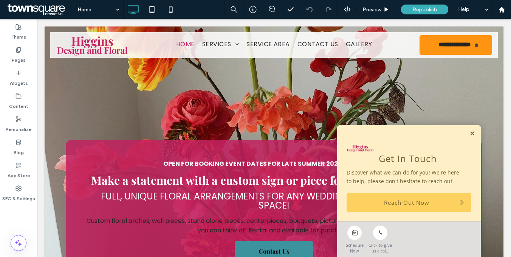
click at [469, 132] on link at bounding box center [472, 133] width 6 height 6
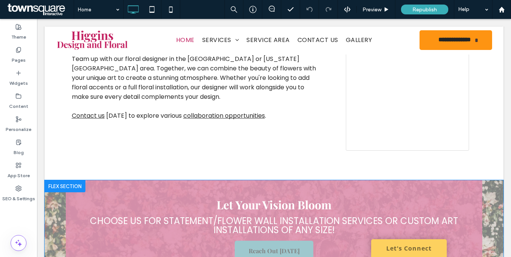
scroll to position [3469, 0]
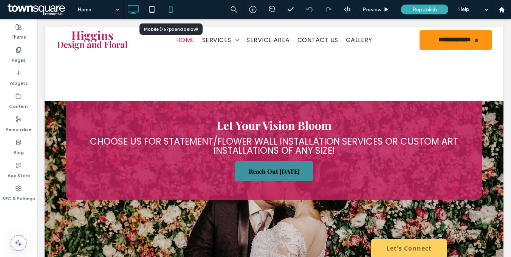
click at [170, 7] on icon at bounding box center [170, 9] width 15 height 15
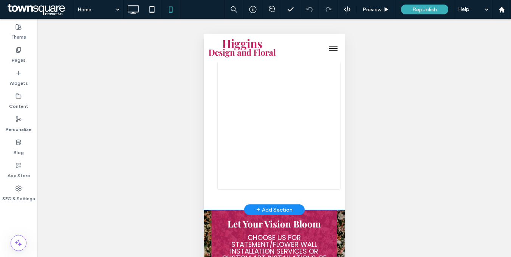
scroll to position [4233, 0]
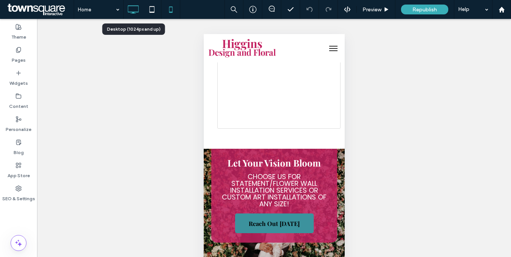
click at [135, 11] on icon at bounding box center [132, 9] width 15 height 15
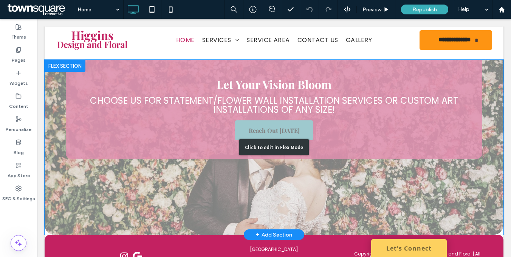
scroll to position [3517, 0]
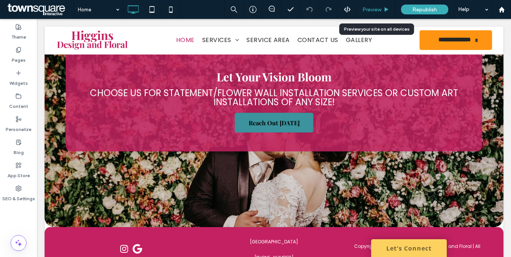
click at [373, 14] on div "Preview" at bounding box center [376, 9] width 39 height 19
click at [372, 8] on span "Preview" at bounding box center [371, 9] width 19 height 6
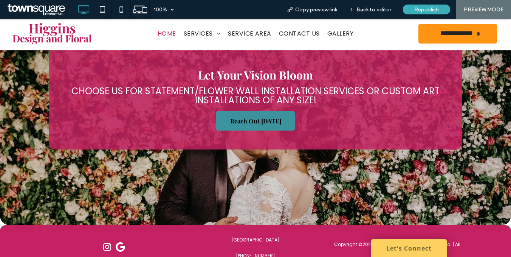
scroll to position [3612, 0]
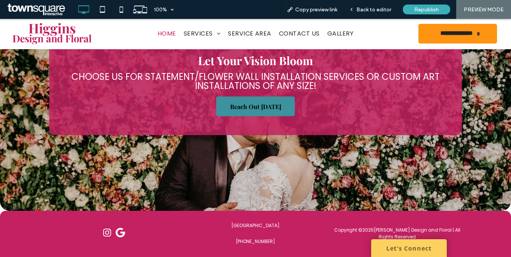
click at [118, 228] on icon "Google" at bounding box center [120, 232] width 9 height 9
click at [331, 33] on span "Gallery" at bounding box center [340, 33] width 26 height 9
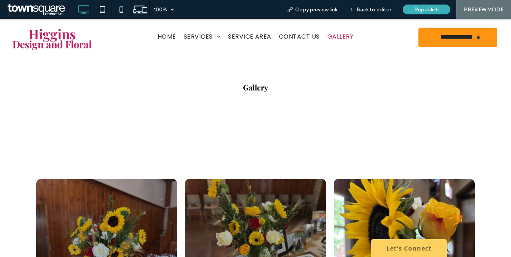
scroll to position [177, 0]
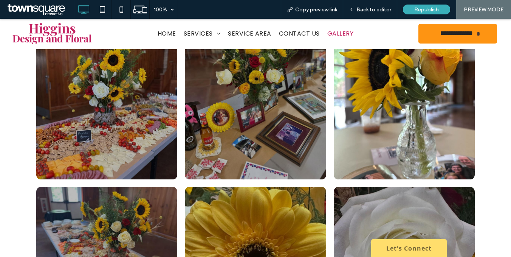
click at [396, 246] on link "Let's Connect" at bounding box center [409, 248] width 76 height 18
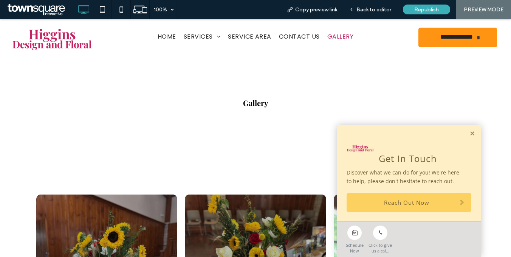
scroll to position [0, 0]
click at [469, 133] on link at bounding box center [472, 133] width 6 height 6
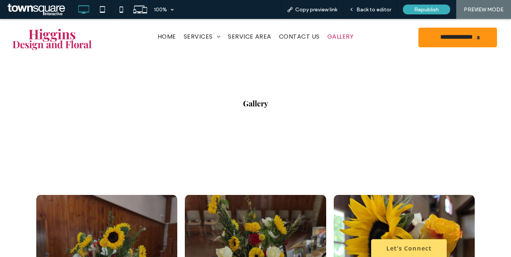
click at [390, 247] on link "Let's Connect" at bounding box center [409, 248] width 76 height 18
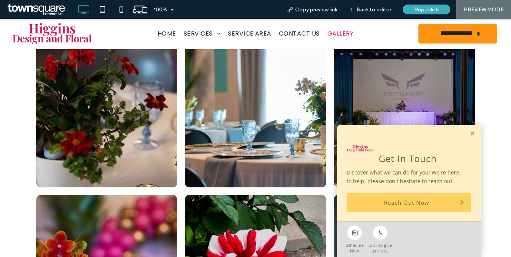
scroll to position [1420, 0]
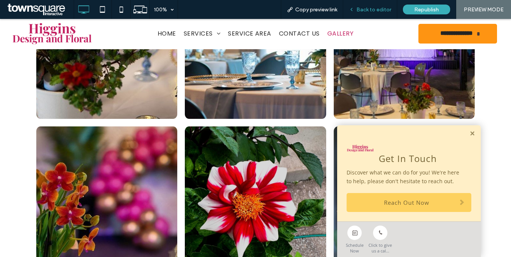
click at [357, 11] on div "Back to editor" at bounding box center [370, 9] width 54 height 6
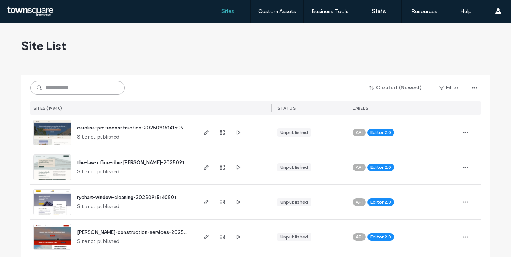
click at [77, 90] on input at bounding box center [77, 88] width 94 height 14
paste input "********"
type input "********"
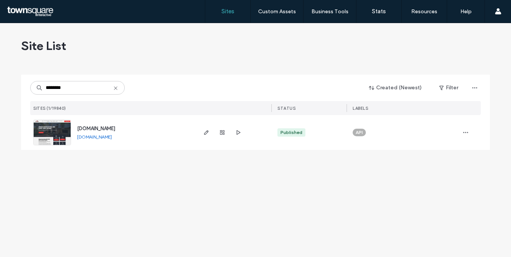
click at [42, 134] on img at bounding box center [52, 145] width 37 height 51
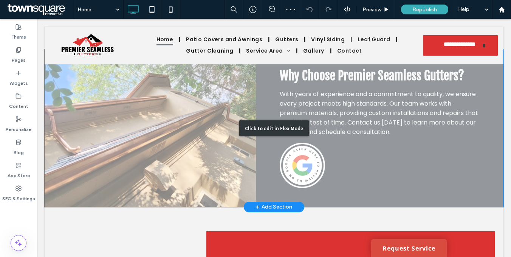
scroll to position [421, 0]
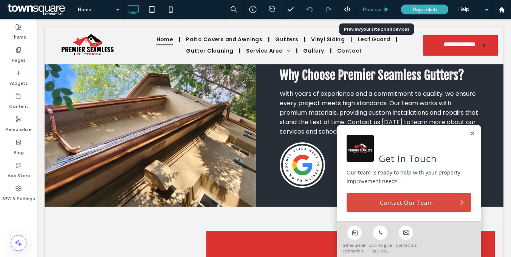
click at [380, 9] on span "Preview" at bounding box center [371, 9] width 19 height 6
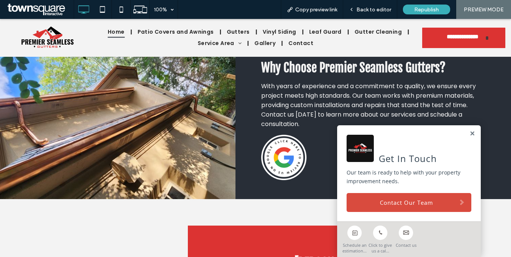
click at [273, 135] on img at bounding box center [283, 157] width 45 height 45
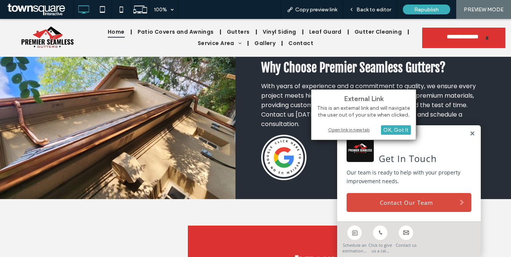
click at [342, 131] on div "Open link in new tab" at bounding box center [363, 129] width 94 height 8
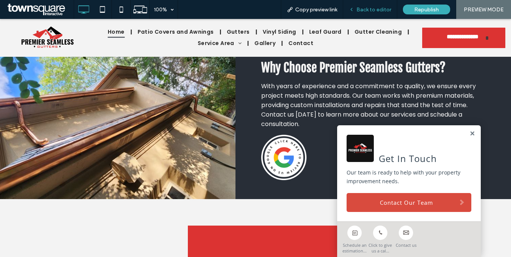
click at [387, 5] on div "Back to editor" at bounding box center [370, 9] width 54 height 19
click at [259, 44] on span "Gallery" at bounding box center [264, 44] width 21 height 12
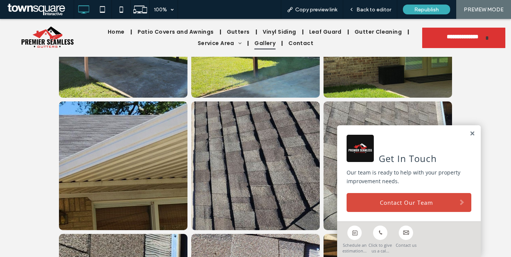
scroll to position [856, 0]
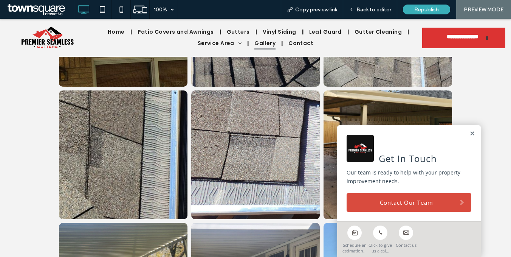
drag, startPoint x: 467, startPoint y: 133, endPoint x: 463, endPoint y: 125, distance: 8.8
click at [469, 133] on link at bounding box center [472, 133] width 6 height 6
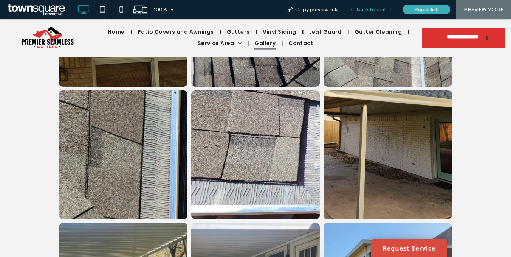
click at [383, 14] on div "Back to editor" at bounding box center [370, 9] width 54 height 19
click at [373, 8] on span "Back to editor" at bounding box center [373, 9] width 35 height 6
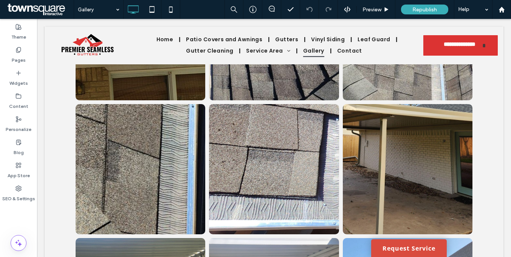
scroll to position [859, 0]
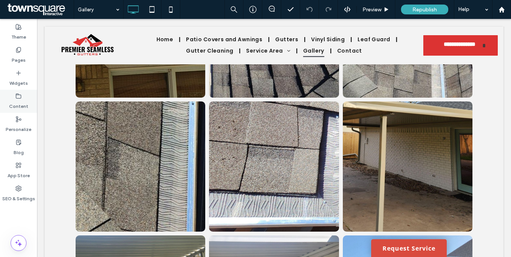
click at [7, 99] on div "Content" at bounding box center [18, 101] width 37 height 23
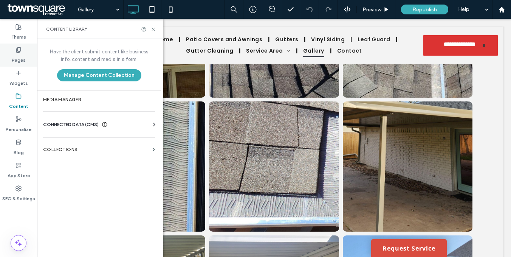
click at [15, 63] on label "Pages" at bounding box center [19, 58] width 14 height 11
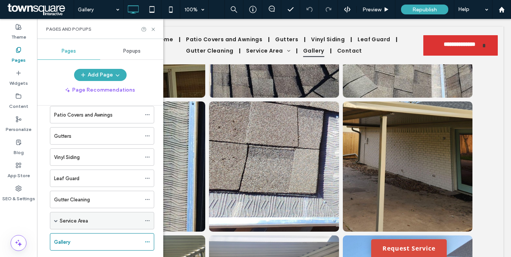
scroll to position [71, 0]
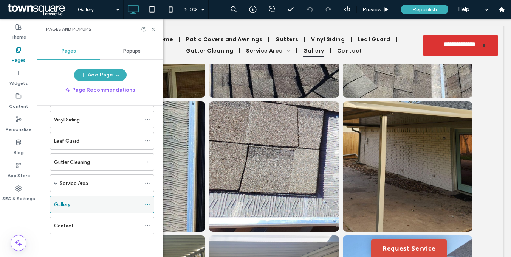
click at [148, 204] on icon at bounding box center [147, 203] width 5 height 5
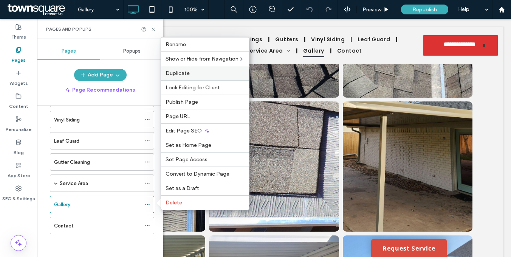
click at [190, 76] on label "Duplicate" at bounding box center [205, 73] width 79 height 6
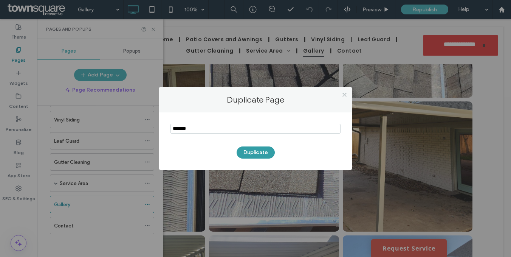
type input "*******"
click at [256, 153] on button "Duplicate" at bounding box center [256, 152] width 38 height 12
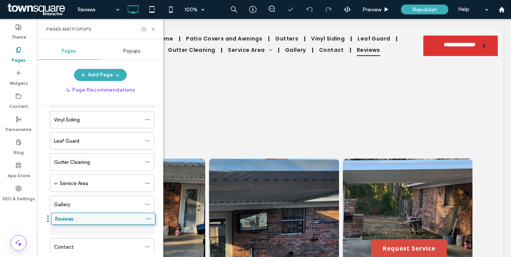
drag, startPoint x: 77, startPoint y: 242, endPoint x: 78, endPoint y: 217, distance: 25.3
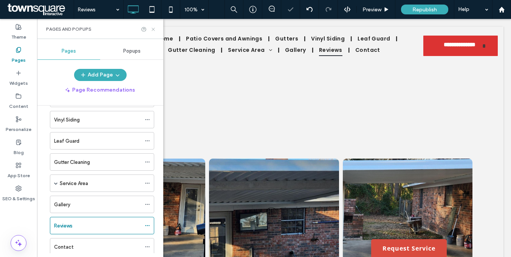
click at [153, 30] on icon at bounding box center [153, 29] width 6 height 6
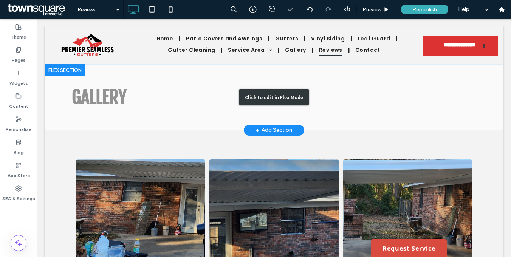
click at [115, 96] on div "Click to edit in Flex Mode" at bounding box center [274, 97] width 459 height 66
click at [115, 96] on span "gallery" at bounding box center [99, 97] width 55 height 23
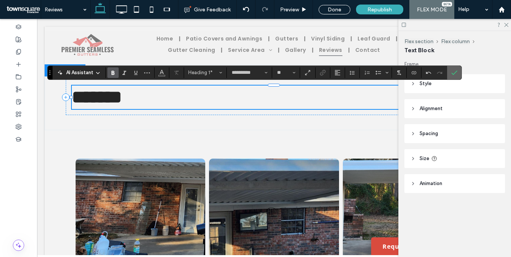
click at [457, 73] on label "Confirm" at bounding box center [454, 73] width 11 height 14
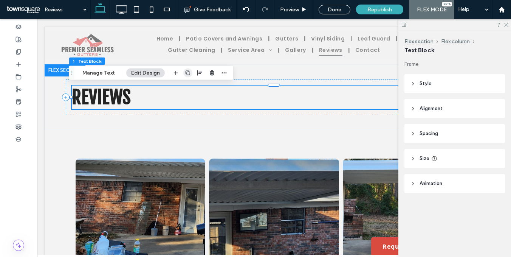
click at [185, 73] on icon "button" at bounding box center [188, 73] width 6 height 6
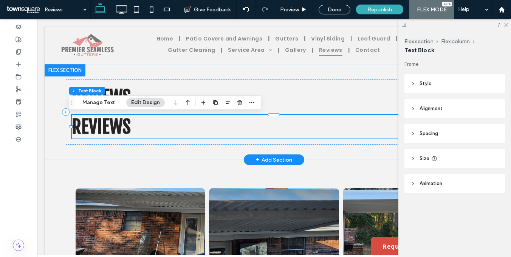
click at [156, 127] on h1 "Reviews" at bounding box center [274, 126] width 405 height 23
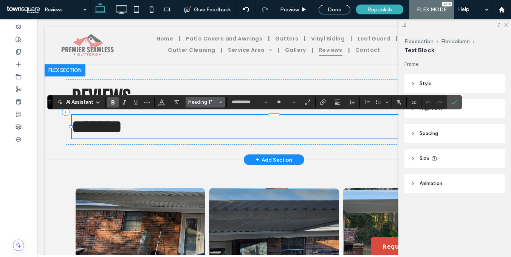
click at [203, 103] on span "Heading 1*" at bounding box center [202, 102] width 29 height 6
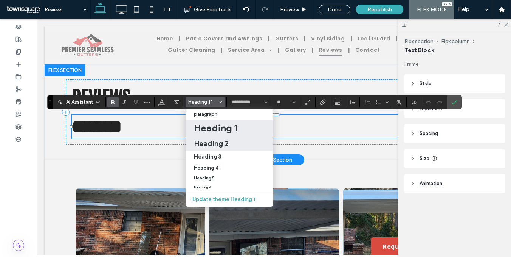
click at [210, 145] on h2 "Heading 2" at bounding box center [211, 143] width 35 height 9
type input "**********"
type input "**"
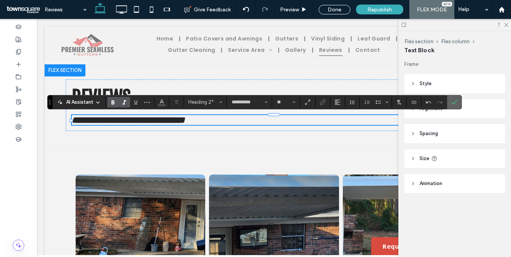
drag, startPoint x: 455, startPoint y: 102, endPoint x: 430, endPoint y: 116, distance: 29.1
click at [455, 102] on icon "Confirm" at bounding box center [454, 102] width 6 height 6
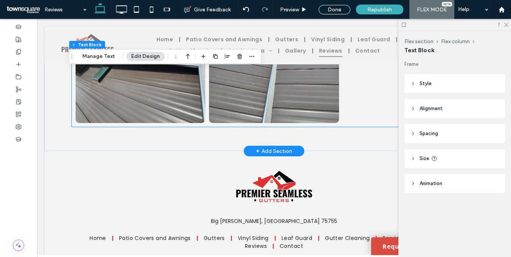
scroll to position [3236, 0]
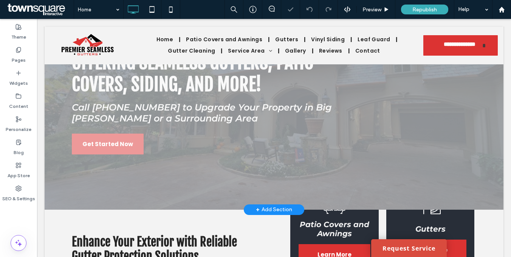
scroll to position [11, 0]
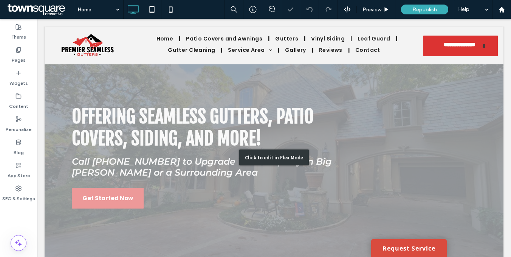
click at [114, 181] on div "Click to edit in Flex Mode" at bounding box center [274, 157] width 459 height 212
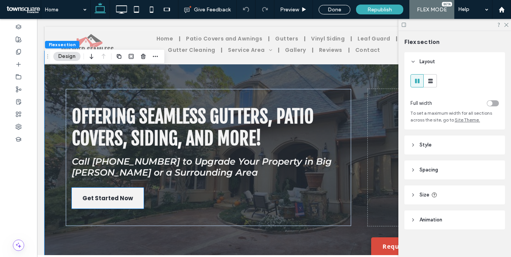
click at [110, 194] on span "Get Started Now" at bounding box center [107, 197] width 51 height 21
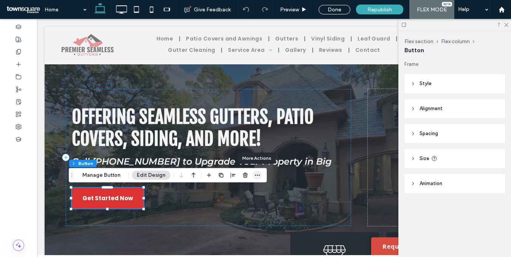
click at [255, 175] on icon "button" at bounding box center [257, 175] width 6 height 6
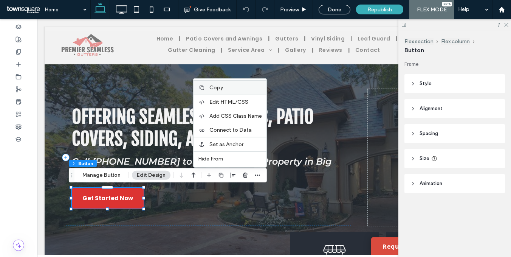
click at [209, 87] on span "Copy" at bounding box center [216, 87] width 14 height 6
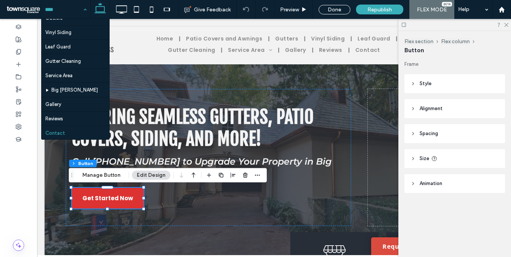
scroll to position [41, 0]
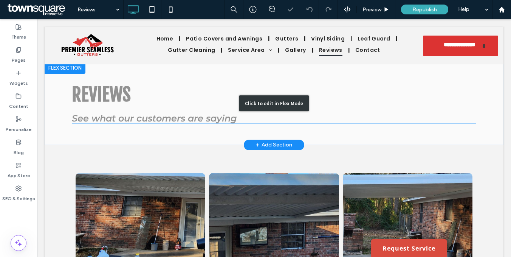
click at [115, 120] on div "Click to edit in Flex Mode" at bounding box center [274, 103] width 459 height 83
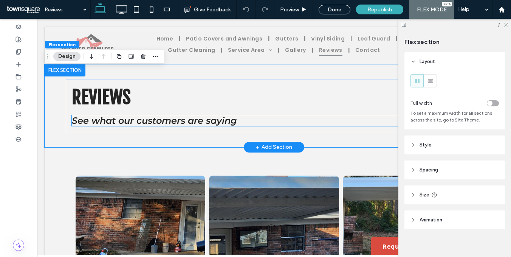
click at [114, 119] on span "See what our customers are saying" at bounding box center [154, 120] width 165 height 11
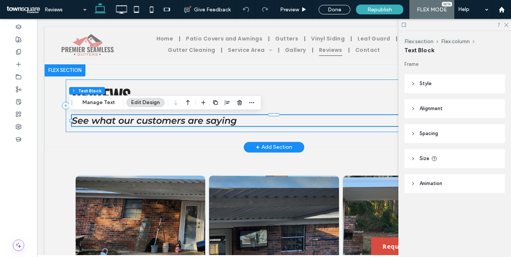
click at [266, 83] on div "Reviews See what our customers are saying" at bounding box center [274, 105] width 417 height 53
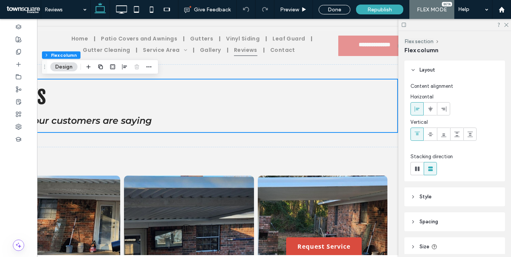
scroll to position [0, 113]
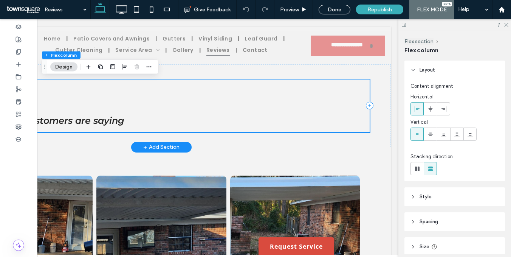
click at [362, 103] on div "Reviews See what our customers are saying" at bounding box center [161, 105] width 417 height 53
click at [368, 105] on icon at bounding box center [369, 105] width 3 height 0
type input "**"
type input "***"
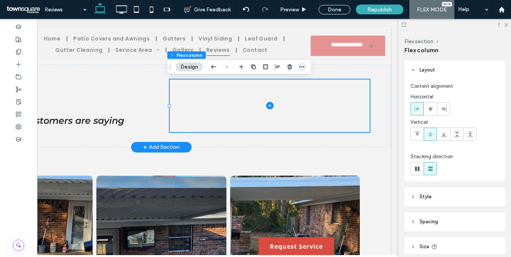
click at [300, 68] on icon "button" at bounding box center [302, 67] width 6 height 6
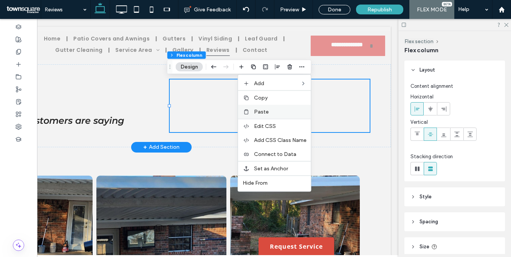
click at [281, 109] on label "Paste" at bounding box center [280, 111] width 53 height 6
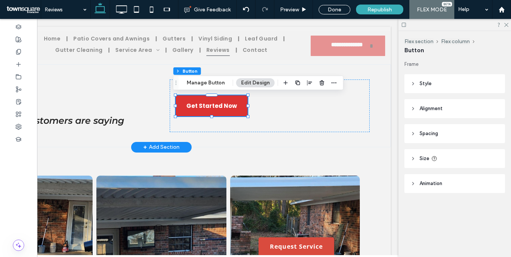
click at [418, 85] on header "Style" at bounding box center [454, 83] width 101 height 19
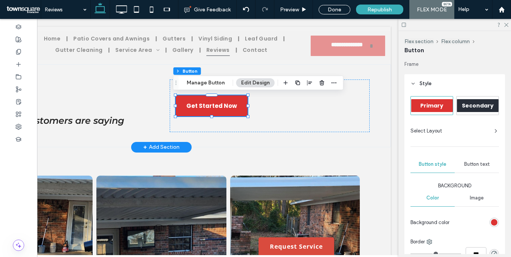
click at [429, 77] on header "Style" at bounding box center [454, 83] width 101 height 19
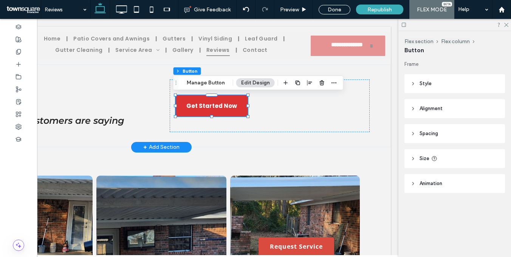
click at [436, 106] on span "Alignment" at bounding box center [431, 109] width 23 height 8
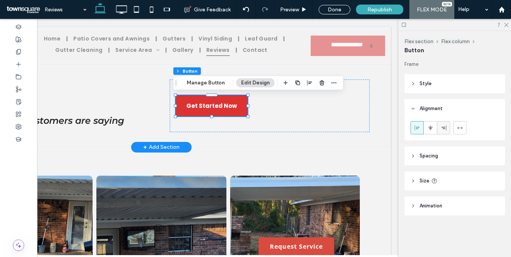
click at [444, 128] on use at bounding box center [443, 127] width 5 height 5
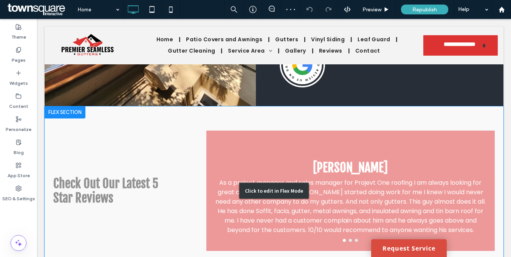
scroll to position [408, 0]
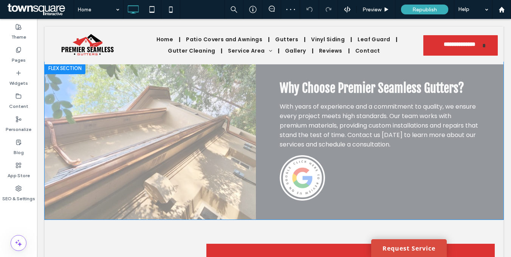
drag, startPoint x: 310, startPoint y: 136, endPoint x: 422, endPoint y: 138, distance: 111.9
click at [310, 136] on div "Click to edit in Flex Mode" at bounding box center [274, 140] width 459 height 157
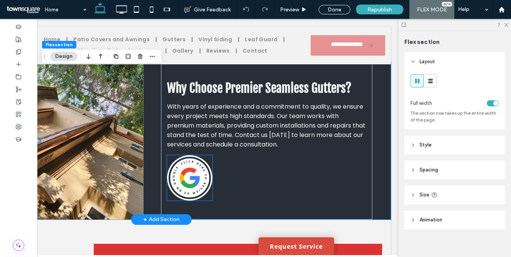
click at [206, 155] on img at bounding box center [189, 177] width 45 height 45
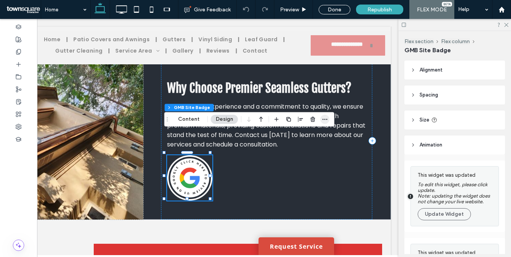
click at [326, 120] on icon "button" at bounding box center [325, 119] width 6 height 6
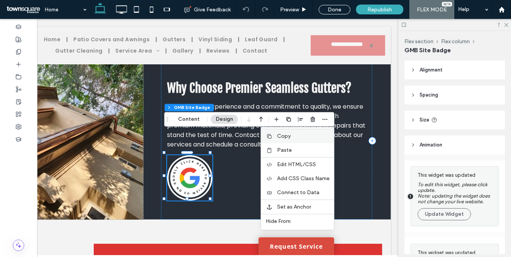
click at [291, 138] on label "Copy" at bounding box center [303, 136] width 53 height 6
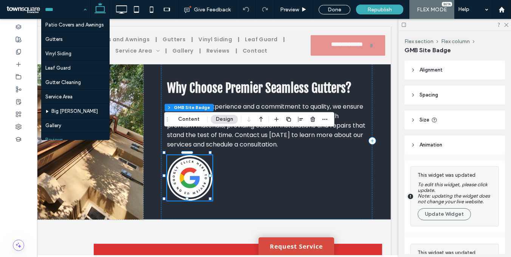
scroll to position [41, 0]
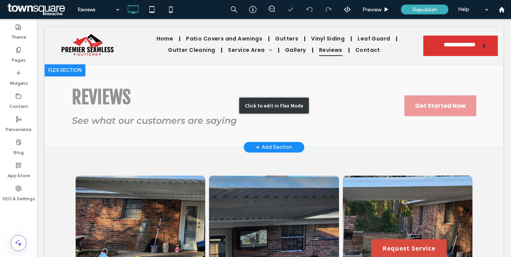
click at [415, 108] on div "Click to edit in Flex Mode" at bounding box center [274, 105] width 459 height 83
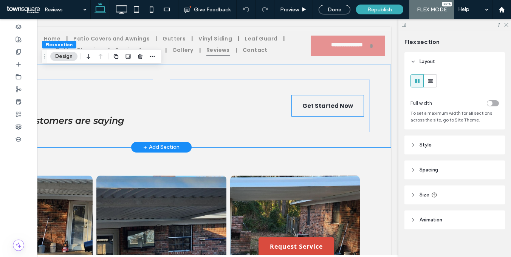
click at [350, 105] on link "Get Started Now" at bounding box center [328, 105] width 72 height 21
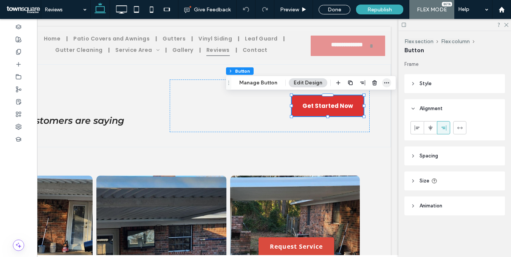
click at [384, 85] on icon "button" at bounding box center [387, 83] width 6 height 6
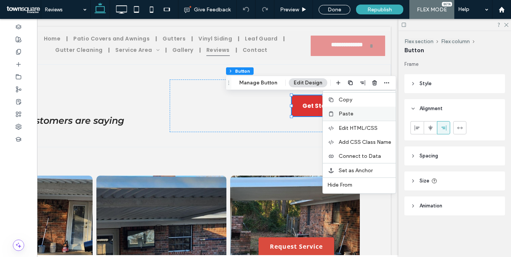
click at [351, 114] on label "Paste" at bounding box center [365, 113] width 53 height 6
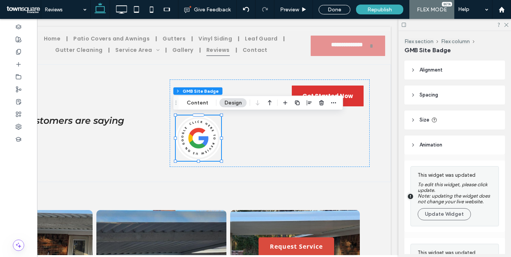
click at [431, 75] on header "Alignment" at bounding box center [454, 69] width 101 height 19
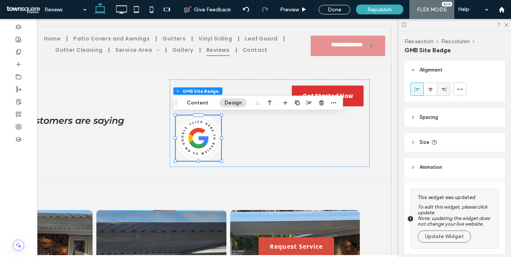
click at [446, 89] on use at bounding box center [443, 88] width 5 height 5
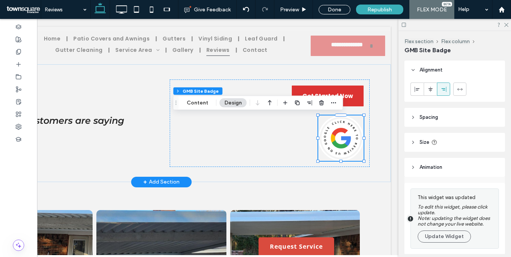
click at [155, 135] on div "Reviews See what our customers are saying Get Started Now" at bounding box center [162, 123] width 454 height 118
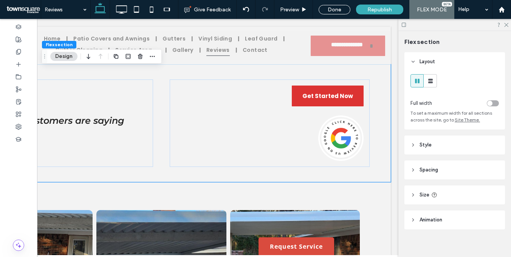
click at [457, 190] on header "Size" at bounding box center [454, 194] width 101 height 19
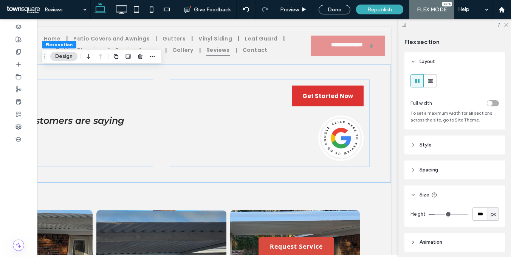
click at [489, 215] on div "px" at bounding box center [493, 214] width 8 height 8
click at [488, 202] on span "A" at bounding box center [489, 201] width 3 height 8
type input "*"
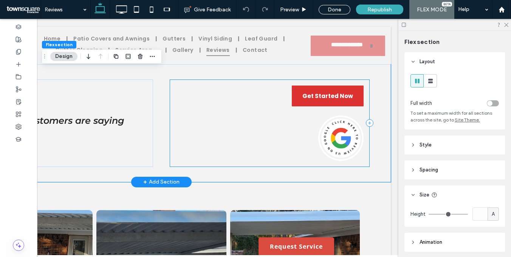
click at [257, 141] on div "Get Started Now" at bounding box center [270, 122] width 200 height 87
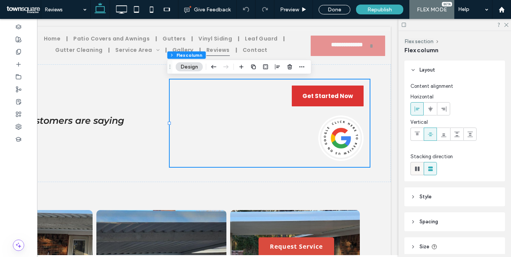
click at [417, 169] on icon at bounding box center [417, 169] width 8 height 8
type input "*"
type input "**"
click at [417, 169] on icon at bounding box center [417, 169] width 8 height 8
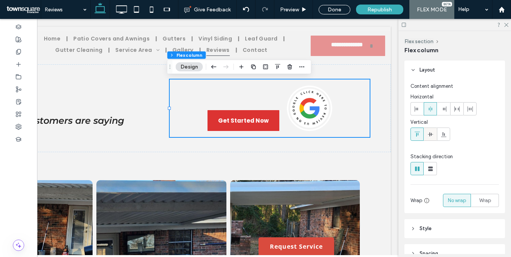
click at [427, 135] on div at bounding box center [430, 134] width 12 height 12
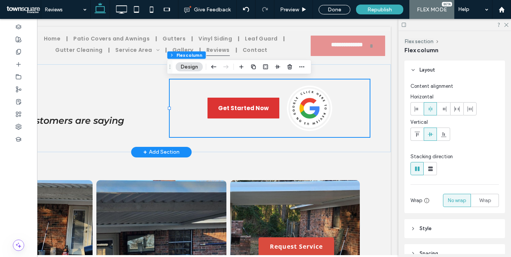
click at [158, 140] on div "Reviews See what our customers are saying Get Started Now" at bounding box center [162, 108] width 454 height 88
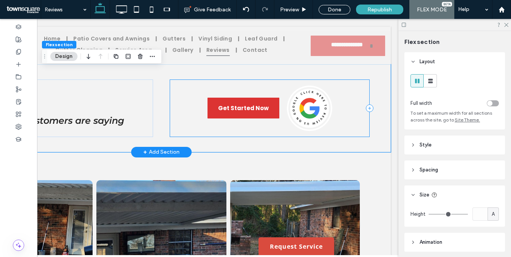
click at [334, 115] on div "Get Started Now" at bounding box center [270, 107] width 200 height 57
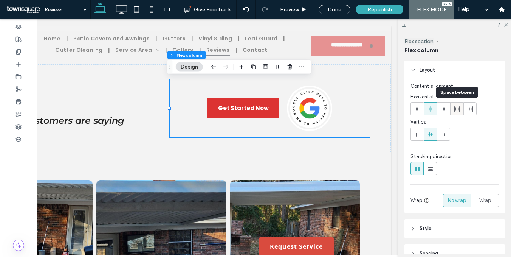
click at [457, 110] on icon at bounding box center [457, 109] width 6 height 6
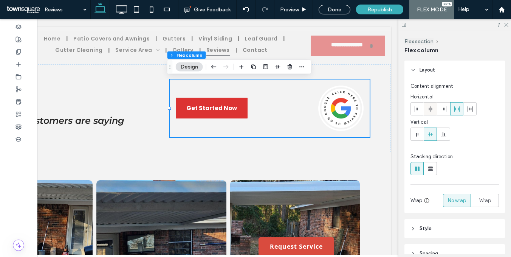
click at [435, 110] on div at bounding box center [430, 108] width 12 height 12
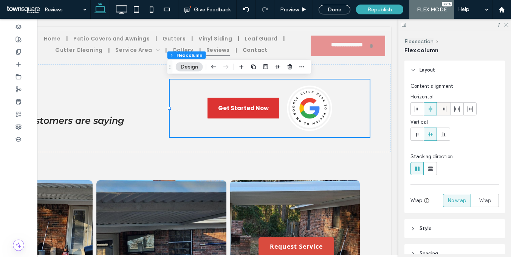
click at [445, 109] on icon at bounding box center [444, 109] width 6 height 6
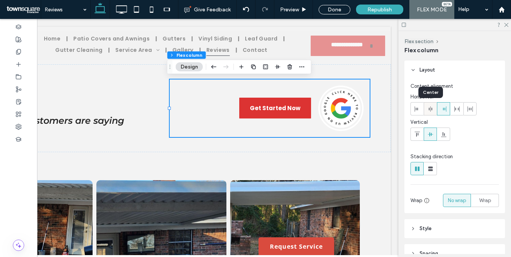
click at [430, 111] on icon at bounding box center [430, 109] width 6 height 6
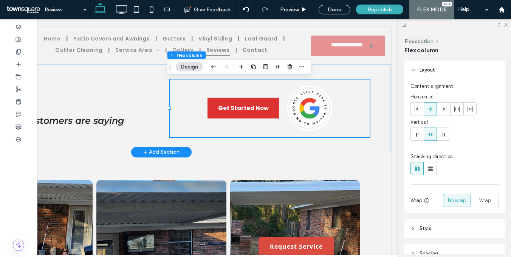
click at [317, 144] on div "Reviews See what our customers are saying Get Started Now" at bounding box center [162, 108] width 454 height 88
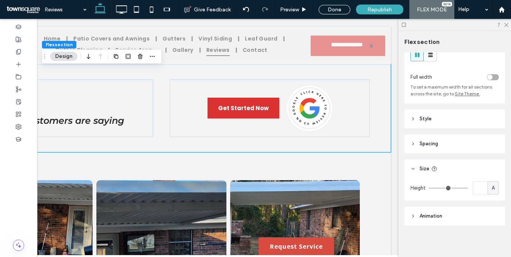
scroll to position [28, 0]
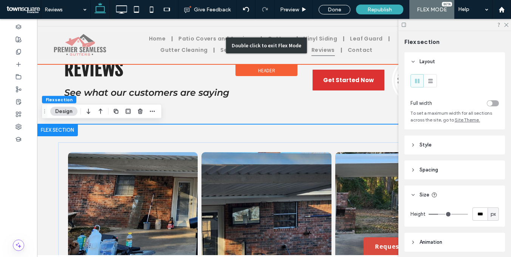
scroll to position [0, 0]
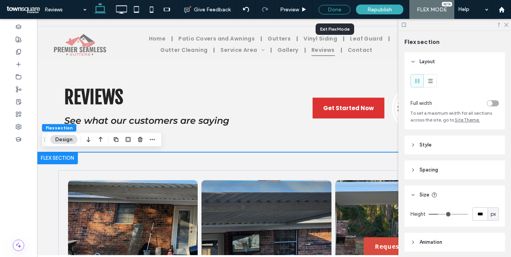
click at [330, 11] on div "Done" at bounding box center [335, 9] width 32 height 9
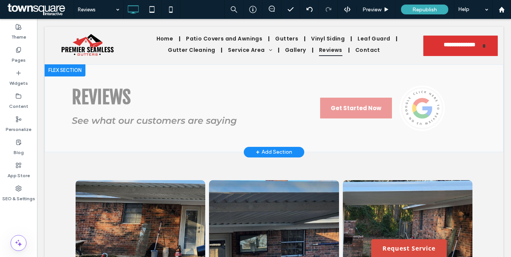
click at [286, 153] on div "+ Add Section" at bounding box center [274, 152] width 36 height 8
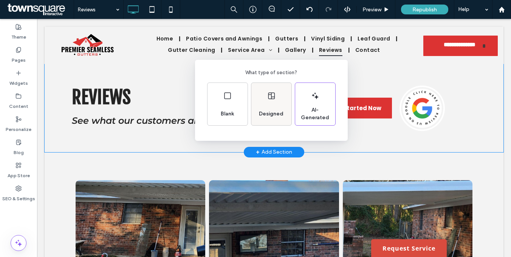
click at [272, 115] on span "Designed" at bounding box center [271, 114] width 31 height 8
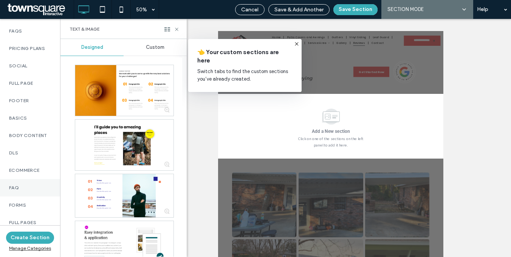
scroll to position [599, 0]
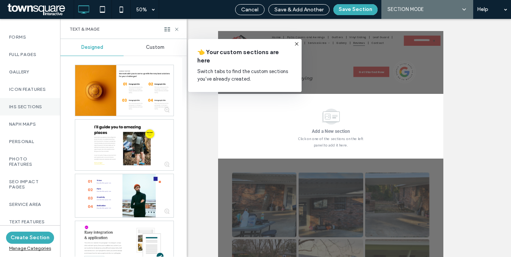
click at [28, 105] on div "IHS Sections" at bounding box center [30, 106] width 60 height 17
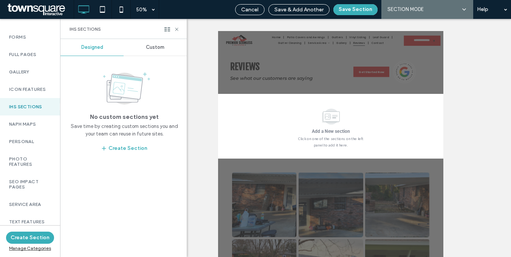
click at [161, 53] on div "Custom" at bounding box center [155, 47] width 63 height 17
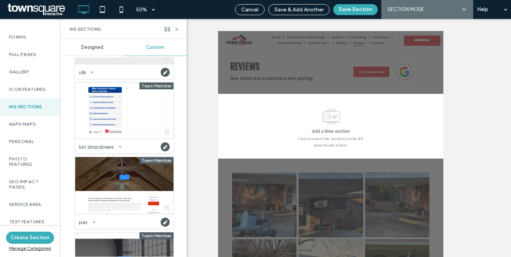
scroll to position [303, 0]
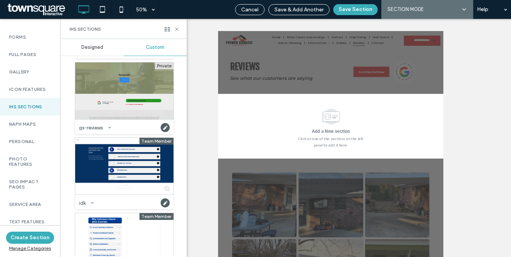
click at [107, 90] on div at bounding box center [124, 90] width 98 height 57
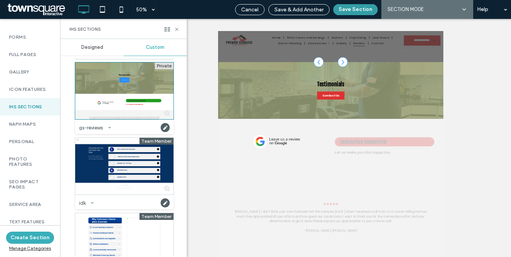
scroll to position [65, 0]
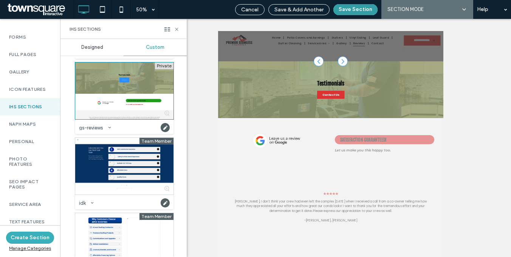
click at [356, 9] on button "Save Section" at bounding box center [355, 9] width 44 height 11
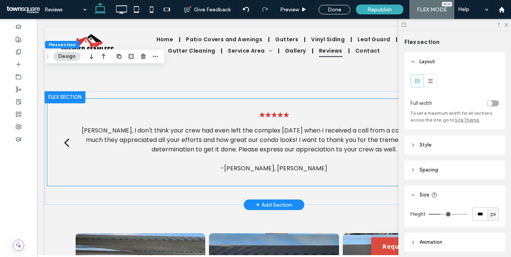
scroll to position [254, 0]
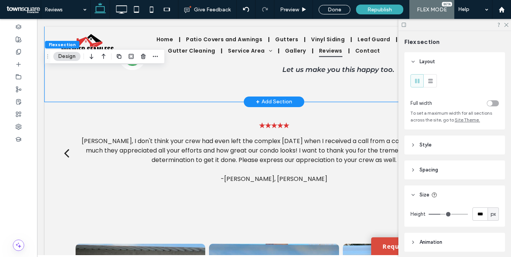
click at [203, 94] on div "Satisfaction guaranteed! Let us make you this happy too." at bounding box center [274, 56] width 454 height 91
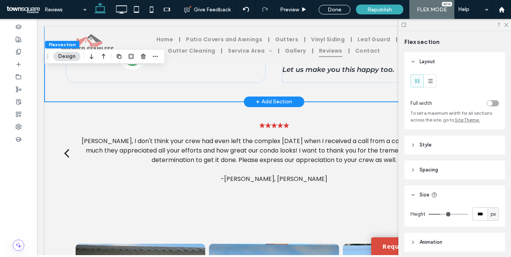
scroll to position [246, 0]
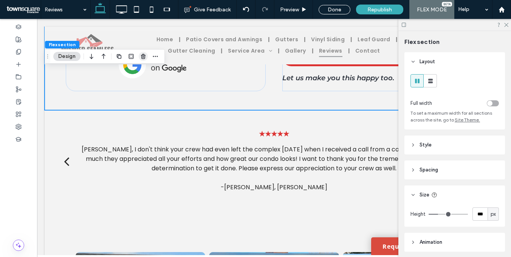
click at [144, 56] on use "button" at bounding box center [143, 56] width 5 height 5
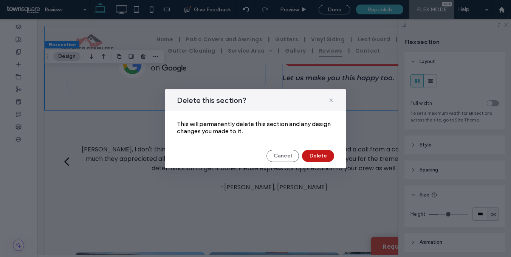
drag, startPoint x: 321, startPoint y: 155, endPoint x: 205, endPoint y: 96, distance: 130.2
click at [321, 155] on button "Delete" at bounding box center [318, 156] width 32 height 12
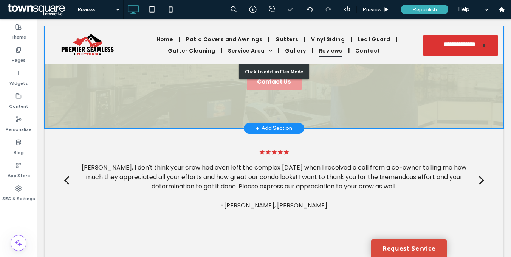
scroll to position [131, 0]
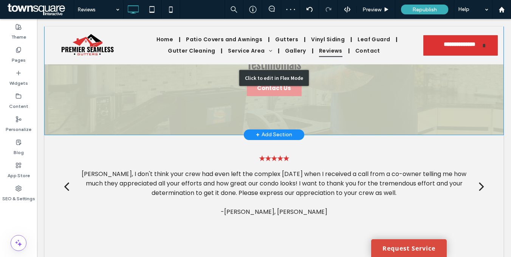
click at [232, 111] on div "Click to edit in Flex Mode" at bounding box center [274, 77] width 459 height 113
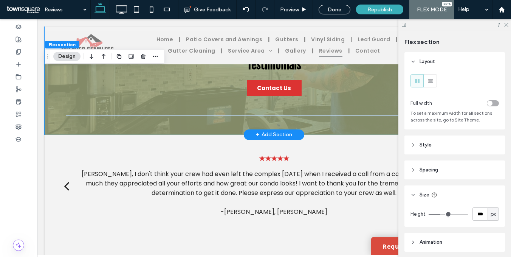
click at [187, 120] on div "Testimonials Contact Us" at bounding box center [274, 77] width 454 height 113
click at [144, 56] on icon "button" at bounding box center [143, 56] width 6 height 6
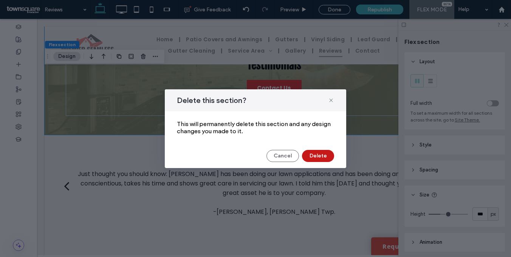
drag, startPoint x: 273, startPoint y: 135, endPoint x: 314, endPoint y: 155, distance: 45.5
click at [314, 155] on button "Delete" at bounding box center [318, 156] width 32 height 12
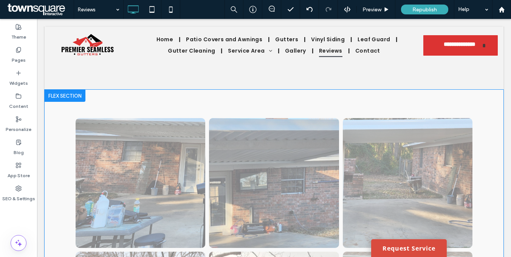
scroll to position [138, 0]
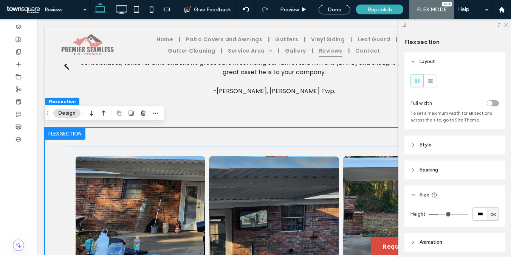
drag, startPoint x: 271, startPoint y: 132, endPoint x: 262, endPoint y: 129, distance: 9.7
click at [144, 112] on icon "button" at bounding box center [143, 113] width 6 height 6
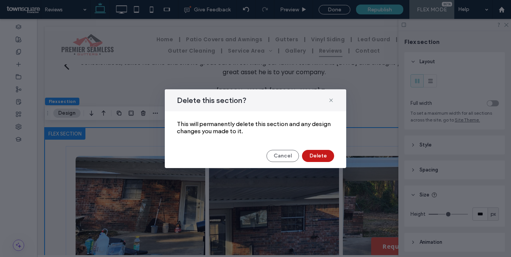
drag, startPoint x: 314, startPoint y: 155, endPoint x: 293, endPoint y: 124, distance: 37.6
click at [314, 155] on button "Delete" at bounding box center [318, 156] width 32 height 12
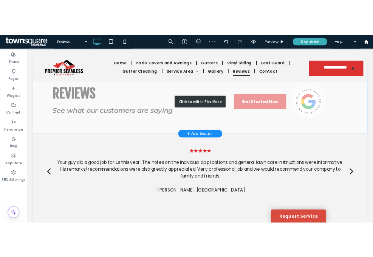
scroll to position [0, 0]
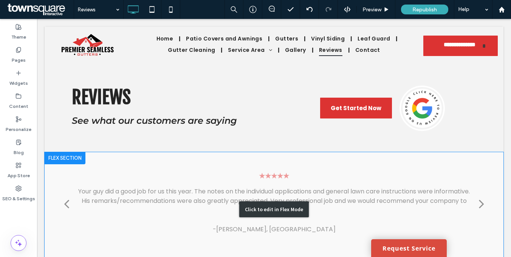
click at [198, 164] on div "Click to edit in Flex Mode" at bounding box center [274, 209] width 459 height 115
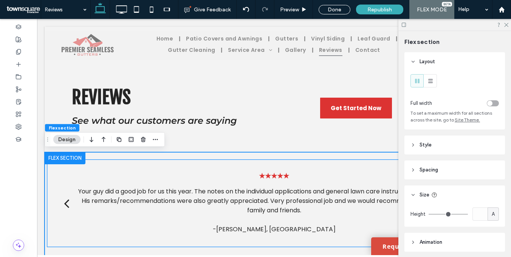
click at [276, 197] on p "Your guy did a good job for us this year. The notes on the individual applicati…" at bounding box center [273, 200] width 395 height 28
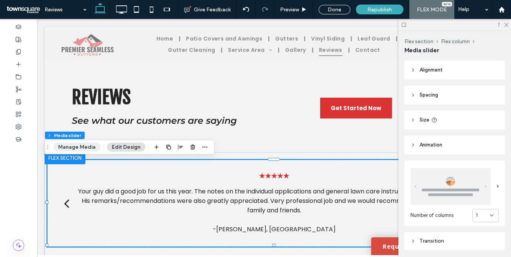
click at [88, 146] on button "Manage Media" at bounding box center [76, 146] width 47 height 9
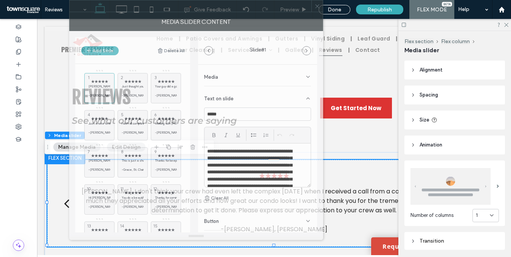
drag, startPoint x: 281, startPoint y: 20, endPoint x: 71, endPoint y: -2, distance: 211.7
click at [71, 0] on html ".wqwq-1{fill:#231f20;} .cls-1q, .cls-2q { fill-rule: evenodd; } .cls-2q { fill:…" at bounding box center [255, 128] width 511 height 257
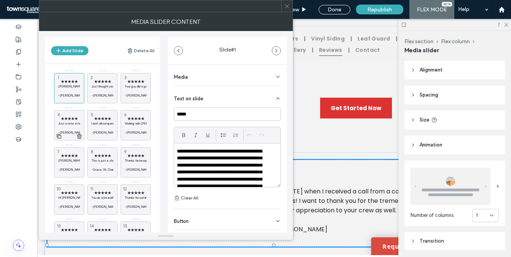
click at [79, 135] on icon at bounding box center [79, 136] width 6 height 7
click at [0, 0] on icon at bounding box center [0, 0] width 0 height 0
click at [79, 135] on icon at bounding box center [79, 136] width 6 height 7
click at [0, 0] on icon at bounding box center [0, 0] width 0 height 0
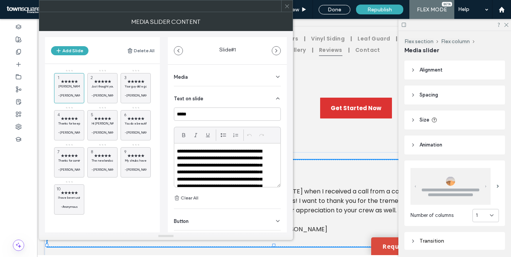
click at [0, 0] on icon at bounding box center [0, 0] width 0 height 0
click at [110, 135] on icon at bounding box center [113, 136] width 6 height 7
click at [0, 0] on icon at bounding box center [0, 0] width 0 height 0
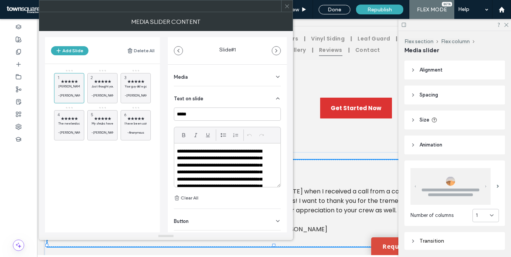
click at [0, 0] on icon at bounding box center [0, 0] width 0 height 0
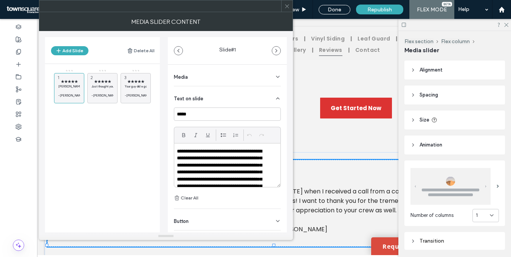
drag, startPoint x: 509, startPoint y: 94, endPoint x: 492, endPoint y: 95, distance: 17.4
click at [492, 95] on div "Flex section Flex column Media slider Alignment Spacing Padding (inner spacing)…" at bounding box center [454, 144] width 113 height 226
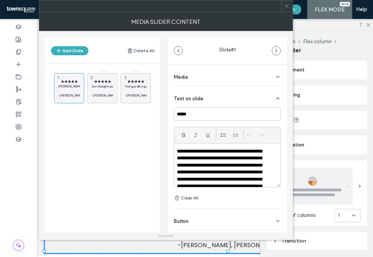
click at [234, 159] on p "**********" at bounding box center [222, 179] width 91 height 63
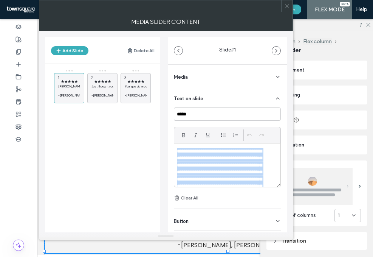
paste div
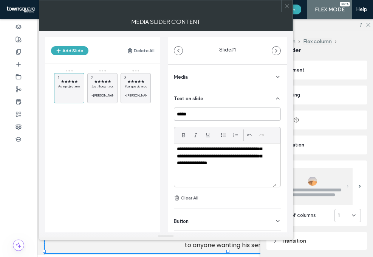
scroll to position [72, 0]
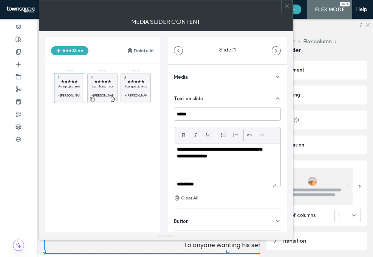
click at [109, 74] on div "★★★★★ Just thought you should know: Chad has been doing our lawn applications a…" at bounding box center [102, 88] width 30 height 30
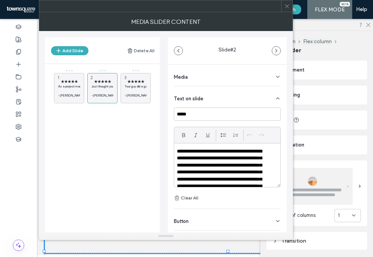
click at [251, 169] on p "**********" at bounding box center [222, 172] width 91 height 49
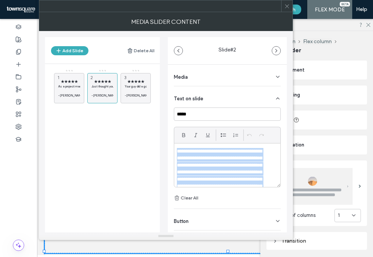
paste div
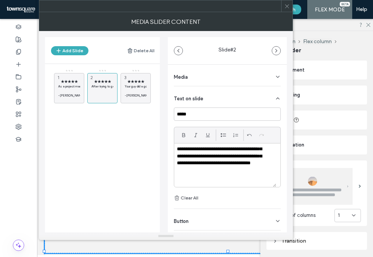
scroll to position [37, 0]
click at [132, 79] on span "★★★★★" at bounding box center [136, 81] width 22 height 5
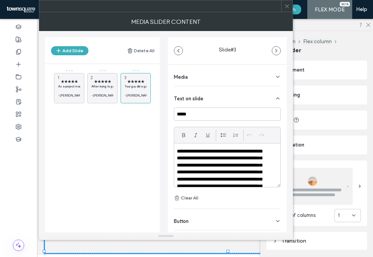
click at [240, 179] on p "**********" at bounding box center [222, 176] width 91 height 56
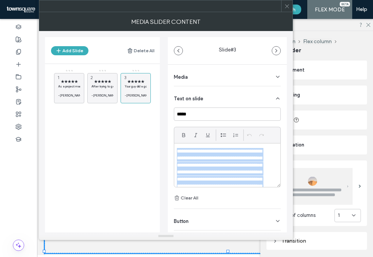
paste div
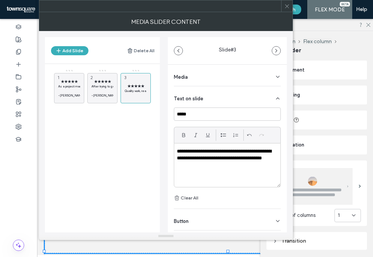
scroll to position [0, 0]
click at [285, 6] on icon at bounding box center [287, 6] width 6 height 6
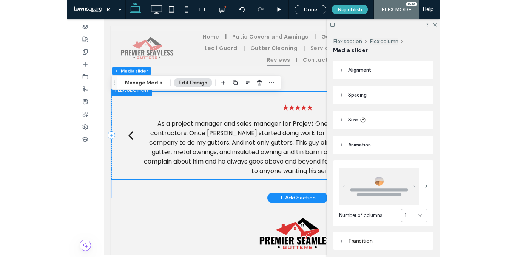
scroll to position [81, 0]
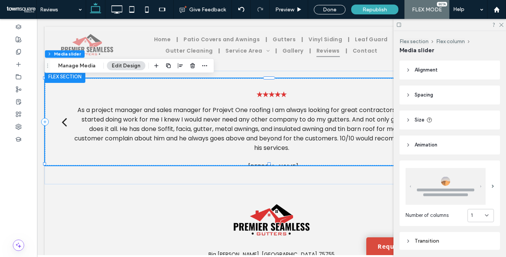
click at [445, 122] on header "Size" at bounding box center [450, 119] width 101 height 19
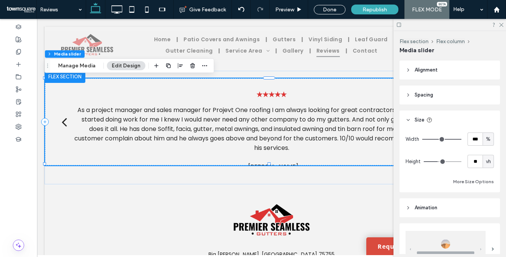
type input "**"
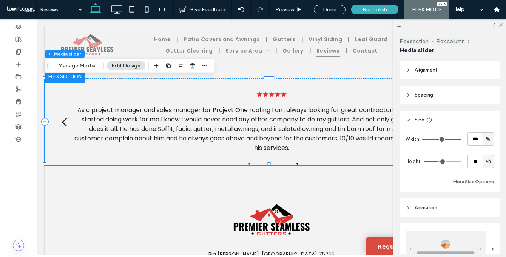
type input "**"
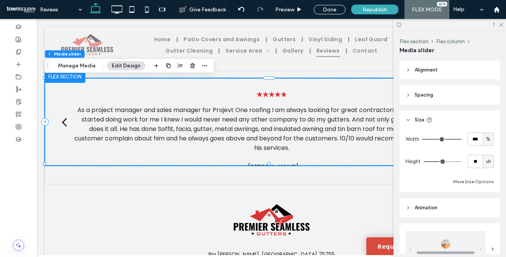
type input "**"
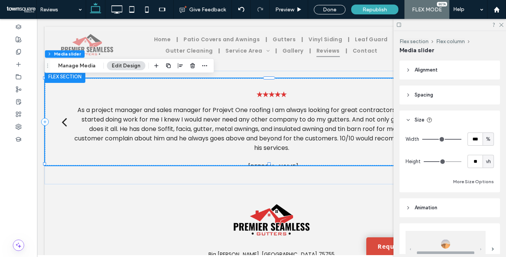
type input "**"
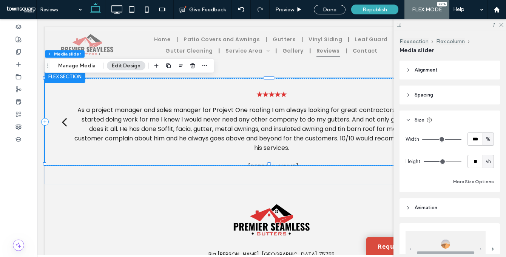
type input "**"
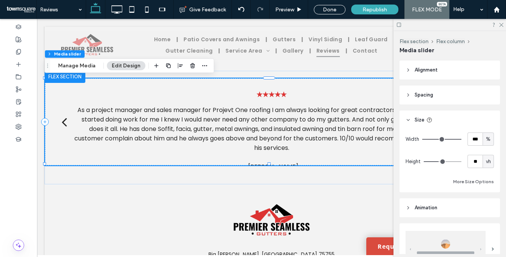
type input "**"
click at [438, 161] on input "range" at bounding box center [443, 161] width 38 height 1
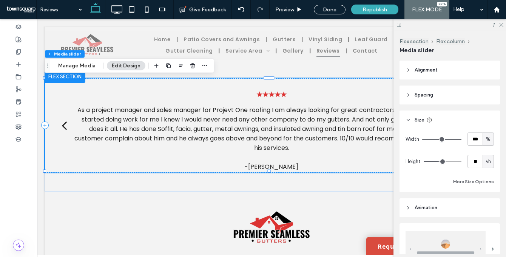
type input "**"
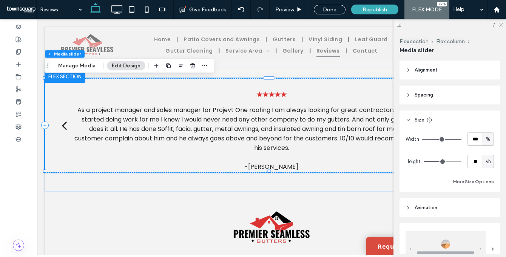
type input "**"
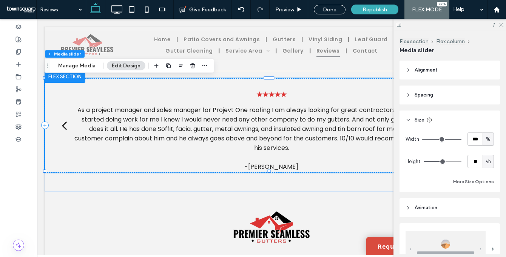
click at [440, 161] on input "range" at bounding box center [443, 161] width 38 height 1
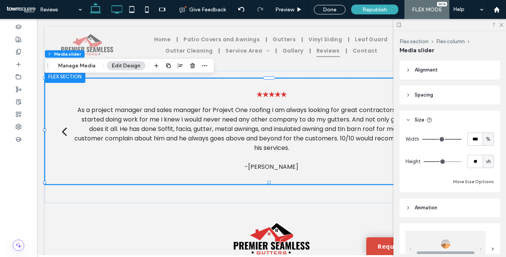
click at [117, 8] on icon at bounding box center [116, 9] width 15 height 15
type input "**"
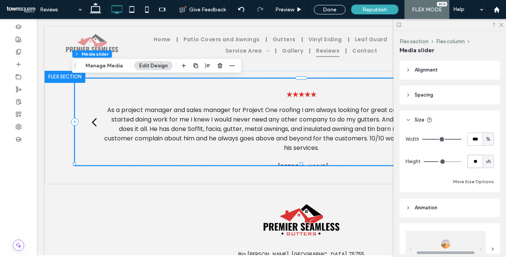
click at [469, 160] on input "**" at bounding box center [475, 161] width 15 height 13
type input "**"
click at [469, 171] on div "Width *** % Height ** vh More Size Options" at bounding box center [450, 159] width 88 height 54
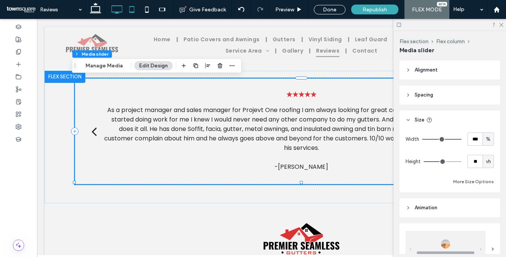
click at [134, 8] on icon at bounding box center [131, 9] width 15 height 15
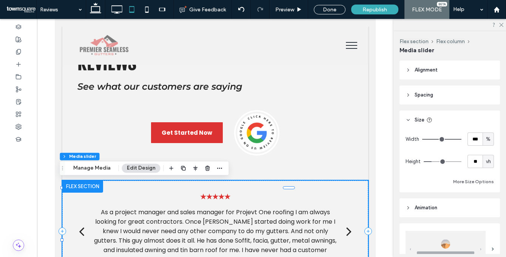
type input "**"
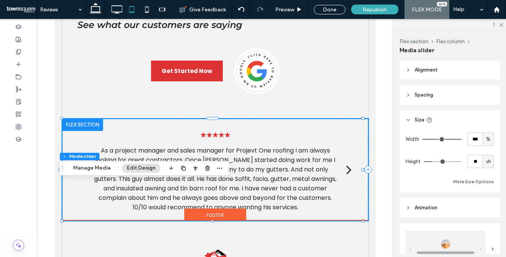
scroll to position [107, 0]
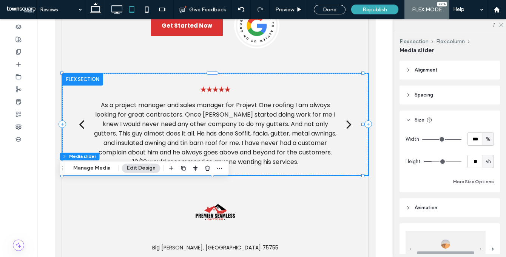
type input "**"
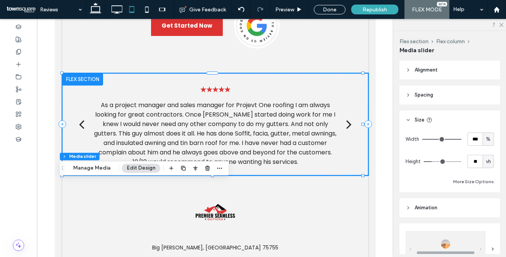
type input "**"
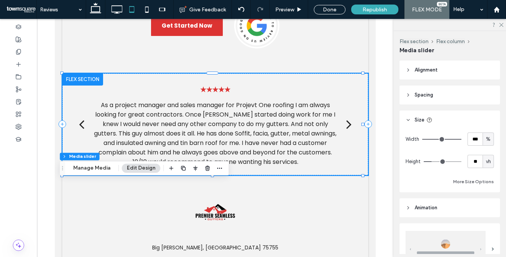
type input "**"
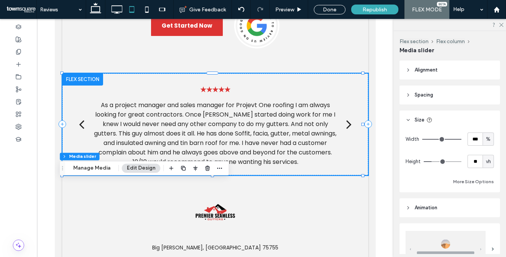
type input "**"
click at [435, 161] on input "range" at bounding box center [443, 161] width 38 height 1
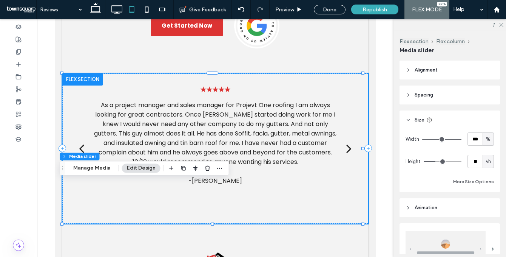
type input "**"
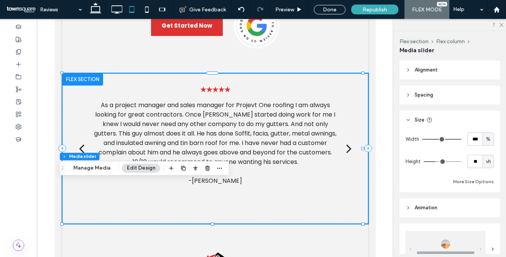
type input "**"
click at [435, 161] on input "range" at bounding box center [443, 161] width 38 height 1
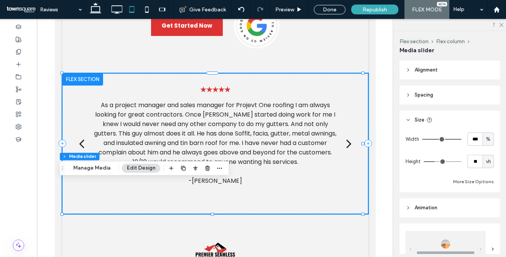
type input "**"
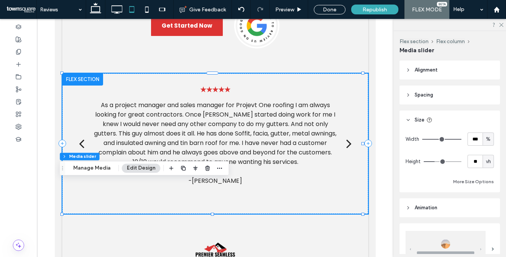
type input "**"
click at [434, 161] on input "range" at bounding box center [443, 161] width 38 height 1
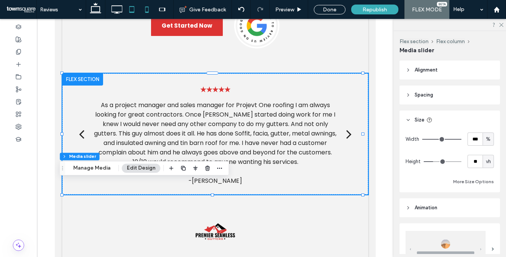
click at [147, 9] on icon at bounding box center [146, 9] width 15 height 15
type input "**"
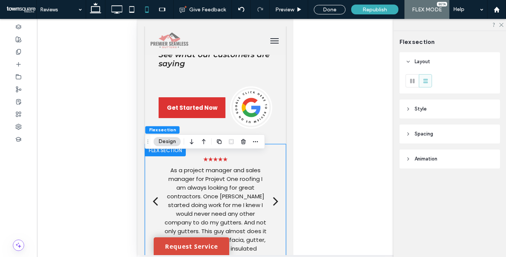
scroll to position [110, 0]
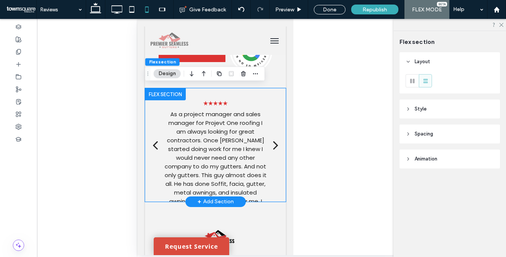
click at [232, 144] on p "As a project manager and sales manager for Projevt One roofing I am always look…" at bounding box center [215, 179] width 103 height 139
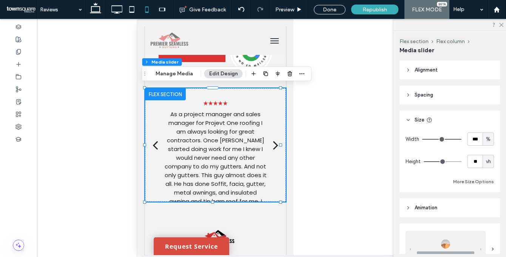
type input "**"
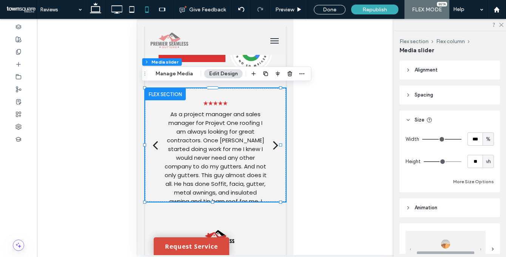
type input "**"
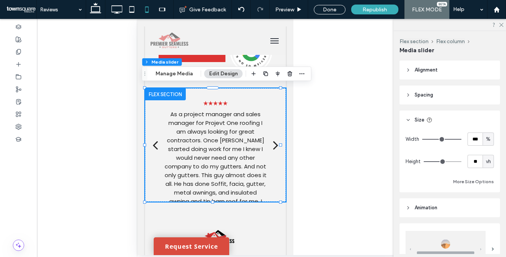
type input "**"
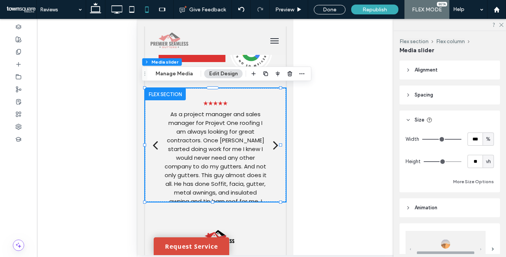
type input "**"
click at [443, 161] on input "range" at bounding box center [443, 161] width 38 height 1
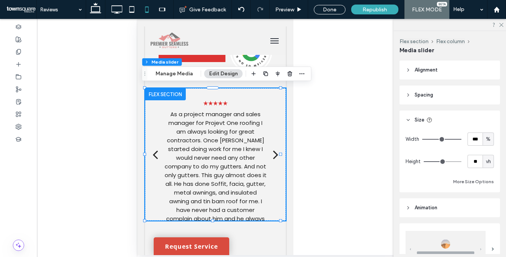
type input "**"
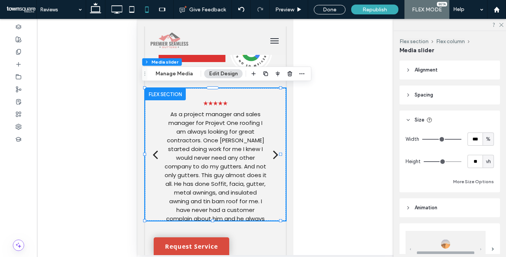
type input "**"
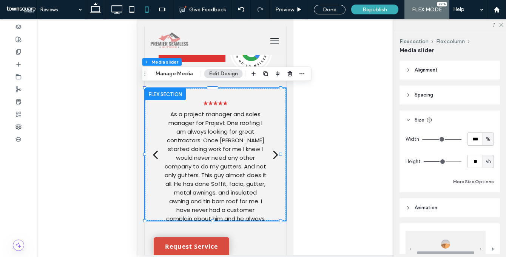
type input "**"
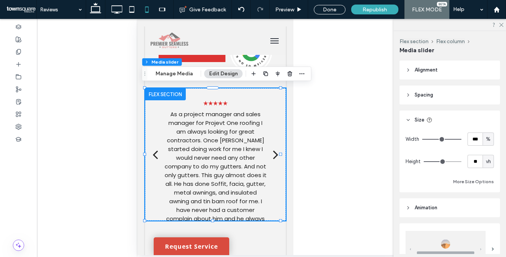
type input "**"
click at [445, 161] on input "range" at bounding box center [443, 161] width 38 height 1
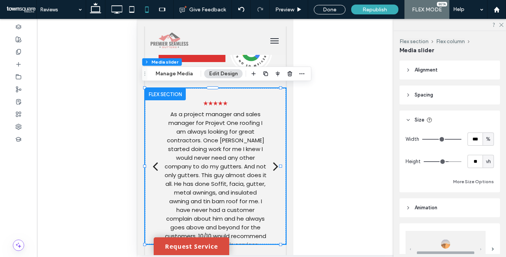
type input "**"
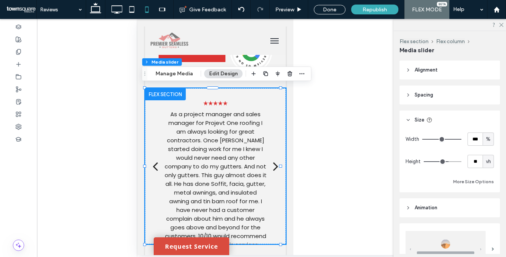
type input "**"
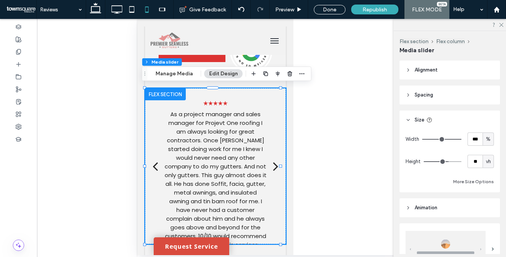
type input "**"
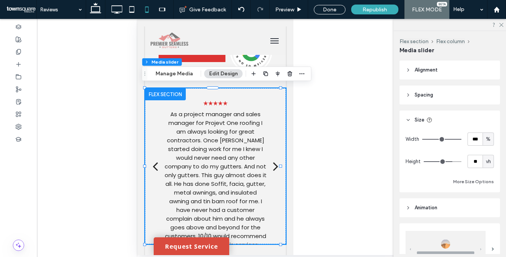
type input "**"
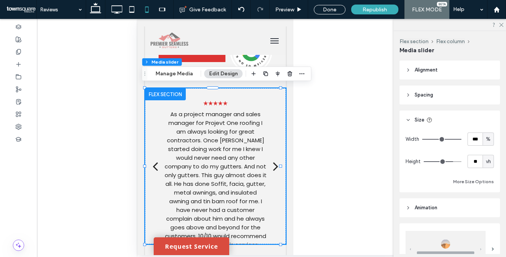
type input "**"
drag, startPoint x: 445, startPoint y: 161, endPoint x: 449, endPoint y: 162, distance: 3.9
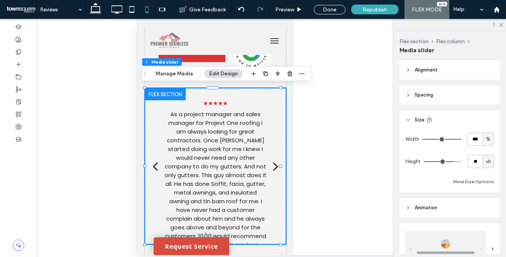
type input "**"
click at [449, 162] on input "range" at bounding box center [443, 161] width 38 height 1
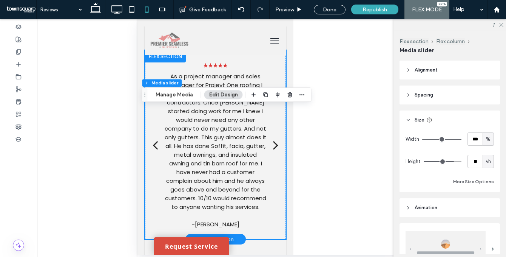
scroll to position [76, 0]
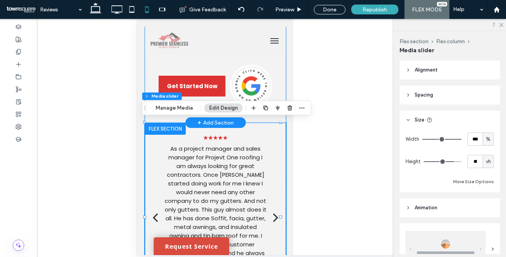
click at [275, 116] on div "Reviews See what our customers are saying Get Started Now" at bounding box center [215, 51] width 141 height 144
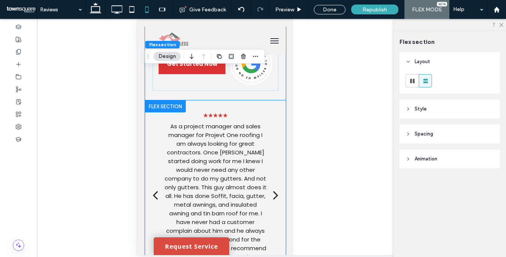
scroll to position [139, 0]
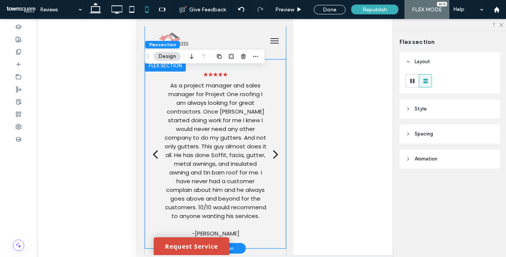
click at [273, 154] on div "next" at bounding box center [275, 153] width 5 height 15
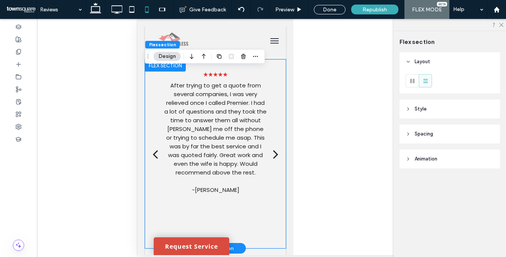
click at [273, 154] on div "next" at bounding box center [275, 153] width 5 height 15
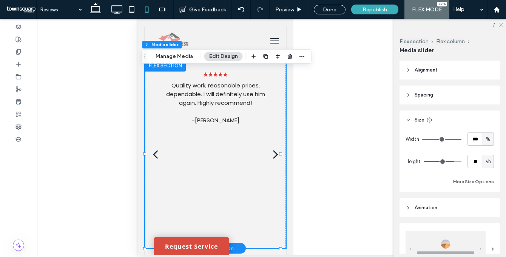
click at [273, 154] on div "next" at bounding box center [275, 153] width 5 height 15
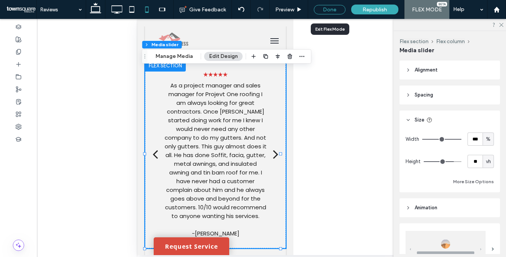
click at [337, 9] on div "Done" at bounding box center [330, 9] width 32 height 9
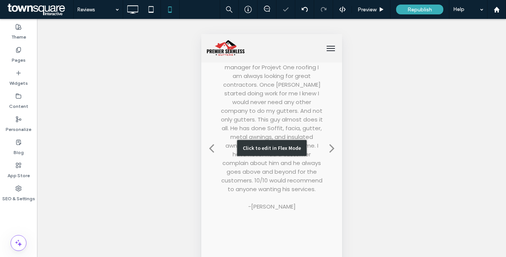
scroll to position [219, 0]
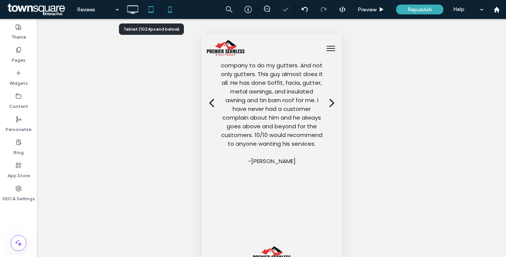
click at [150, 10] on icon at bounding box center [151, 9] width 15 height 15
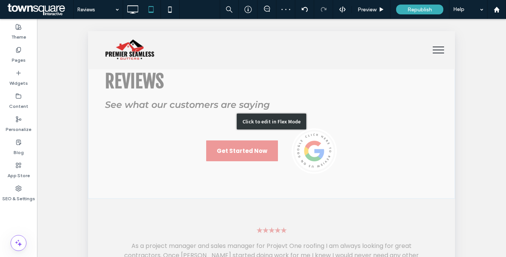
scroll to position [38, 0]
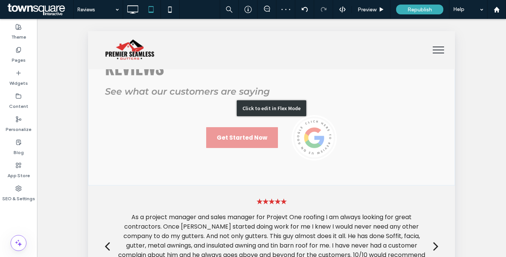
click at [215, 135] on div "Click to edit in Flex Mode" at bounding box center [271, 108] width 367 height 154
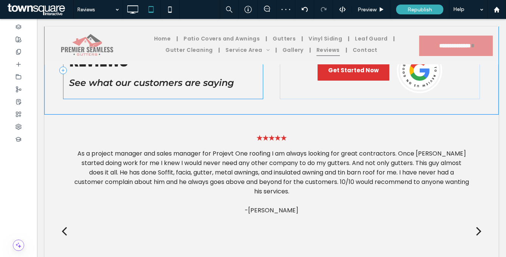
scroll to position [0, 0]
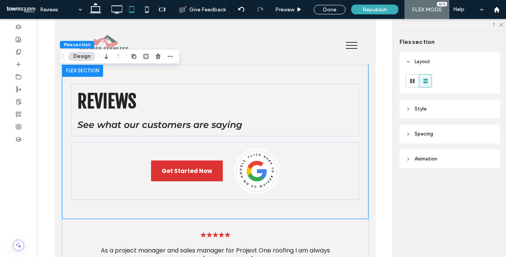
click at [246, 76] on div "Reviews See what our customers are saying Get Started Now" at bounding box center [215, 142] width 306 height 154
click at [408, 84] on div at bounding box center [412, 80] width 12 height 12
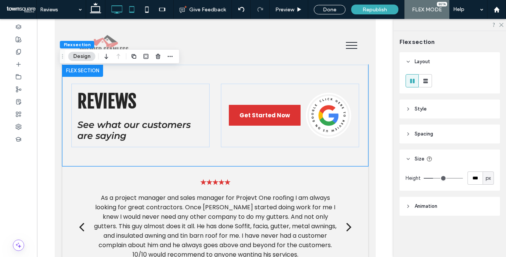
click at [119, 9] on icon at bounding box center [116, 9] width 15 height 15
type input "**"
type input "***"
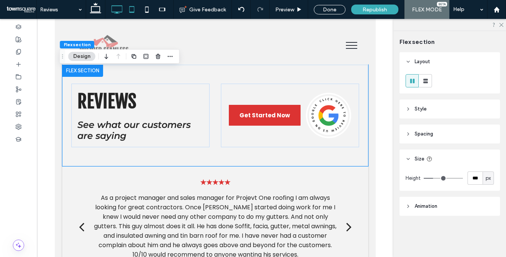
scroll to position [0, 8]
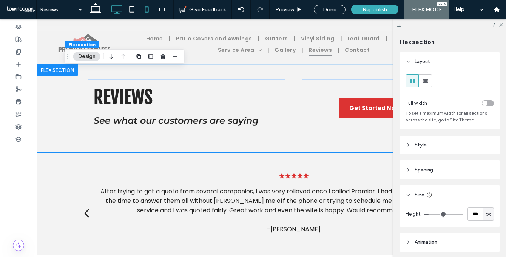
click at [150, 13] on icon at bounding box center [146, 9] width 15 height 15
type input "**"
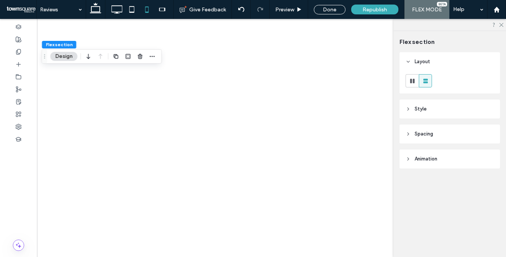
scroll to position [0, 0]
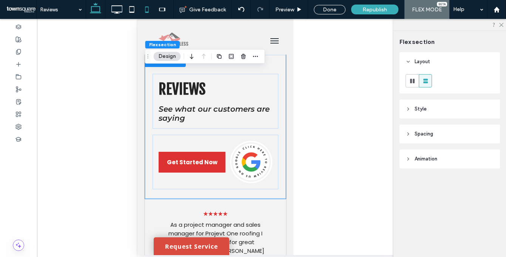
click at [99, 12] on use at bounding box center [95, 8] width 11 height 11
type input "**"
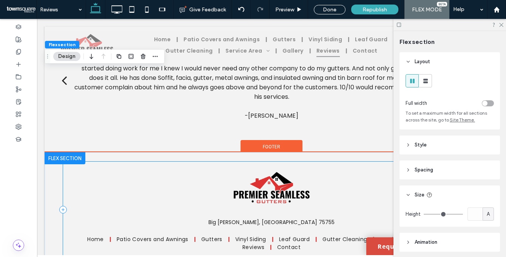
scroll to position [112, 0]
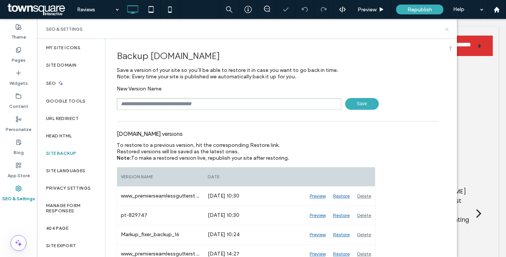
click at [447, 29] on use at bounding box center [447, 29] width 3 height 3
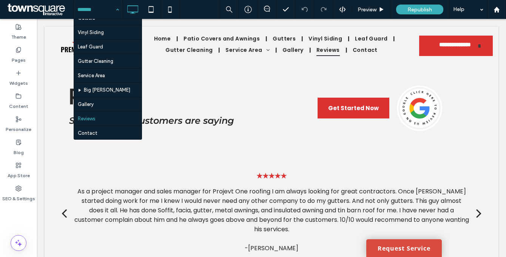
scroll to position [41, 0]
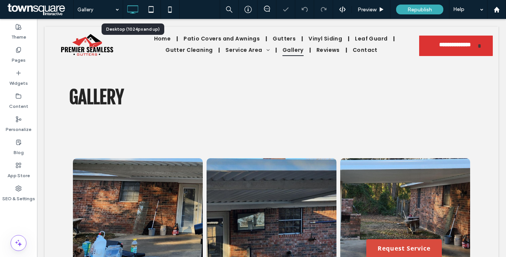
click at [95, 11] on input at bounding box center [96, 9] width 38 height 19
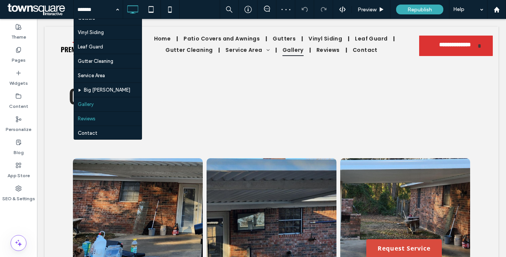
scroll to position [41, 0]
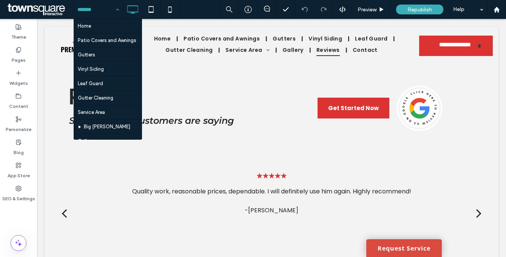
click at [93, 11] on input at bounding box center [96, 9] width 38 height 19
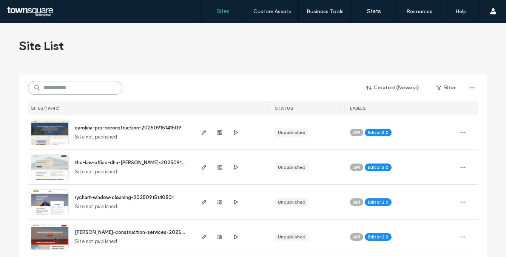
click at [78, 90] on input at bounding box center [75, 88] width 94 height 14
paste input "********"
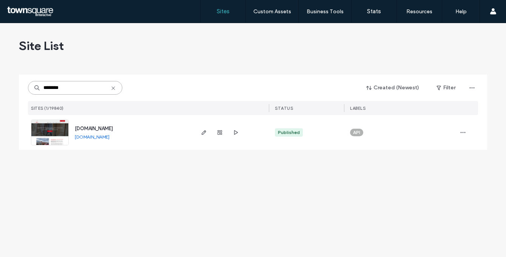
type input "********"
click at [46, 133] on img at bounding box center [49, 145] width 37 height 51
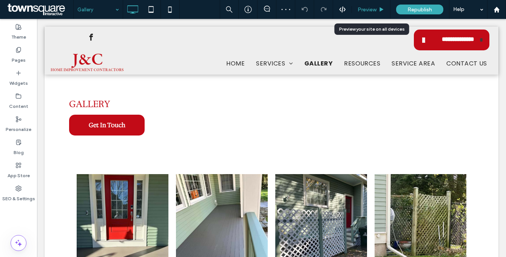
click at [365, 10] on span "Preview" at bounding box center [367, 9] width 19 height 6
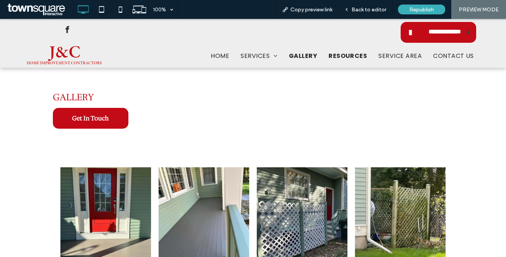
click at [364, 56] on span "Resources" at bounding box center [348, 55] width 39 height 9
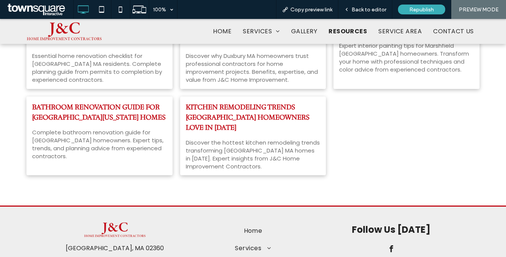
scroll to position [117, 0]
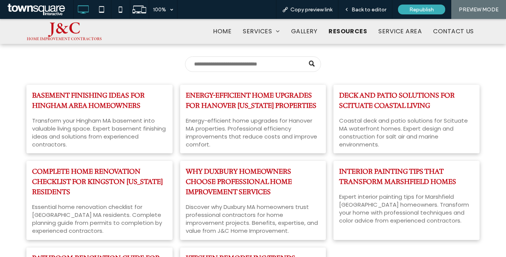
click at [403, 37] on div "Home Services Interior Painting Exterior Painting Drywall Repair and Installati…" at bounding box center [291, 31] width 378 height 19
click at [402, 31] on span "Service Area" at bounding box center [399, 31] width 46 height 9
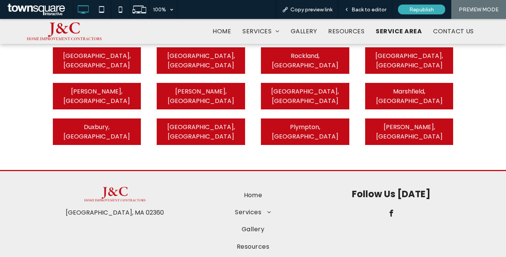
scroll to position [427, 0]
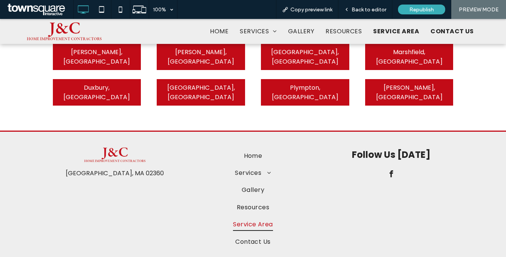
click at [444, 34] on span "Contact Us" at bounding box center [452, 31] width 43 height 9
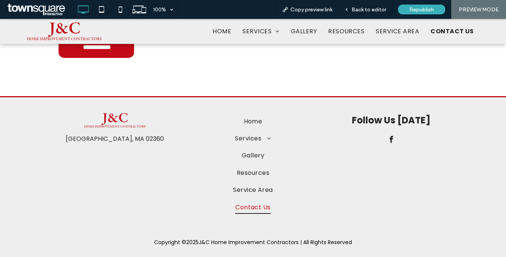
scroll to position [439, 0]
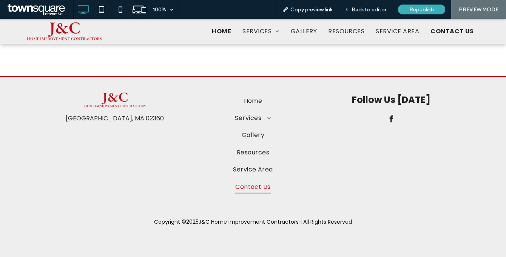
click at [220, 29] on span "Home" at bounding box center [221, 31] width 19 height 9
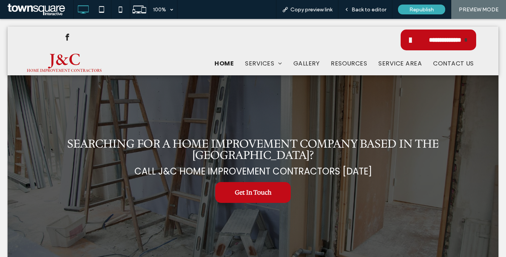
scroll to position [0, 0]
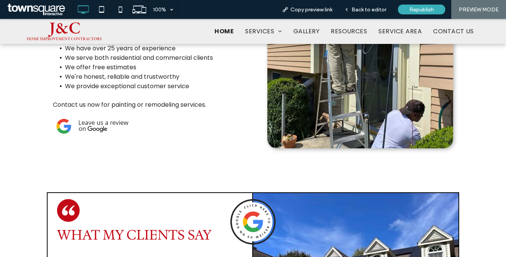
scroll to position [859, 0]
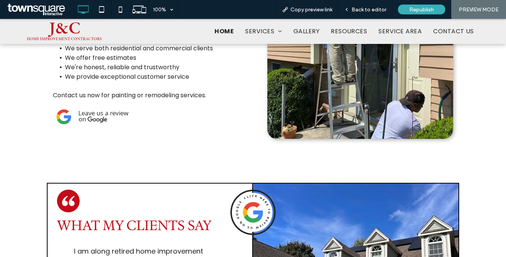
click at [87, 114] on img at bounding box center [91, 117] width 76 height 22
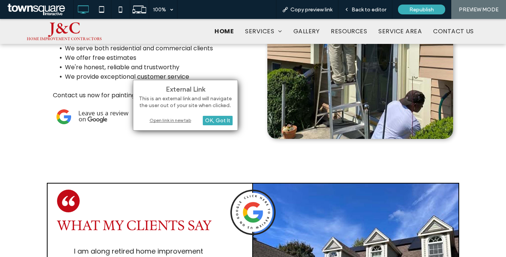
click at [185, 121] on div "Open link in new tab" at bounding box center [185, 120] width 94 height 8
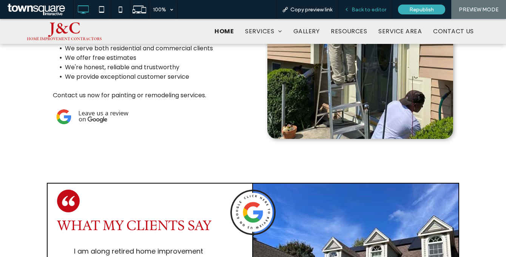
click at [371, 9] on span "Back to editor" at bounding box center [369, 9] width 35 height 6
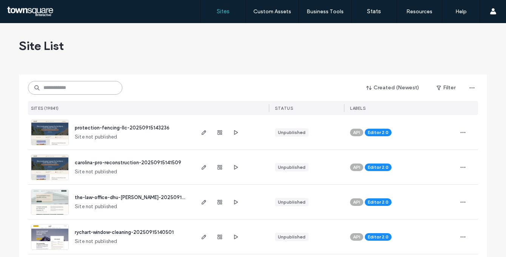
click at [97, 89] on input at bounding box center [75, 88] width 94 height 14
paste input "********"
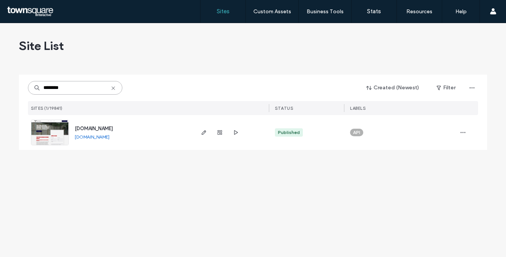
type input "********"
click at [57, 130] on img at bounding box center [49, 145] width 37 height 51
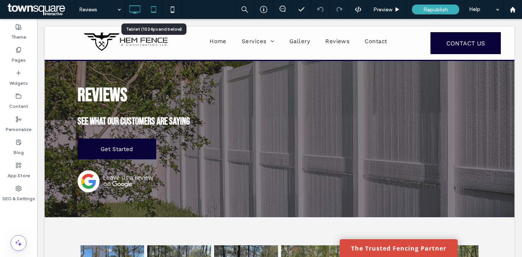
click at [150, 13] on icon at bounding box center [153, 9] width 15 height 15
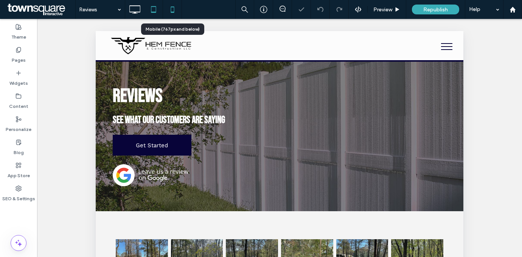
click at [173, 13] on icon at bounding box center [172, 9] width 15 height 15
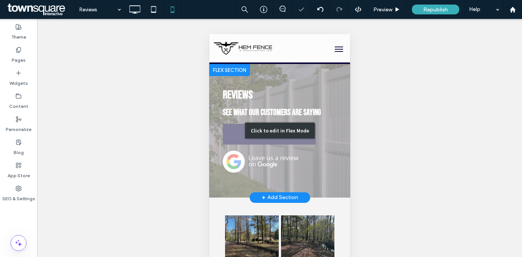
drag, startPoint x: 289, startPoint y: 167, endPoint x: 267, endPoint y: 164, distance: 22.0
click at [289, 167] on div "Click to edit in Flex Mode" at bounding box center [279, 130] width 141 height 133
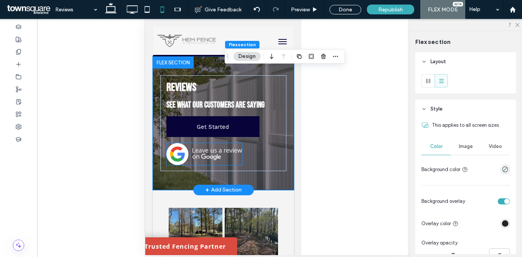
click at [223, 155] on img at bounding box center [204, 154] width 76 height 22
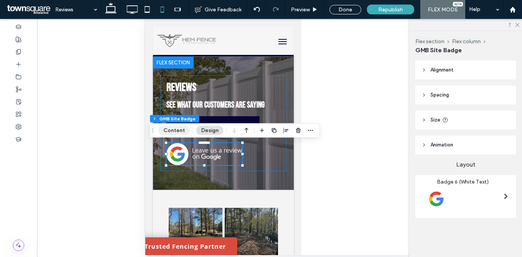
click at [181, 129] on button "Content" at bounding box center [173, 130] width 31 height 9
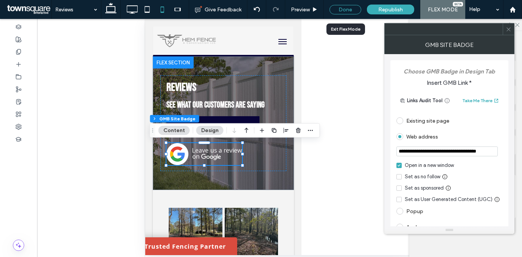
click at [351, 9] on div "Done" at bounding box center [345, 9] width 32 height 9
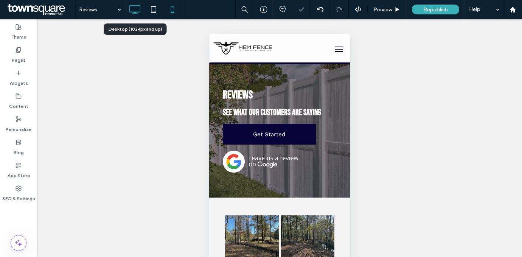
click at [141, 10] on icon at bounding box center [134, 9] width 15 height 15
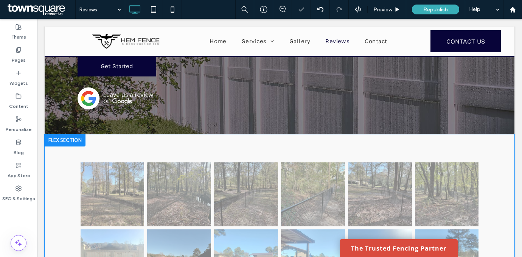
scroll to position [84, 0]
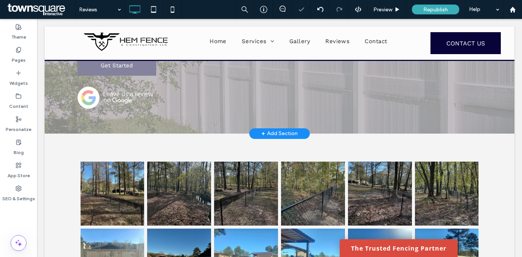
click at [279, 130] on div "+ Add Section" at bounding box center [279, 133] width 36 height 8
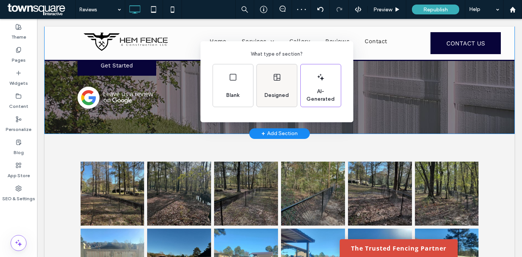
click at [277, 103] on div "Designed" at bounding box center [276, 95] width 31 height 17
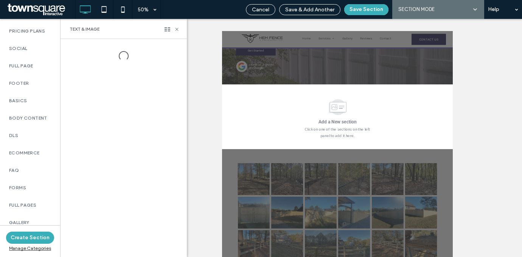
scroll to position [599, 0]
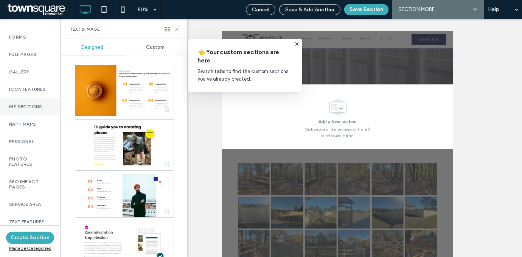
click at [25, 104] on label "IHS Sections" at bounding box center [30, 106] width 42 height 5
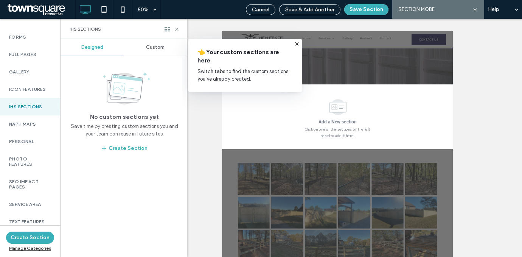
click at [156, 45] on span "Custom" at bounding box center [155, 47] width 19 height 6
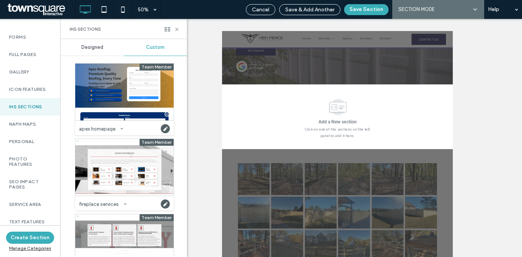
scroll to position [203, 0]
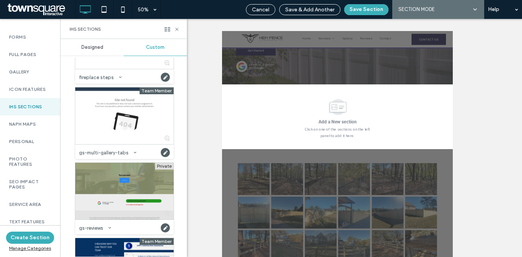
click at [118, 191] on div at bounding box center [124, 191] width 98 height 57
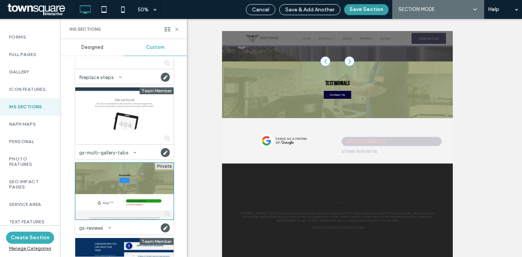
scroll to position [130, 0]
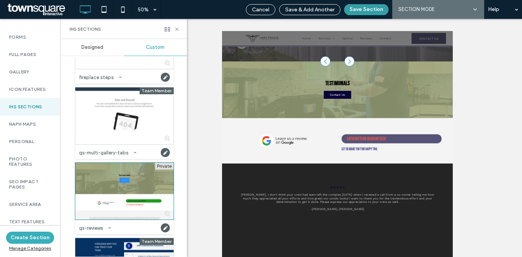
click at [362, 9] on button "Save Section" at bounding box center [366, 9] width 44 height 11
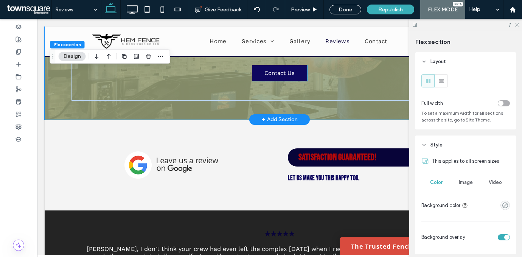
scroll to position [298, 0]
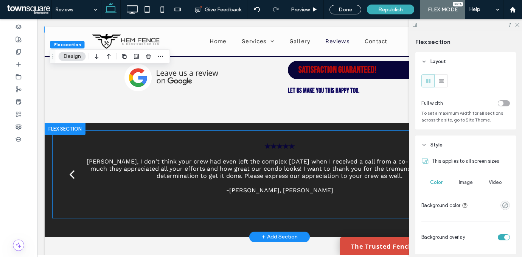
click at [262, 163] on p "Larry, I don't think your crew had even left the complex yesterday when I recei…" at bounding box center [279, 169] width 395 height 22
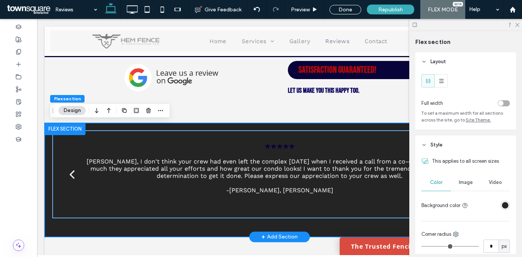
click at [262, 163] on p "Larry, I don't think your crew had even left the complex yesterday when I recei…" at bounding box center [279, 169] width 395 height 22
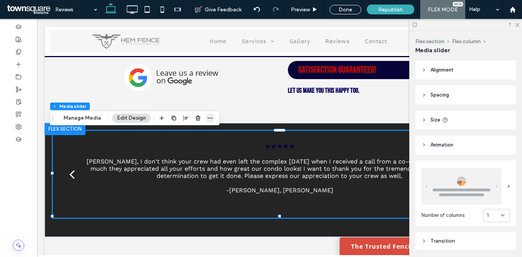
click at [208, 119] on icon "button" at bounding box center [210, 118] width 6 height 6
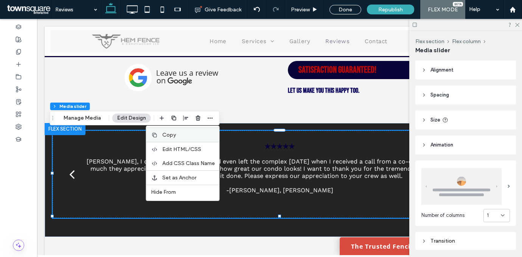
click at [192, 133] on label "Copy" at bounding box center [188, 135] width 53 height 6
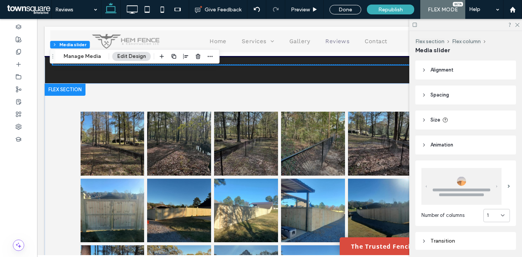
scroll to position [520, 0]
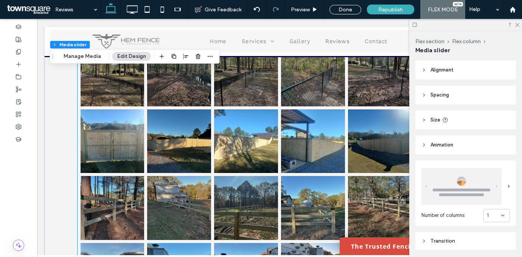
click at [259, 133] on link at bounding box center [246, 141] width 64 height 64
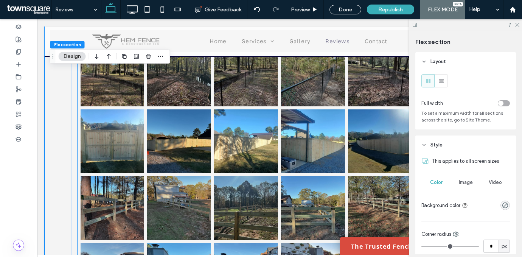
click at [166, 80] on link at bounding box center [179, 74] width 64 height 64
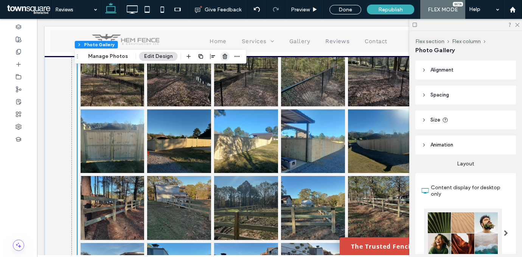
click at [225, 58] on icon "button" at bounding box center [225, 56] width 6 height 6
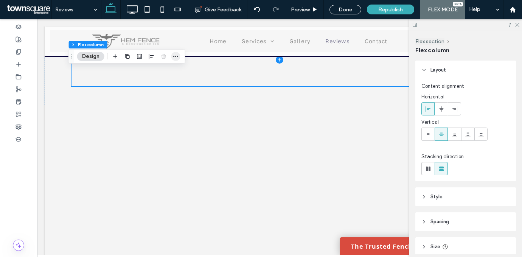
click at [175, 56] on use "button" at bounding box center [175, 56] width 5 height 1
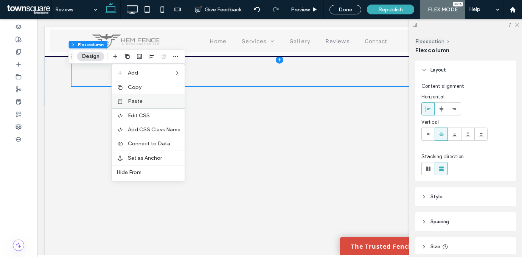
click at [155, 97] on div "Paste" at bounding box center [148, 101] width 73 height 14
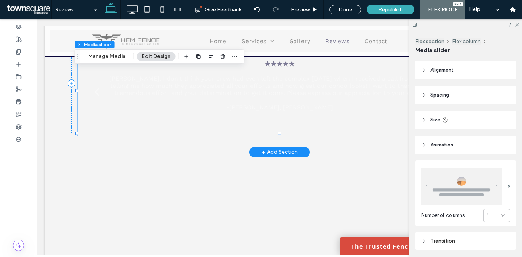
scroll to position [452, 0]
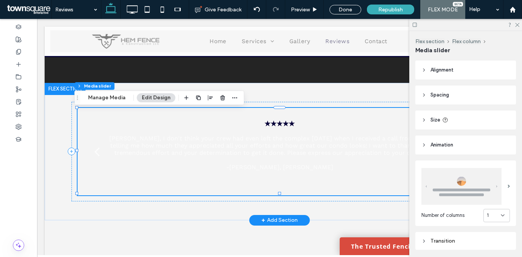
click at [262, 149] on p "Larry, I don't think your crew had even left the complex yesterday when I recei…" at bounding box center [280, 146] width 346 height 22
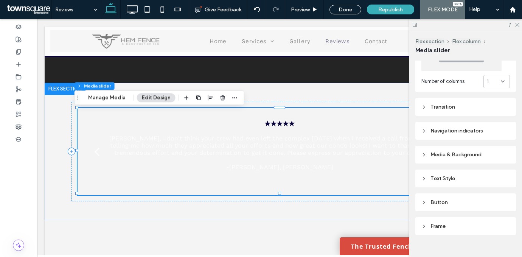
scroll to position [143, 0]
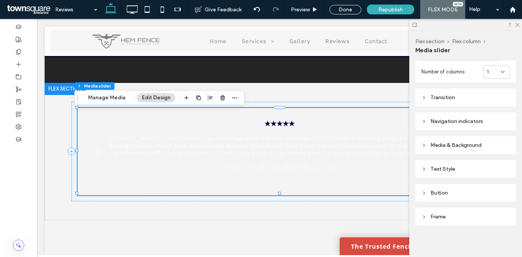
click at [449, 166] on div "Text Style" at bounding box center [465, 169] width 88 height 6
click at [469, 192] on label "Description" at bounding box center [462, 190] width 82 height 15
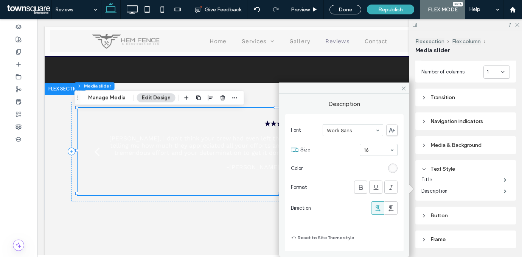
click at [390, 168] on div "rgb(252, 252, 252)" at bounding box center [392, 168] width 6 height 6
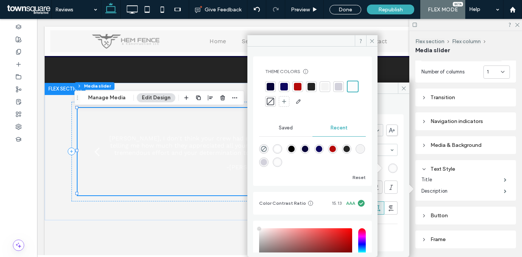
click at [273, 85] on div at bounding box center [270, 87] width 8 height 8
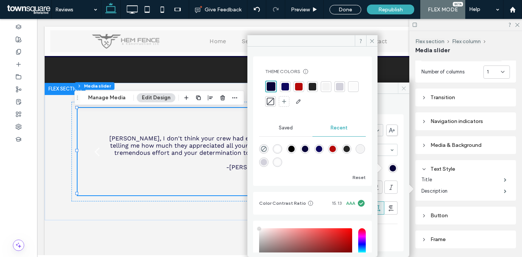
click at [402, 89] on use at bounding box center [403, 88] width 4 height 4
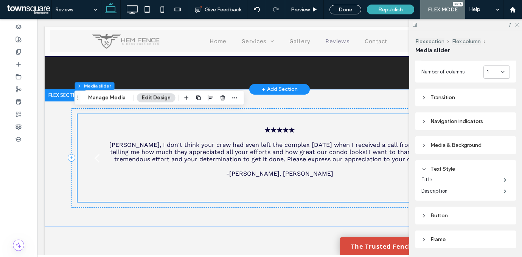
scroll to position [297, 0]
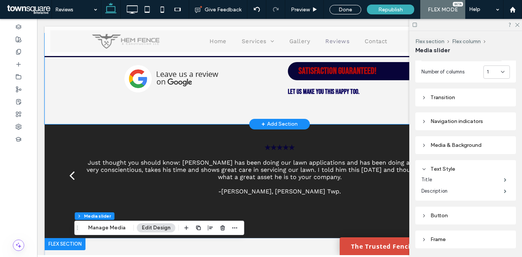
click at [217, 111] on div "Satisfaction guaranteed! Let us make you this happy too." at bounding box center [280, 78] width 454 height 91
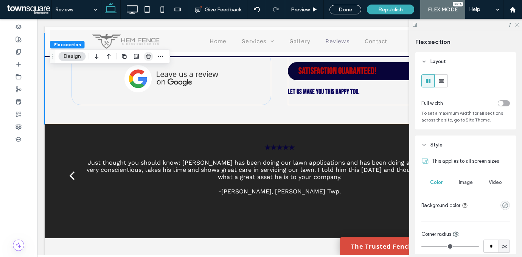
click at [146, 55] on icon "button" at bounding box center [149, 56] width 6 height 6
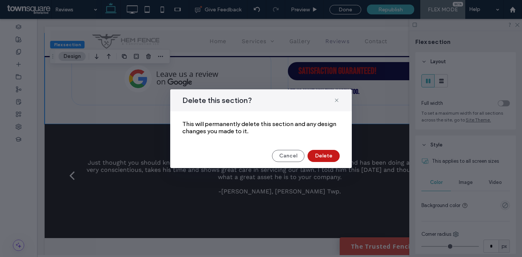
click at [320, 153] on button "Delete" at bounding box center [323, 156] width 32 height 12
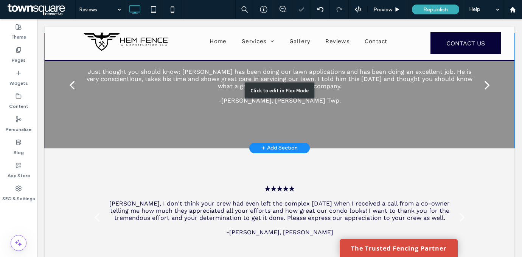
click at [254, 129] on div "Click to edit in Flex Mode" at bounding box center [279, 90] width 469 height 115
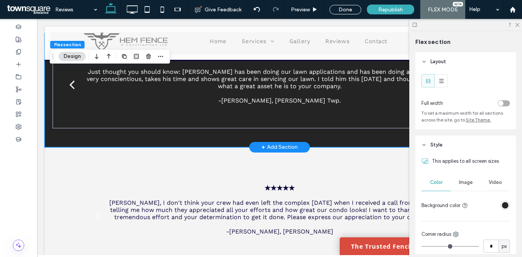
click at [248, 135] on div "★★★★★ I have been using Sand River Landscaping for over 7 years. I have found t…" at bounding box center [280, 90] width 454 height 114
click at [148, 57] on icon "button" at bounding box center [149, 56] width 6 height 6
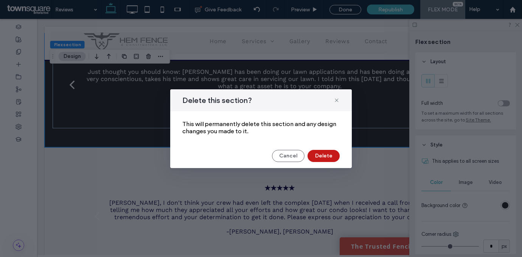
click at [320, 153] on button "Delete" at bounding box center [323, 156] width 32 height 12
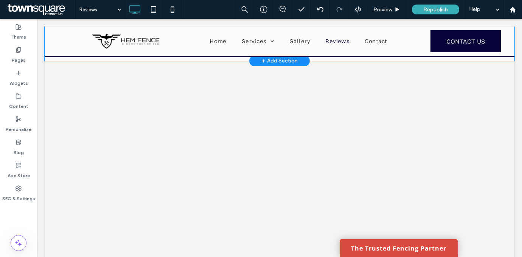
scroll to position [189, 0]
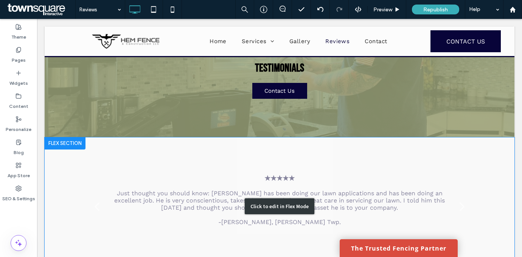
click at [268, 186] on div "Click to edit in Flex Mode" at bounding box center [279, 206] width 469 height 138
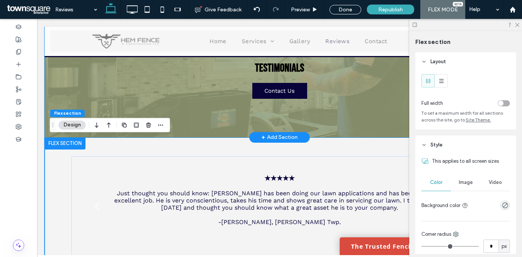
click at [251, 124] on div "Testimonials Contact Us" at bounding box center [280, 80] width 454 height 113
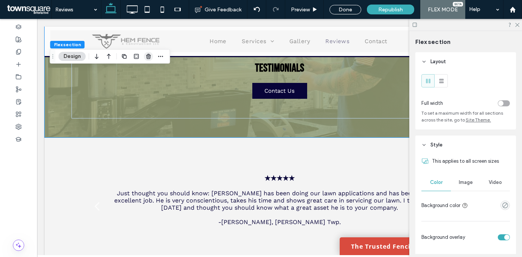
click at [150, 56] on use "button" at bounding box center [148, 56] width 5 height 5
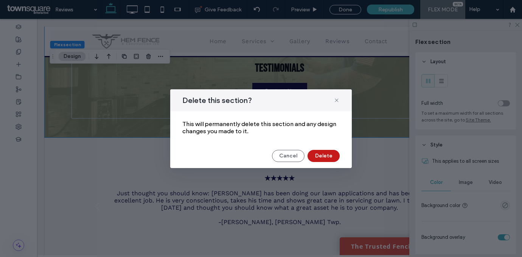
click at [325, 153] on button "Delete" at bounding box center [323, 156] width 32 height 12
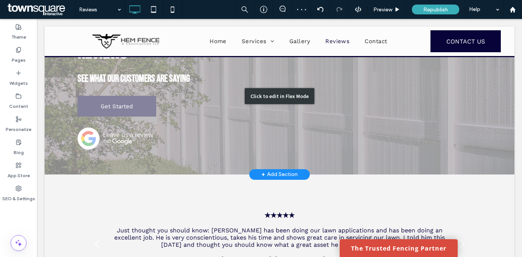
scroll to position [44, 0]
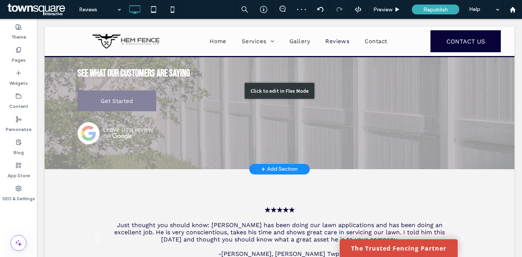
click at [224, 117] on div "Click to edit in Flex Mode" at bounding box center [279, 91] width 469 height 156
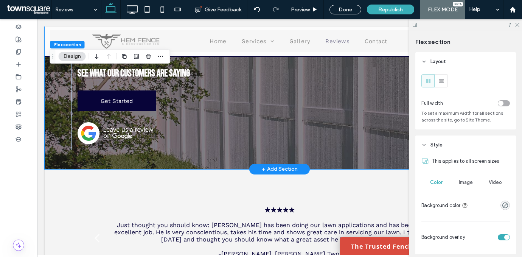
click at [226, 153] on div "Reviews See what our customers are saying Get Started" at bounding box center [280, 91] width 454 height 156
click at [460, 180] on span "Image" at bounding box center [465, 182] width 14 height 6
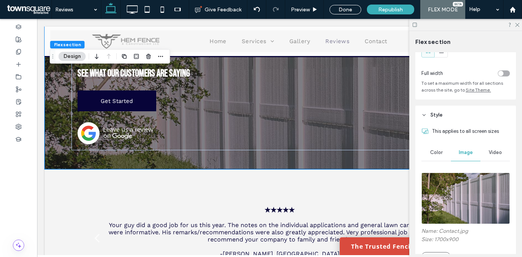
scroll to position [83, 0]
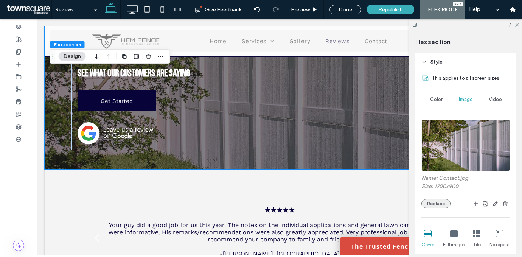
click at [433, 201] on button "Replace" at bounding box center [435, 203] width 29 height 9
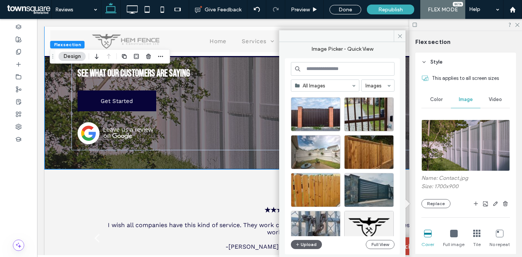
scroll to position [1718, 0]
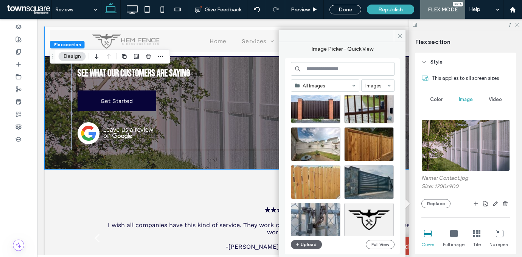
click at [333, 183] on div at bounding box center [316, 182] width 50 height 34
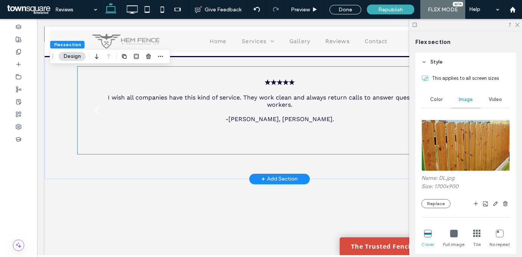
scroll to position [164, 0]
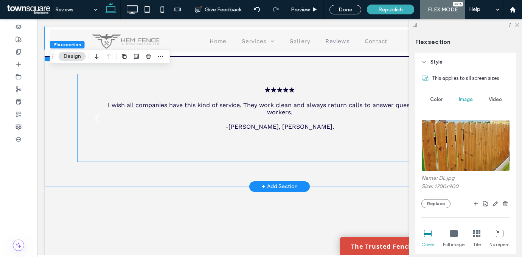
click at [271, 104] on p "I wish all companies have this kind of service. They work clean and always retu…" at bounding box center [280, 108] width 346 height 14
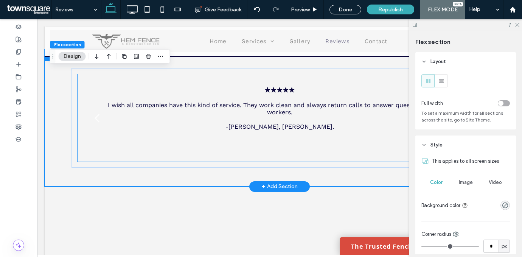
click at [206, 93] on div "★★★★★ I wish all companies have this kind of service. They work clean and alway…" at bounding box center [279, 123] width 370 height 75
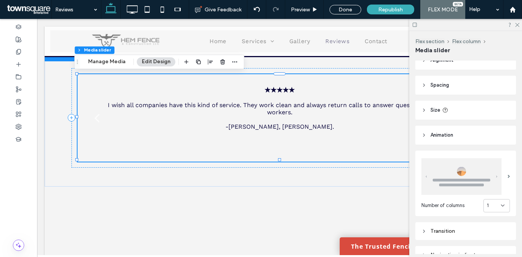
scroll to position [62, 0]
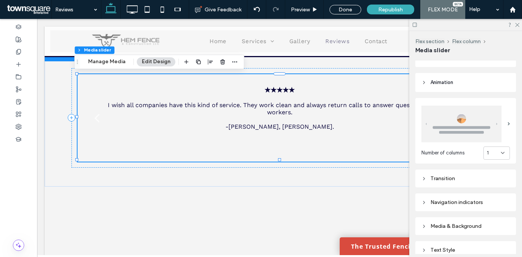
click at [465, 201] on div "Navigation indicators" at bounding box center [465, 202] width 88 height 6
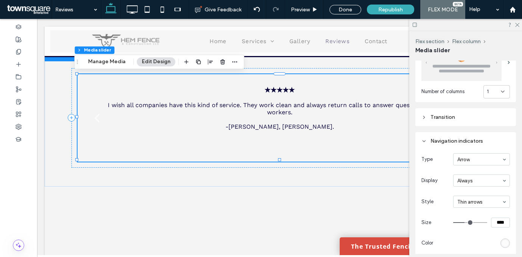
scroll to position [124, 0]
click at [502, 239] on div "rgb(252, 252, 252)" at bounding box center [505, 242] width 6 height 6
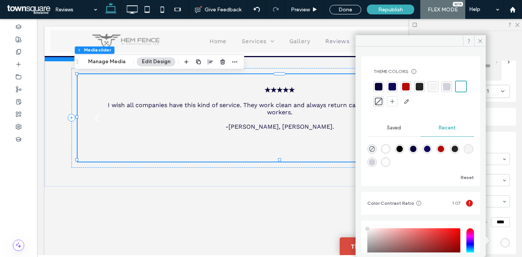
click at [389, 88] on div at bounding box center [392, 87] width 8 height 8
click at [481, 42] on icon at bounding box center [480, 41] width 6 height 6
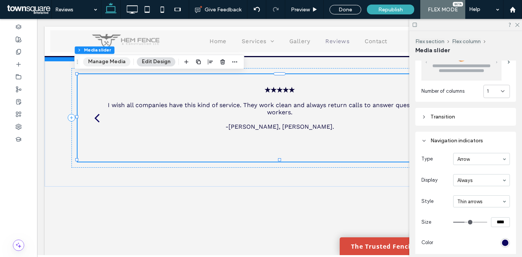
click at [116, 61] on button "Manage Media" at bounding box center [106, 61] width 47 height 9
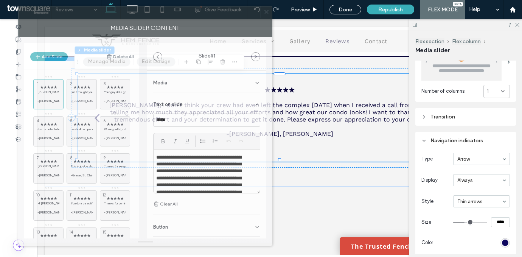
drag, startPoint x: 331, startPoint y: 24, endPoint x: 98, endPoint y: 22, distance: 233.6
click at [98, 22] on div "MEDIA SLIDER CONTENT" at bounding box center [145, 27] width 254 height 19
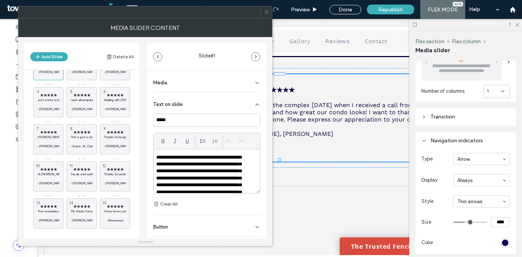
scroll to position [33, 0]
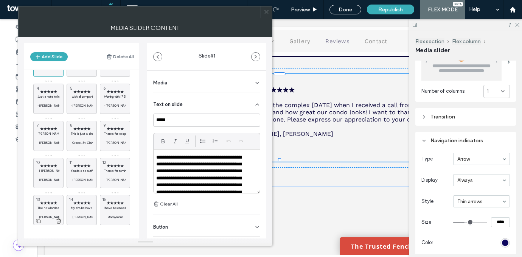
click at [58, 218] on use at bounding box center [58, 220] width 5 height 5
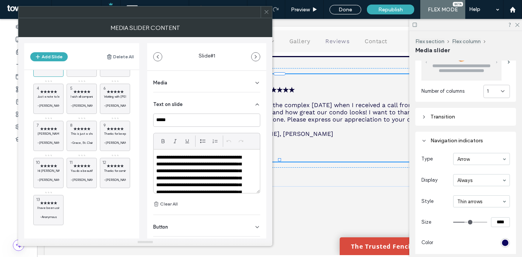
click at [0, 0] on use at bounding box center [0, 0] width 0 height 0
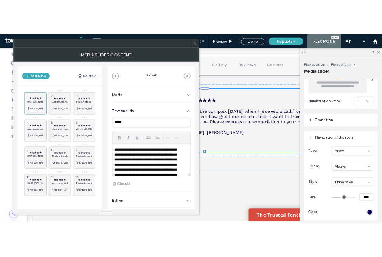
scroll to position [0, 0]
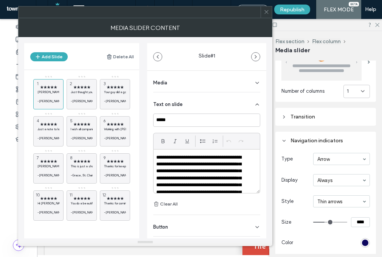
click at [197, 166] on p "**********" at bounding box center [201, 185] width 91 height 63
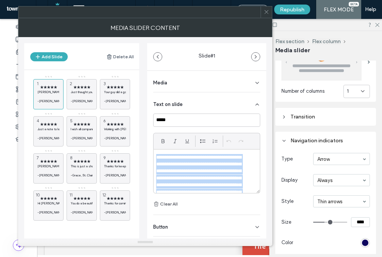
paste div
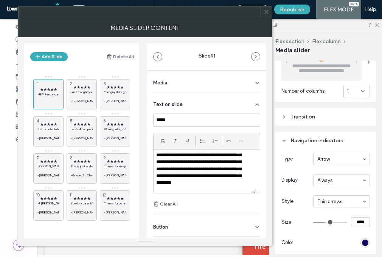
scroll to position [65, 0]
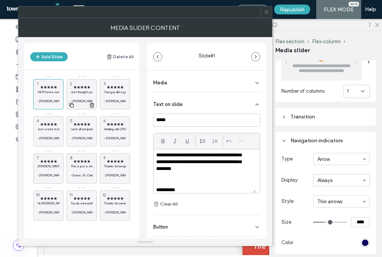
click at [88, 95] on p at bounding box center [82, 96] width 22 height 5
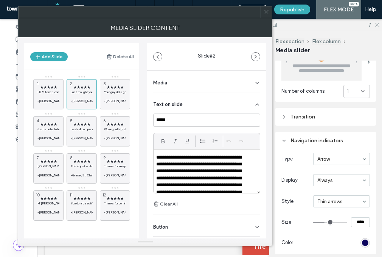
click at [211, 161] on p "**********" at bounding box center [201, 178] width 91 height 49
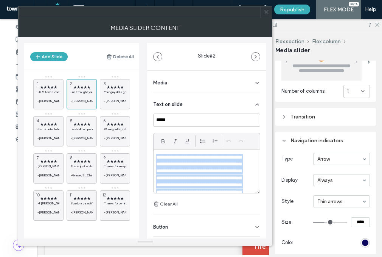
paste div
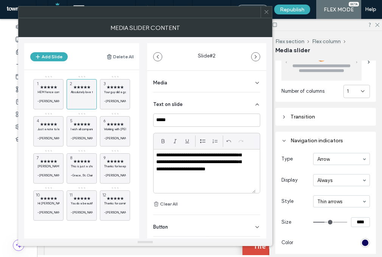
scroll to position [9, 0]
click at [110, 83] on div "★★★★★ Your guy did a good job for us this year. The notes on the individual app…" at bounding box center [115, 94] width 30 height 30
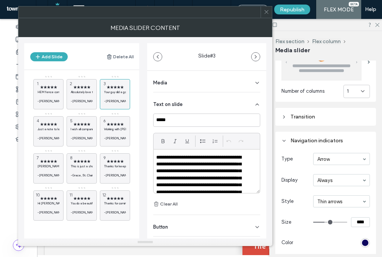
click at [217, 174] on p "**********" at bounding box center [201, 182] width 91 height 56
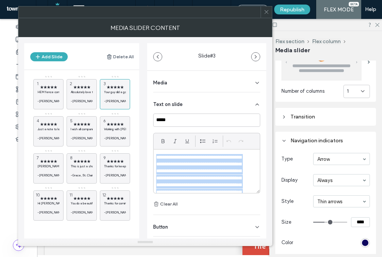
paste div
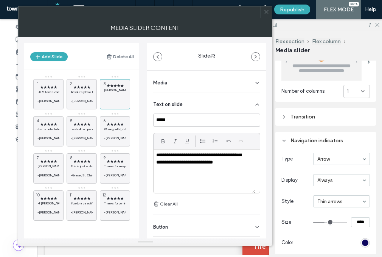
scroll to position [16, 0]
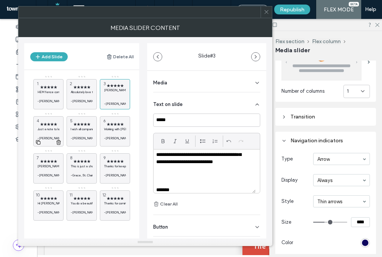
click at [48, 118] on div "★★★★★ Just a note to let you know what a fine representative Jon is for your co…" at bounding box center [48, 131] width 30 height 30
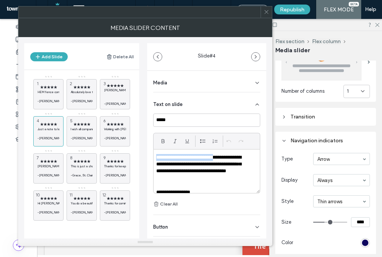
click at [221, 154] on p "**********" at bounding box center [201, 168] width 91 height 28
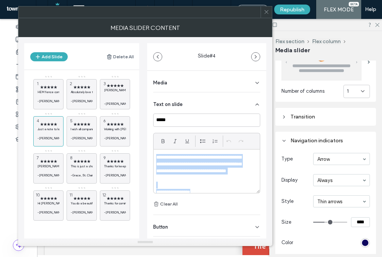
paste div
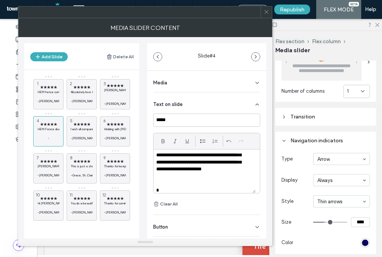
scroll to position [30, 0]
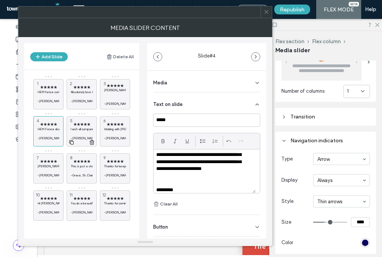
click at [83, 125] on span "★★★★★" at bounding box center [82, 124] width 22 height 5
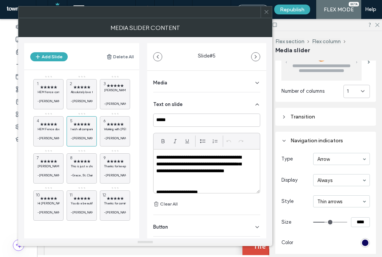
click at [243, 157] on p "**********" at bounding box center [201, 168] width 91 height 28
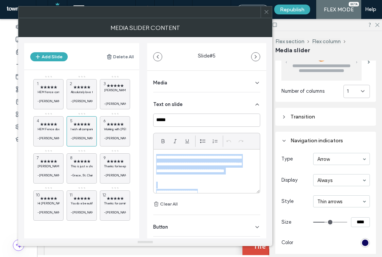
paste div
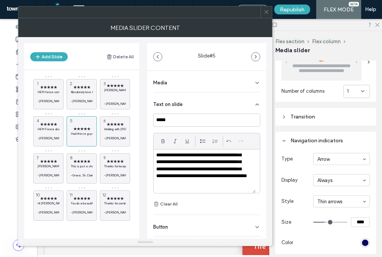
scroll to position [65, 0]
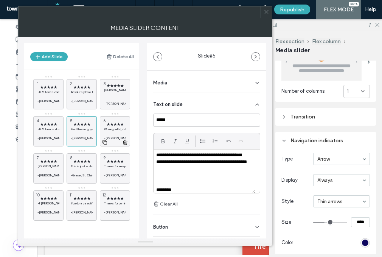
click at [118, 128] on p "Working with Benjamin at Sand River for 10 years. I have over an acre of land. …" at bounding box center [115, 129] width 22 height 5
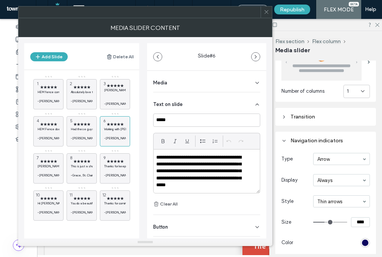
click at [224, 159] on p "**********" at bounding box center [201, 171] width 91 height 35
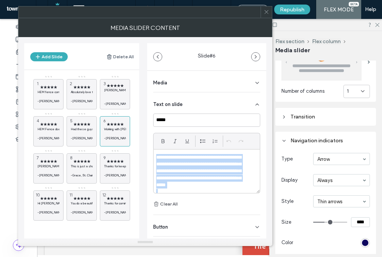
paste div
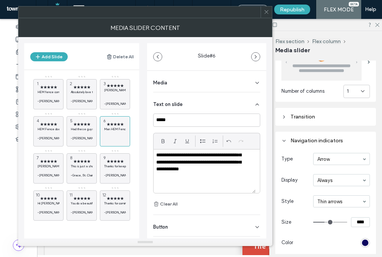
scroll to position [30, 0]
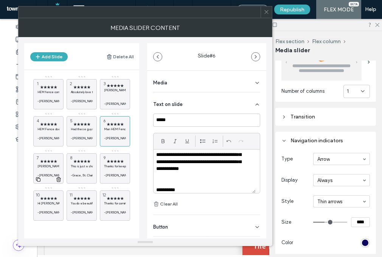
click at [52, 160] on span "★★★★★" at bounding box center [48, 161] width 22 height 5
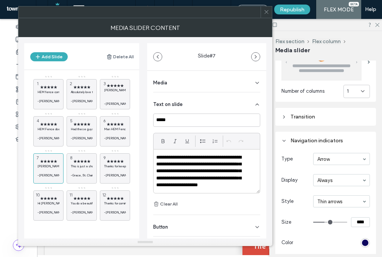
click at [244, 181] on p "**********" at bounding box center [201, 175] width 91 height 42
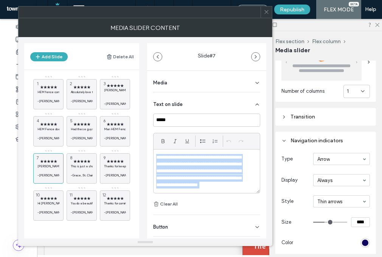
paste div
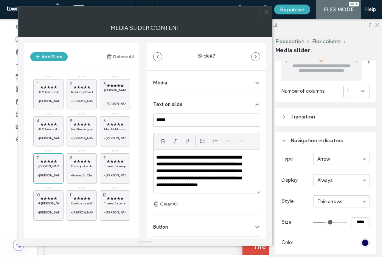
scroll to position [0, 0]
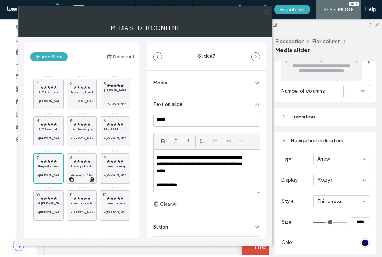
click at [85, 160] on span "★★★★★" at bounding box center [82, 161] width 22 height 5
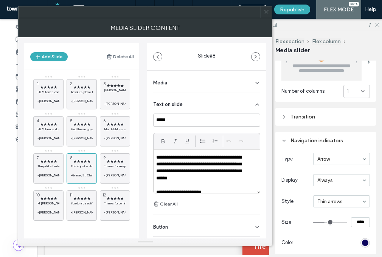
click at [210, 177] on p "**********" at bounding box center [201, 168] width 91 height 28
click at [211, 177] on p "**********" at bounding box center [201, 168] width 91 height 28
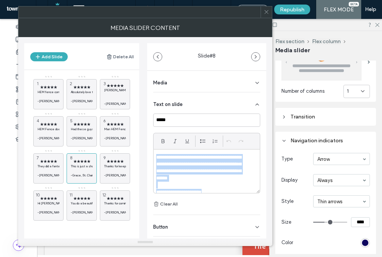
paste div
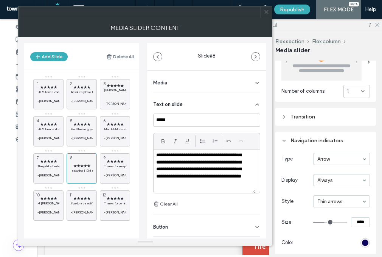
scroll to position [44, 0]
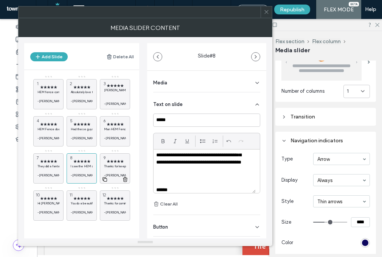
click at [101, 159] on span "9" at bounding box center [104, 157] width 7 height 7
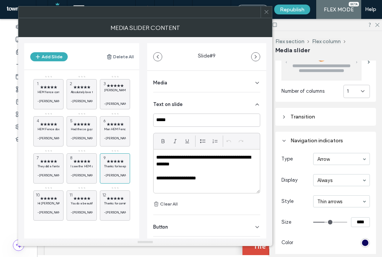
click at [215, 164] on p "**********" at bounding box center [204, 161] width 97 height 14
paste div
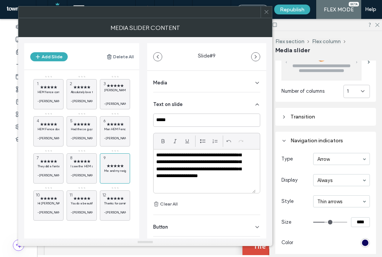
scroll to position [37, 0]
click at [205, 169] on p "**********" at bounding box center [201, 155] width 91 height 77
click at [210, 163] on p "**********" at bounding box center [201, 155] width 91 height 77
click at [203, 183] on p "**********" at bounding box center [201, 155] width 91 height 77
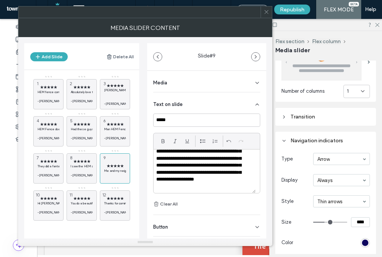
scroll to position [27, 0]
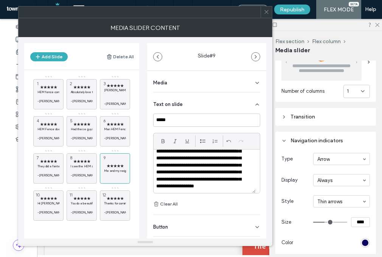
click at [245, 157] on p "**********" at bounding box center [201, 165] width 91 height 77
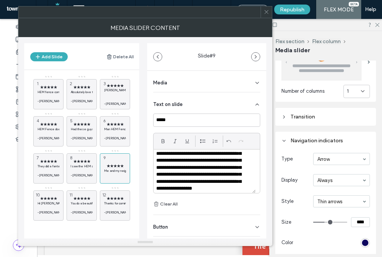
scroll to position [21, 0]
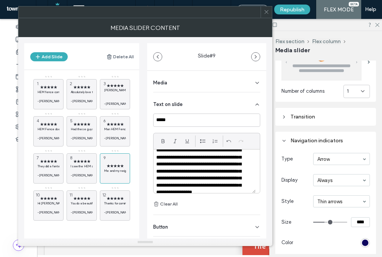
drag, startPoint x: 197, startPoint y: 157, endPoint x: 198, endPoint y: 164, distance: 6.5
click at [197, 157] on p "**********" at bounding box center [201, 171] width 91 height 77
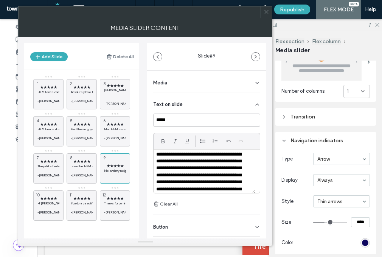
scroll to position [0, 0]
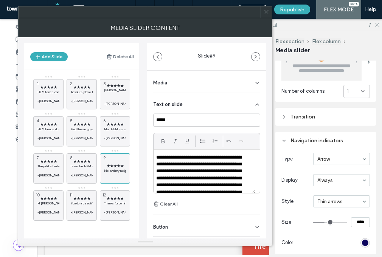
click at [196, 164] on p "**********" at bounding box center [201, 192] width 91 height 77
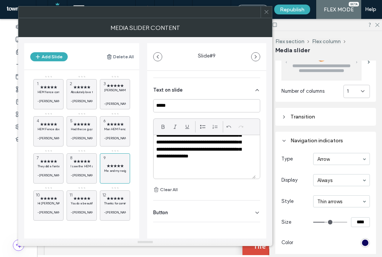
scroll to position [16, 0]
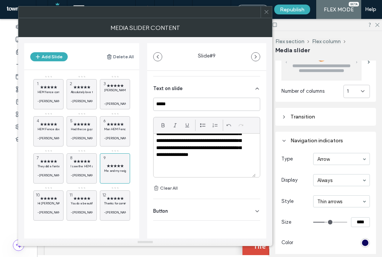
click at [216, 178] on div "**********" at bounding box center [206, 145] width 107 height 95
click at [215, 173] on div "**********" at bounding box center [204, 154] width 102 height 43
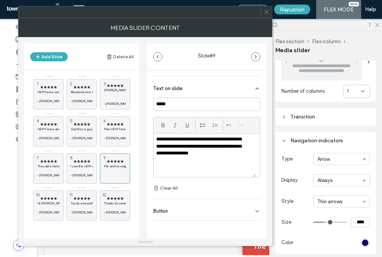
scroll to position [51, 0]
click at [50, 196] on span "★★★★★" at bounding box center [48, 198] width 22 height 5
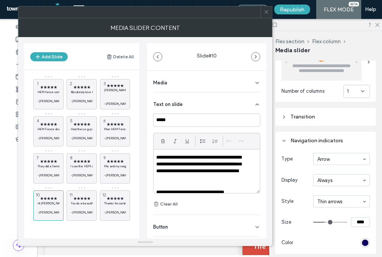
click at [223, 181] on p "**********" at bounding box center [201, 168] width 91 height 28
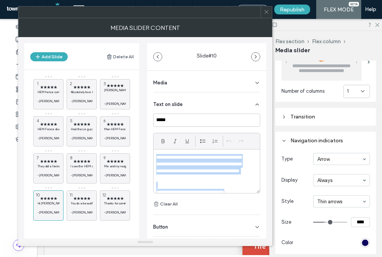
paste div
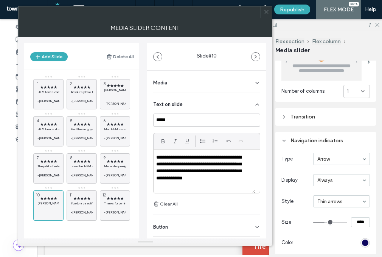
scroll to position [2, 0]
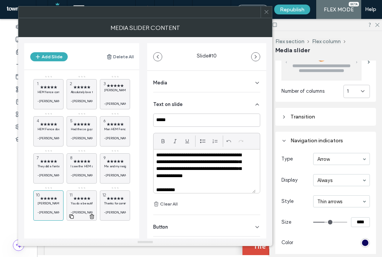
click at [82, 201] on p "You do a beautiful job and I like all your young men that work with you - Good …" at bounding box center [82, 203] width 22 height 5
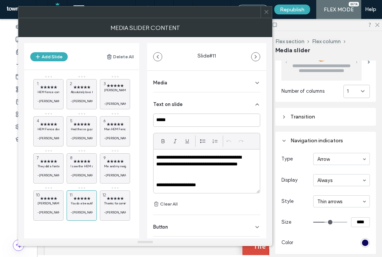
click at [221, 183] on p "**********" at bounding box center [201, 184] width 91 height 7
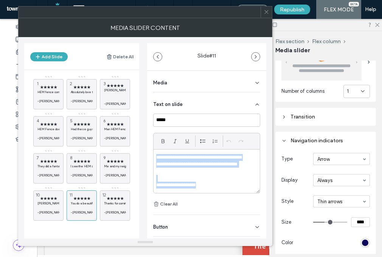
paste div
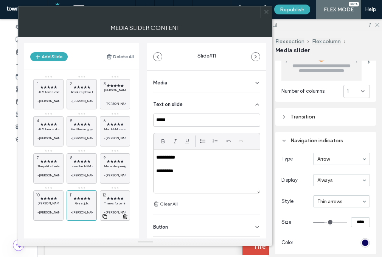
click at [119, 194] on div "★★★★★ Thanks for coming out so quickly!! I followed your advice and scheduled G…" at bounding box center [115, 205] width 30 height 30
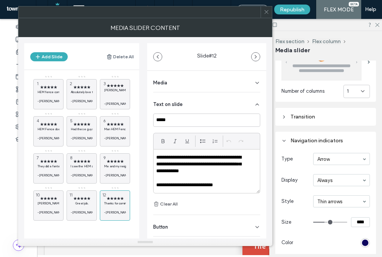
click at [218, 175] on p at bounding box center [206, 178] width 101 height 7
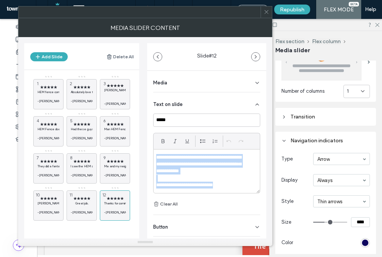
paste div
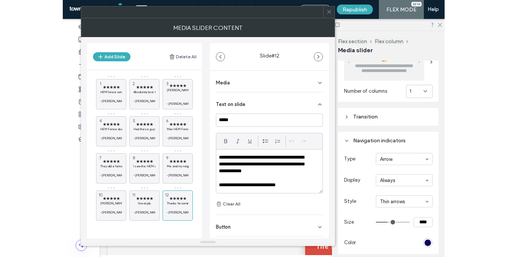
scroll to position [0, 0]
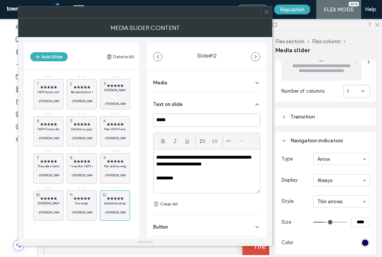
click at [266, 11] on icon at bounding box center [266, 12] width 6 height 6
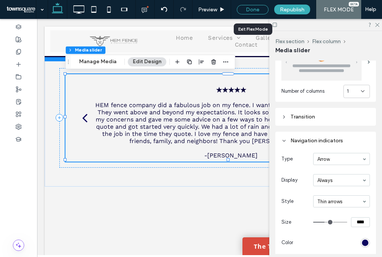
click at [257, 8] on div "Done" at bounding box center [253, 9] width 32 height 9
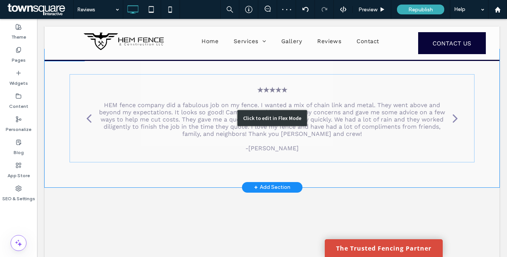
click at [319, 145] on div "Click to edit in Flex Mode" at bounding box center [272, 118] width 455 height 138
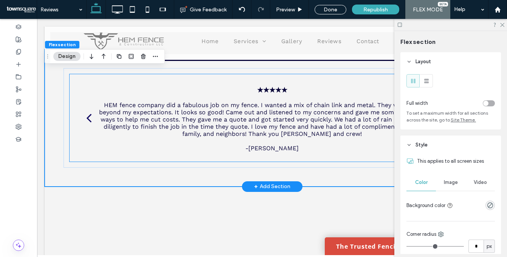
click at [87, 119] on div "back" at bounding box center [88, 117] width 5 height 15
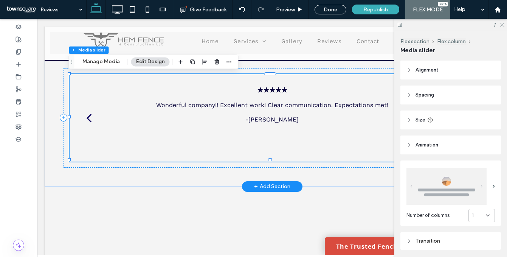
click at [87, 119] on div "back" at bounding box center [88, 117] width 5 height 15
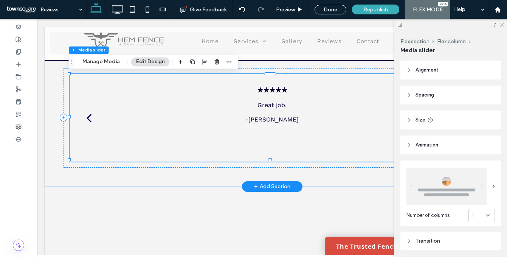
click at [86, 119] on div "back" at bounding box center [88, 117] width 5 height 15
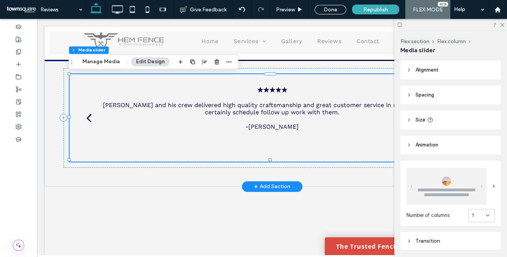
click at [86, 119] on div "back" at bounding box center [88, 117] width 5 height 15
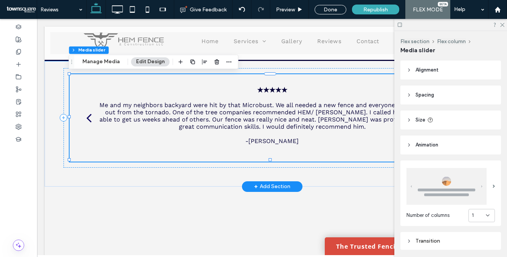
click at [86, 119] on div "back" at bounding box center [88, 117] width 5 height 15
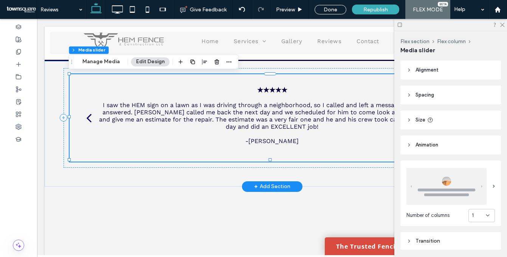
click at [86, 119] on div "back" at bounding box center [88, 117] width 5 height 15
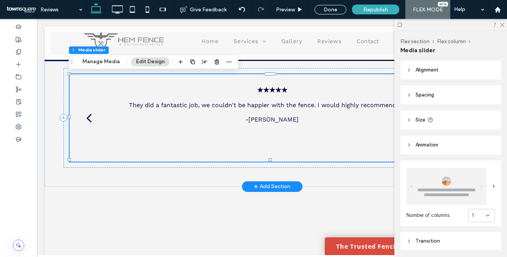
click at [86, 119] on div "back" at bounding box center [88, 117] width 5 height 15
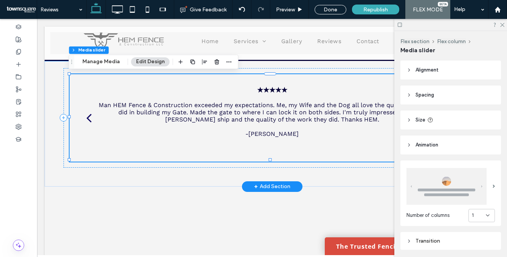
click at [86, 119] on div "back" at bounding box center [88, 117] width 5 height 15
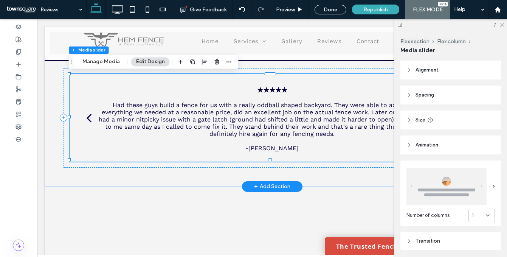
click at [87, 117] on div "back" at bounding box center [88, 117] width 5 height 15
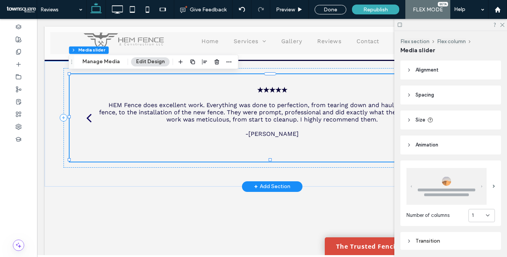
click at [87, 117] on div "back" at bounding box center [88, 117] width 5 height 15
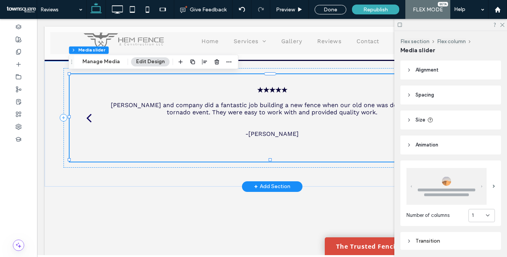
click at [87, 117] on div "back" at bounding box center [88, 117] width 5 height 15
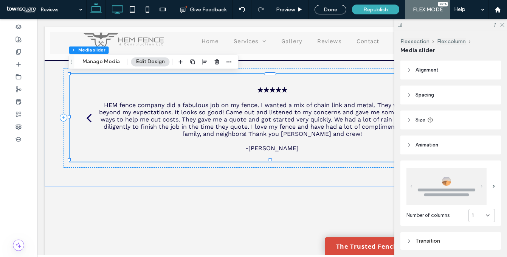
click at [121, 10] on icon at bounding box center [117, 9] width 15 height 15
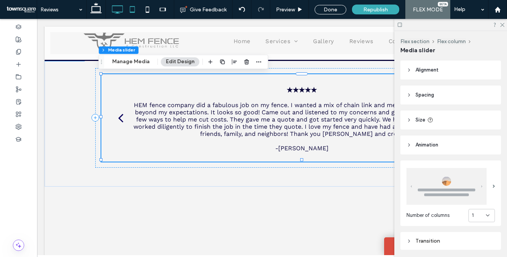
click at [130, 10] on icon at bounding box center [132, 9] width 15 height 15
type input "**"
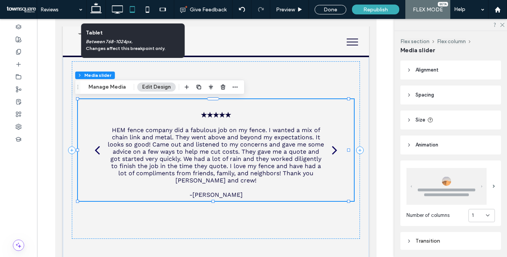
scroll to position [1, 0]
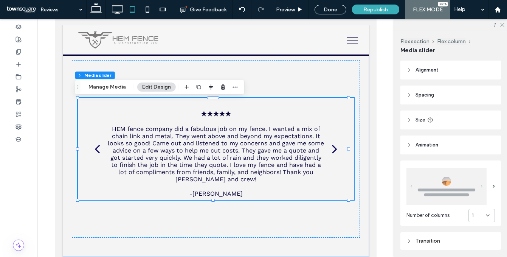
click at [443, 125] on header "Size" at bounding box center [450, 119] width 101 height 19
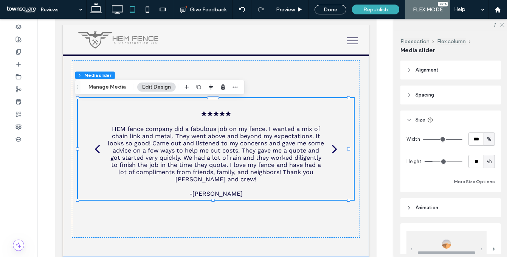
type input "**"
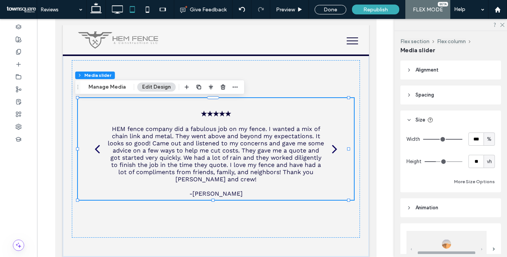
type input "**"
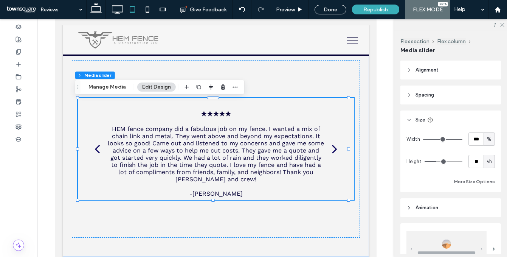
type input "**"
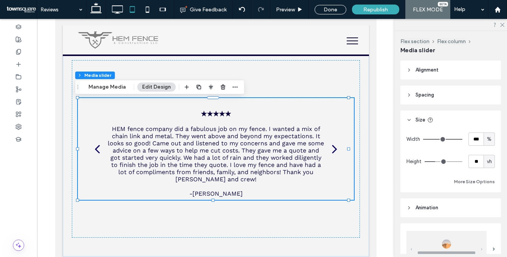
type input "**"
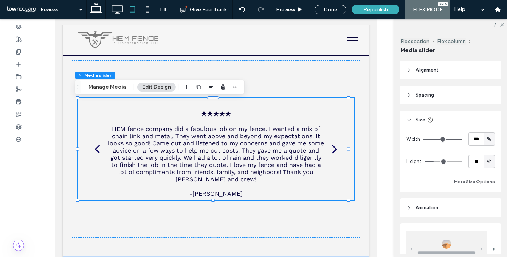
type input "**"
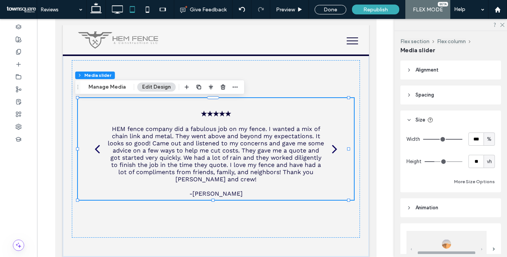
type input "**"
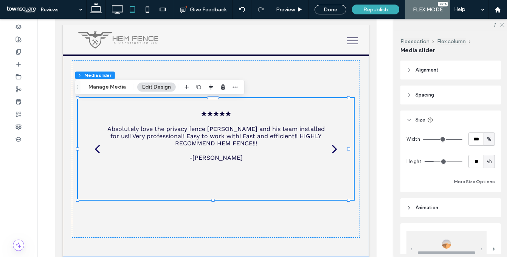
type input "**"
click at [434, 161] on input "range" at bounding box center [443, 161] width 38 height 1
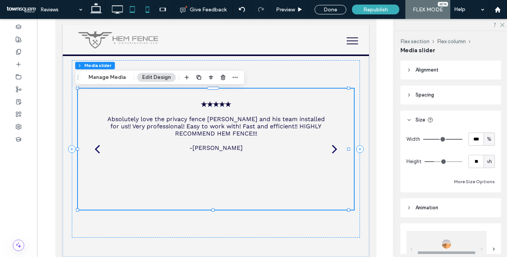
click at [148, 13] on icon at bounding box center [147, 9] width 15 height 15
type input "**"
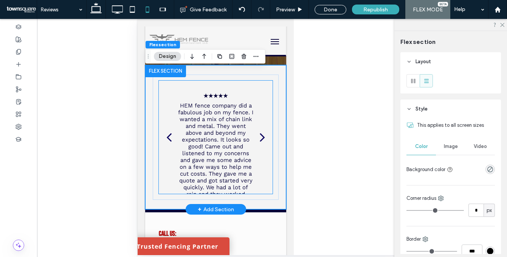
scroll to position [169, 0]
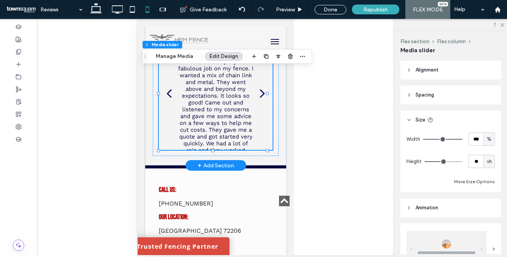
type input "**"
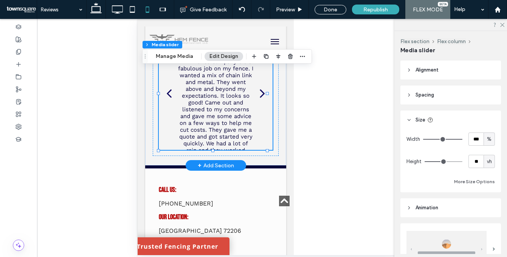
type input "**"
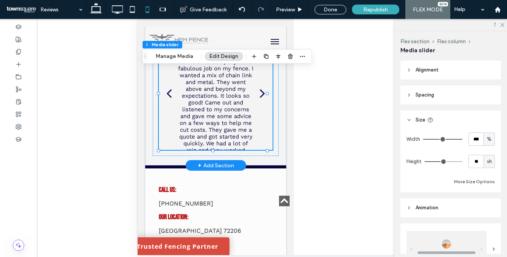
type input "**"
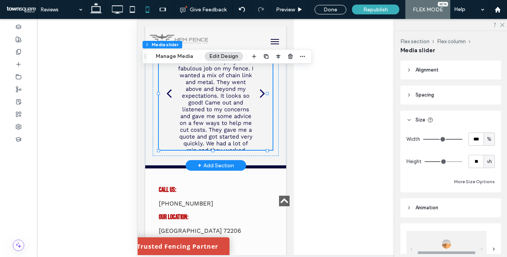
type input "**"
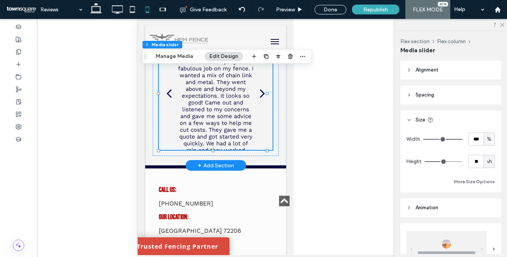
click at [444, 161] on input "range" at bounding box center [443, 161] width 38 height 1
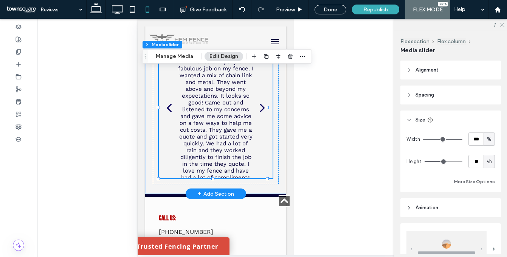
type input "**"
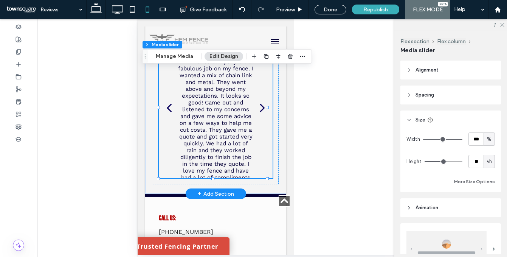
type input "**"
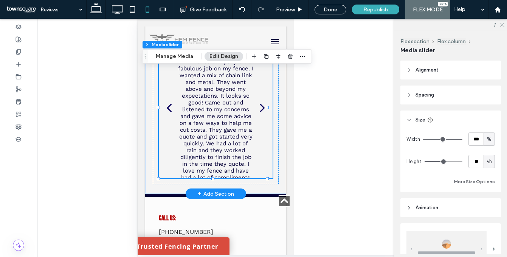
type input "**"
click at [446, 161] on input "range" at bounding box center [443, 161] width 38 height 1
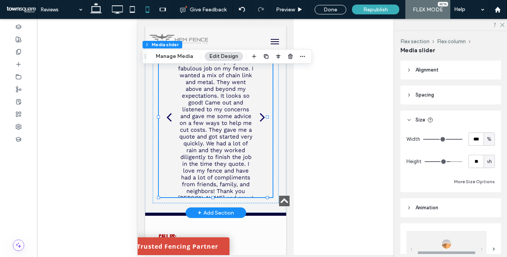
type input "**"
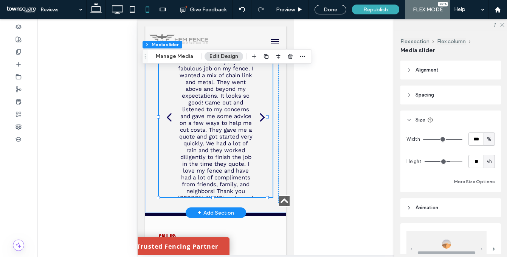
type input "**"
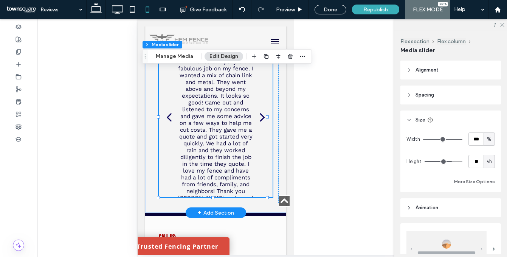
type input "**"
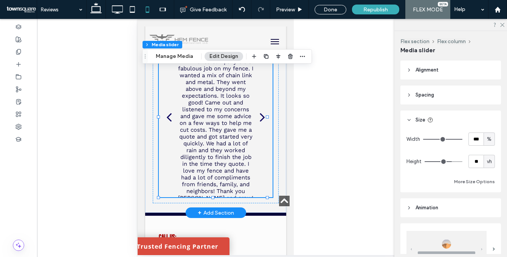
type input "**"
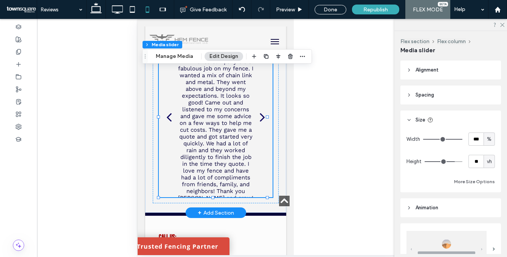
type input "**"
drag, startPoint x: 446, startPoint y: 161, endPoint x: 449, endPoint y: 163, distance: 3.9
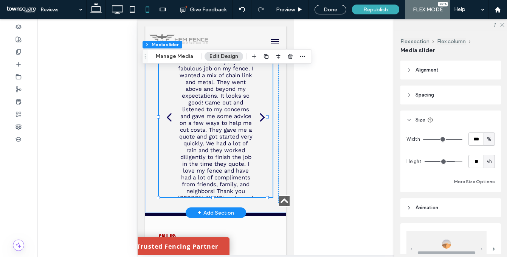
click at [449, 162] on input "range" at bounding box center [443, 161] width 38 height 1
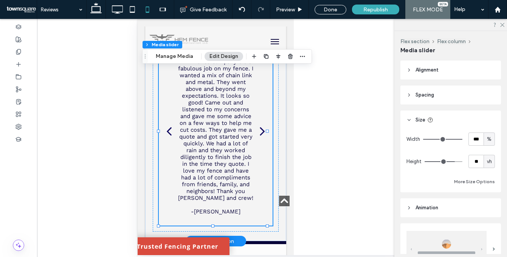
type input "**"
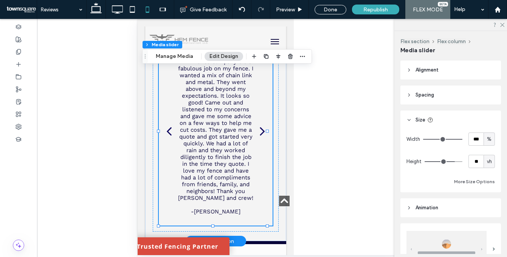
type input "**"
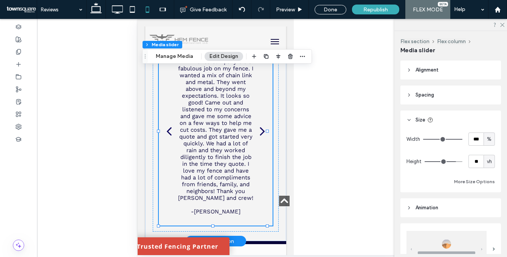
type input "**"
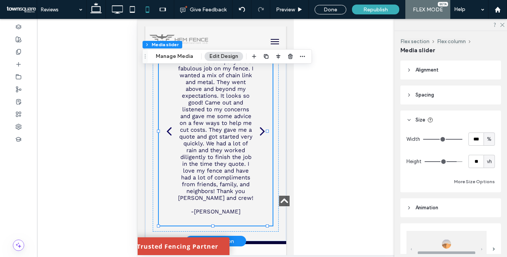
click at [451, 162] on input "range" at bounding box center [443, 161] width 38 height 1
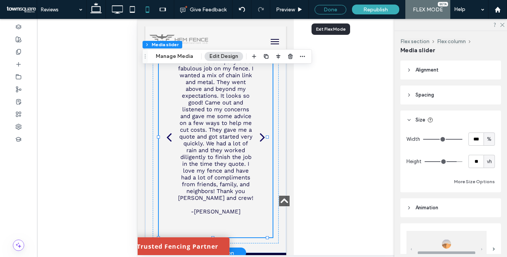
click at [330, 8] on div "Done" at bounding box center [330, 9] width 32 height 9
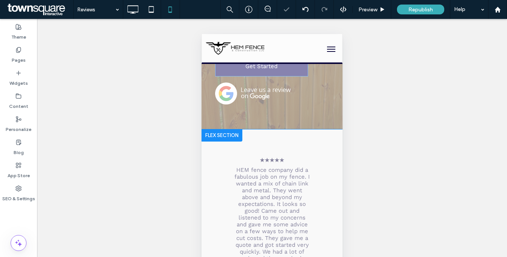
scroll to position [0, 0]
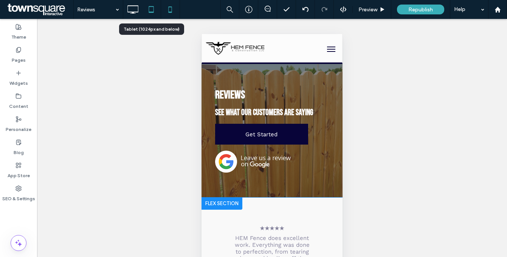
click at [153, 8] on icon at bounding box center [151, 9] width 15 height 15
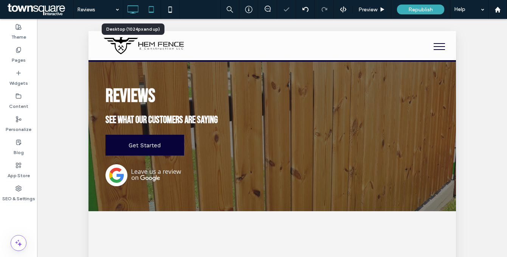
click at [132, 11] on icon at bounding box center [132, 9] width 15 height 15
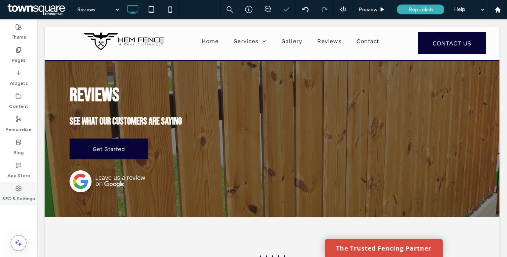
click at [14, 191] on label "SEO & Settings" at bounding box center [18, 196] width 33 height 11
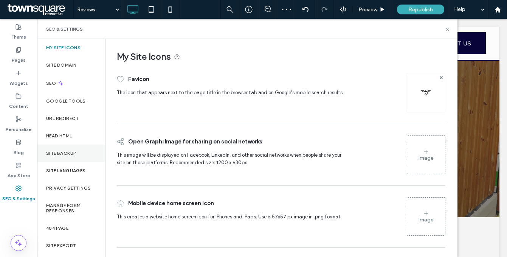
click at [71, 153] on label "Site Backup" at bounding box center [61, 152] width 30 height 5
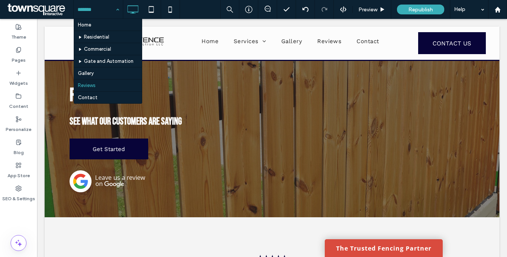
click at [118, 8] on div "Home Residential Commercial Gate and Automation Gallery Reviews Contact" at bounding box center [98, 9] width 49 height 19
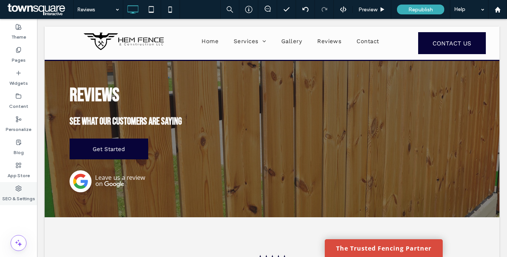
click at [9, 197] on label "SEO & Settings" at bounding box center [18, 196] width 33 height 11
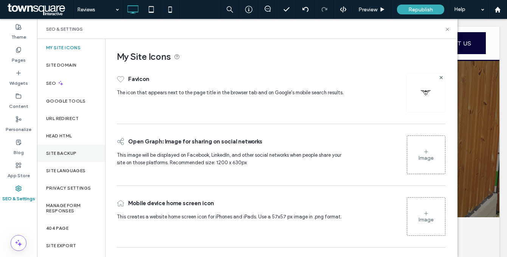
click at [59, 153] on label "Site Backup" at bounding box center [61, 152] width 30 height 5
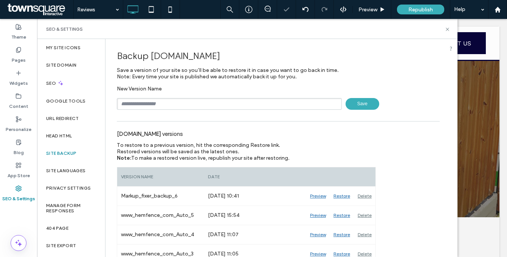
click at [188, 108] on input "text" at bounding box center [229, 104] width 225 height 12
paste input "******"
type input "*********"
click at [354, 111] on div "Backup www.hemfence.com Save a version of your site so you’ll be able to restor…" at bounding box center [277, 180] width 345 height 282
click at [353, 107] on span "Save" at bounding box center [362, 104] width 34 height 12
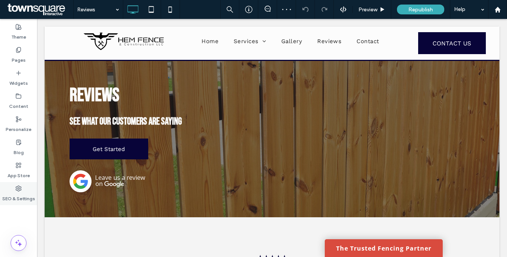
click at [21, 195] on label "SEO & Settings" at bounding box center [18, 196] width 33 height 11
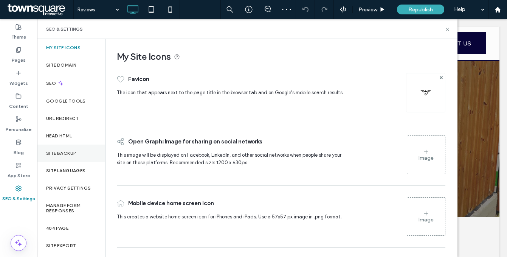
click at [79, 153] on div "Site Backup" at bounding box center [71, 152] width 68 height 17
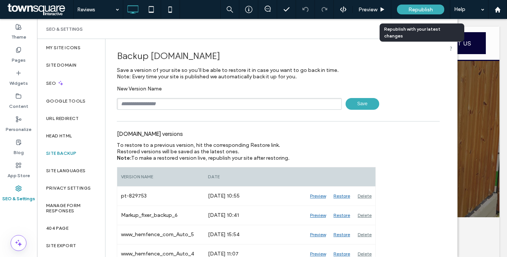
click at [420, 10] on span "Republish" at bounding box center [420, 9] width 25 height 6
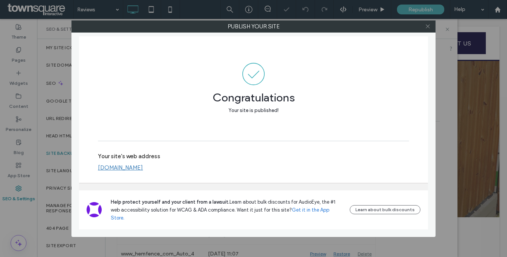
click at [427, 26] on use at bounding box center [428, 27] width 4 height 4
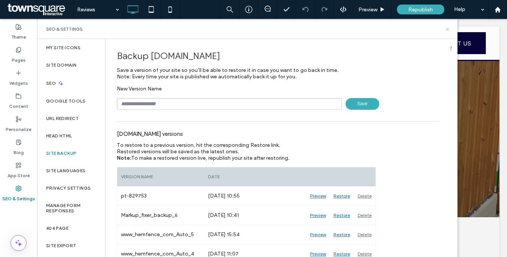
click at [447, 28] on icon at bounding box center [447, 29] width 6 height 6
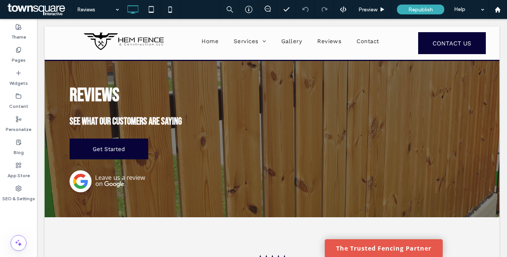
click at [390, 245] on link "The Trusted Fencing Partner" at bounding box center [384, 248] width 118 height 18
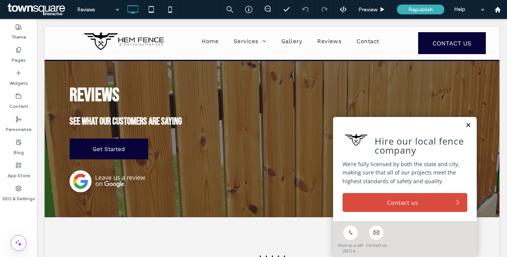
click at [465, 124] on link at bounding box center [468, 125] width 6 height 6
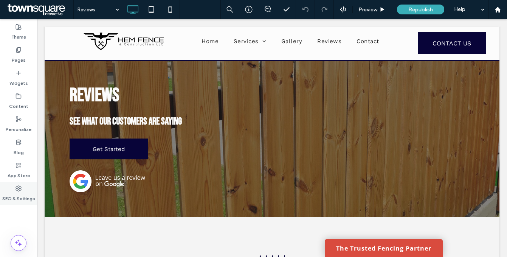
click at [8, 194] on label "SEO & Settings" at bounding box center [18, 196] width 33 height 11
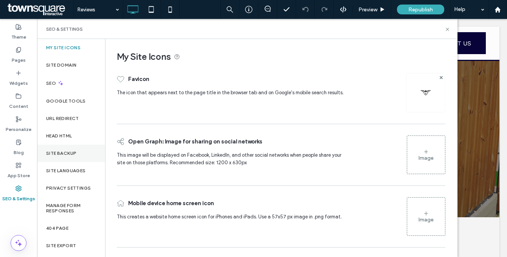
click at [73, 149] on div "Site Backup" at bounding box center [71, 152] width 68 height 17
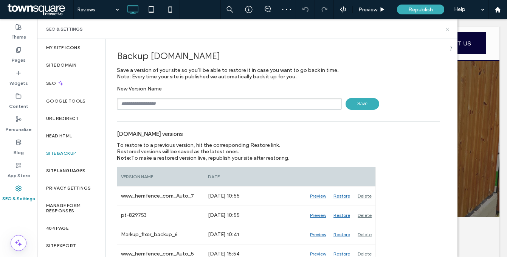
click at [446, 27] on icon at bounding box center [447, 29] width 6 height 6
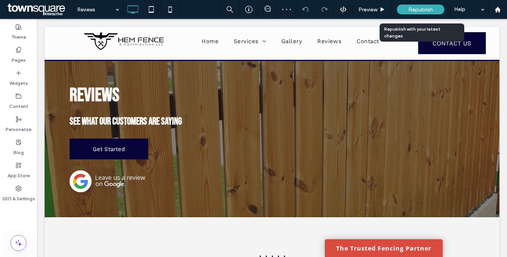
click at [422, 11] on span "Republish" at bounding box center [420, 9] width 25 height 6
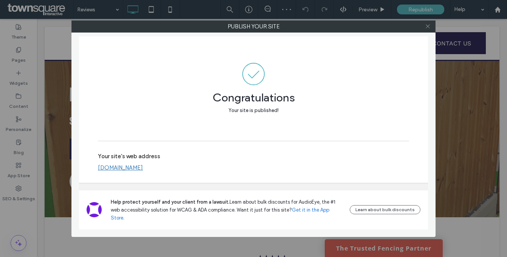
click at [426, 26] on icon at bounding box center [428, 26] width 6 height 6
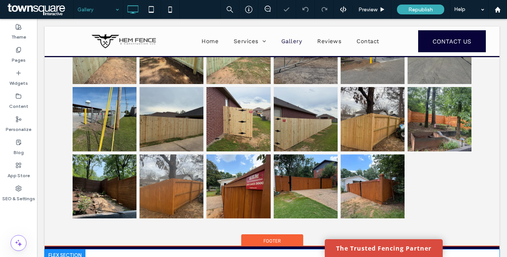
scroll to position [813, 0]
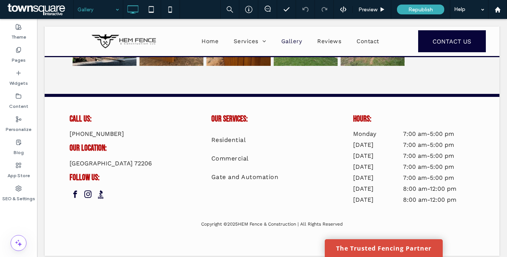
drag, startPoint x: 105, startPoint y: 9, endPoint x: 103, endPoint y: 13, distance: 4.4
click at [104, 9] on input at bounding box center [96, 9] width 38 height 19
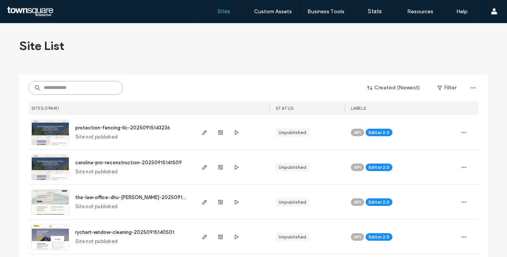
click at [53, 82] on input at bounding box center [75, 88] width 94 height 14
paste input "********"
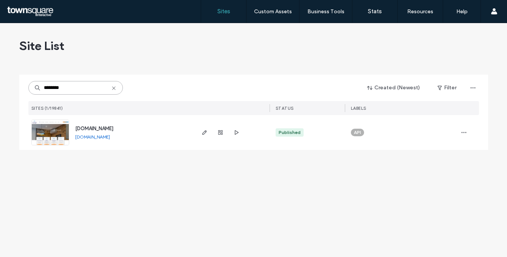
type input "********"
click at [40, 125] on img at bounding box center [50, 145] width 37 height 51
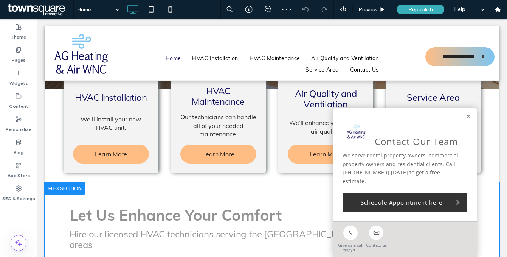
scroll to position [279, 0]
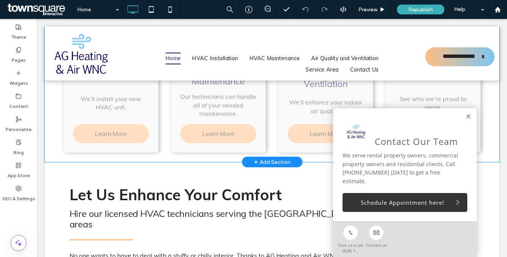
click at [465, 120] on link at bounding box center [468, 116] width 6 height 6
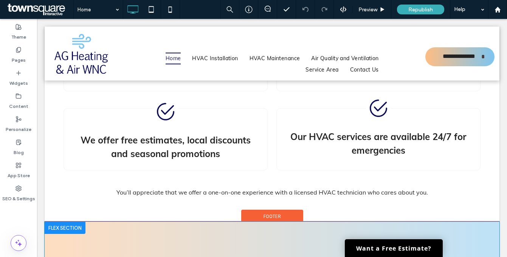
scroll to position [957, 0]
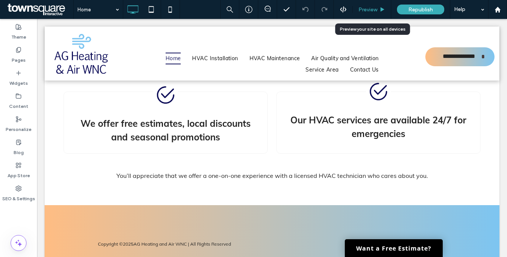
click at [364, 14] on div "Preview" at bounding box center [372, 9] width 39 height 19
click at [364, 12] on span "Preview" at bounding box center [367, 9] width 19 height 6
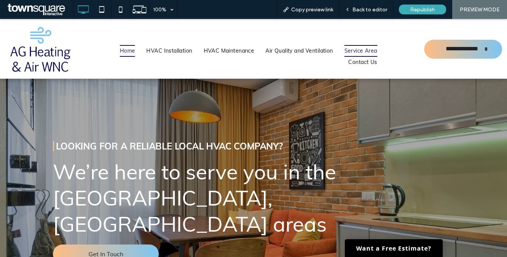
click at [344, 51] on span "Service Area" at bounding box center [360, 51] width 33 height 12
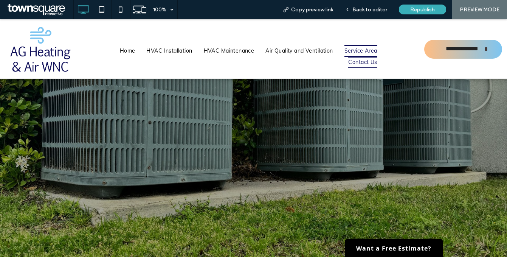
click at [360, 62] on span "Contact Us" at bounding box center [362, 63] width 29 height 12
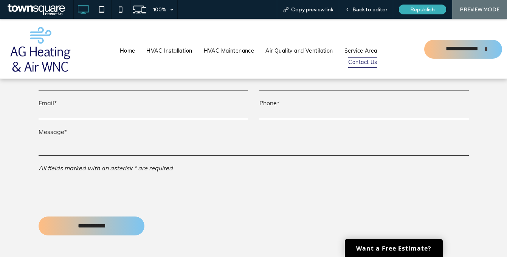
scroll to position [509, 0]
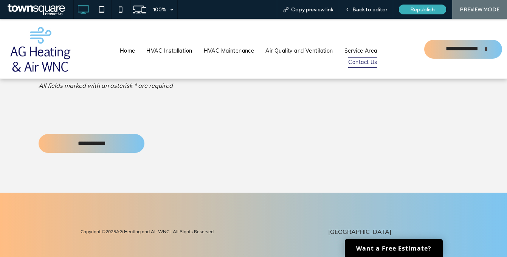
click at [378, 249] on link "Want a Free Estimate?" at bounding box center [394, 248] width 98 height 18
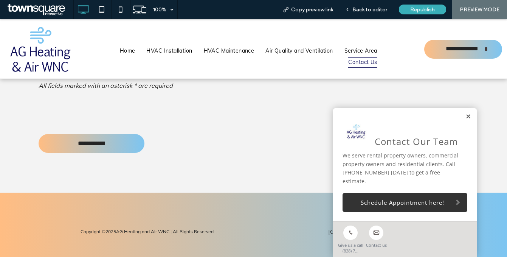
click at [465, 120] on link at bounding box center [468, 116] width 6 height 6
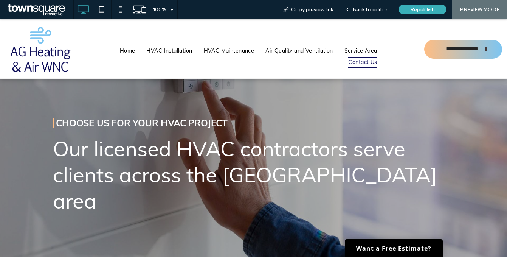
scroll to position [0, 0]
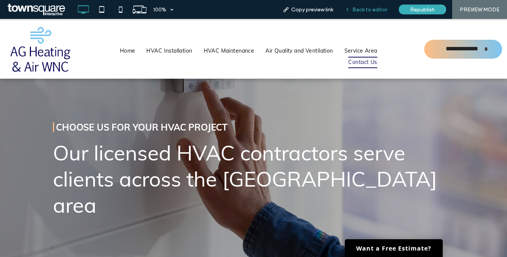
click at [372, 9] on span "Back to editor" at bounding box center [369, 9] width 35 height 6
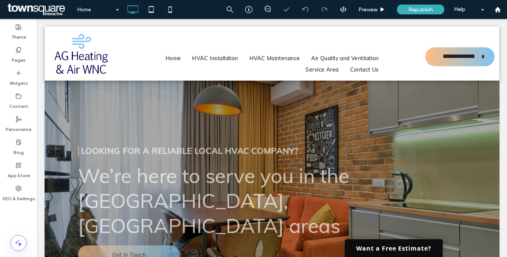
click at [375, 246] on link "Want a Free Estimate?" at bounding box center [394, 248] width 98 height 18
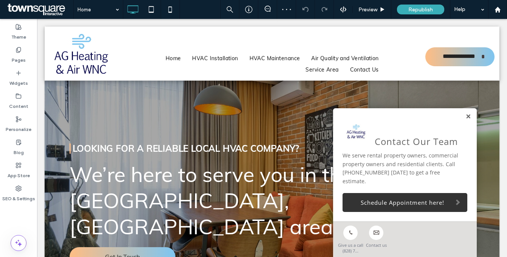
click at [465, 120] on link at bounding box center [468, 116] width 6 height 6
